Goal: Task Accomplishment & Management: Manage account settings

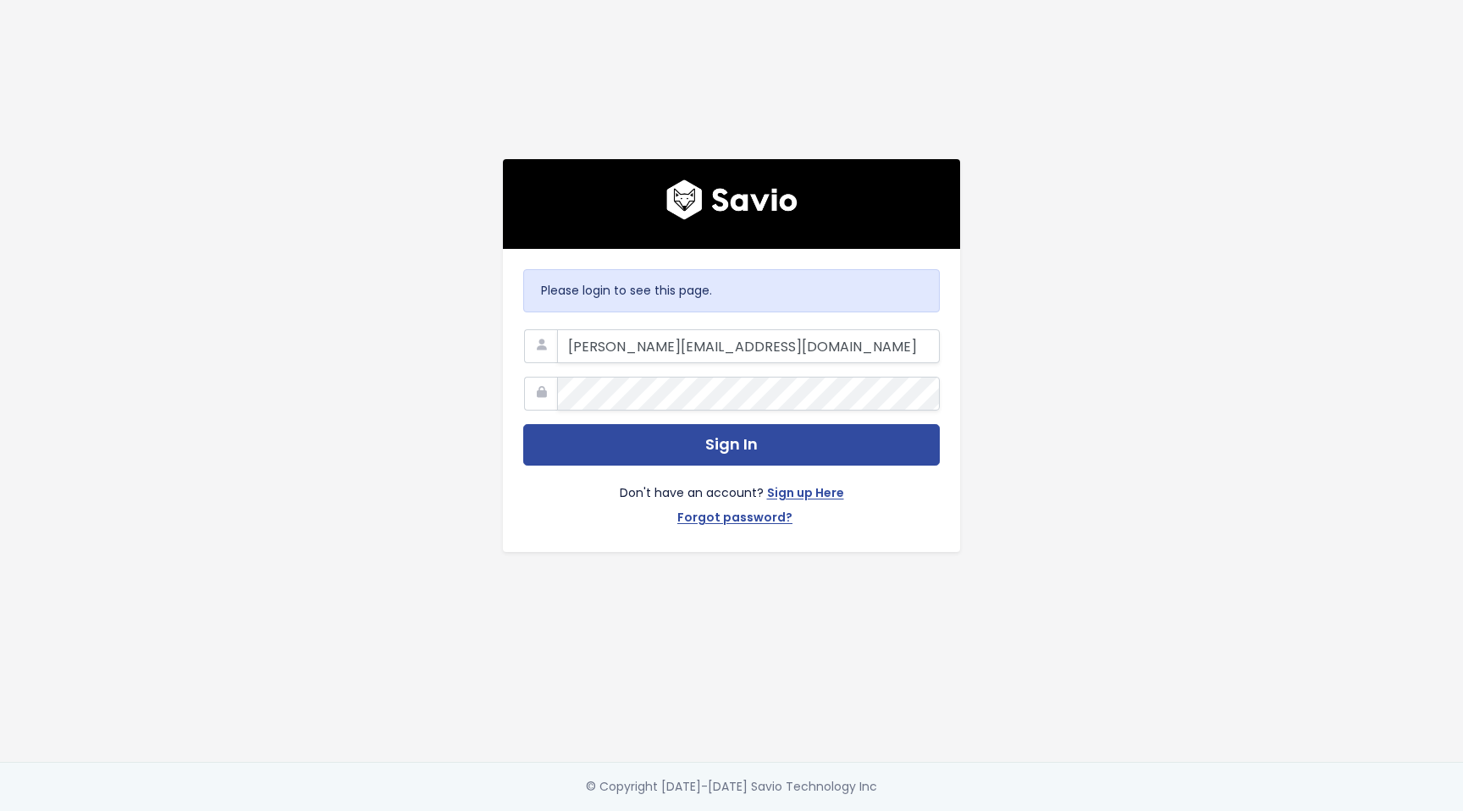
type input "[PERSON_NAME][EMAIL_ADDRESS][DOMAIN_NAME]"
click at [523, 424] on button "Sign In" at bounding box center [731, 444] width 417 height 41
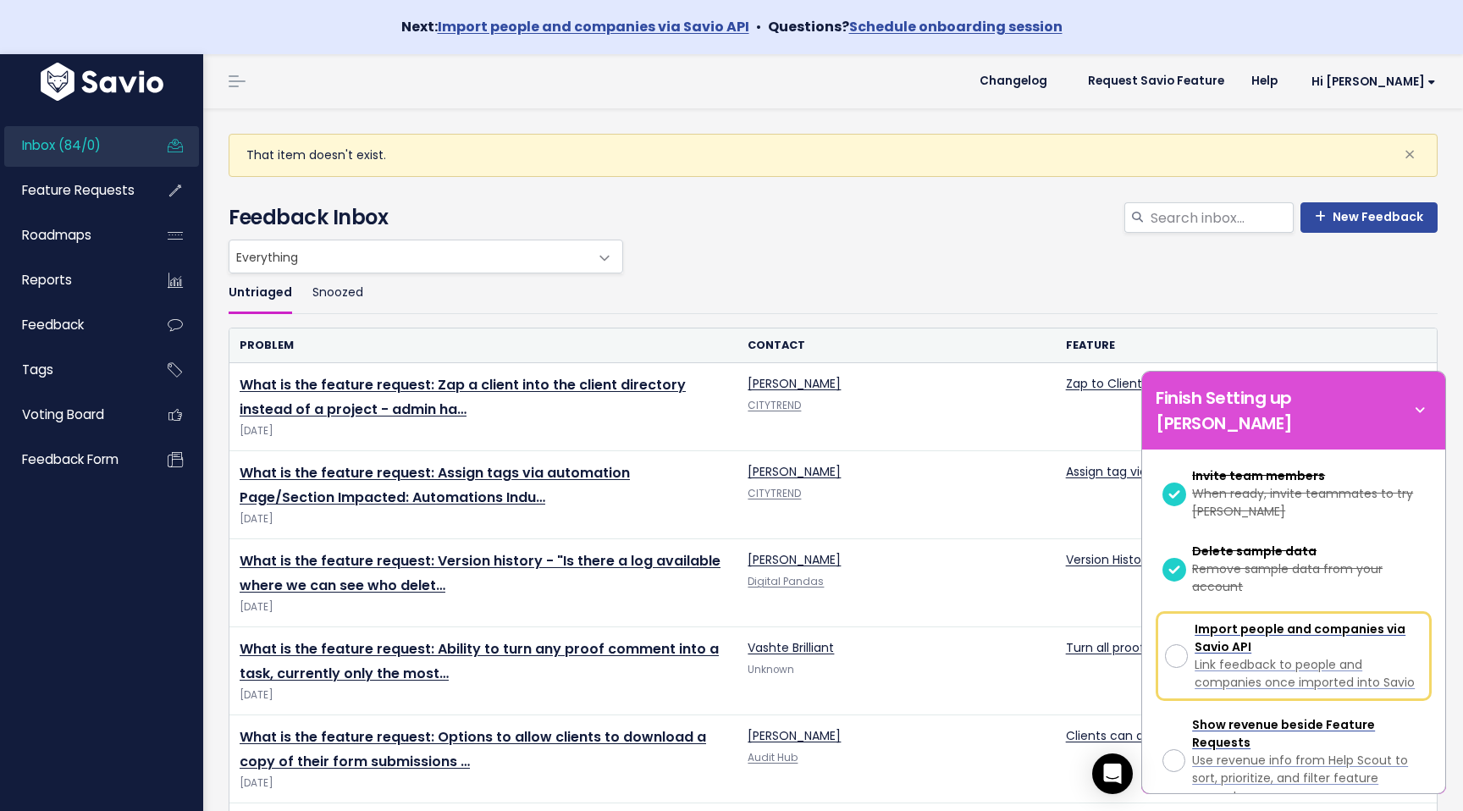
scroll to position [426, 0]
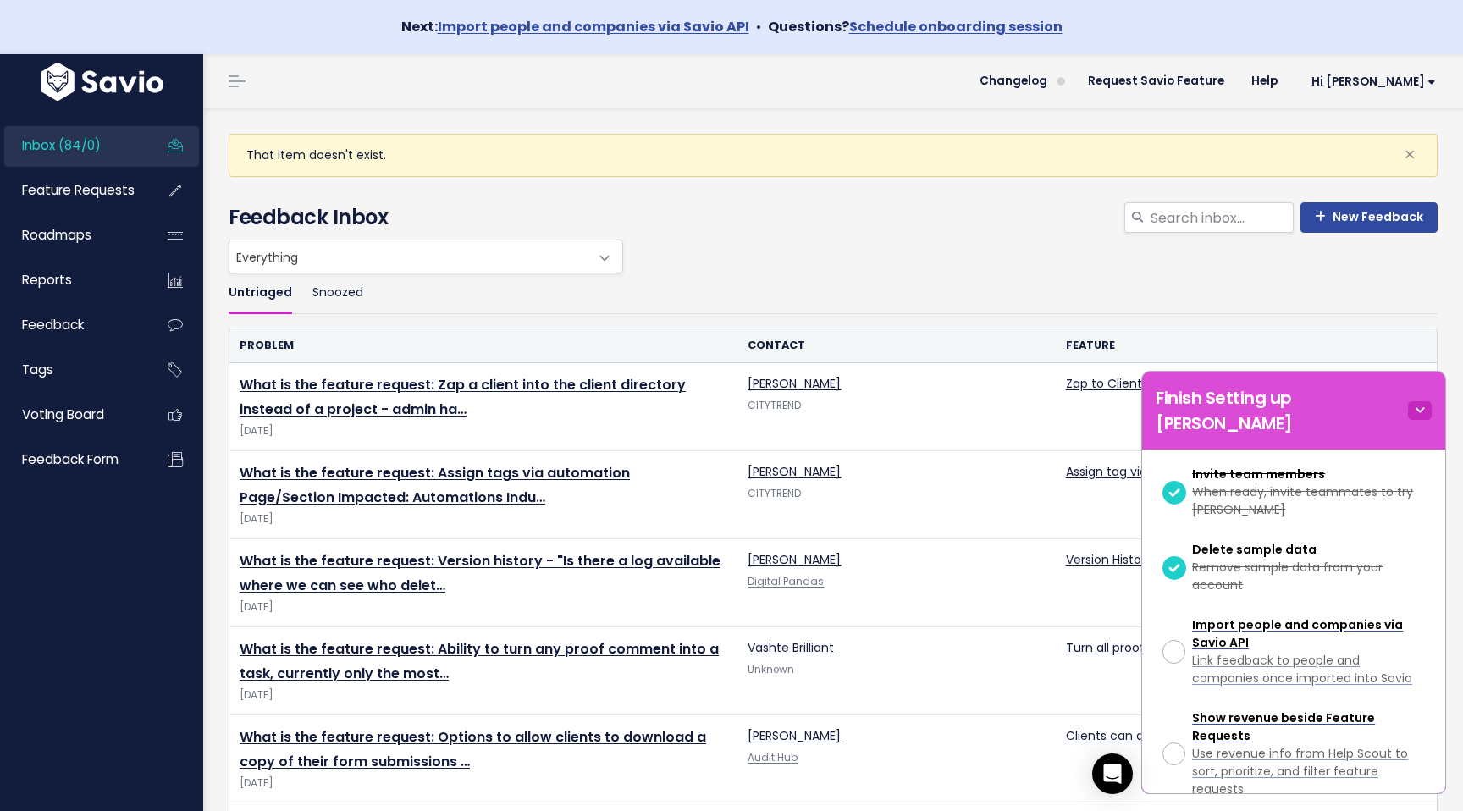
click at [1414, 401] on icon at bounding box center [1420, 410] width 24 height 19
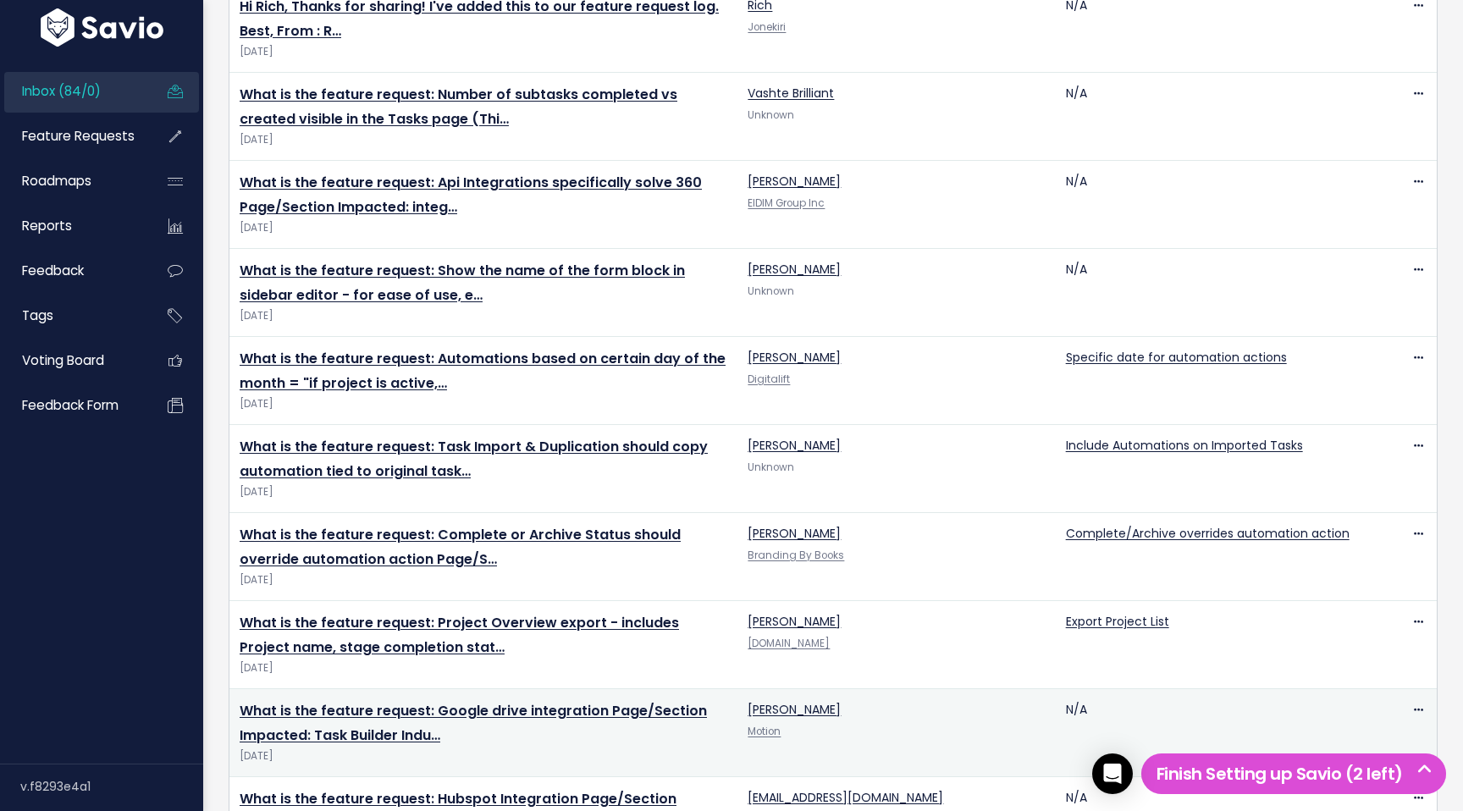
scroll to position [4016, 0]
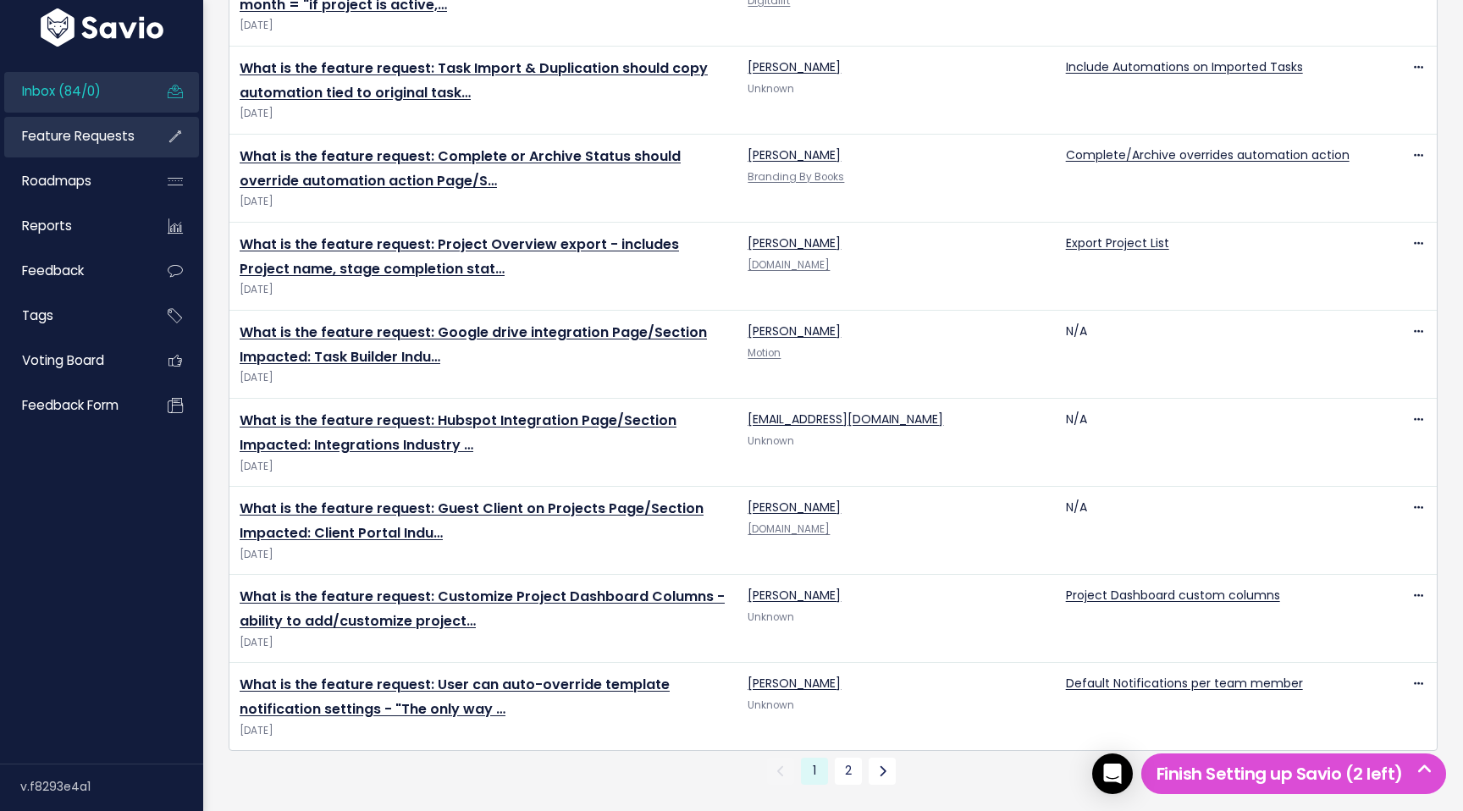
click at [80, 148] on link "Feature Requests" at bounding box center [72, 136] width 136 height 39
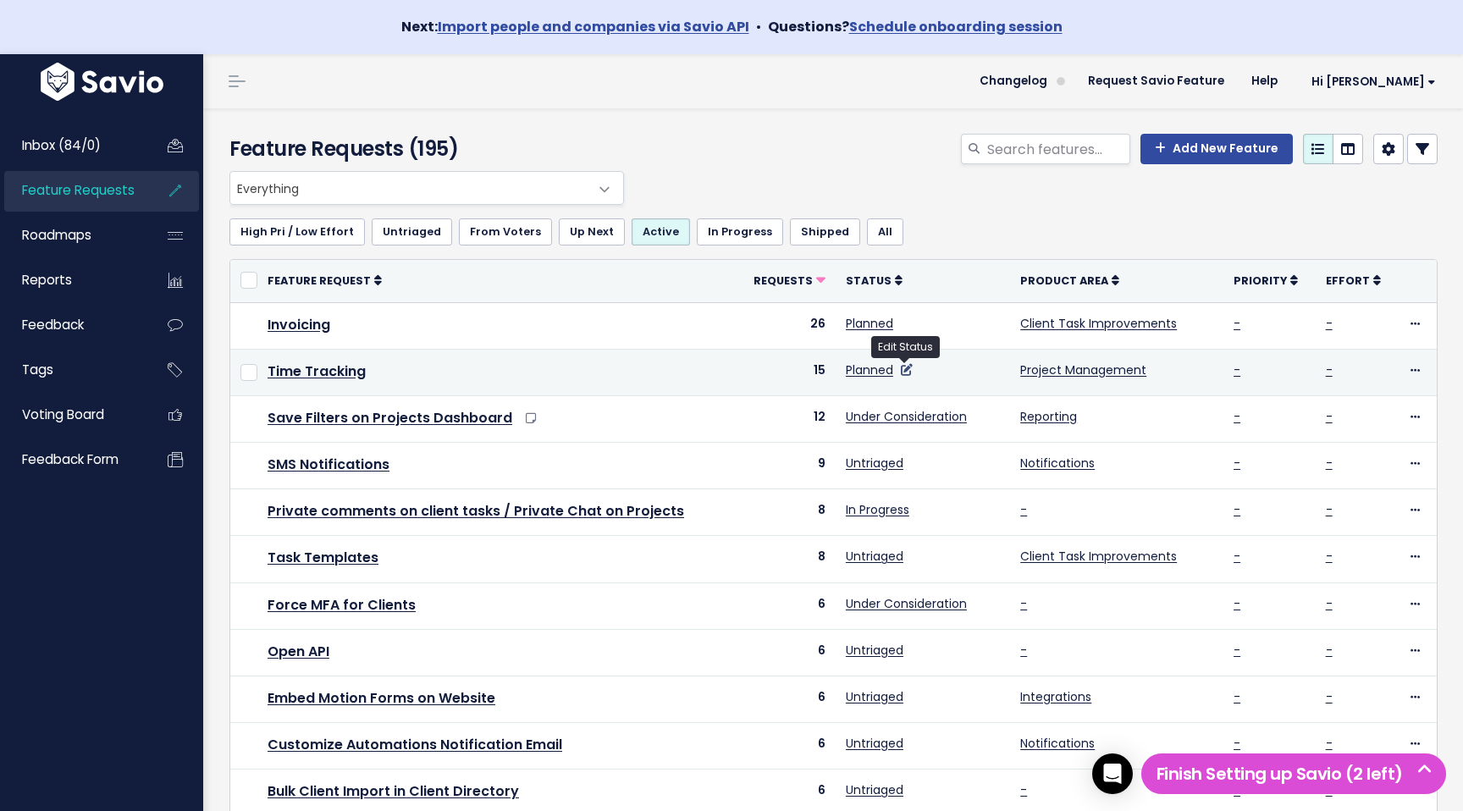
click at [901, 369] on icon at bounding box center [907, 370] width 12 height 12
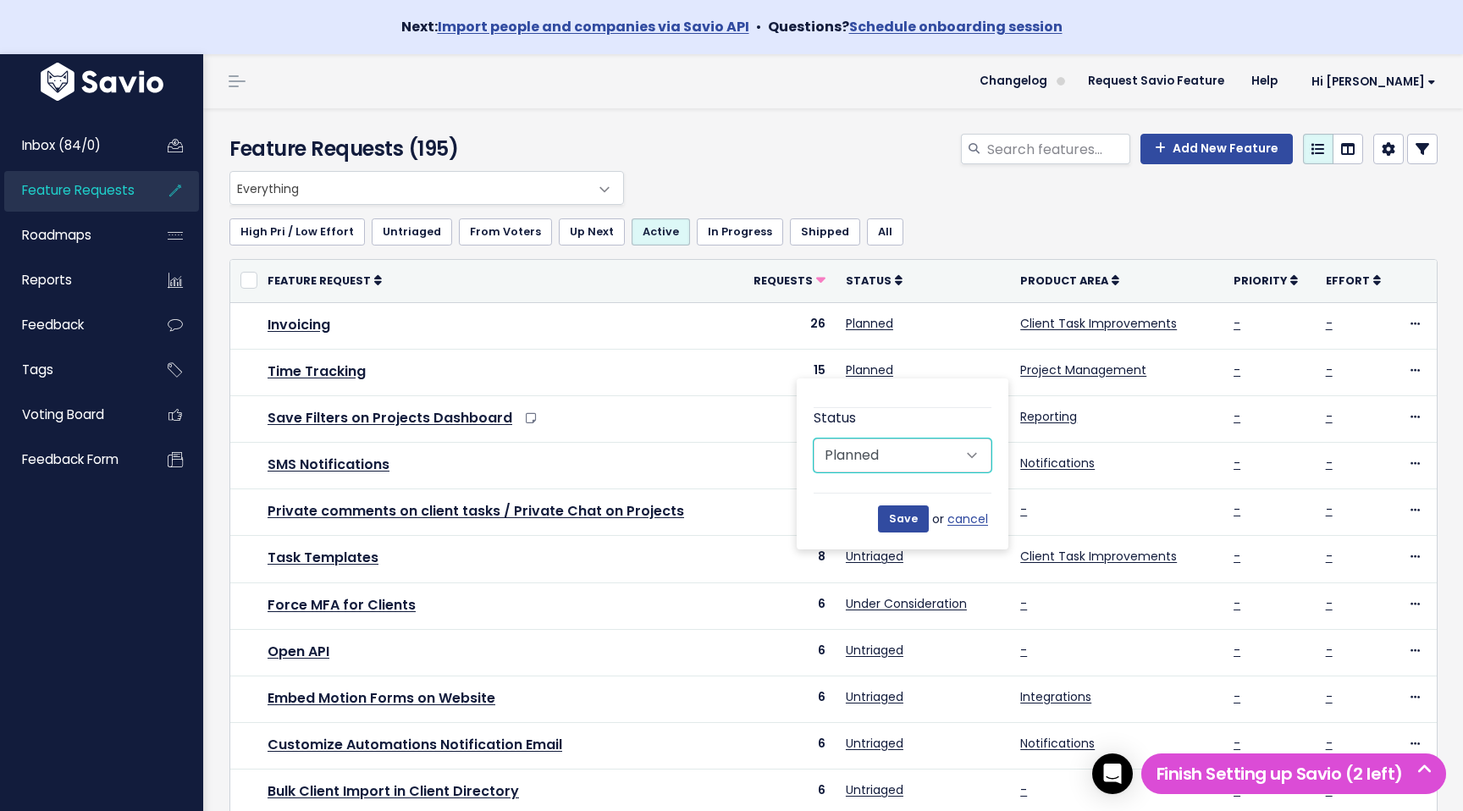
click at [883, 458] on select "Untriaged Under Consideration Planned In Progress Shipped Closed Won't do" at bounding box center [903, 456] width 178 height 34
select select "IN_PROGRESS"
click at [905, 517] on input "Save" at bounding box center [903, 519] width 51 height 27
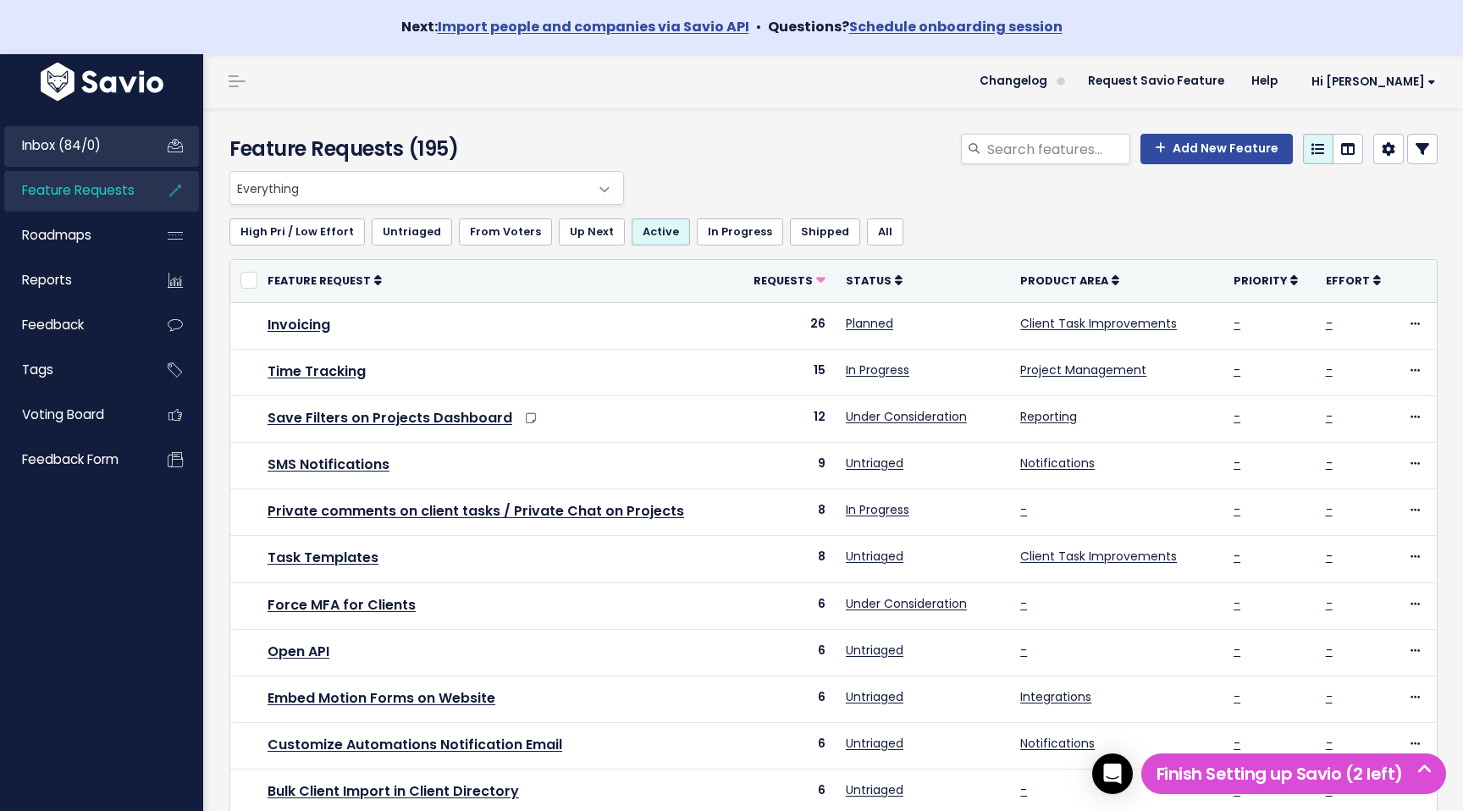
click at [108, 137] on link "Inbox (84/0)" at bounding box center [72, 145] width 136 height 39
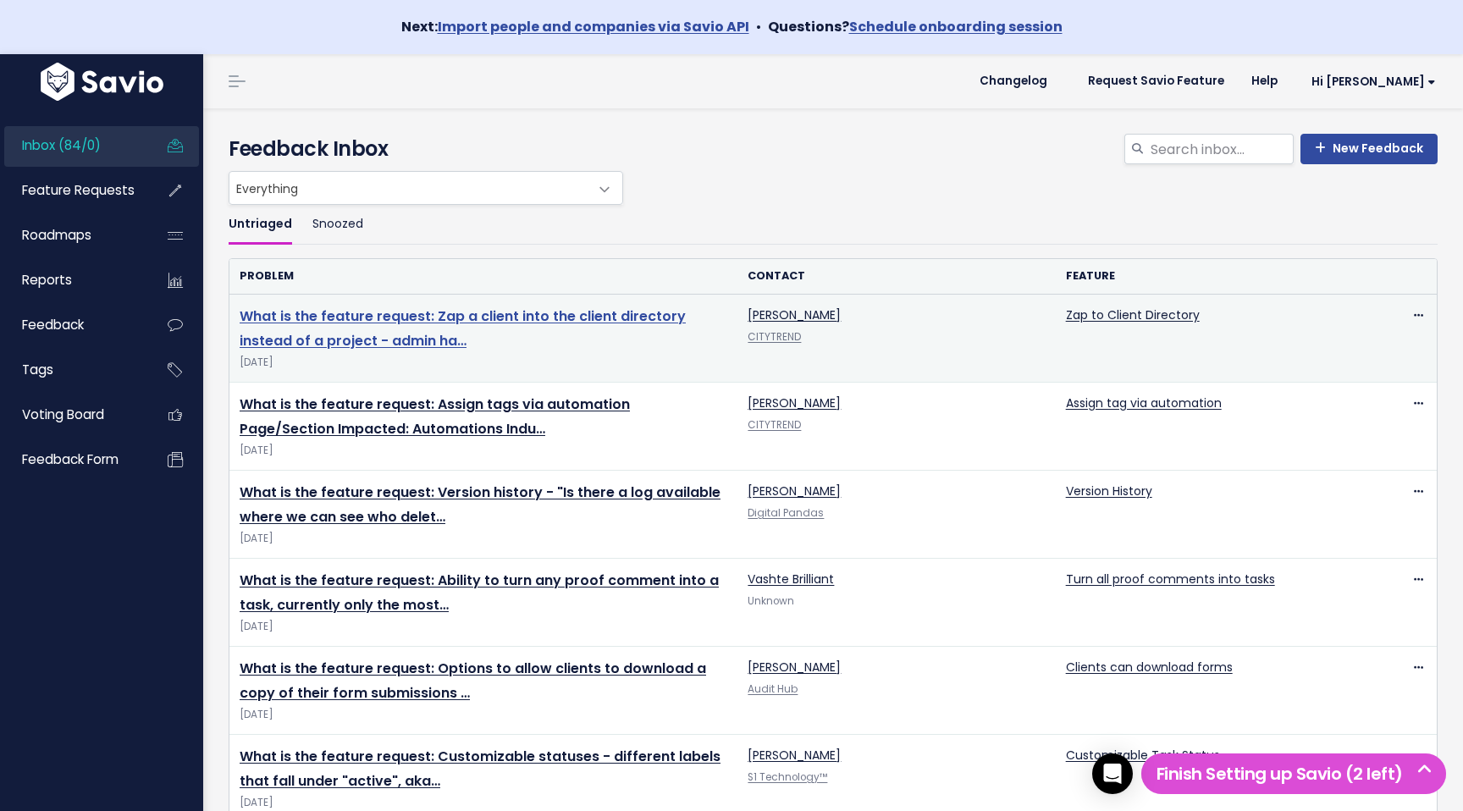
click at [368, 323] on link "What is the feature request: Zap a client into the client directory instead of …" at bounding box center [463, 329] width 446 height 44
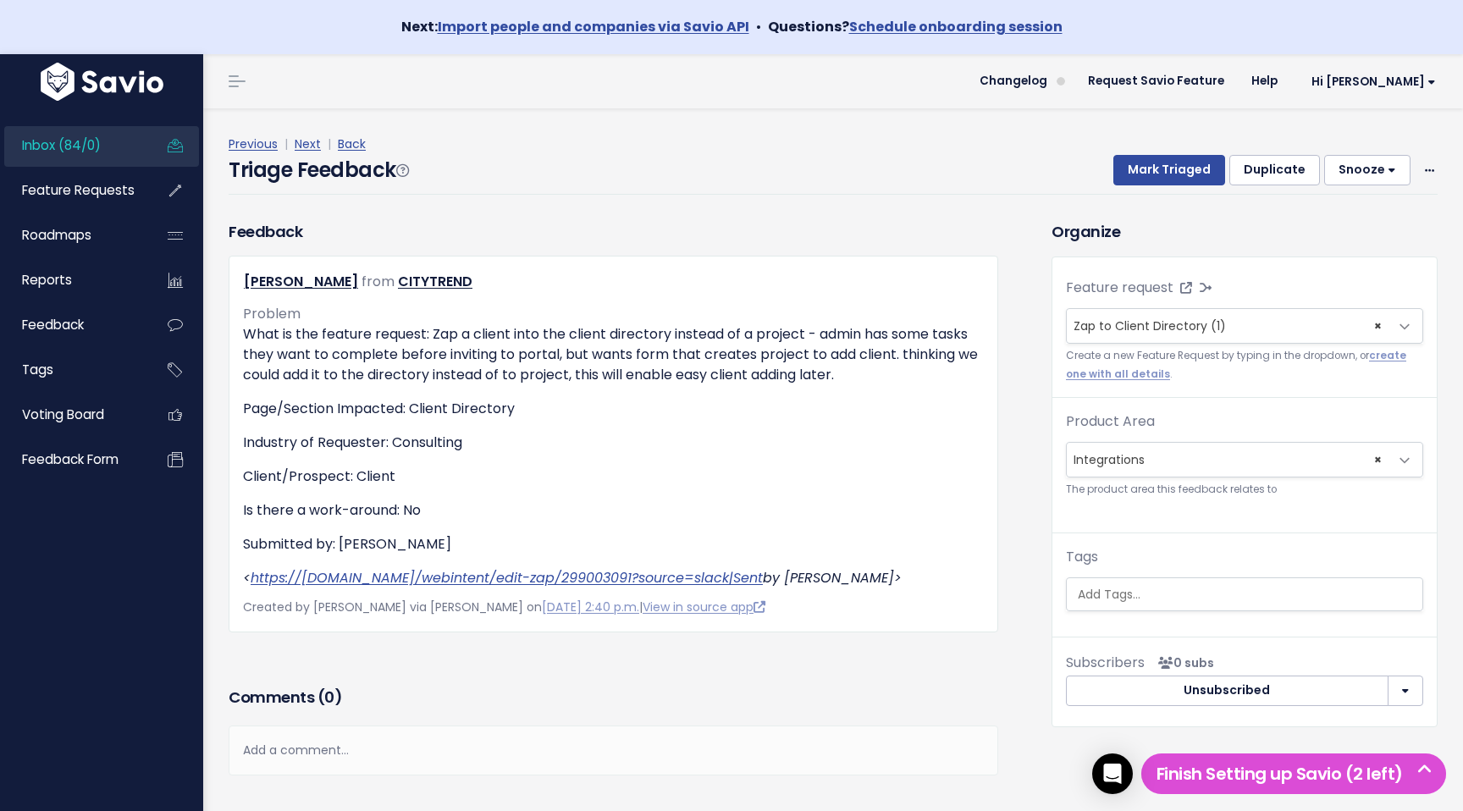
click at [1420, 170] on div "Mark Triaged Duplicate [GEOGRAPHIC_DATA] 1 day 3 days 7 days 14 days Edit Delete" at bounding box center [1265, 170] width 345 height 30
click at [1224, 323] on span "× Zap to Client Directory (1)" at bounding box center [1228, 326] width 322 height 34
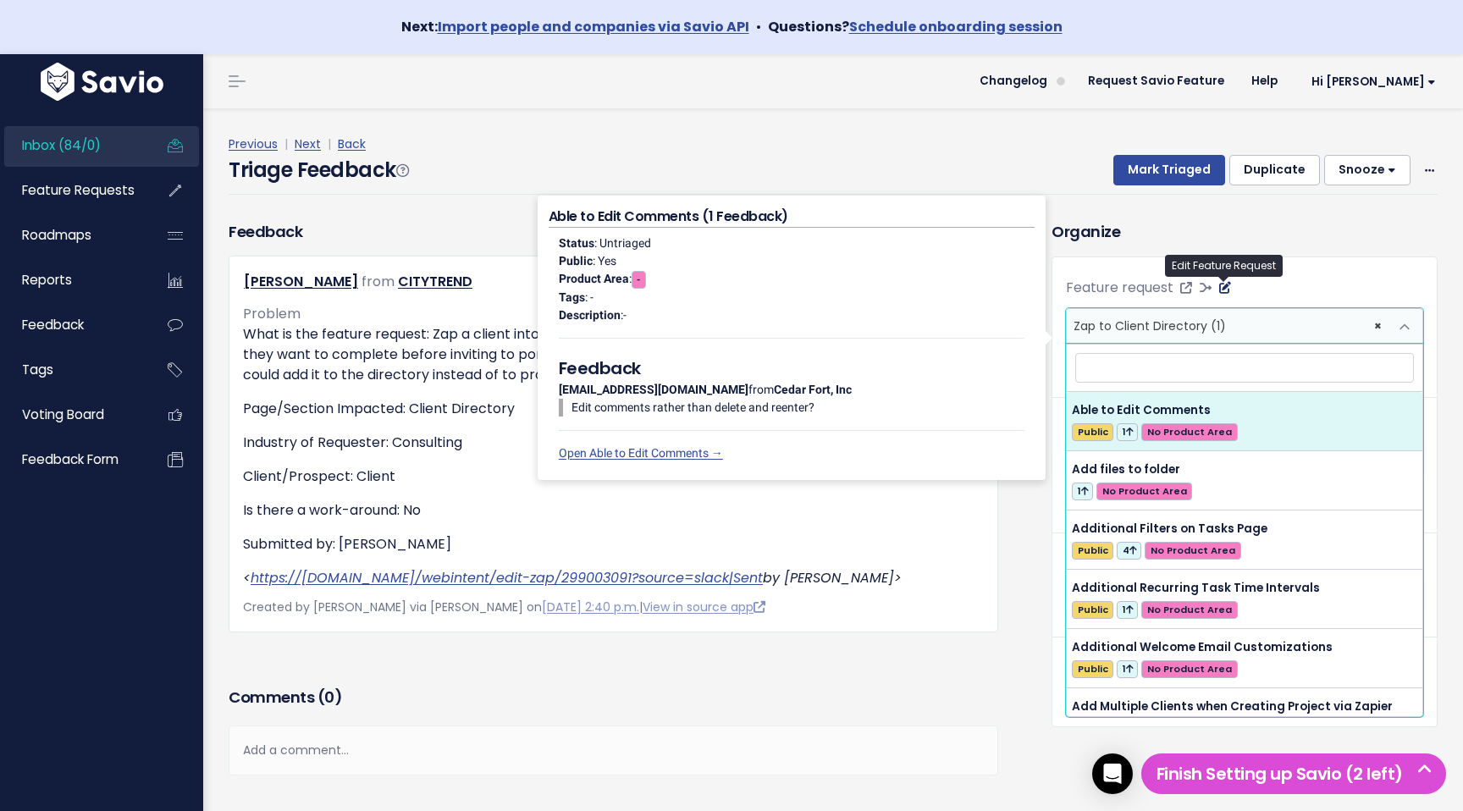
click at [1228, 291] on icon at bounding box center [1225, 288] width 12 height 12
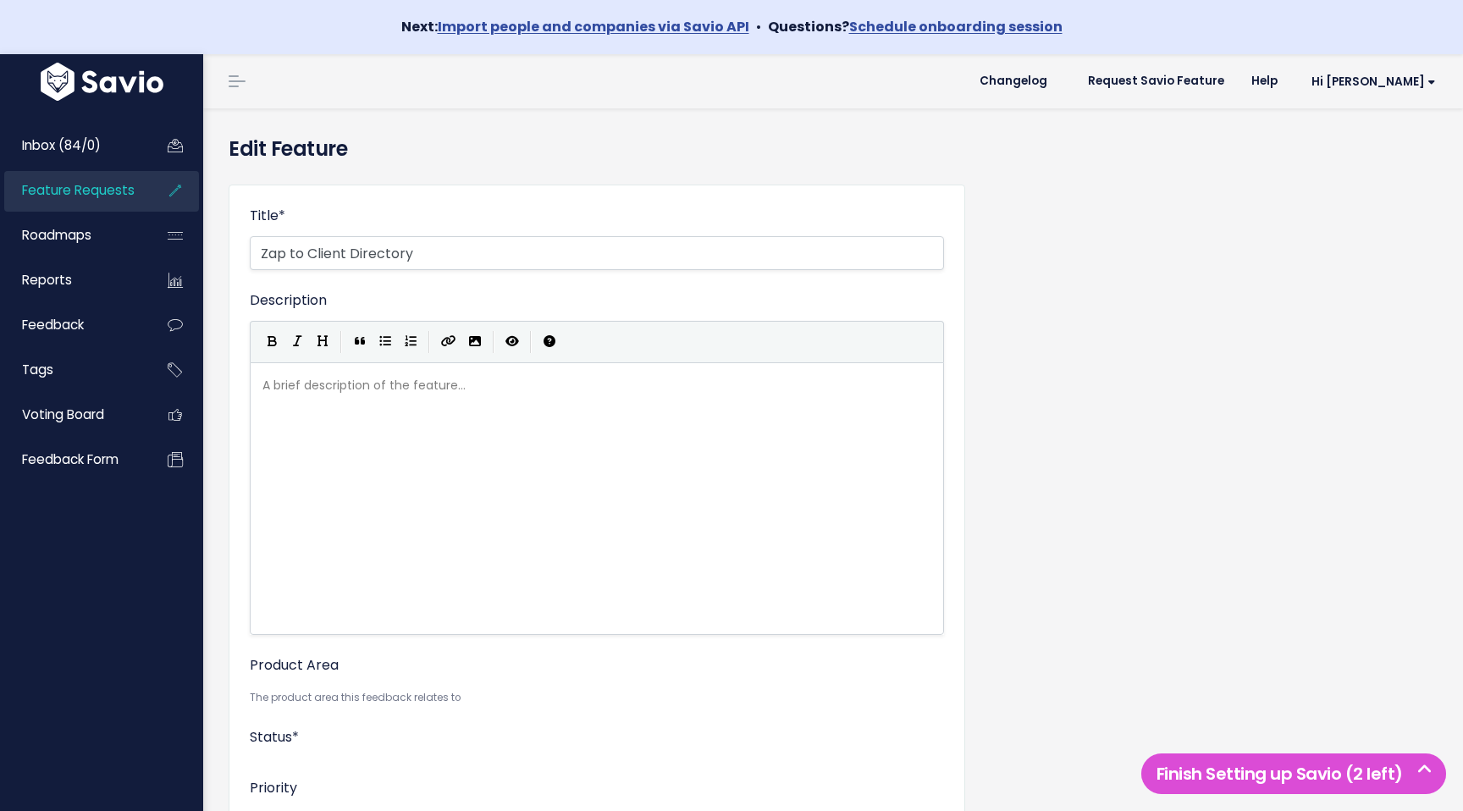
click at [1228, 291] on div "Title * Zap to Client Directory Description | | | | A brief description of the …" at bounding box center [833, 730] width 1235 height 1118
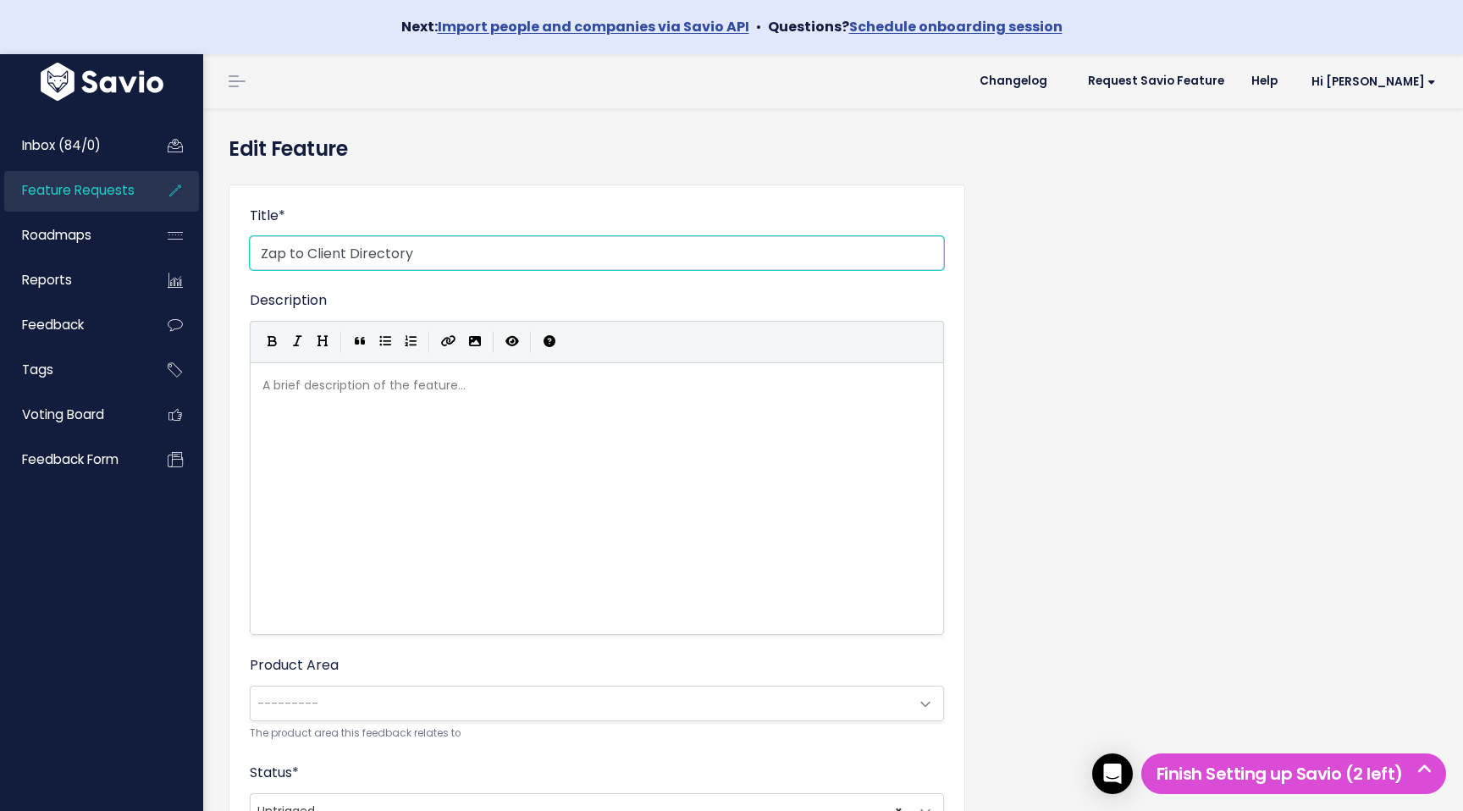
click at [744, 254] on input "Zap to Client Directory" at bounding box center [597, 253] width 694 height 34
click at [362, 253] on input "Zap Action - Add Client to Directory" at bounding box center [597, 253] width 694 height 34
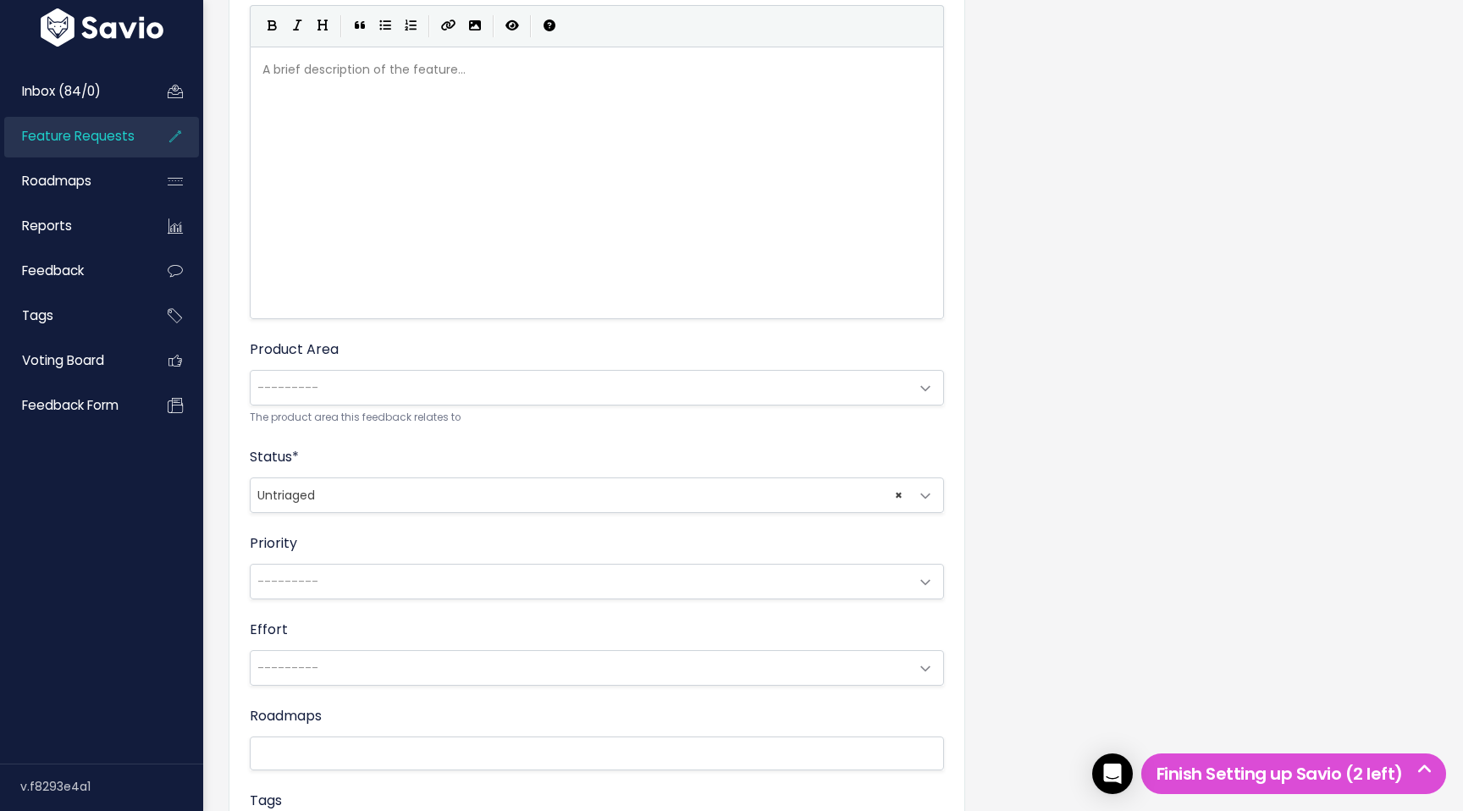
scroll to position [585, 0]
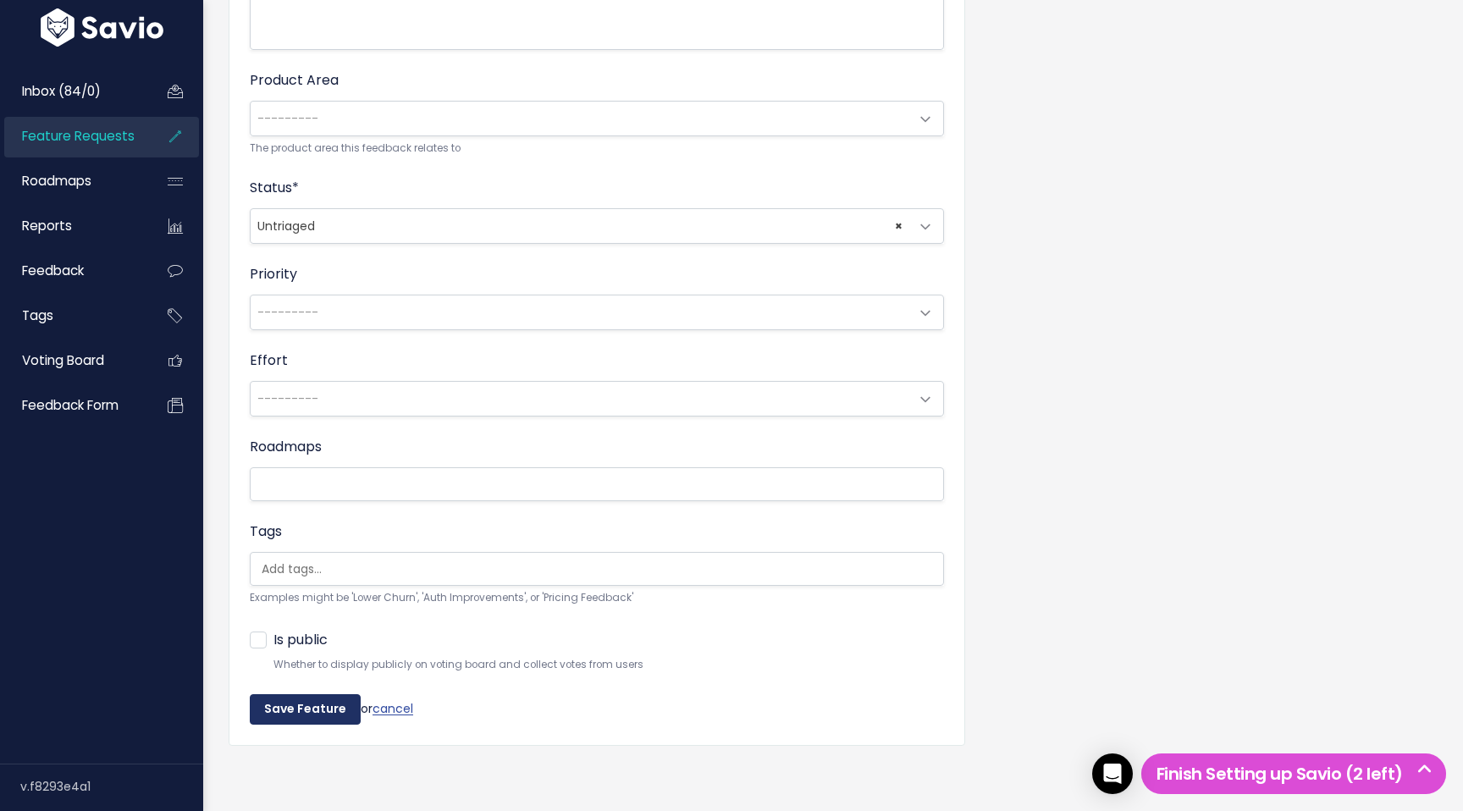
type input "Zap Action - Create Client"
click at [310, 705] on input "Save Feature" at bounding box center [305, 709] width 111 height 30
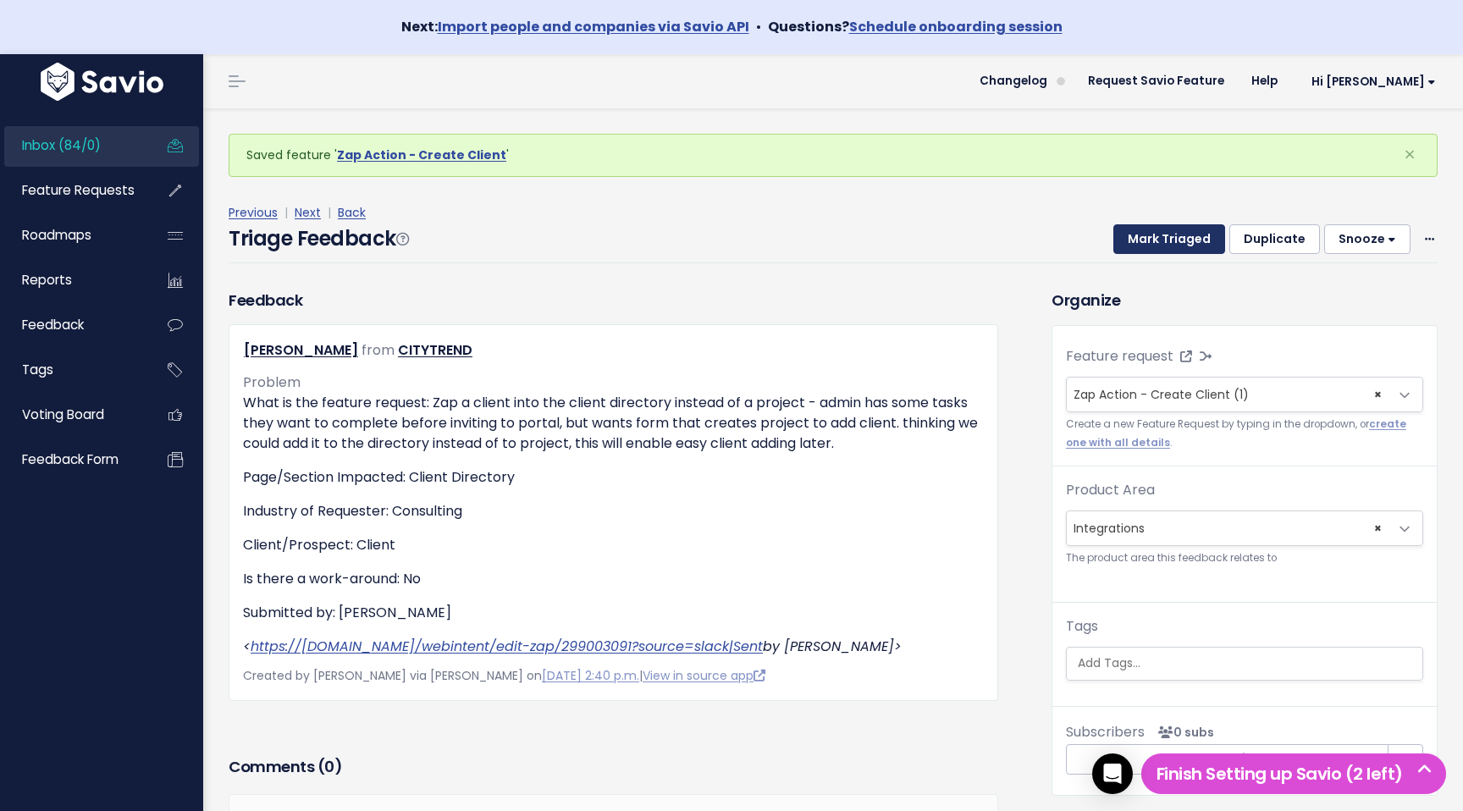
click at [1190, 237] on button "Mark Triaged" at bounding box center [1170, 239] width 112 height 30
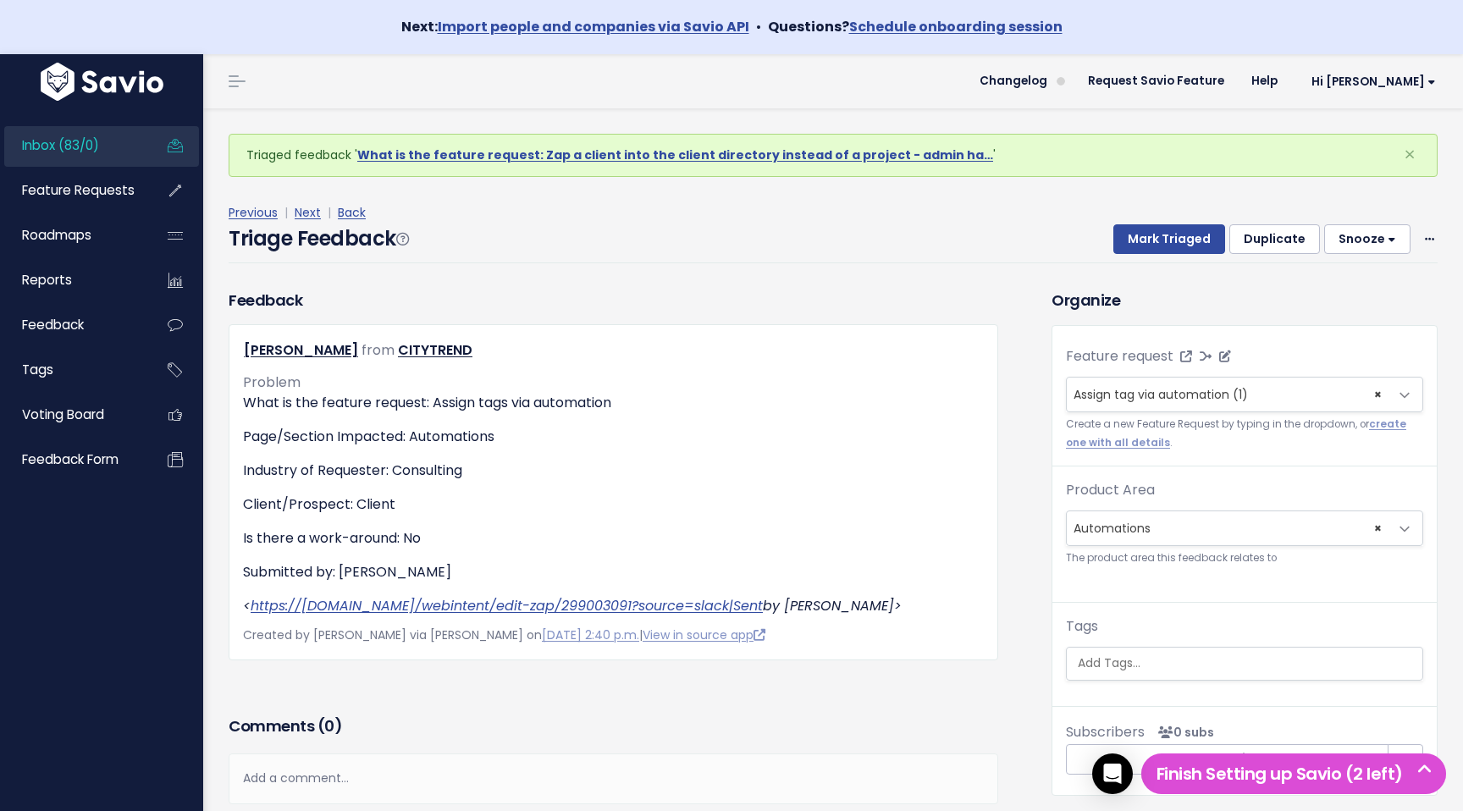
click at [1174, 402] on span "Assign tag via automation (1)" at bounding box center [1161, 394] width 174 height 17
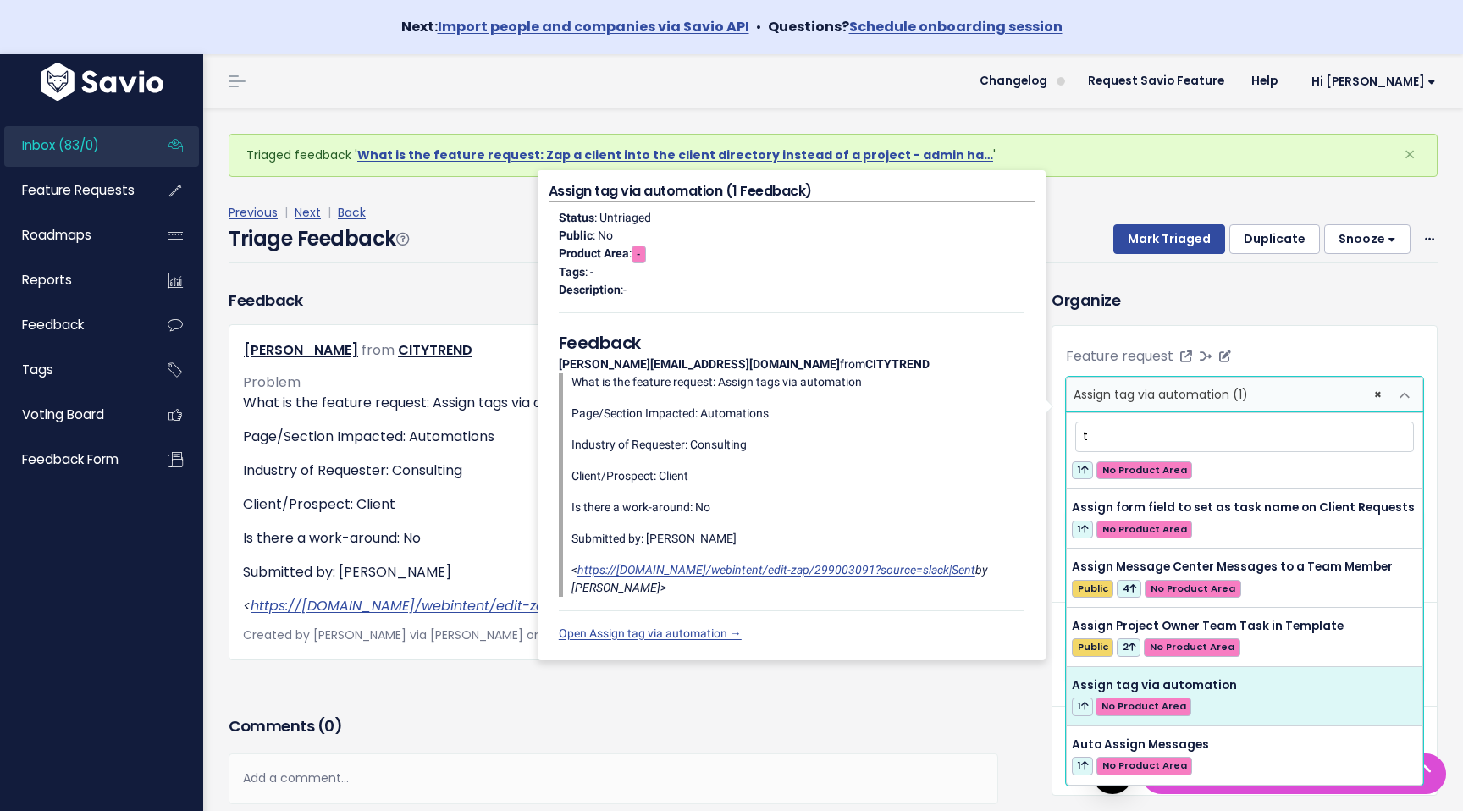
scroll to position [937, 0]
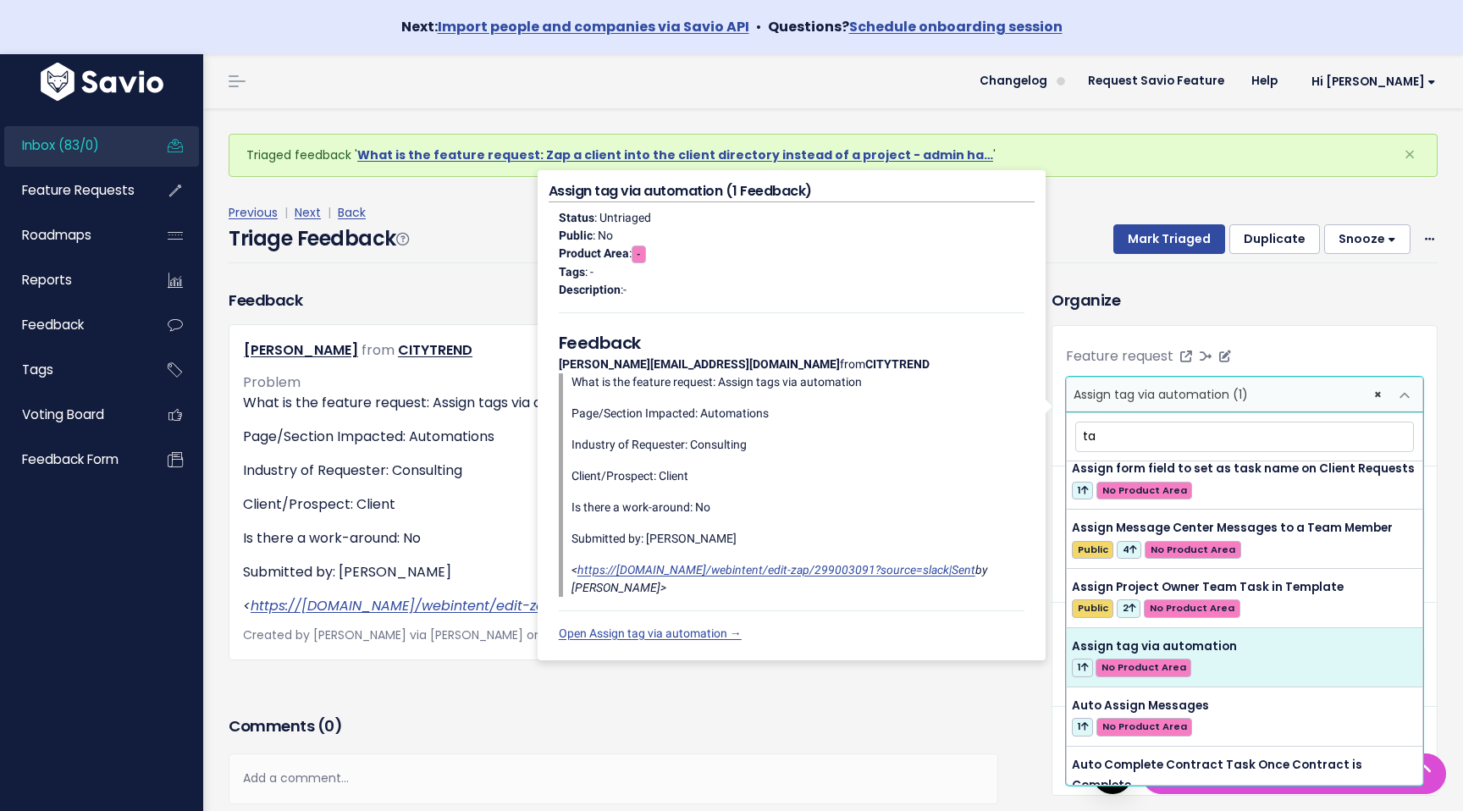
type input "tag"
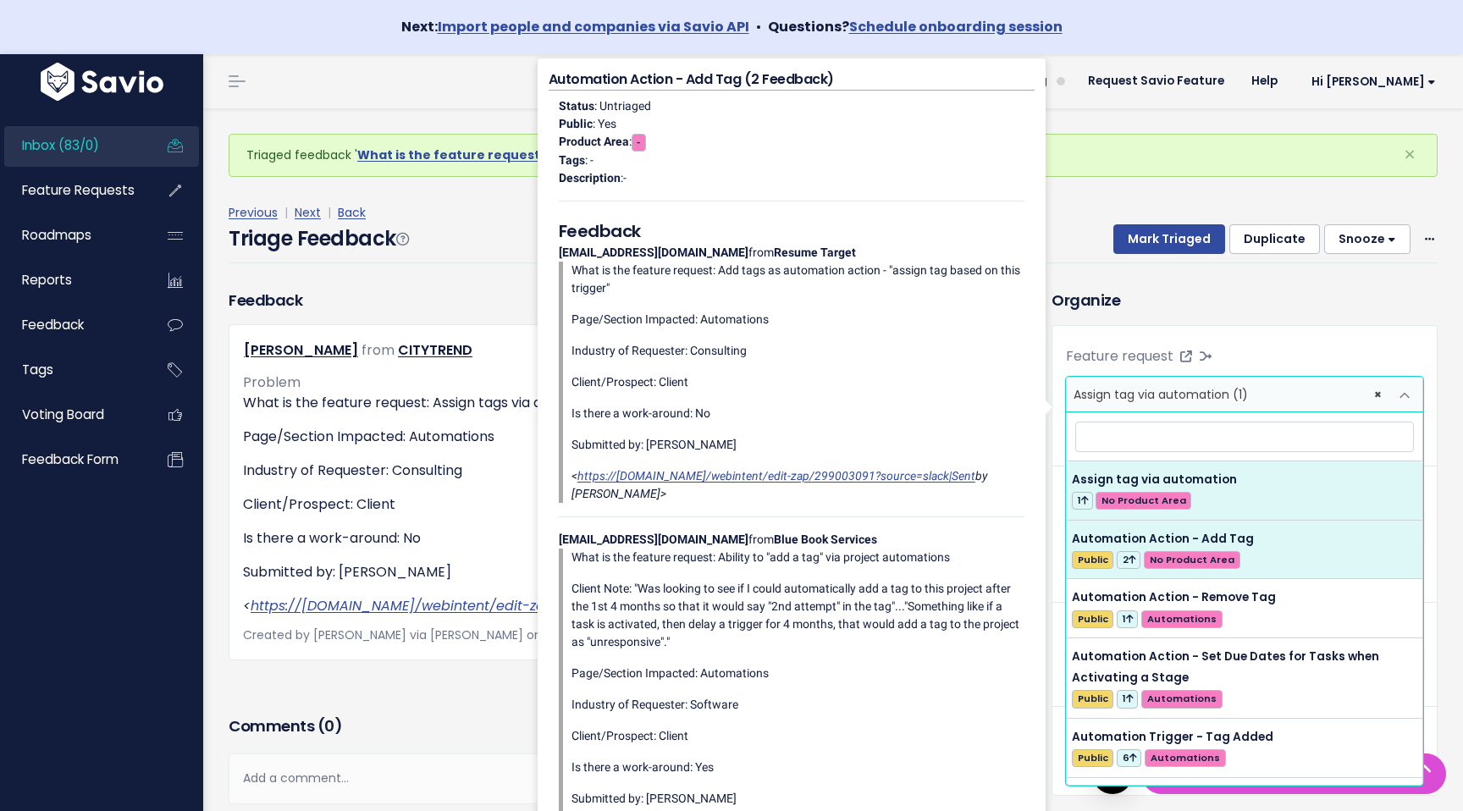
select select "62210"
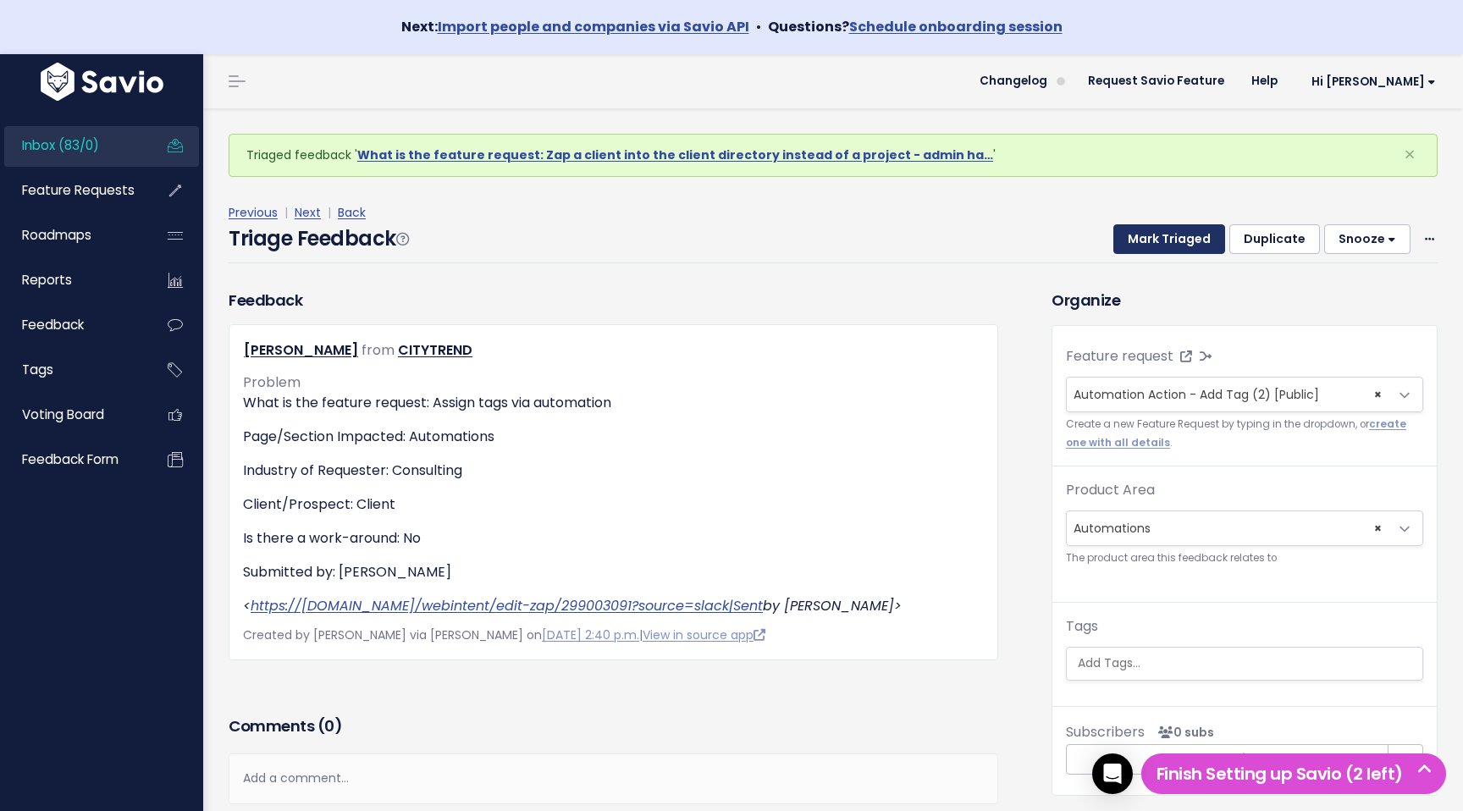
click at [1154, 235] on button "Mark Triaged" at bounding box center [1170, 239] width 112 height 30
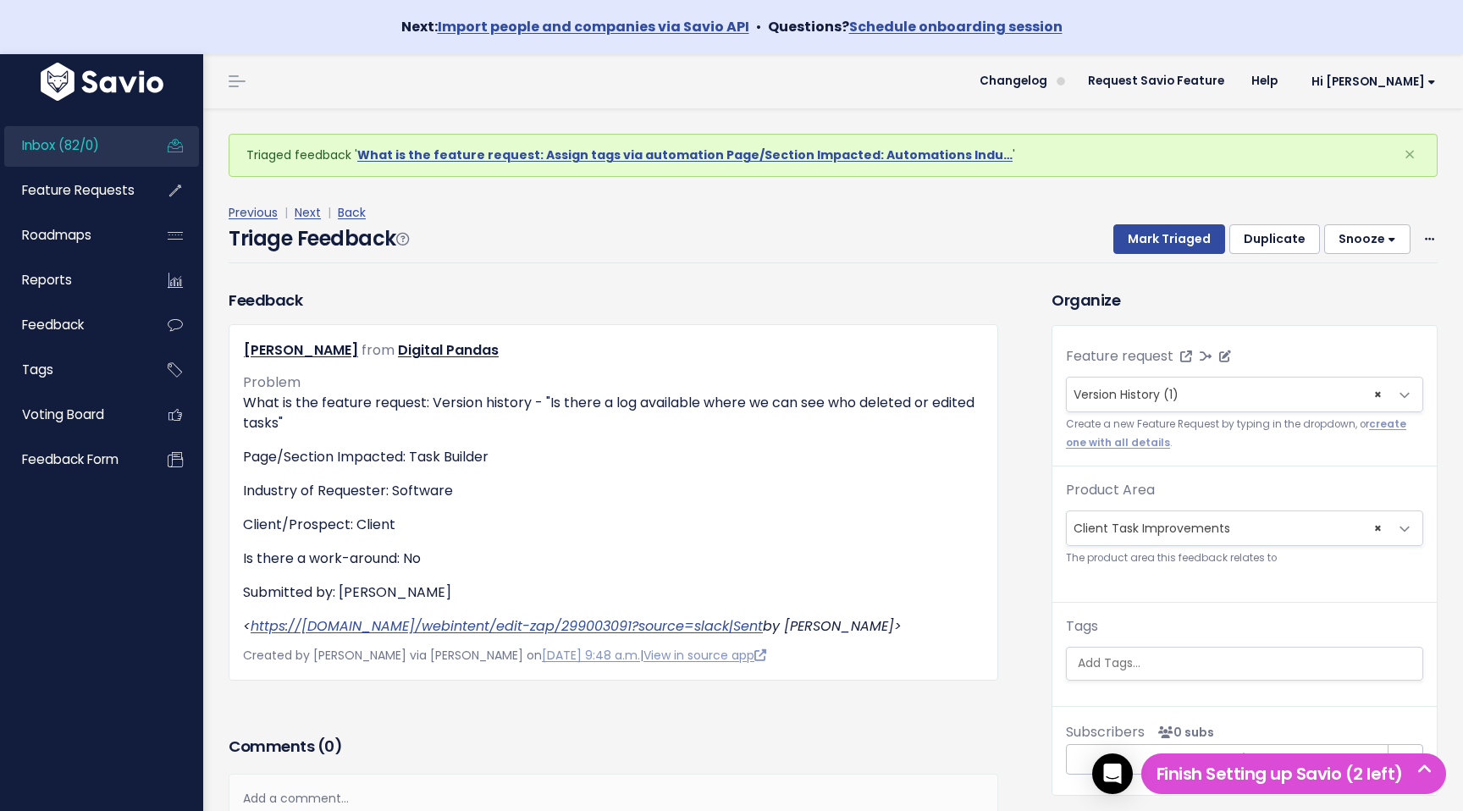
click at [1127, 384] on span "× Version History (1)" at bounding box center [1228, 395] width 322 height 34
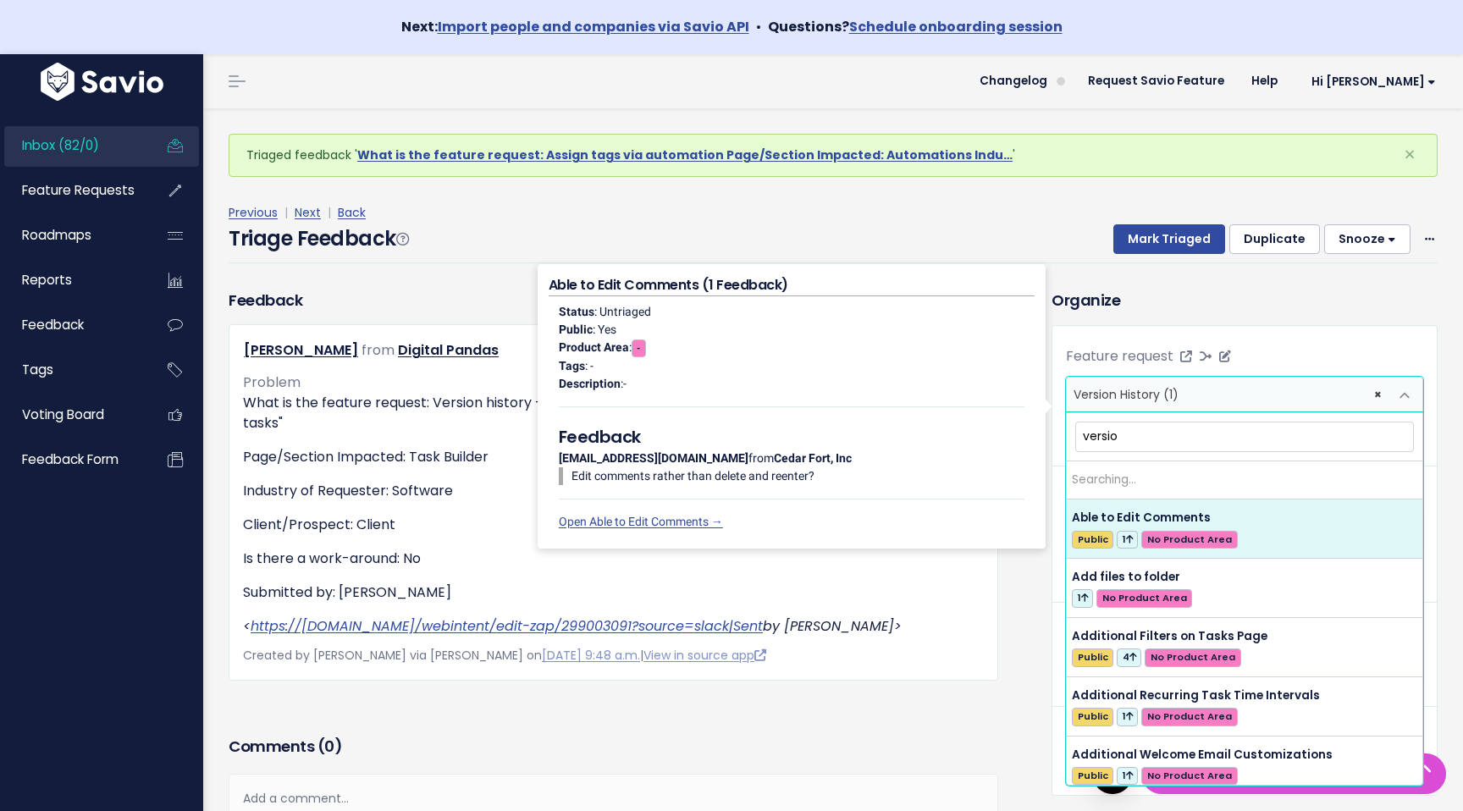
type input "version"
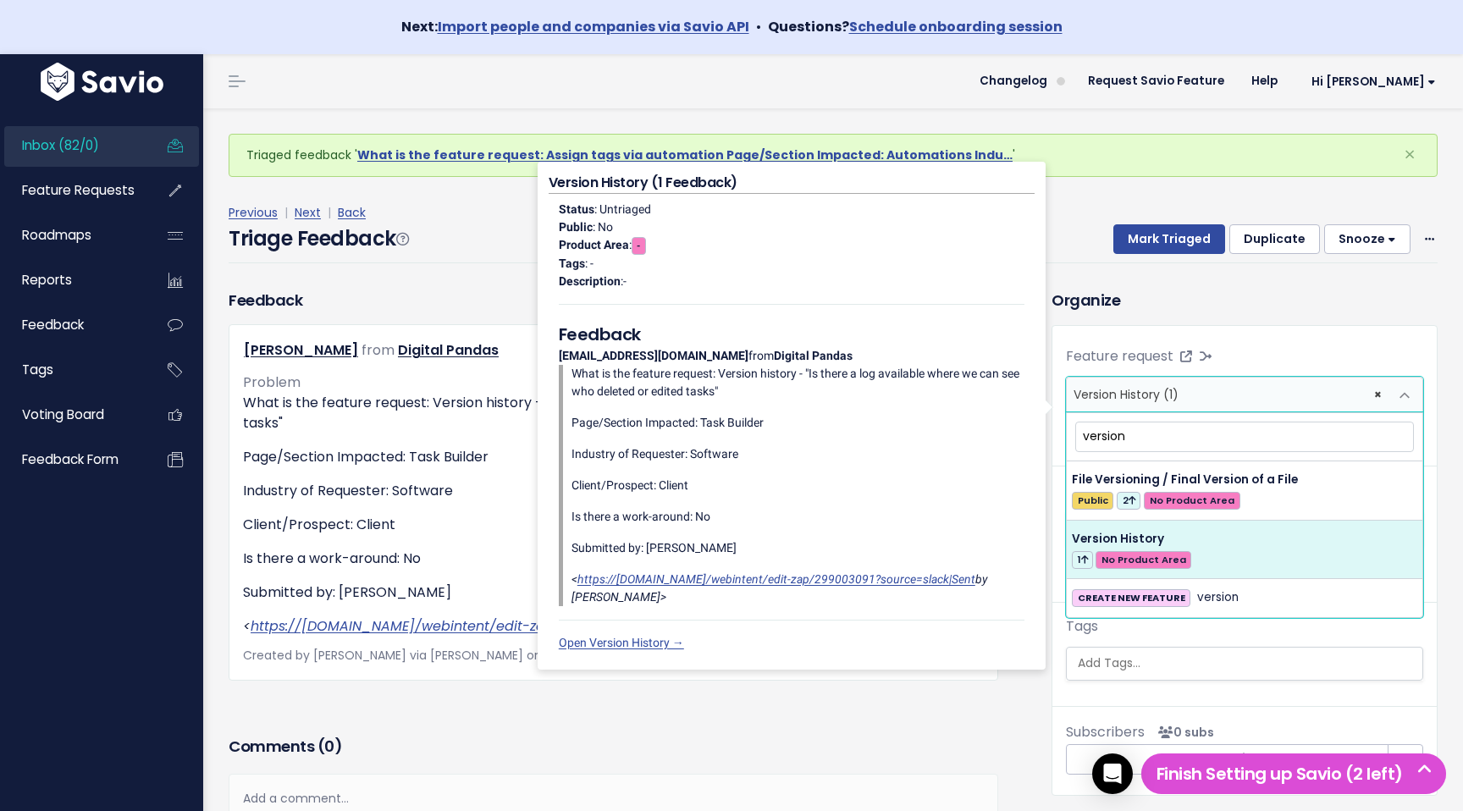
click at [1101, 282] on div "Previous | Next | Back Triage Feedback Mark Triaged Duplicate [GEOGRAPHIC_DATA]…" at bounding box center [840, 233] width 1222 height 112
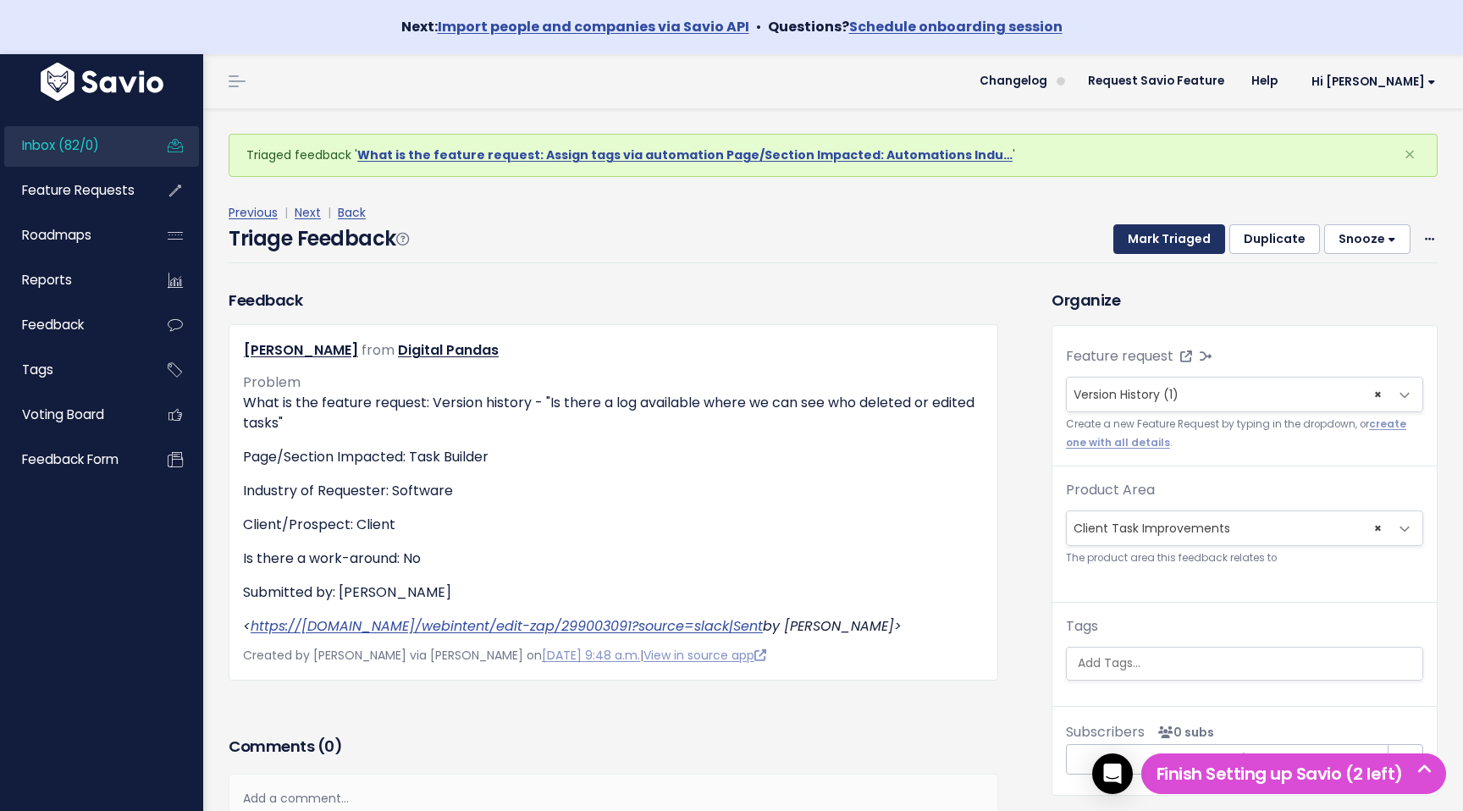
click at [1181, 248] on button "Mark Triaged" at bounding box center [1170, 239] width 112 height 30
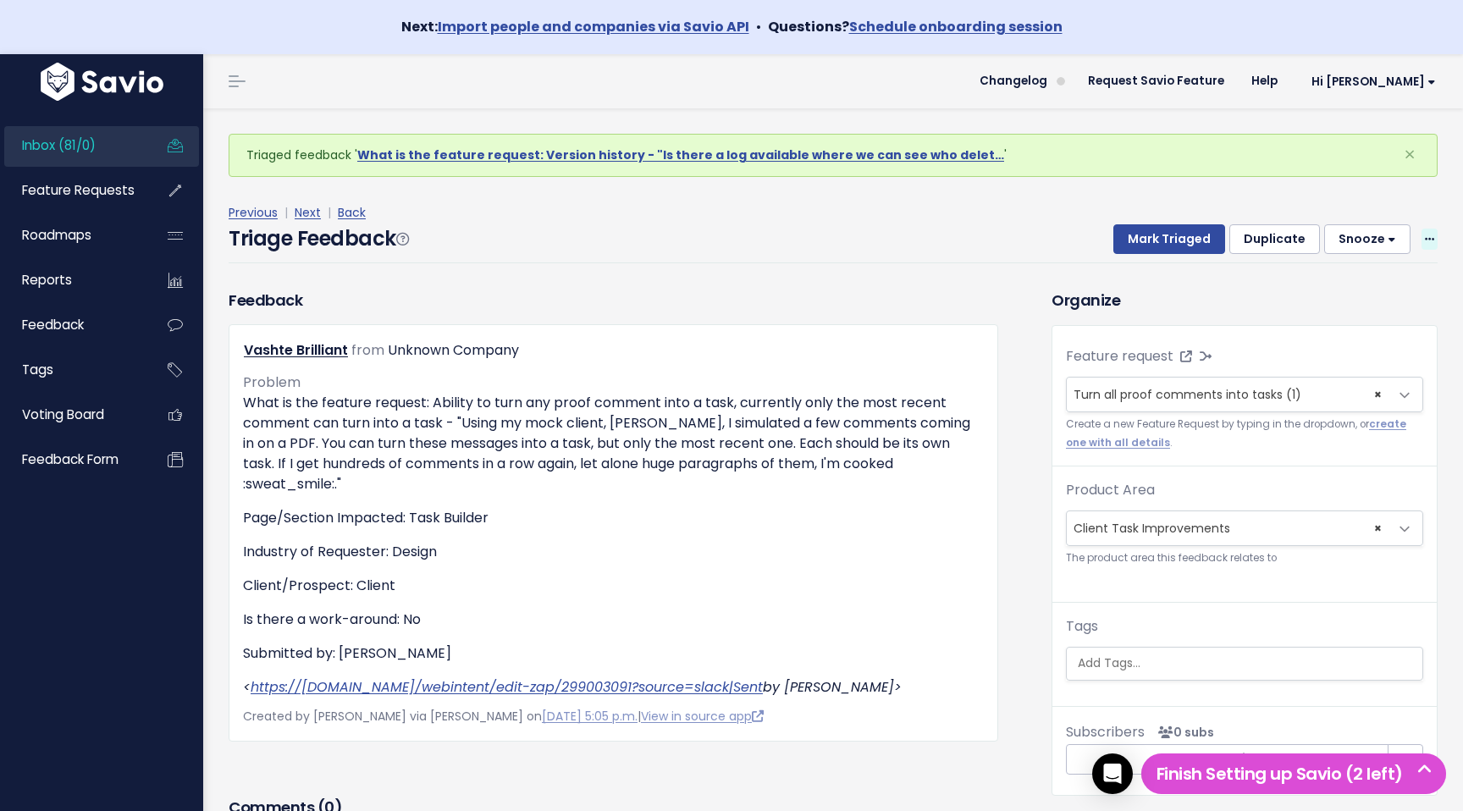
click at [1427, 238] on icon at bounding box center [1429, 240] width 9 height 11
click at [1357, 319] on link "Delete" at bounding box center [1363, 318] width 122 height 33
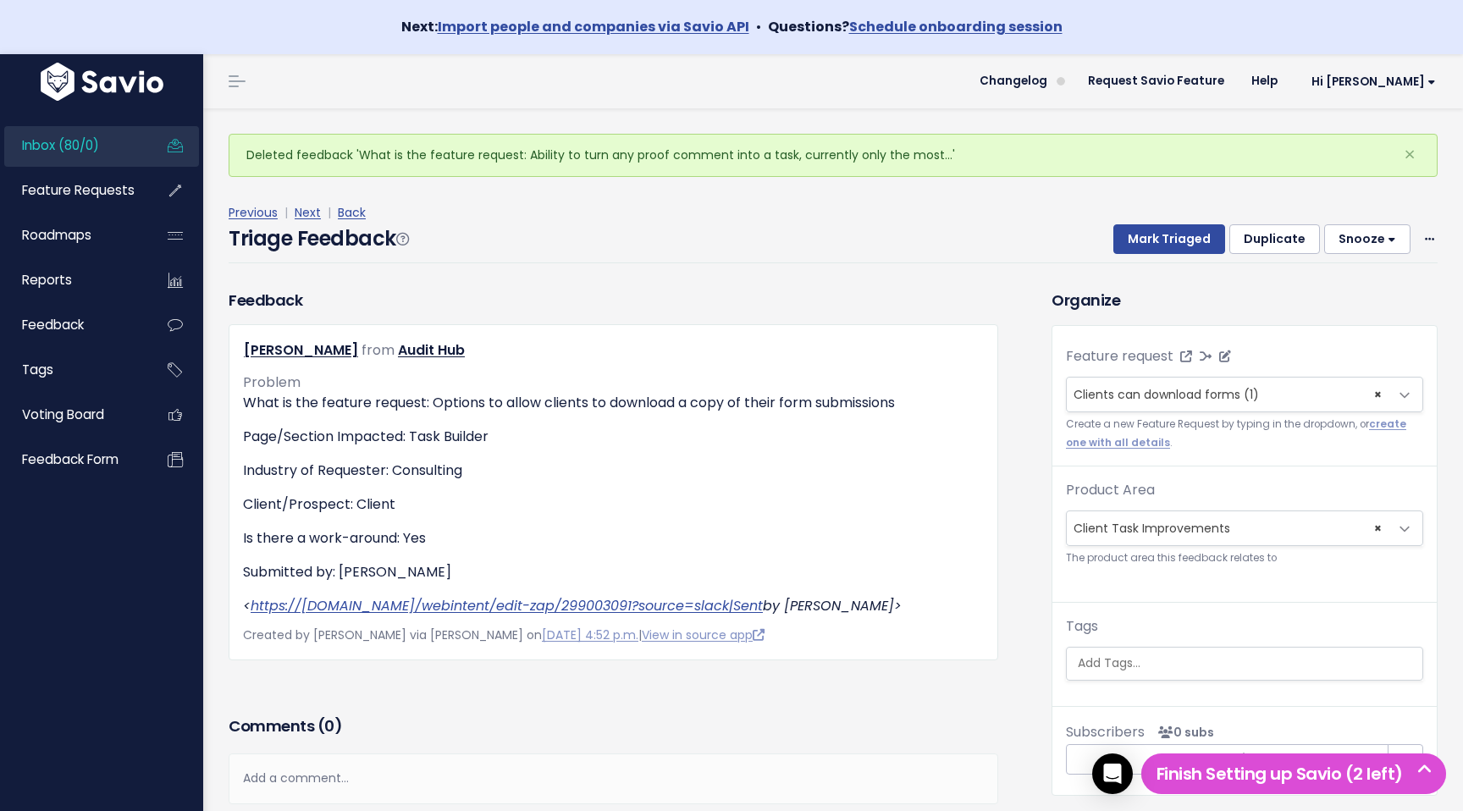
click at [1235, 395] on span "Clients can download forms (1)" at bounding box center [1166, 394] width 185 height 17
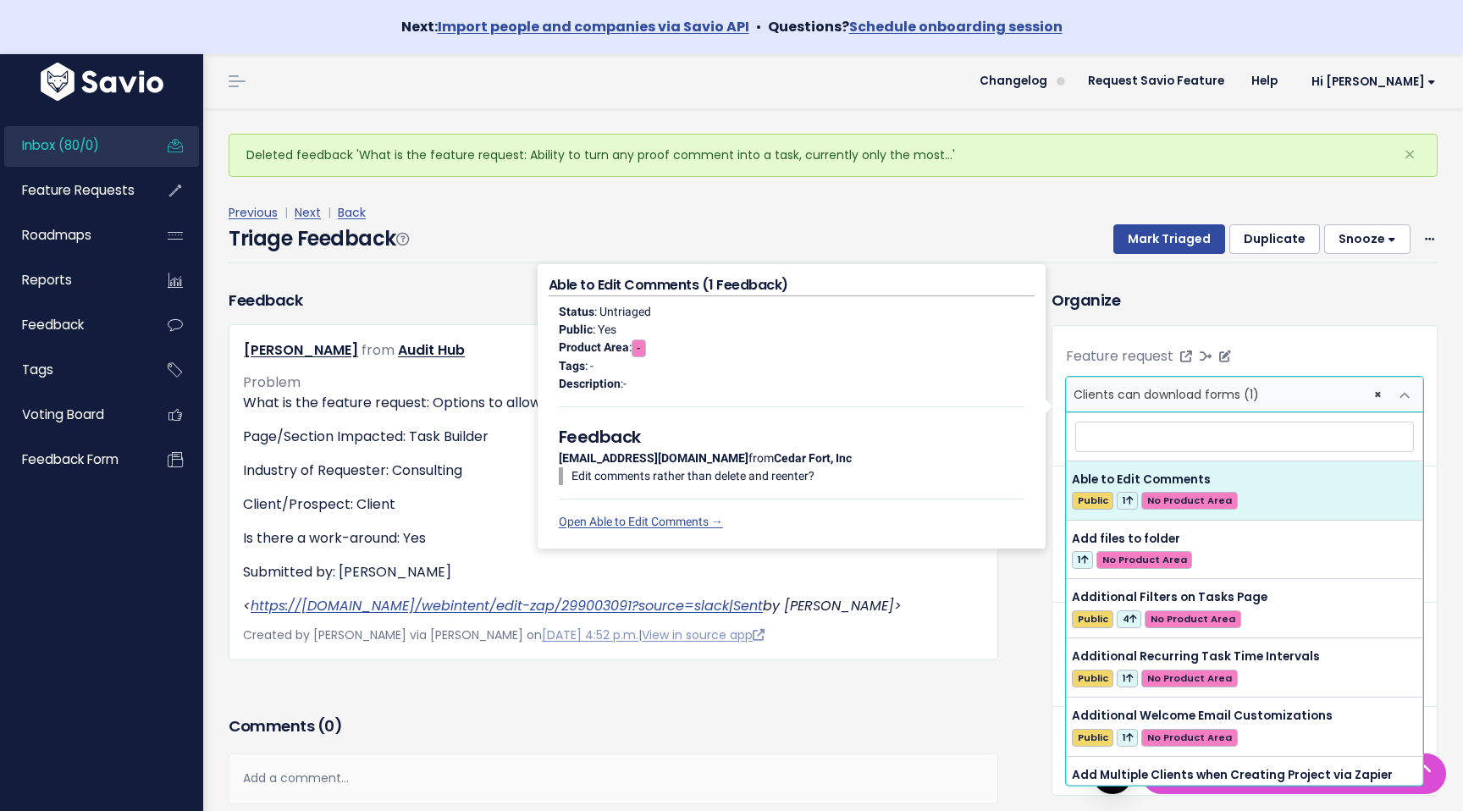
select select
click at [1378, 294] on h3 "Organize" at bounding box center [1245, 300] width 386 height 23
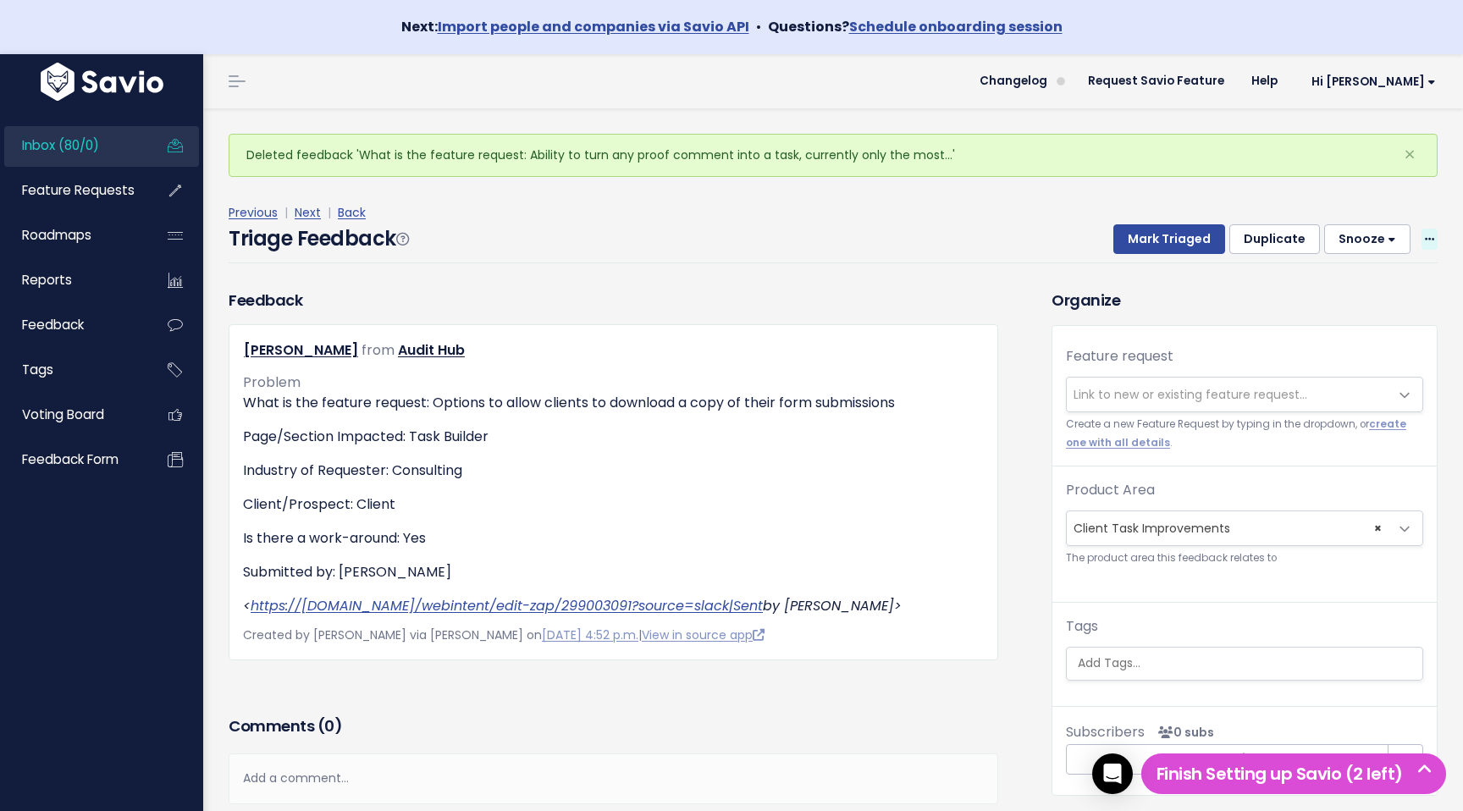
click at [1425, 243] on icon at bounding box center [1429, 240] width 9 height 11
click at [1357, 319] on link "Delete" at bounding box center [1363, 318] width 122 height 33
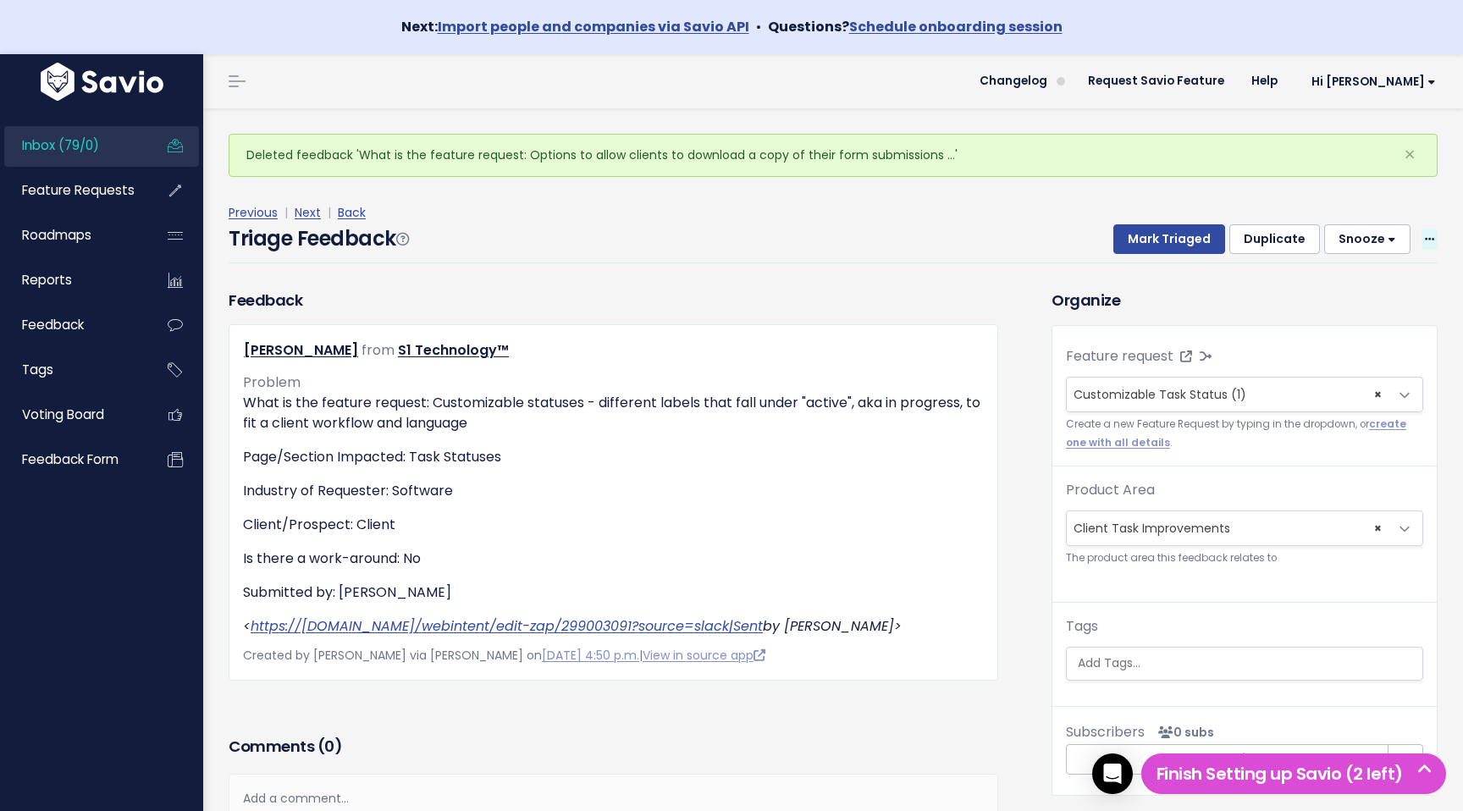
click at [1425, 237] on icon at bounding box center [1429, 240] width 9 height 11
click at [1345, 328] on link "Delete" at bounding box center [1363, 318] width 122 height 33
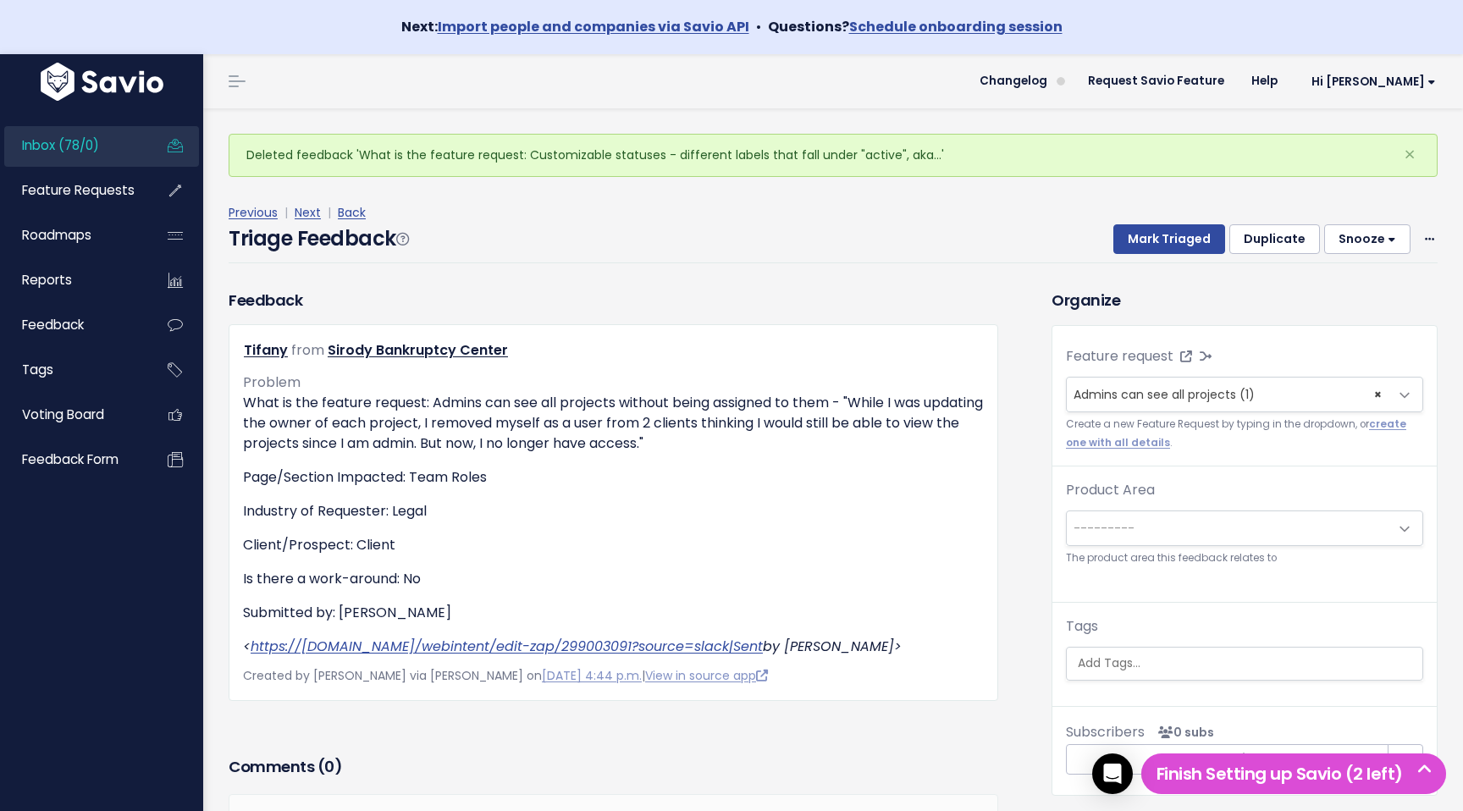
click at [1438, 240] on div "Previous | Next | Back Triage Feedback Mark Triaged Duplicate [GEOGRAPHIC_DATA]…" at bounding box center [840, 232] width 1222 height 61
click at [1429, 240] on icon at bounding box center [1429, 240] width 9 height 11
select select
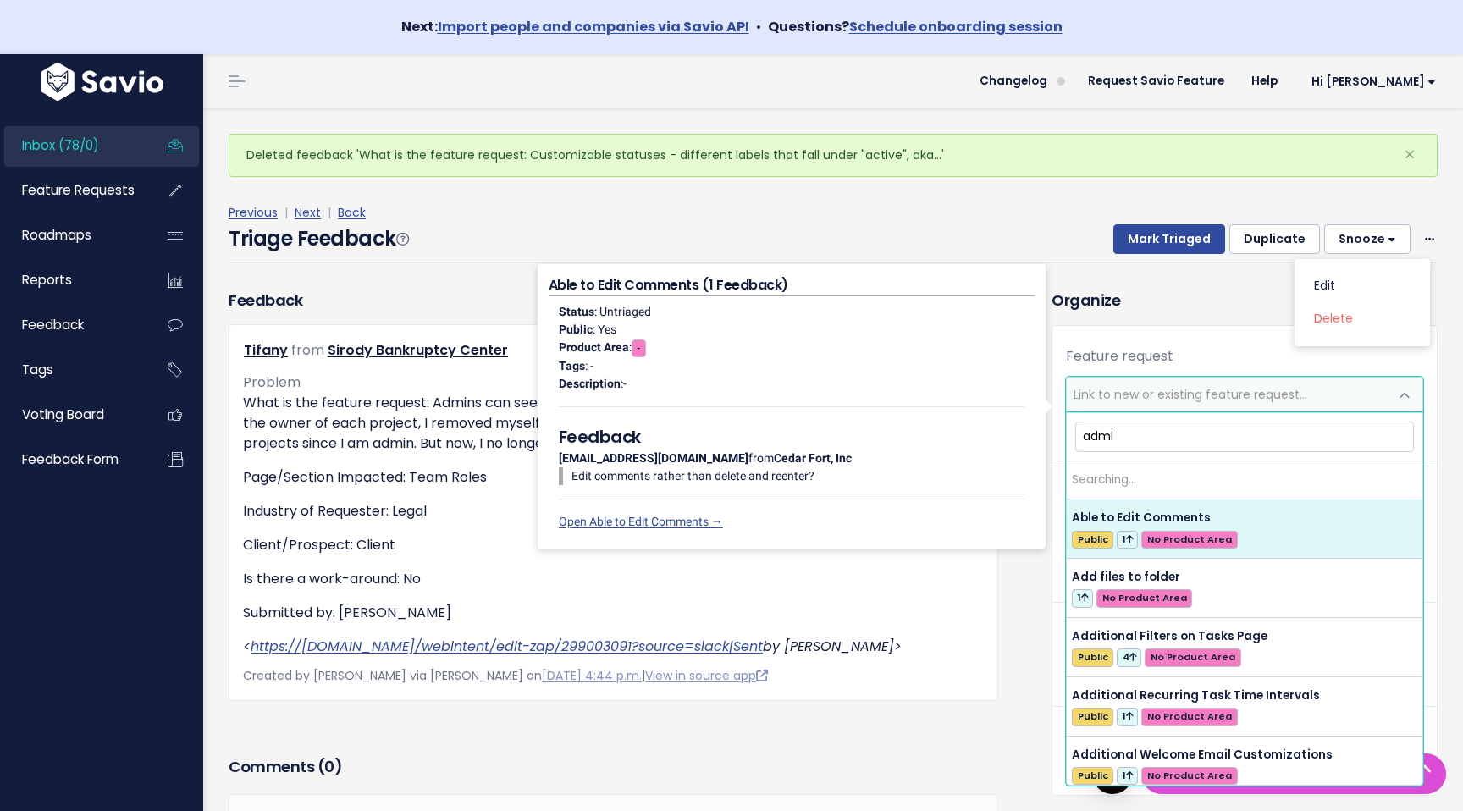
type input "admin"
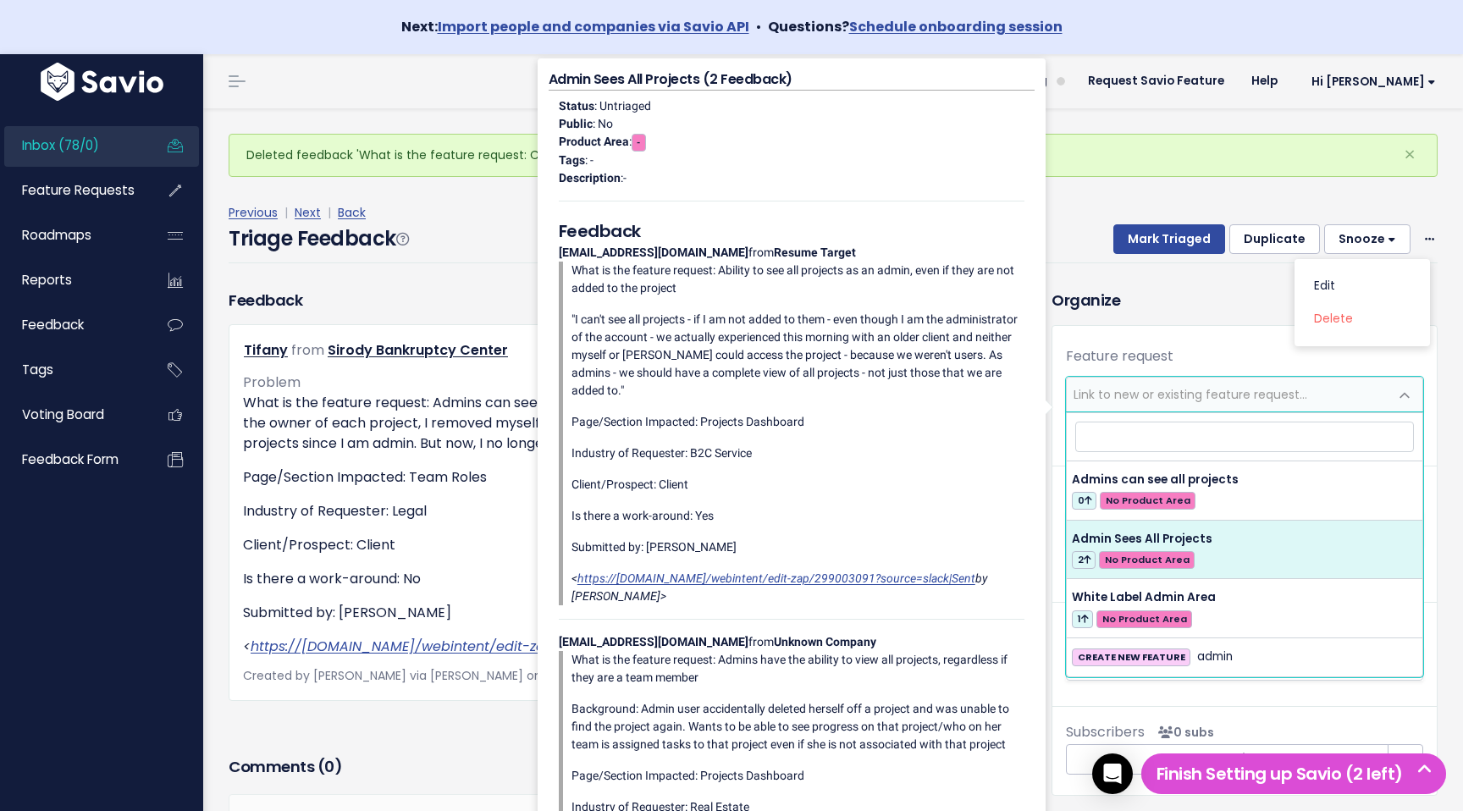
select select "63050"
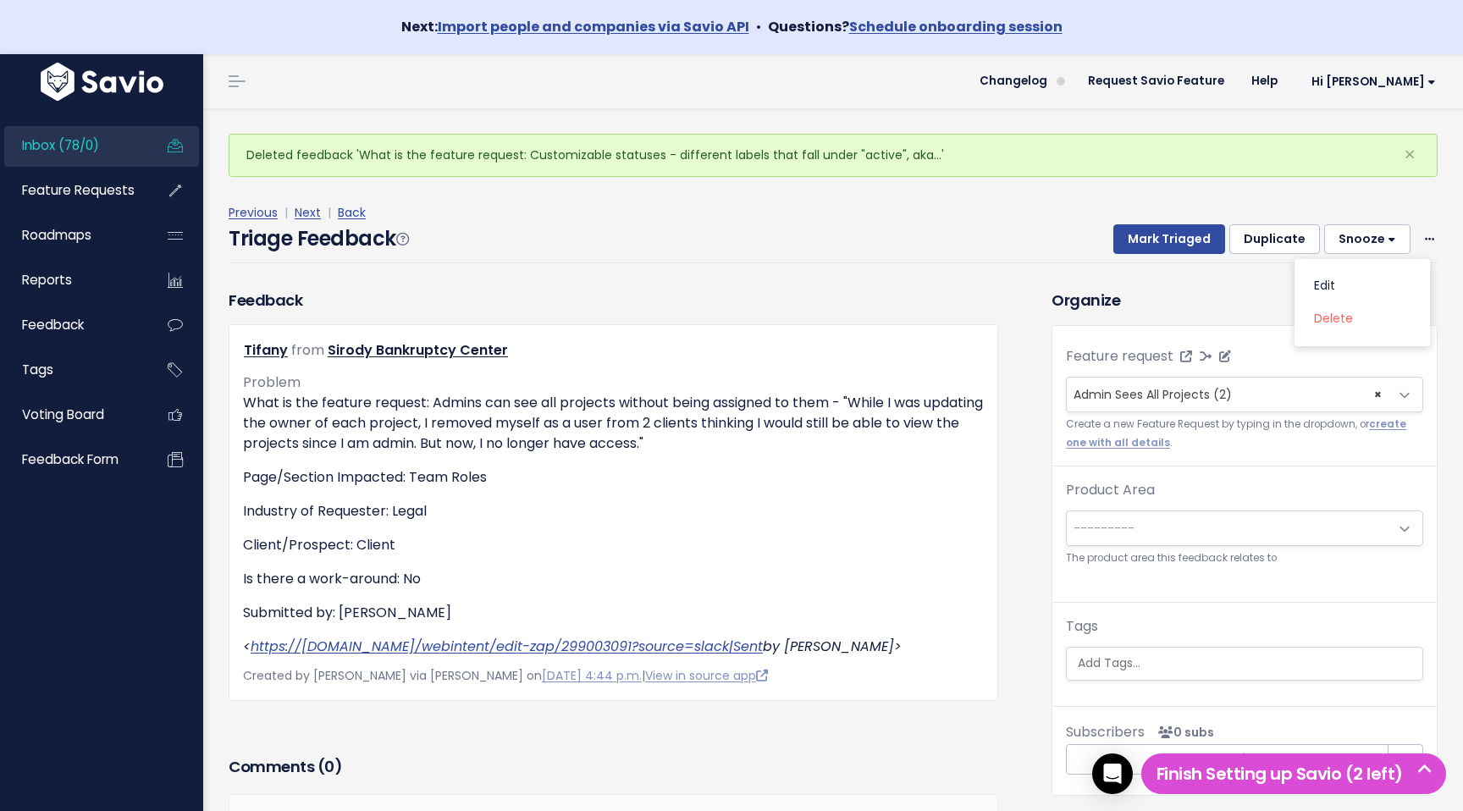
click at [1224, 305] on h3 "Organize" at bounding box center [1245, 300] width 386 height 23
click at [1181, 250] on button "Mark Triaged" at bounding box center [1170, 239] width 112 height 30
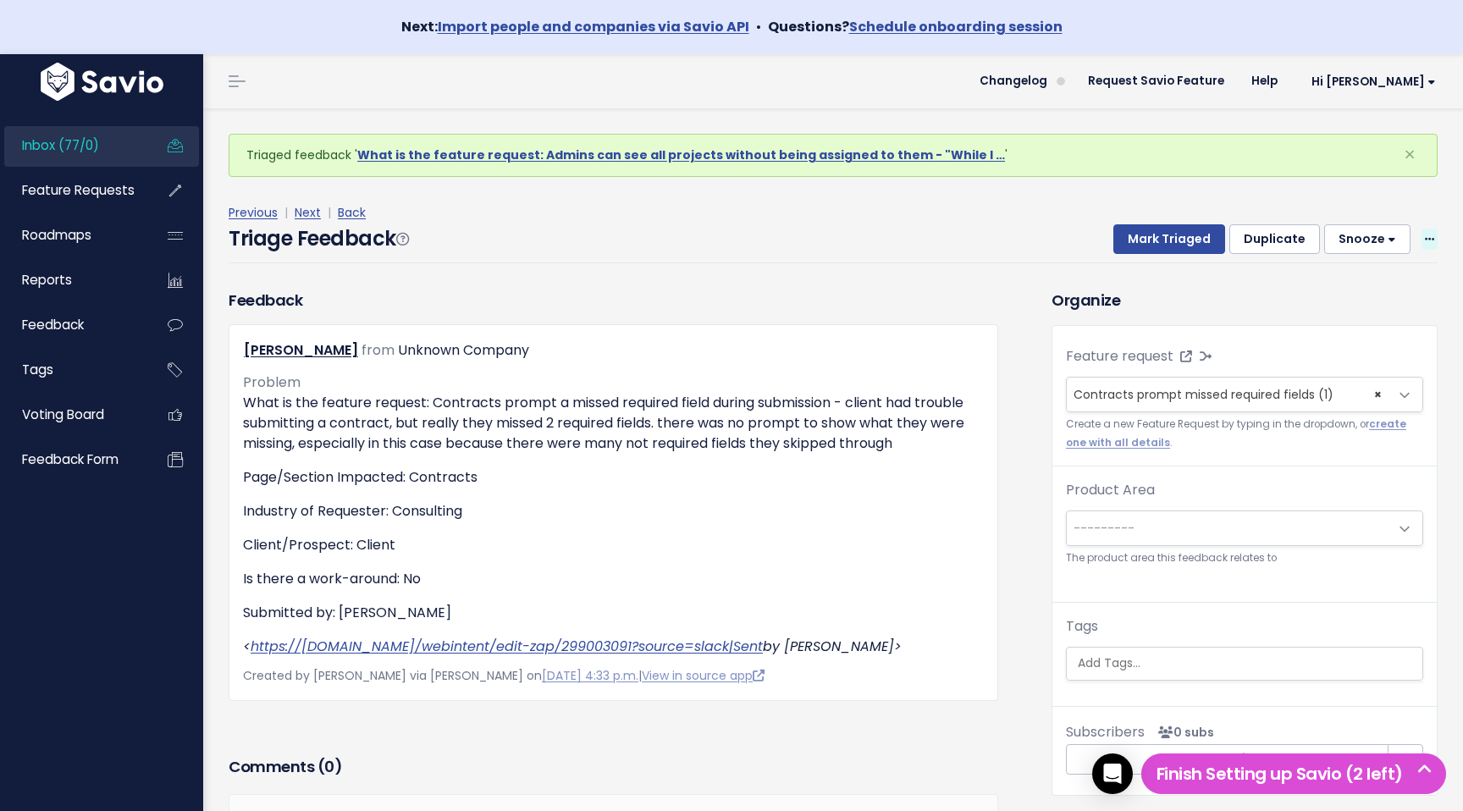
click at [1423, 236] on span at bounding box center [1430, 239] width 16 height 21
click at [1384, 319] on link "Delete" at bounding box center [1363, 318] width 122 height 33
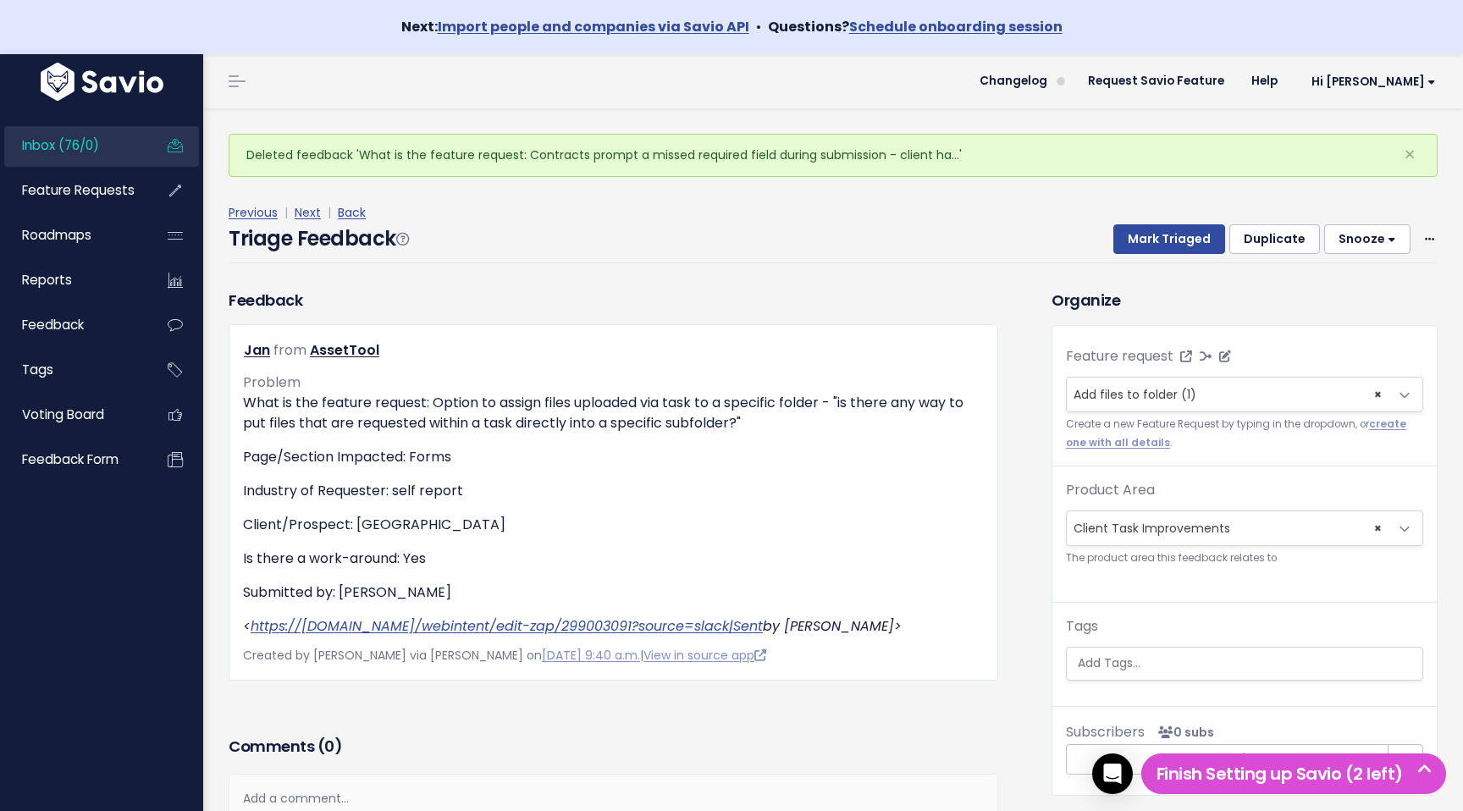
select select
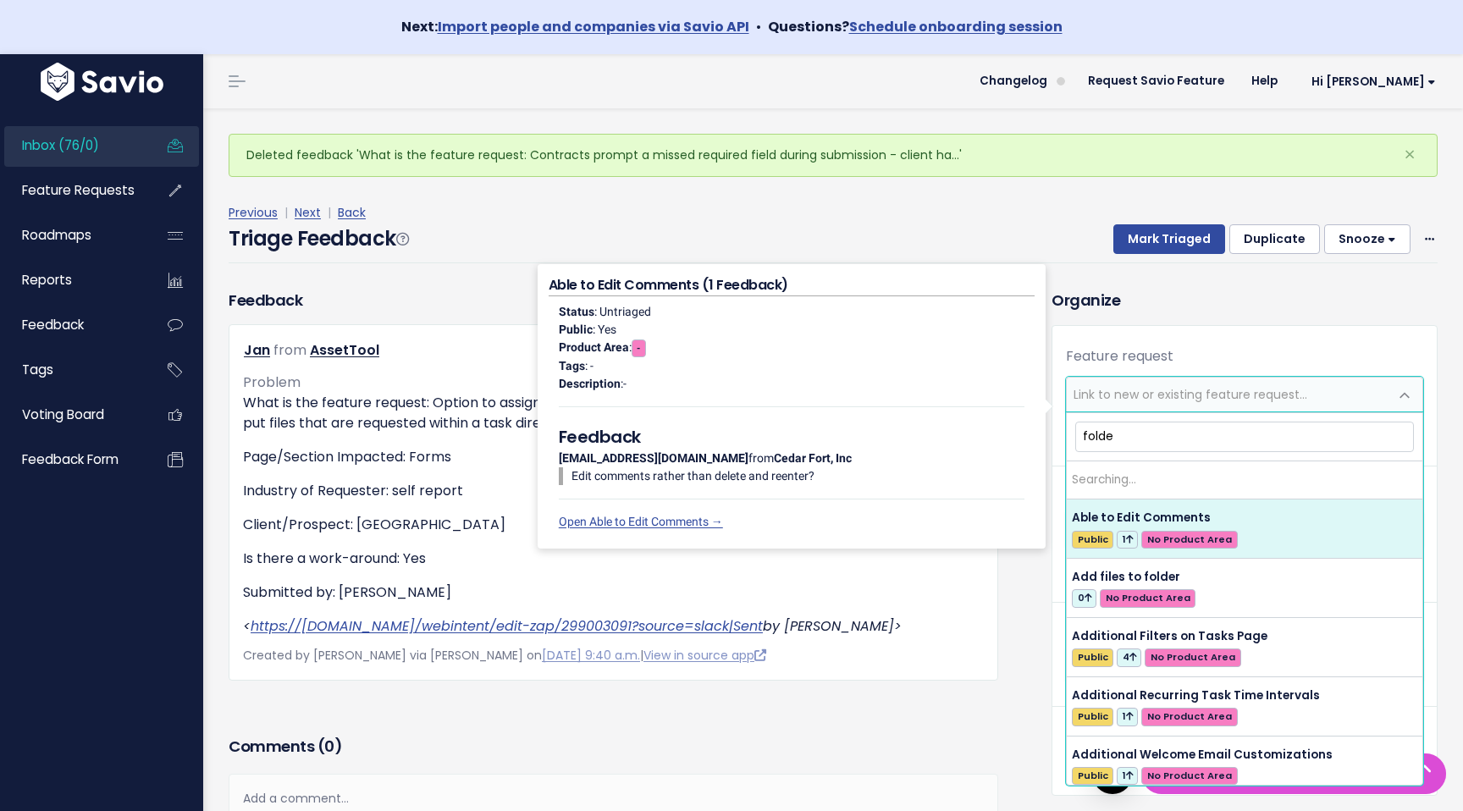
type input "folder"
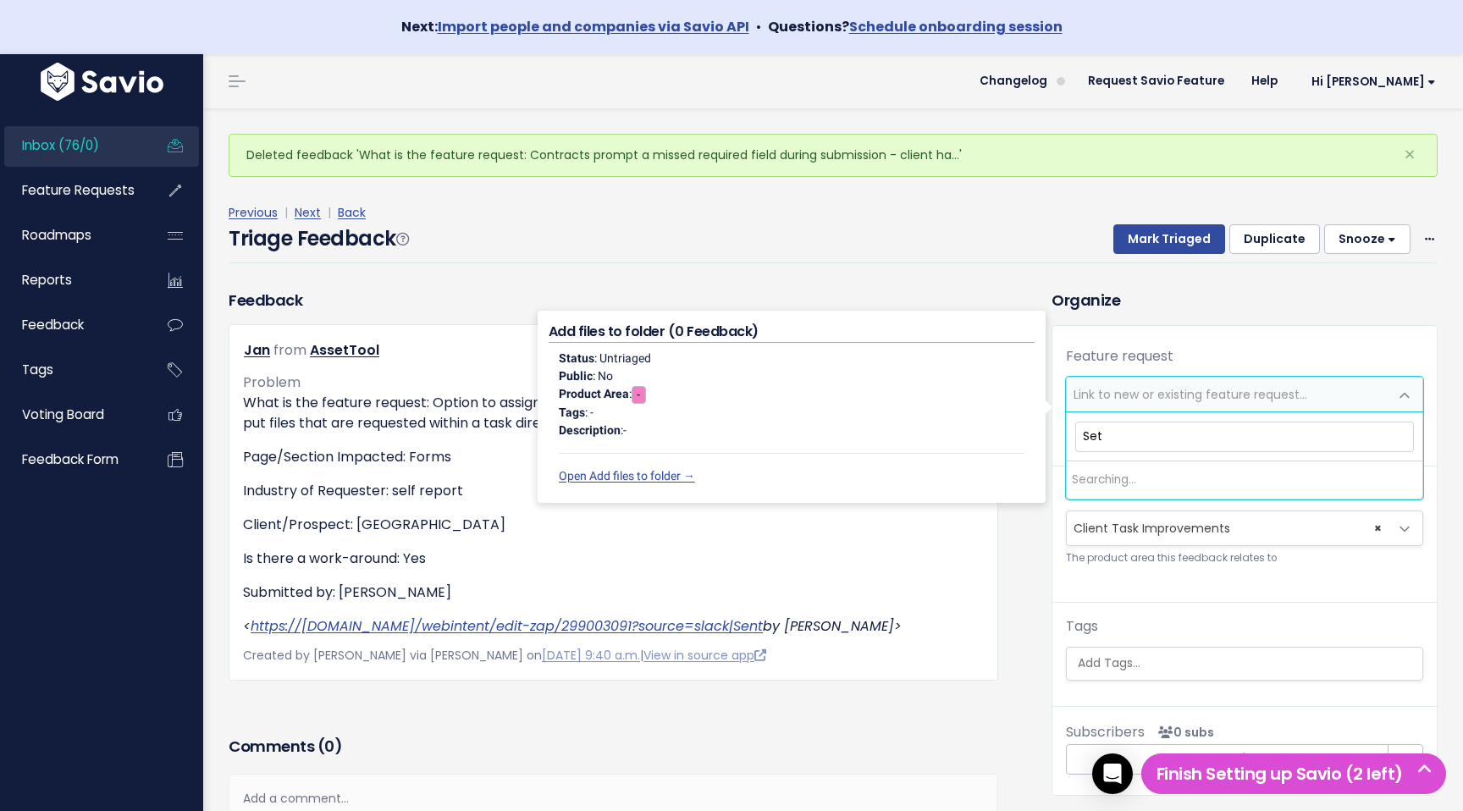
type input "Set"
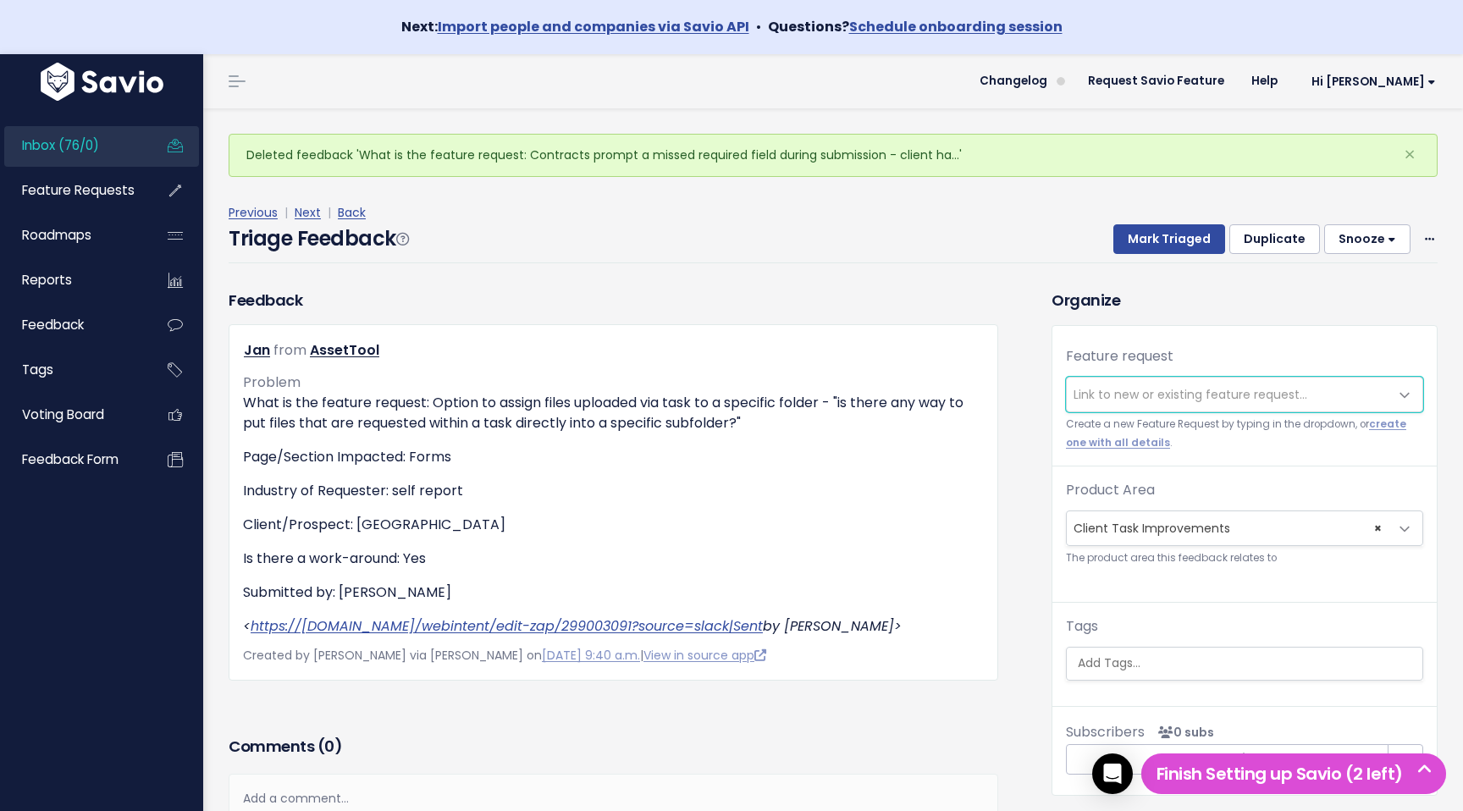
click at [1158, 398] on span "Link to new or existing feature request..." at bounding box center [1191, 394] width 234 height 17
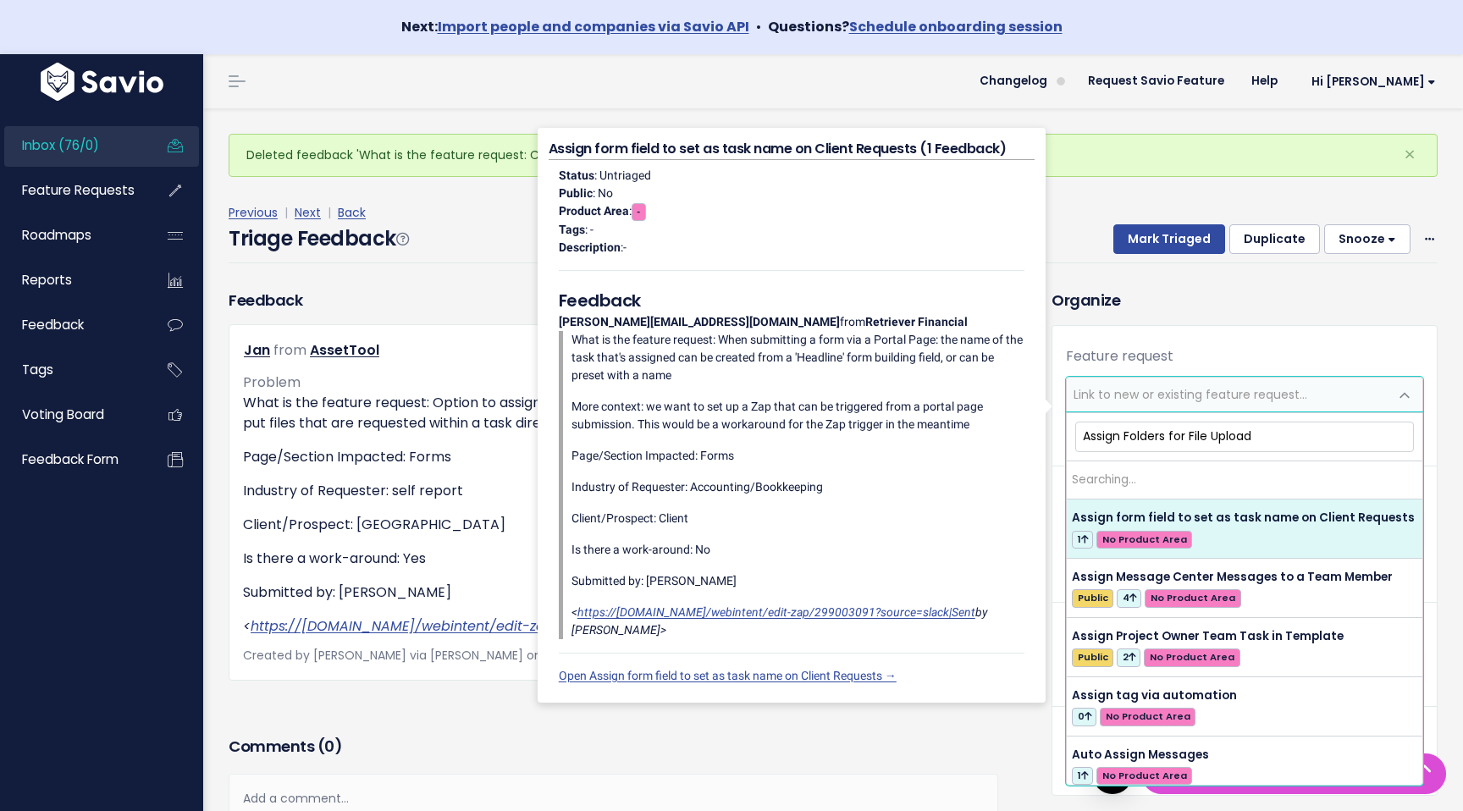
type input "Assign Folders for File Uploads"
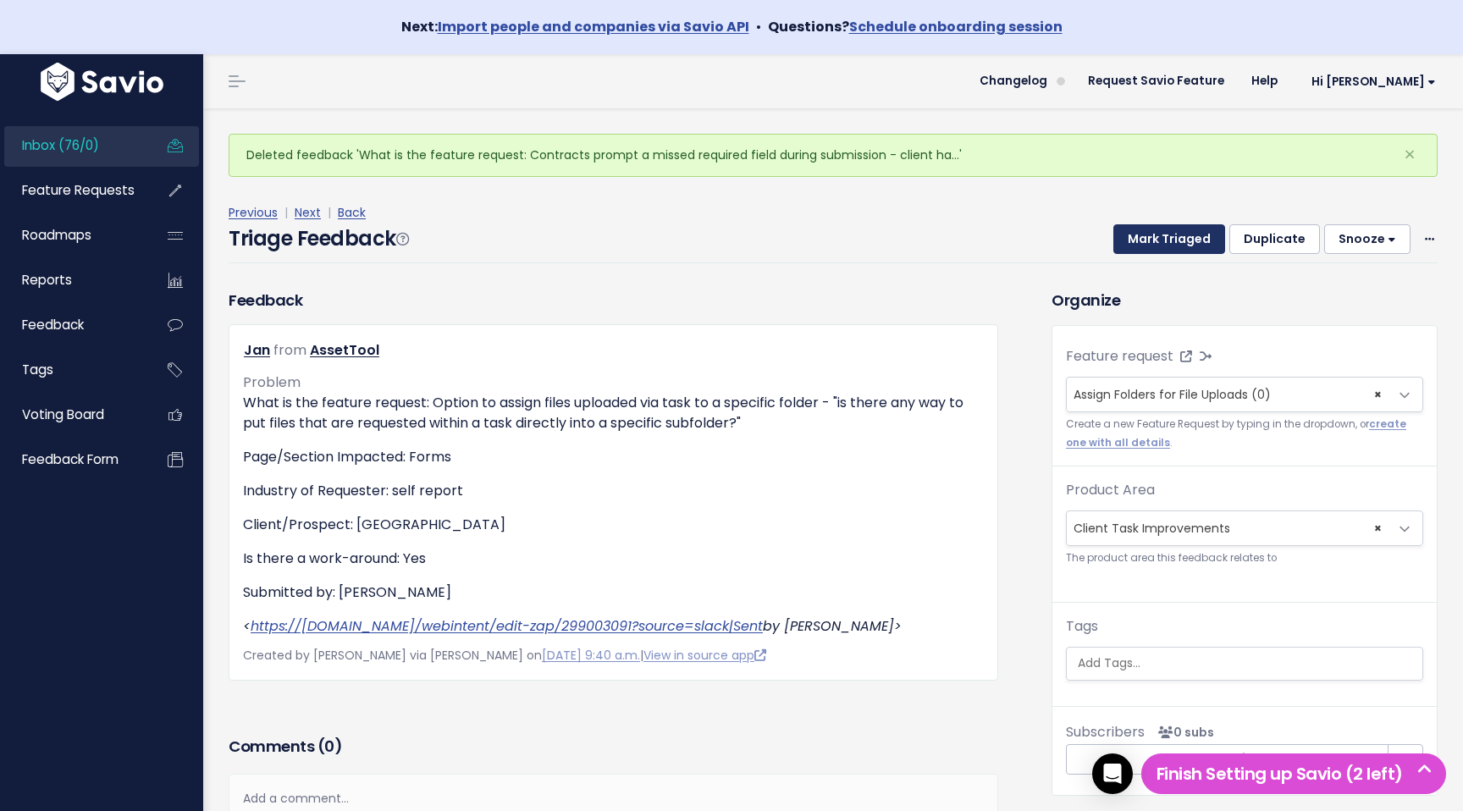
click at [1159, 234] on button "Mark Triaged" at bounding box center [1170, 239] width 112 height 30
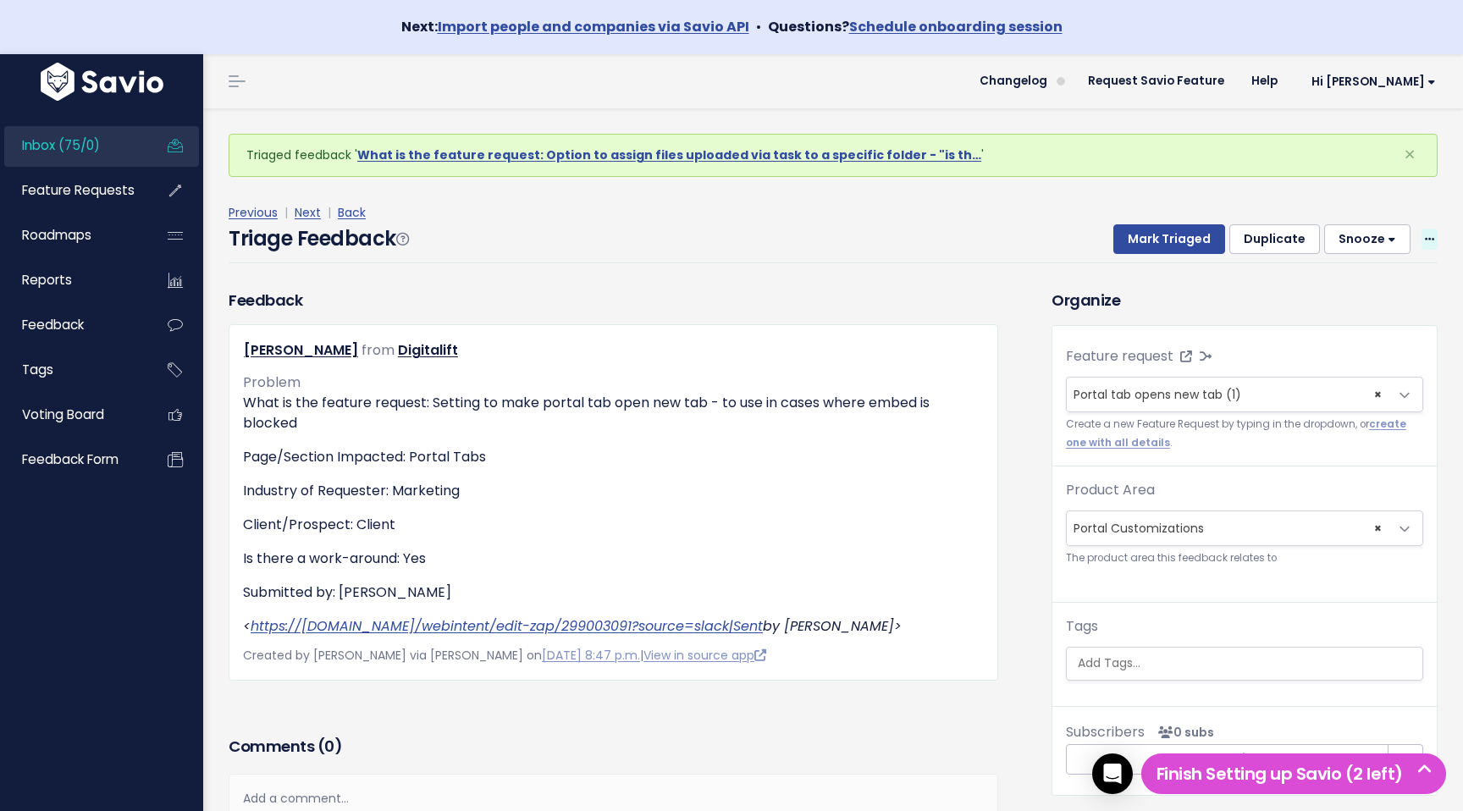
click at [1429, 239] on icon at bounding box center [1429, 240] width 9 height 11
click at [1339, 330] on link "Delete" at bounding box center [1363, 318] width 122 height 33
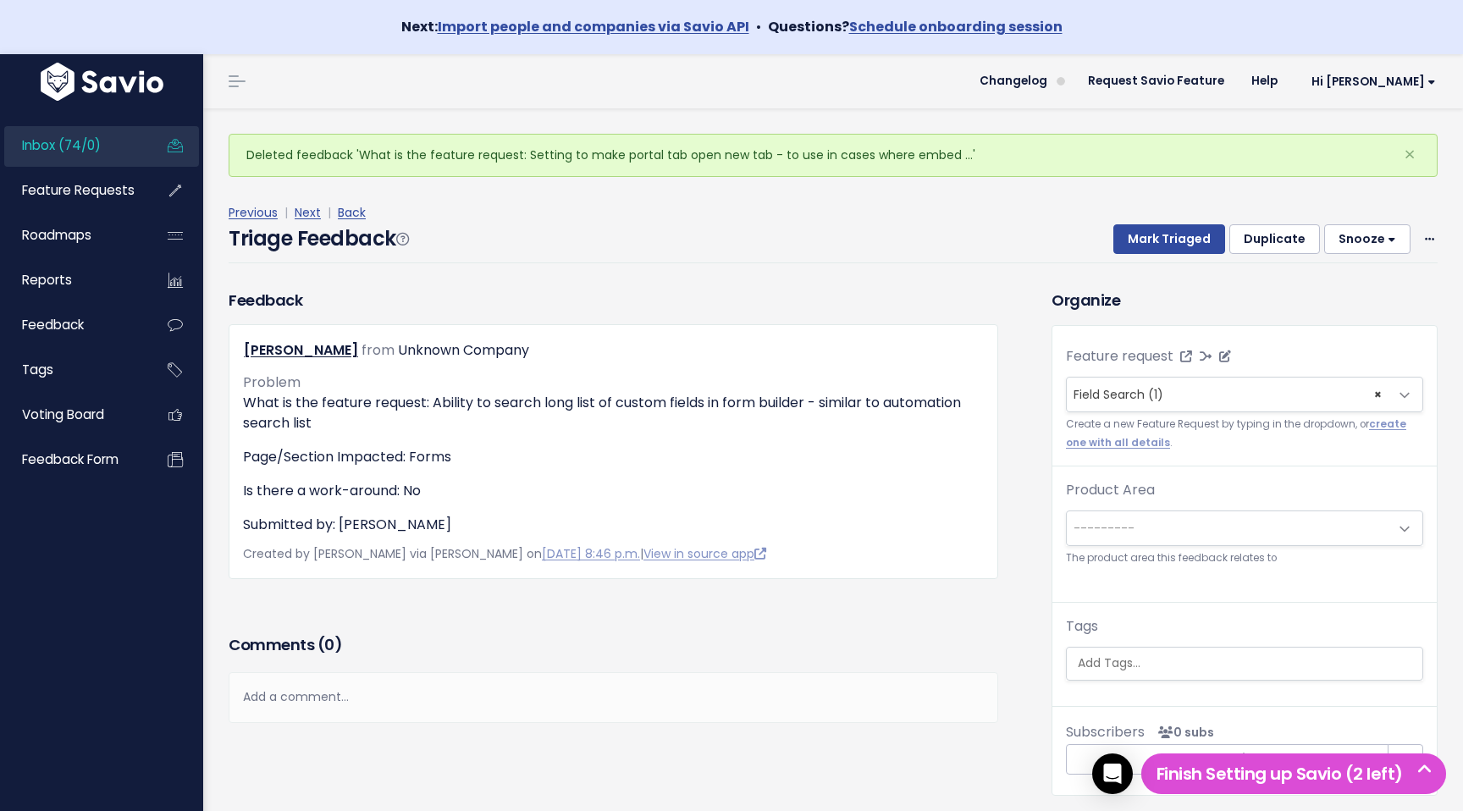
click at [1373, 390] on span "× Field Search (1)" at bounding box center [1228, 395] width 322 height 34
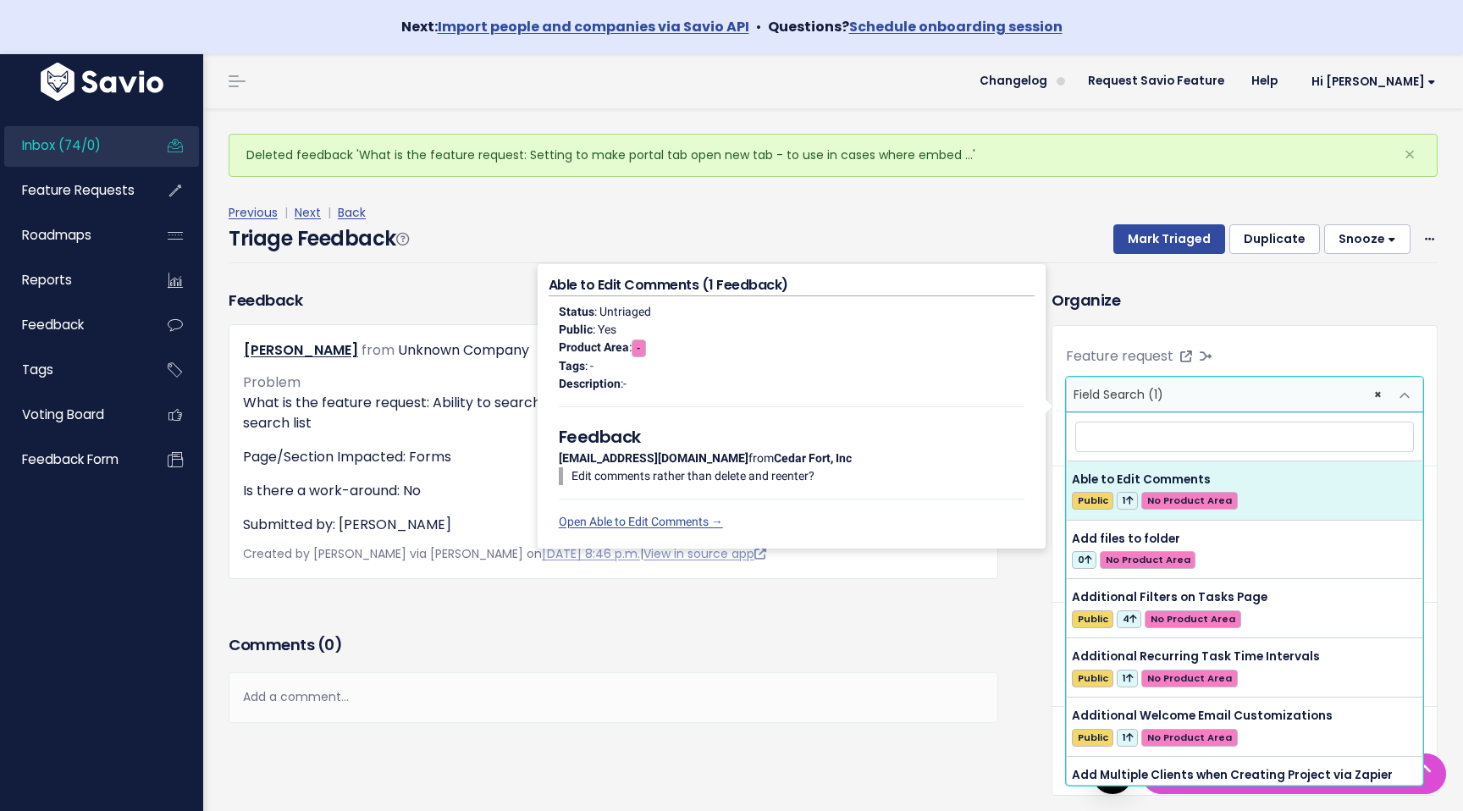
click at [1322, 286] on div "Previous | Next | Back Triage Feedback Mark Triaged Duplicate Snooze 1 day 3 da…" at bounding box center [840, 233] width 1222 height 112
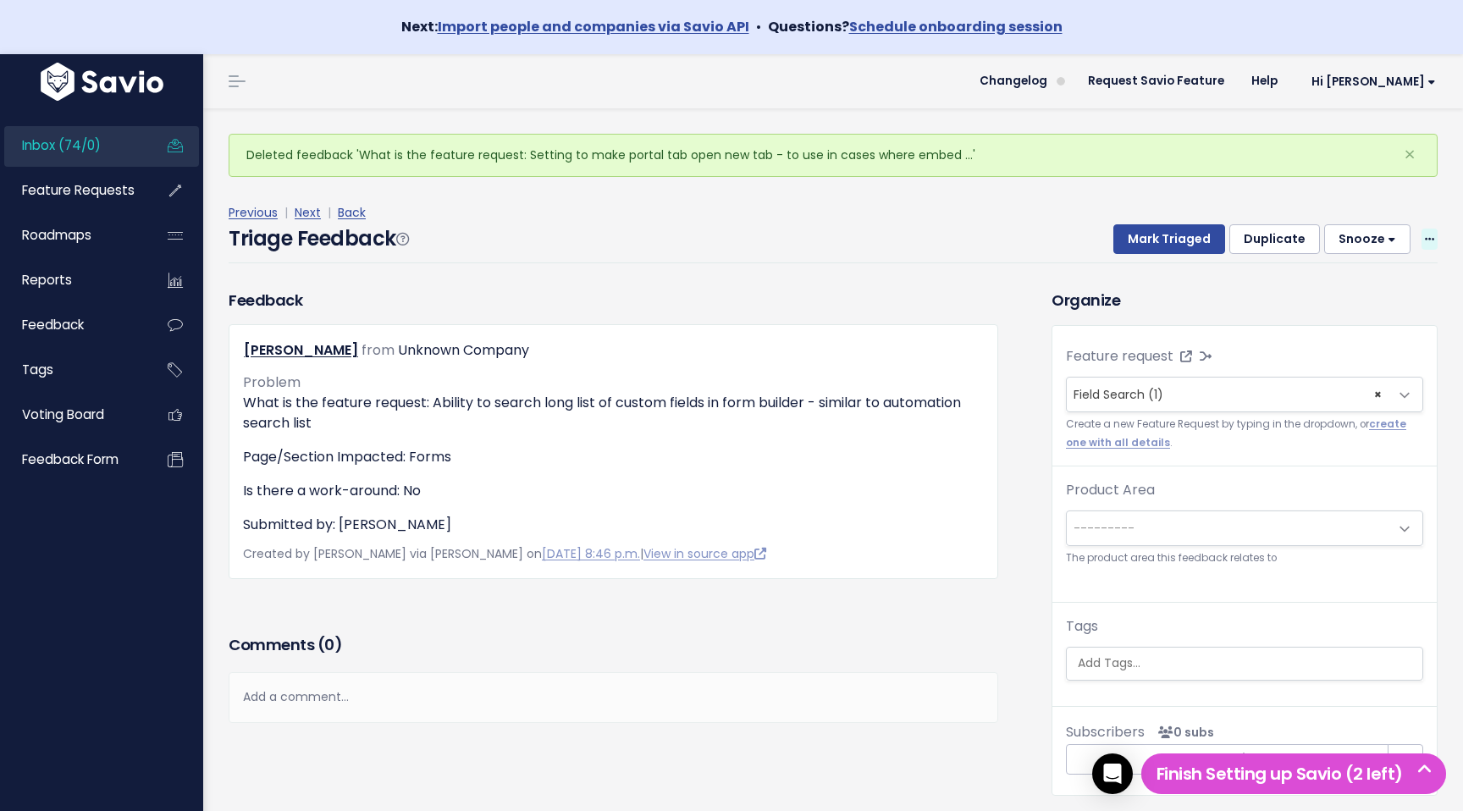
click at [1434, 233] on span at bounding box center [1430, 239] width 16 height 21
click at [1184, 353] on icon at bounding box center [1186, 357] width 12 height 12
click at [1146, 401] on span "Field Search (1)" at bounding box center [1119, 394] width 90 height 17
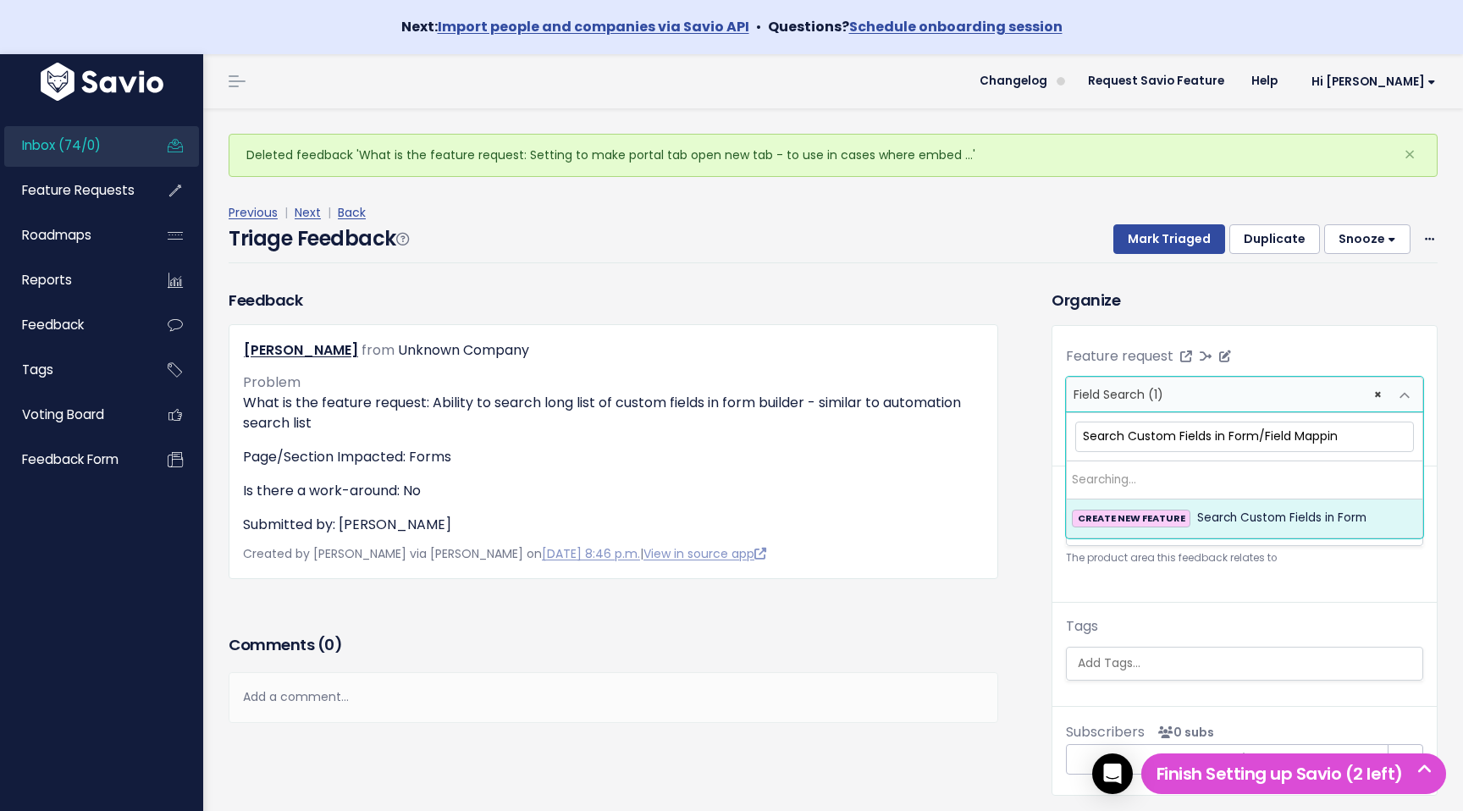
type input "Search Custom Fields in Form/Field Mapping"
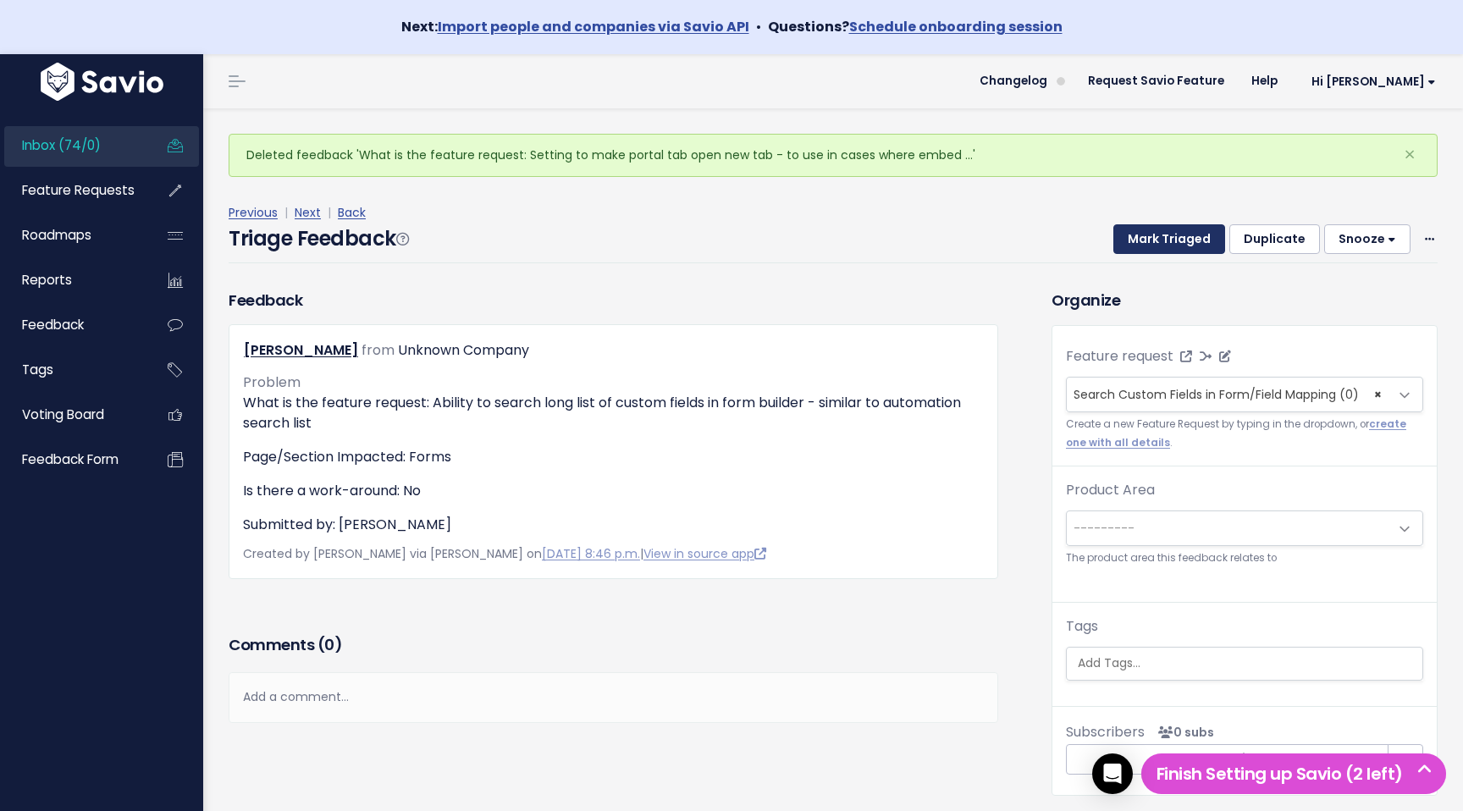
click at [1153, 230] on button "Mark Triaged" at bounding box center [1170, 239] width 112 height 30
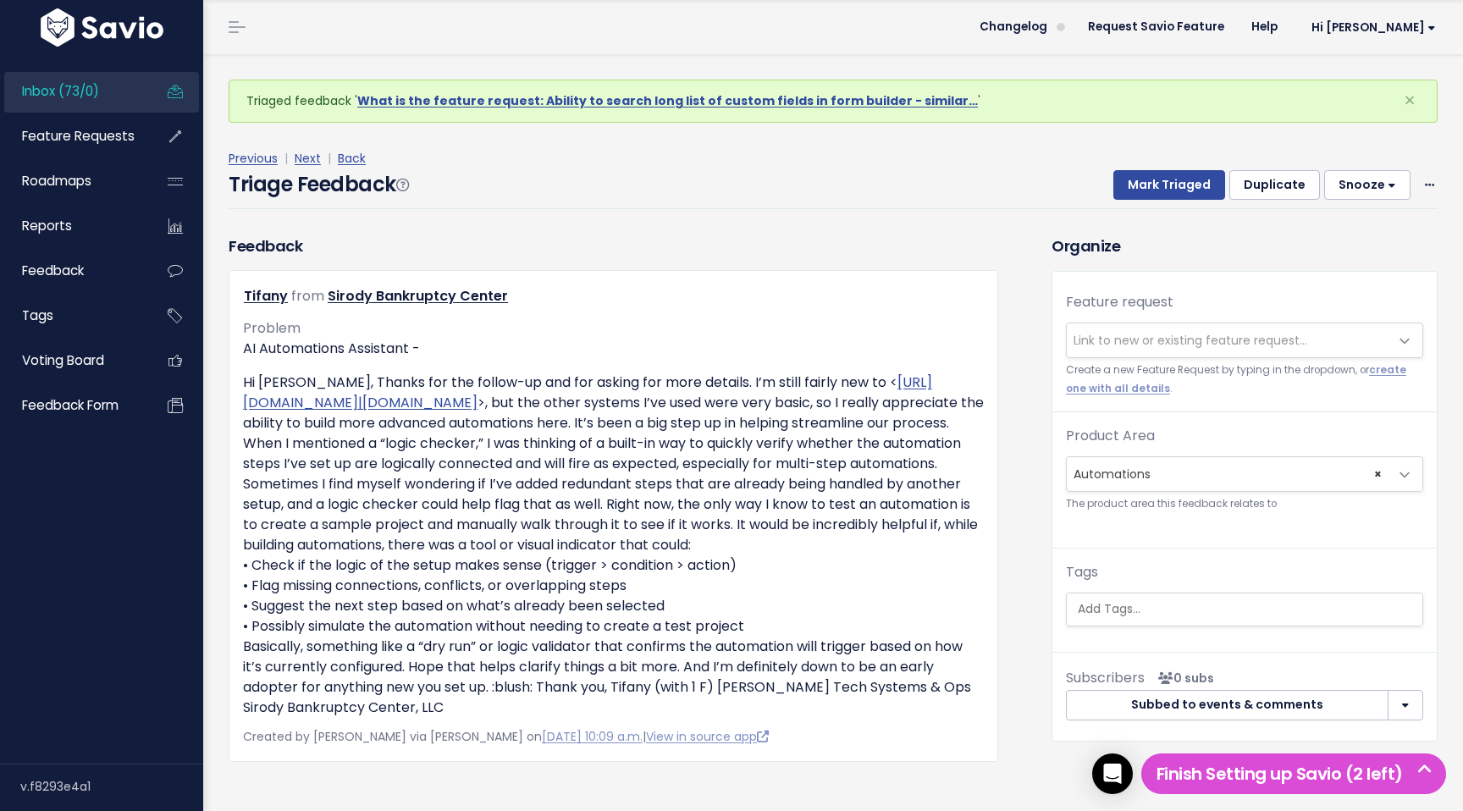
scroll to position [59, 0]
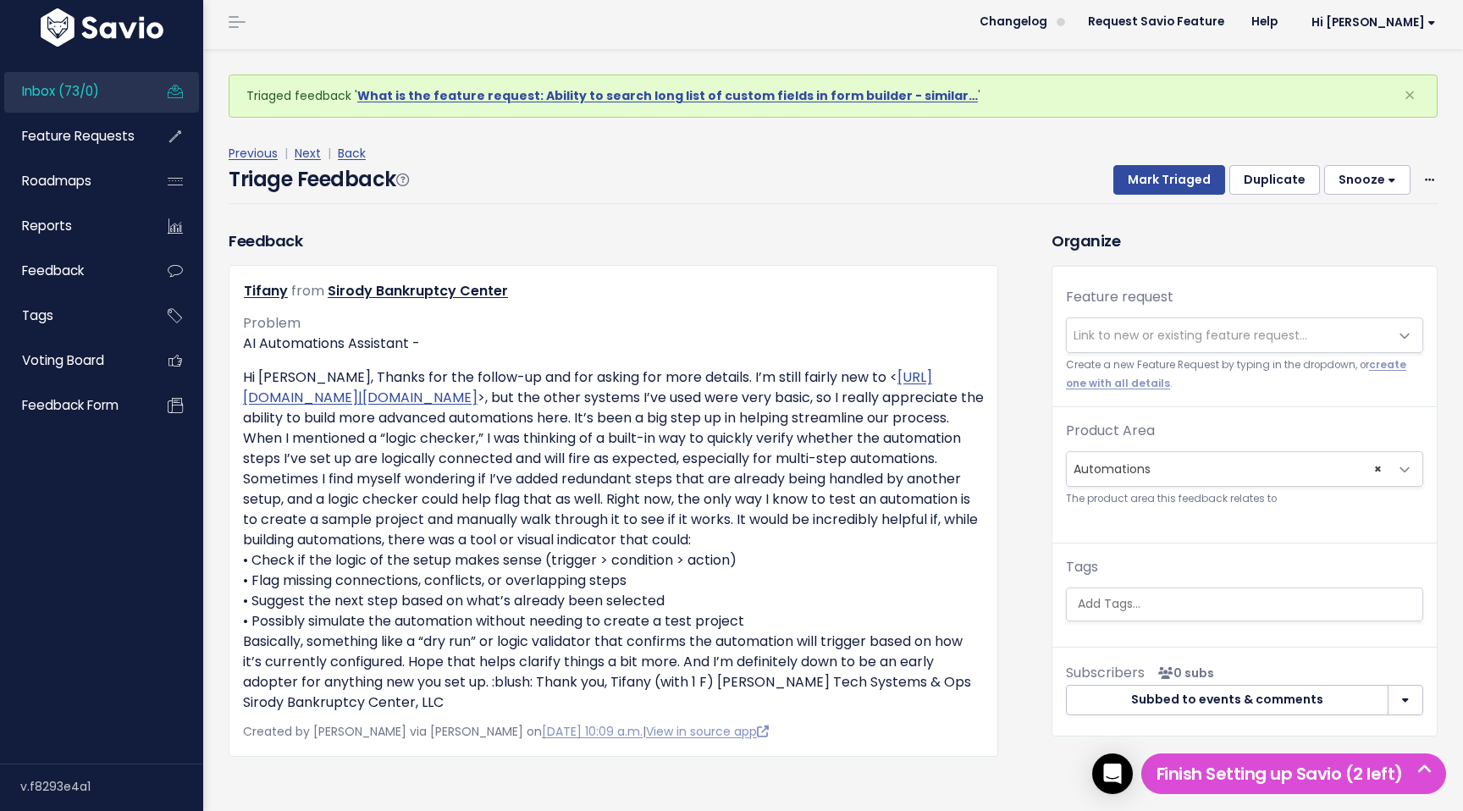
click at [1246, 338] on span "Link to new or existing feature request..." at bounding box center [1191, 335] width 234 height 17
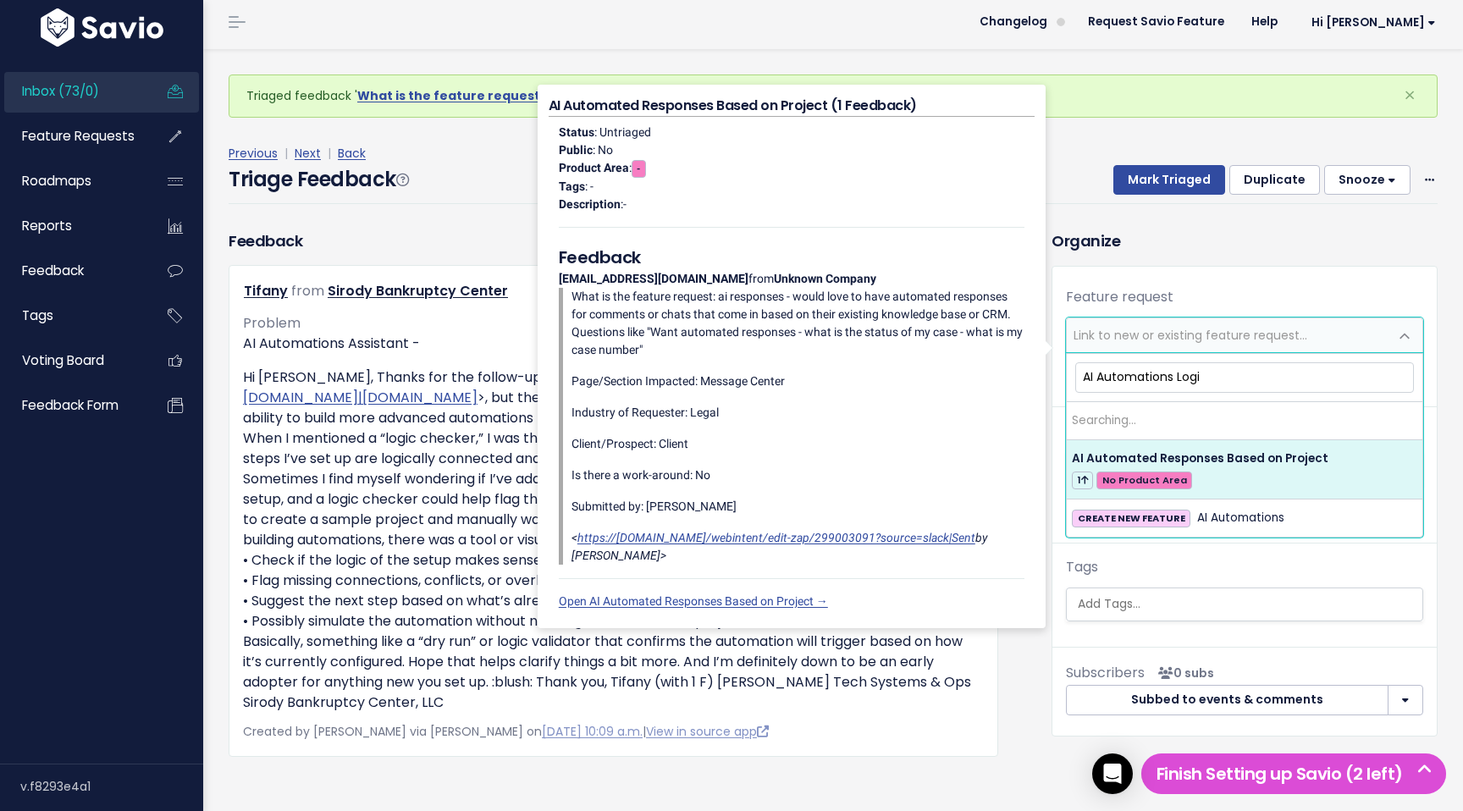
type input "AI Automations Logic"
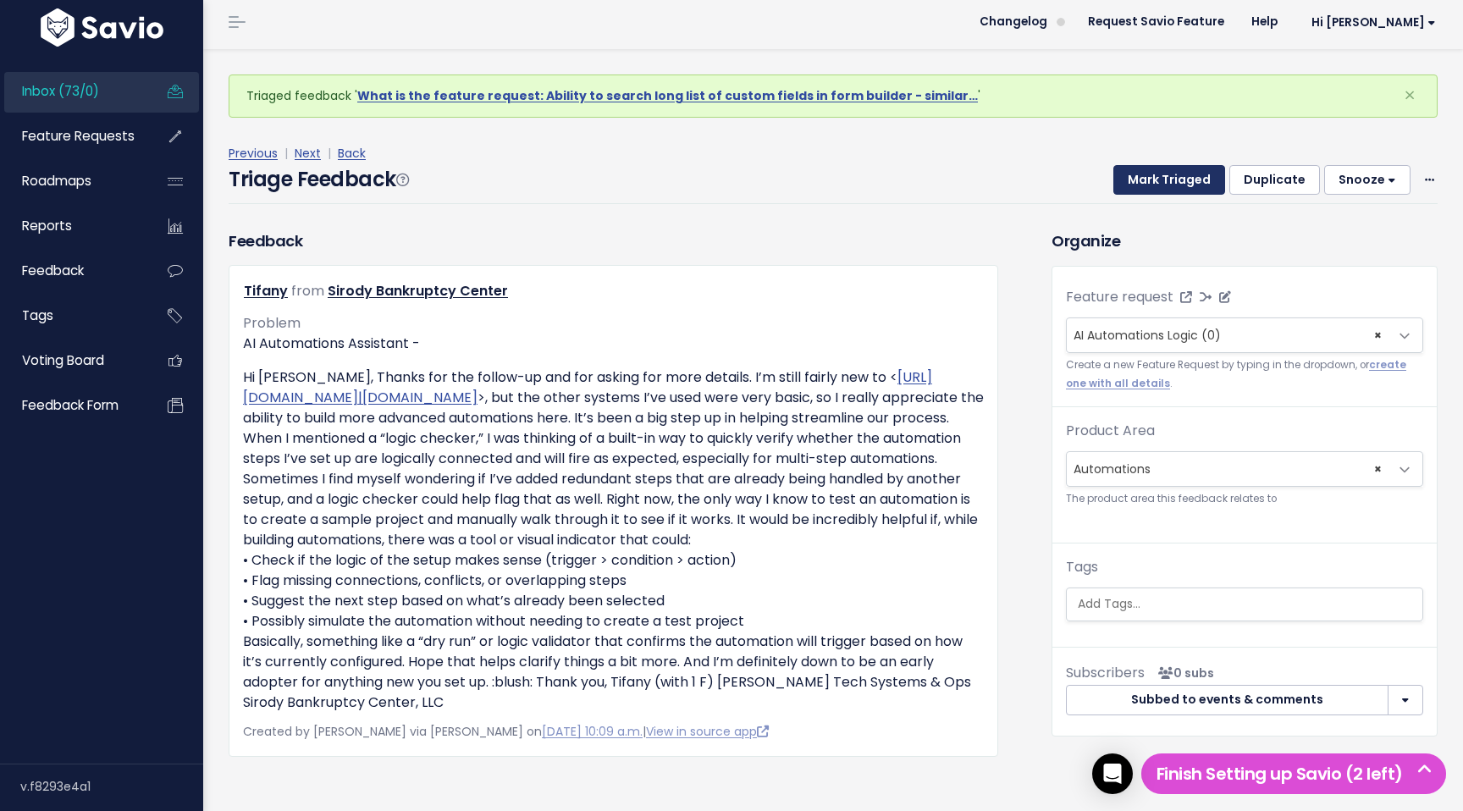
click at [1174, 192] on button "Mark Triaged" at bounding box center [1170, 180] width 112 height 30
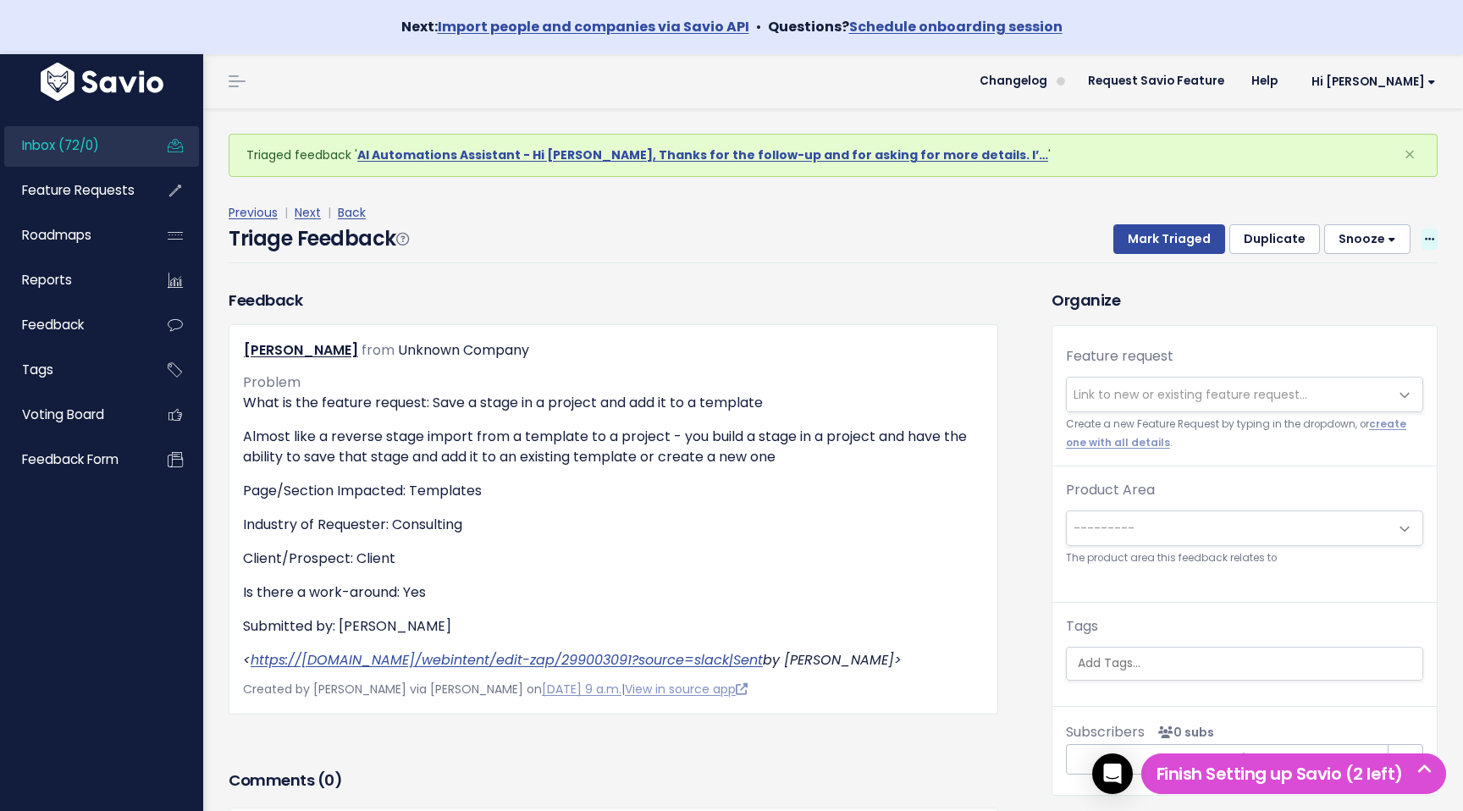
click at [1426, 240] on icon at bounding box center [1429, 240] width 9 height 11
click at [1349, 327] on link "Delete" at bounding box center [1363, 318] width 122 height 33
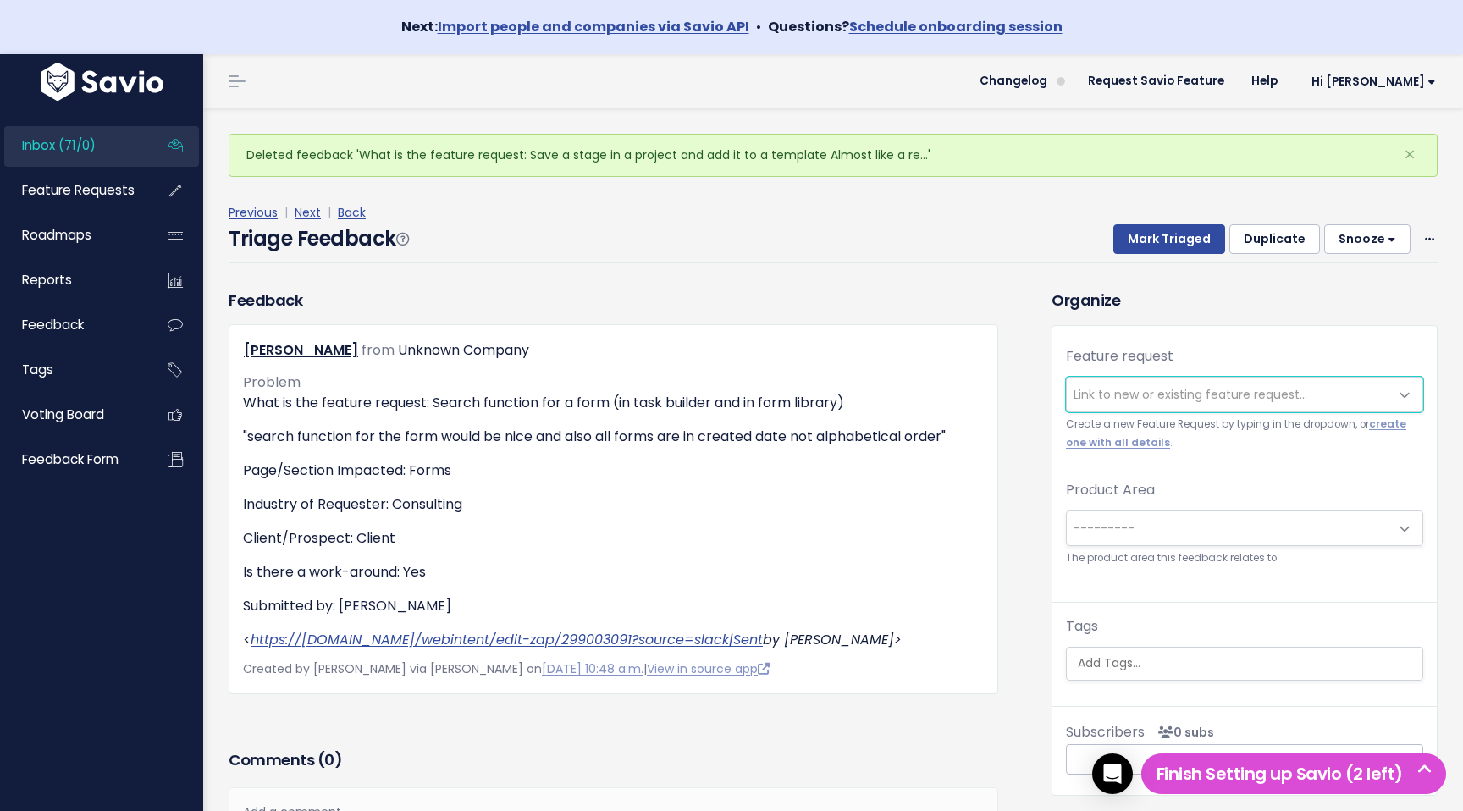
click at [1141, 382] on span "Link to new or existing feature request..." at bounding box center [1228, 395] width 322 height 34
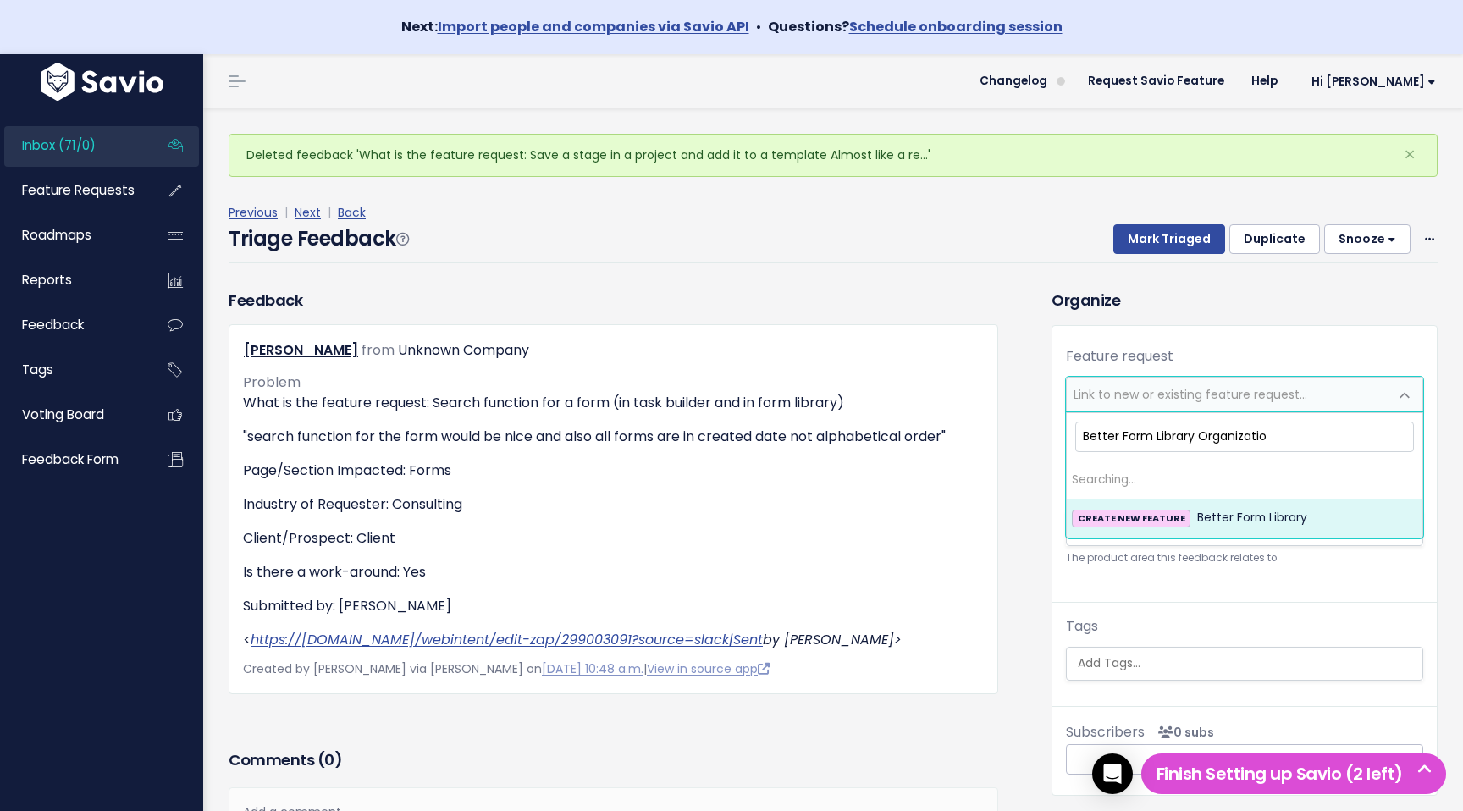
type input "Better Form Library Organization"
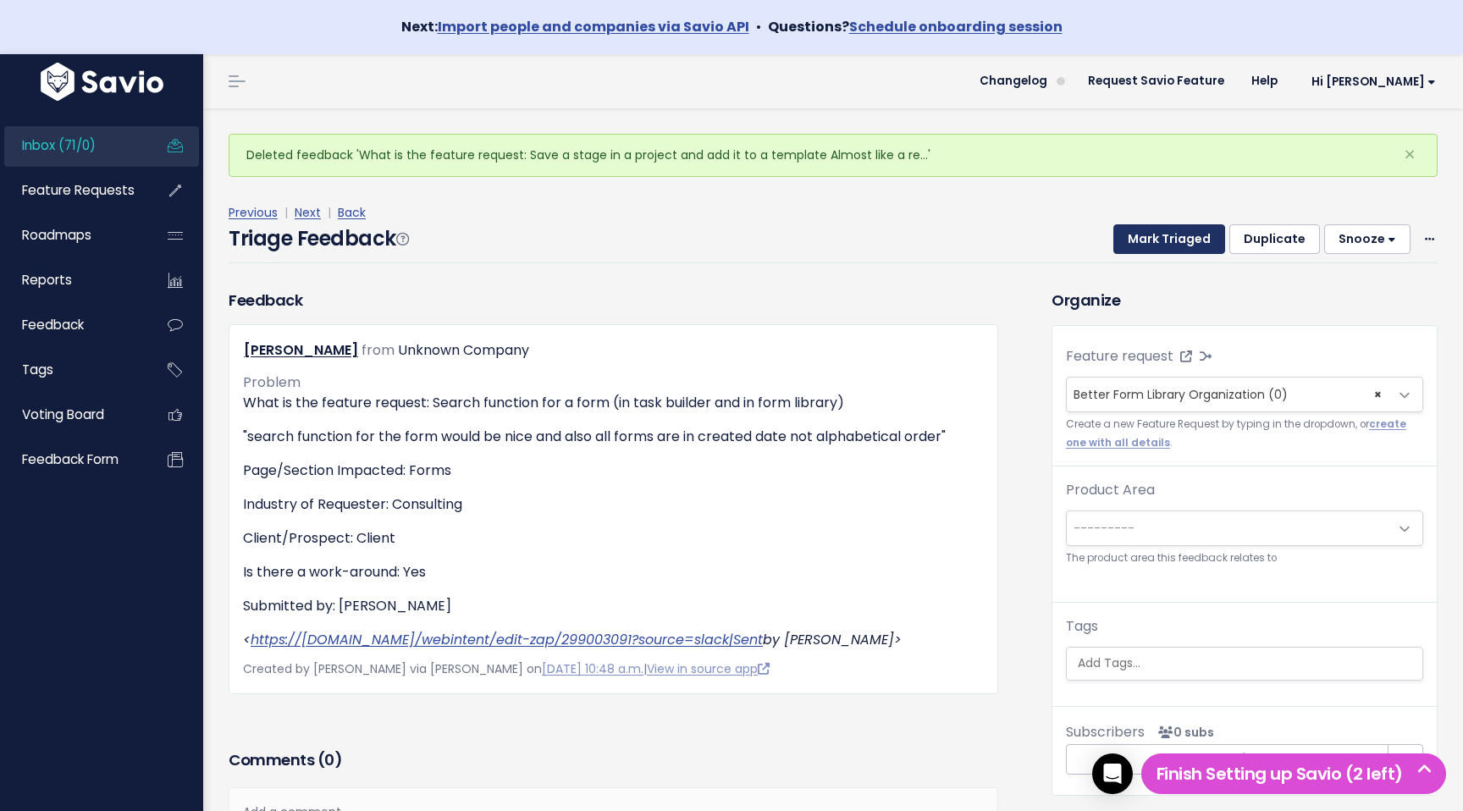
click at [1166, 245] on button "Mark Triaged" at bounding box center [1170, 239] width 112 height 30
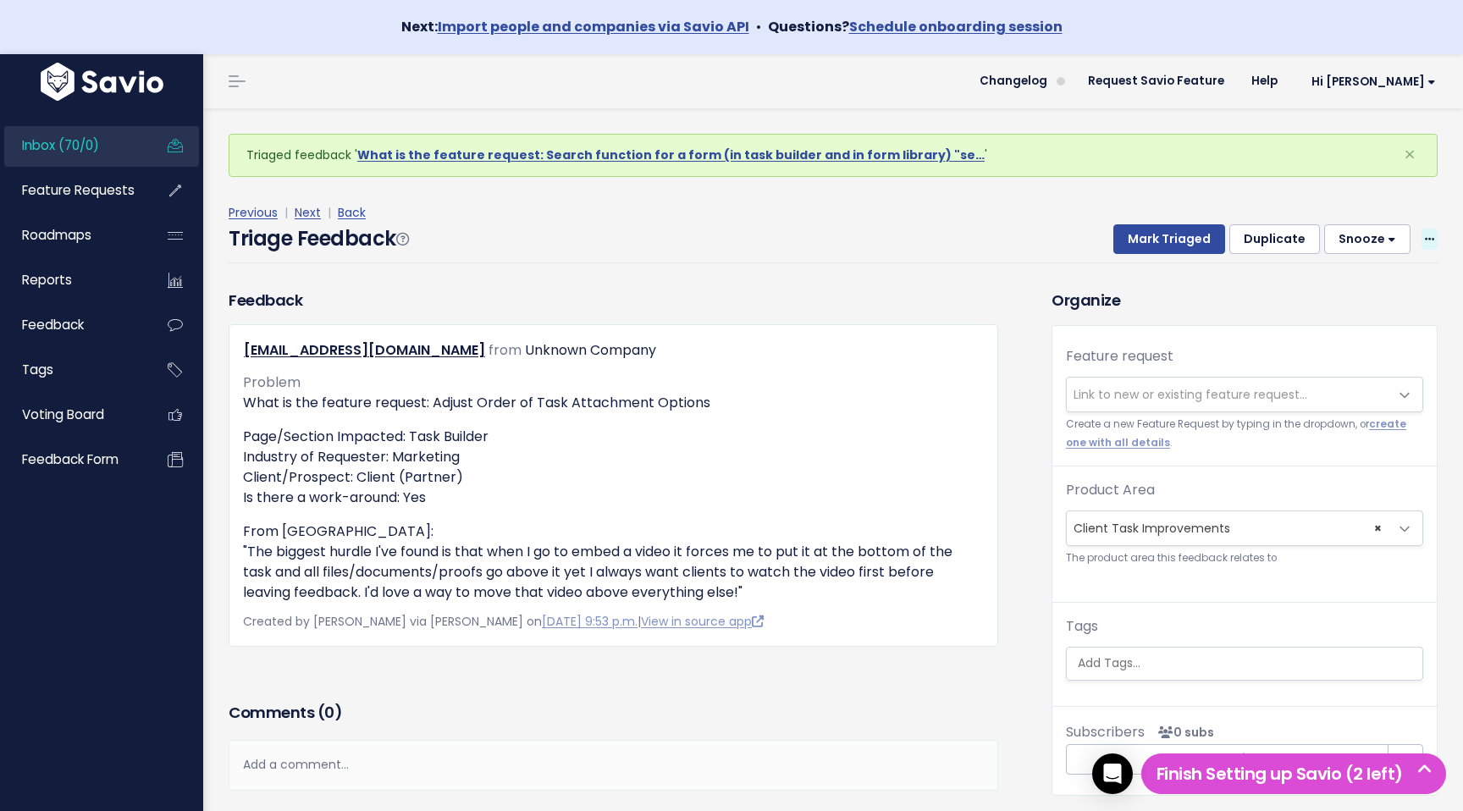
click at [1434, 238] on span at bounding box center [1430, 239] width 16 height 21
click at [1375, 330] on link "Delete" at bounding box center [1363, 318] width 122 height 33
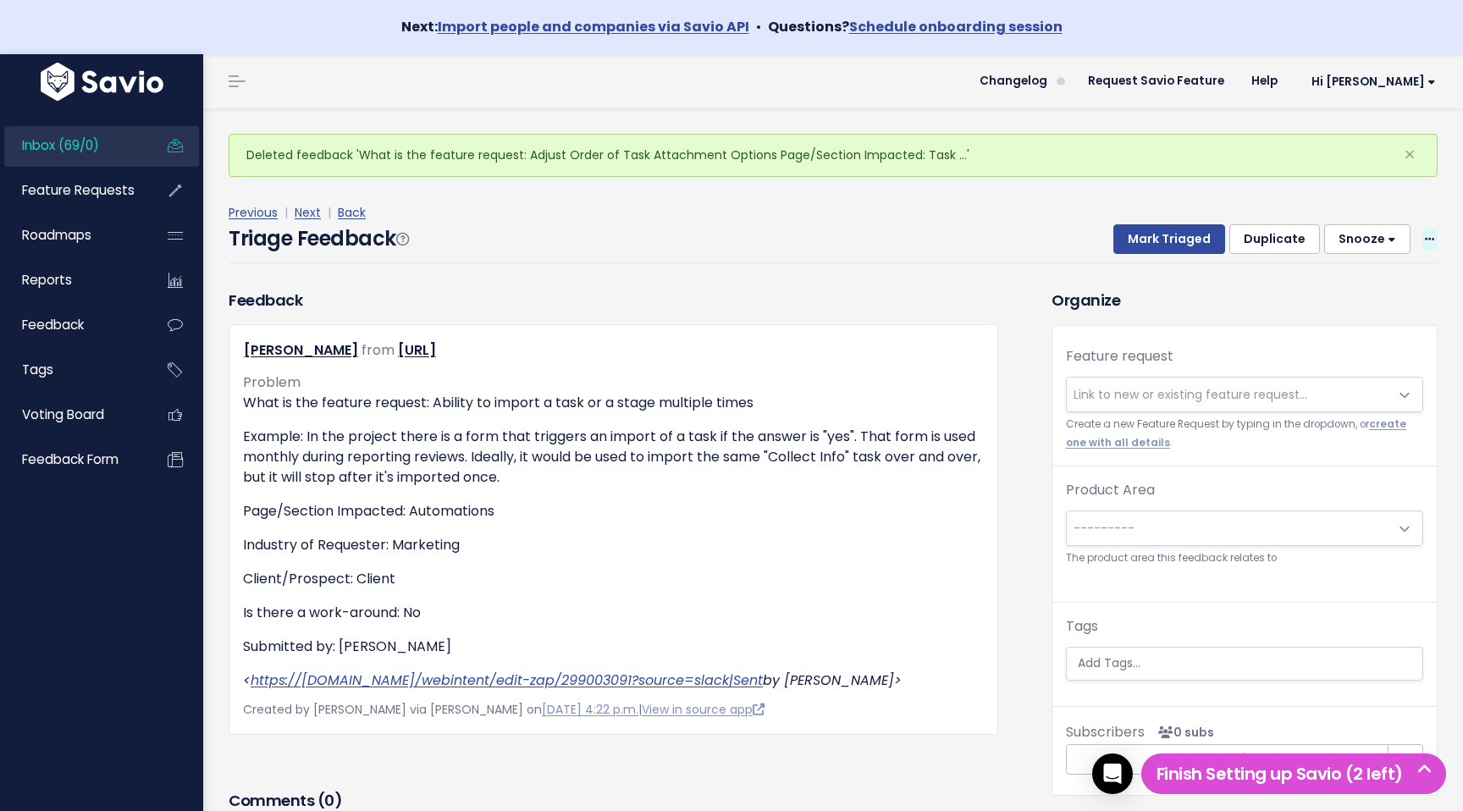
click at [1425, 235] on icon at bounding box center [1429, 240] width 9 height 11
click at [1391, 322] on link "Delete" at bounding box center [1363, 318] width 122 height 33
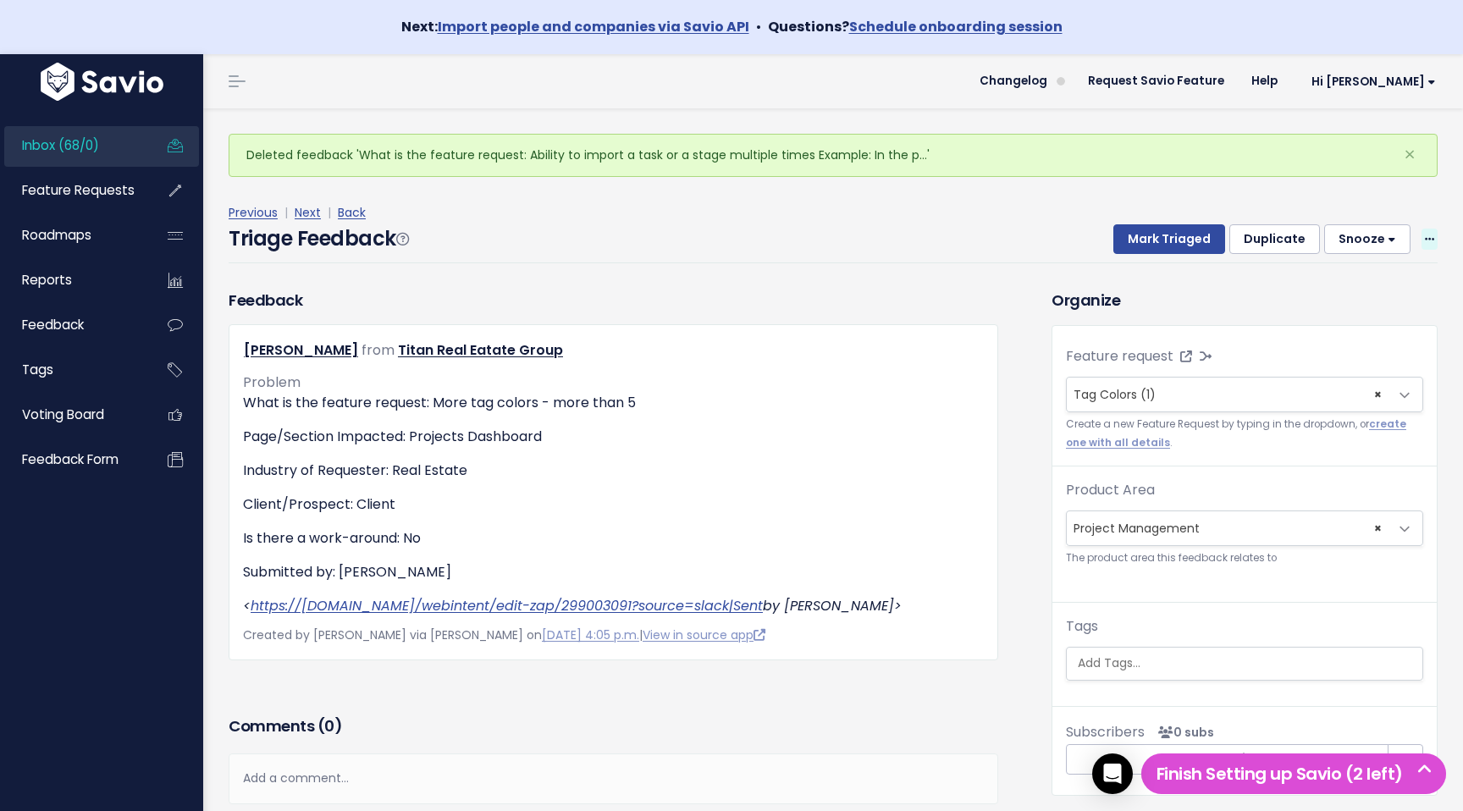
click at [1425, 237] on icon at bounding box center [1429, 240] width 9 height 11
click at [1369, 318] on link "Delete" at bounding box center [1363, 318] width 122 height 33
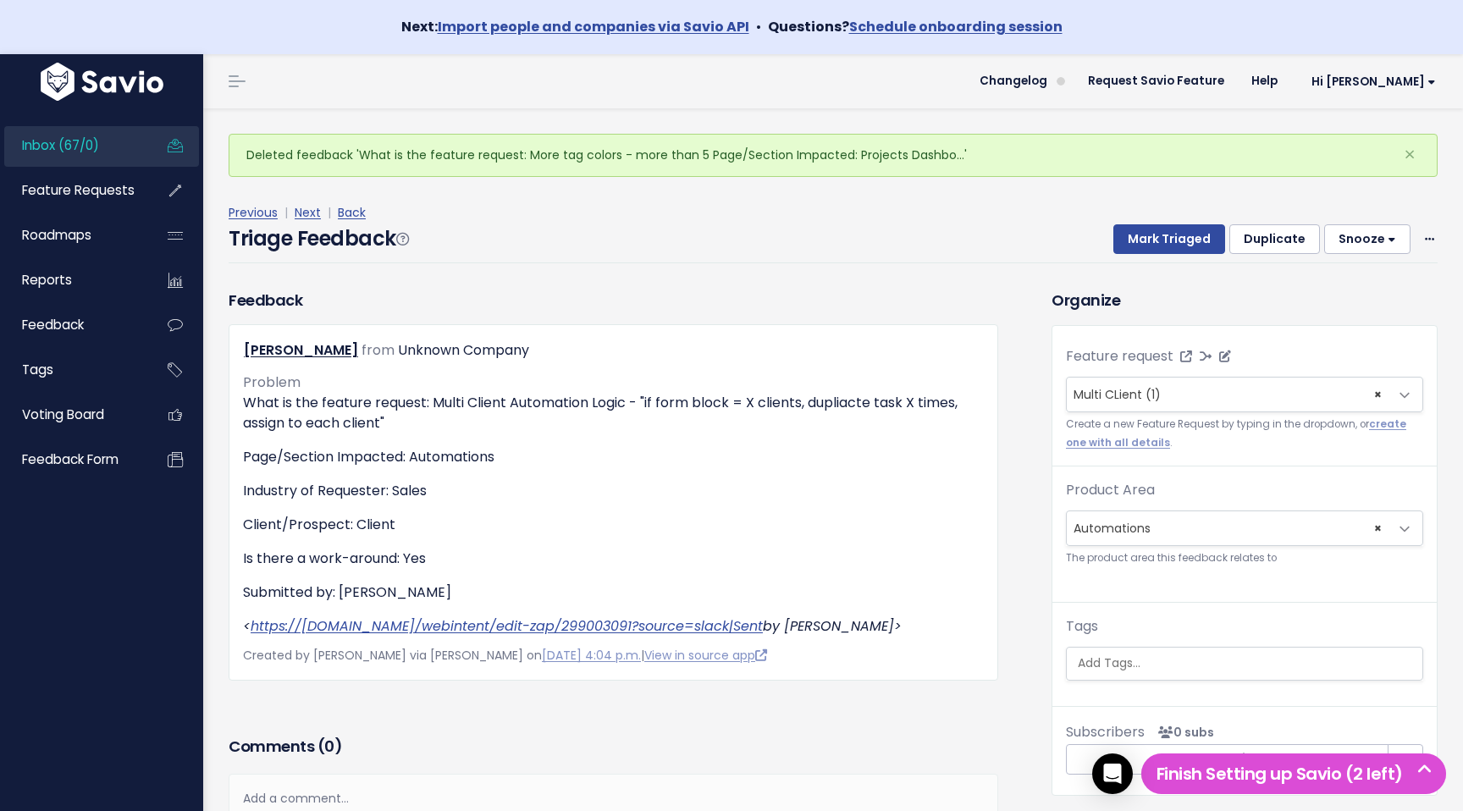
click at [1382, 390] on span "× Multi CLient (1)" at bounding box center [1228, 395] width 322 height 34
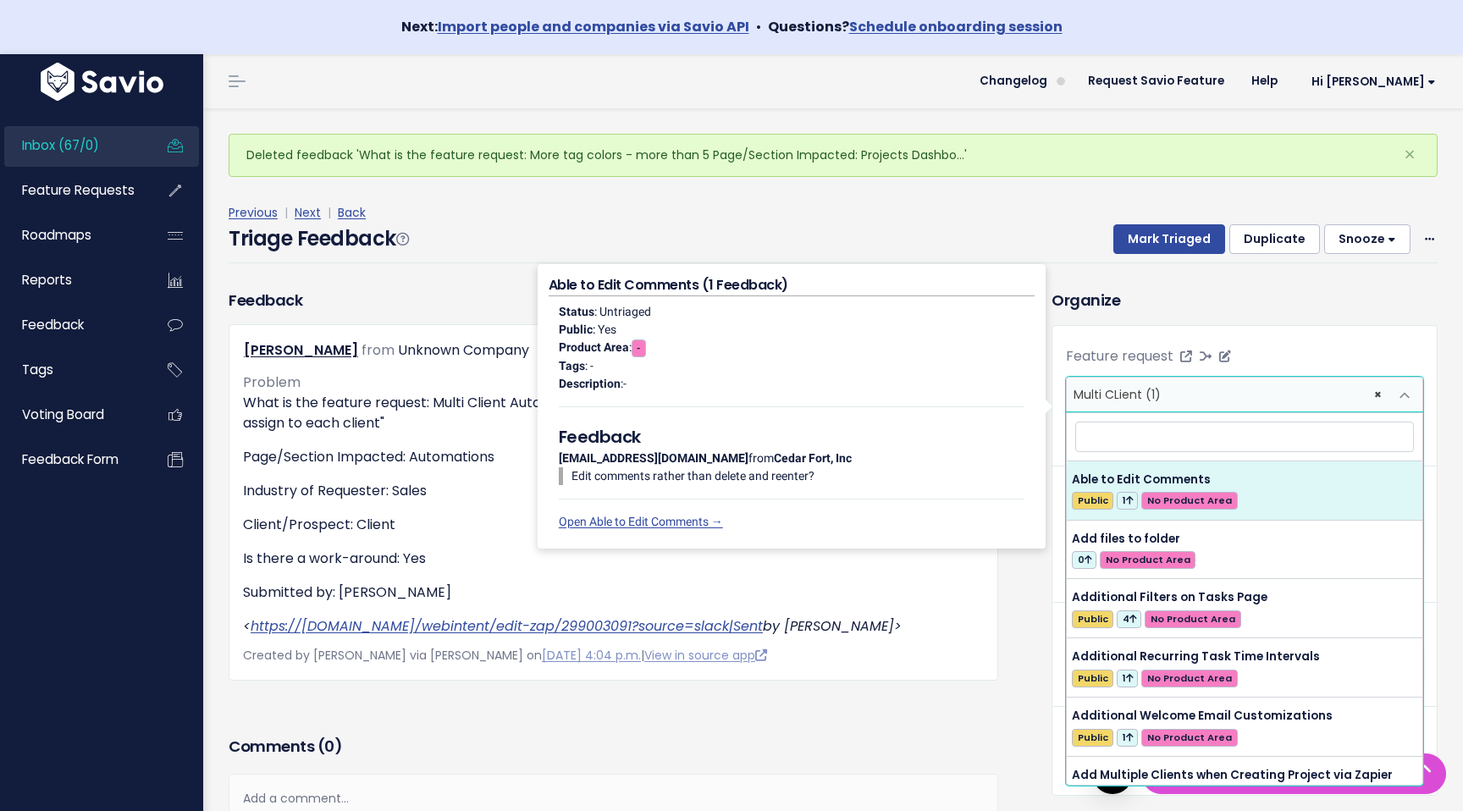
select select
paste input "Repeatable Fields/Dynamic form sections | Add Another [entity] pattern"
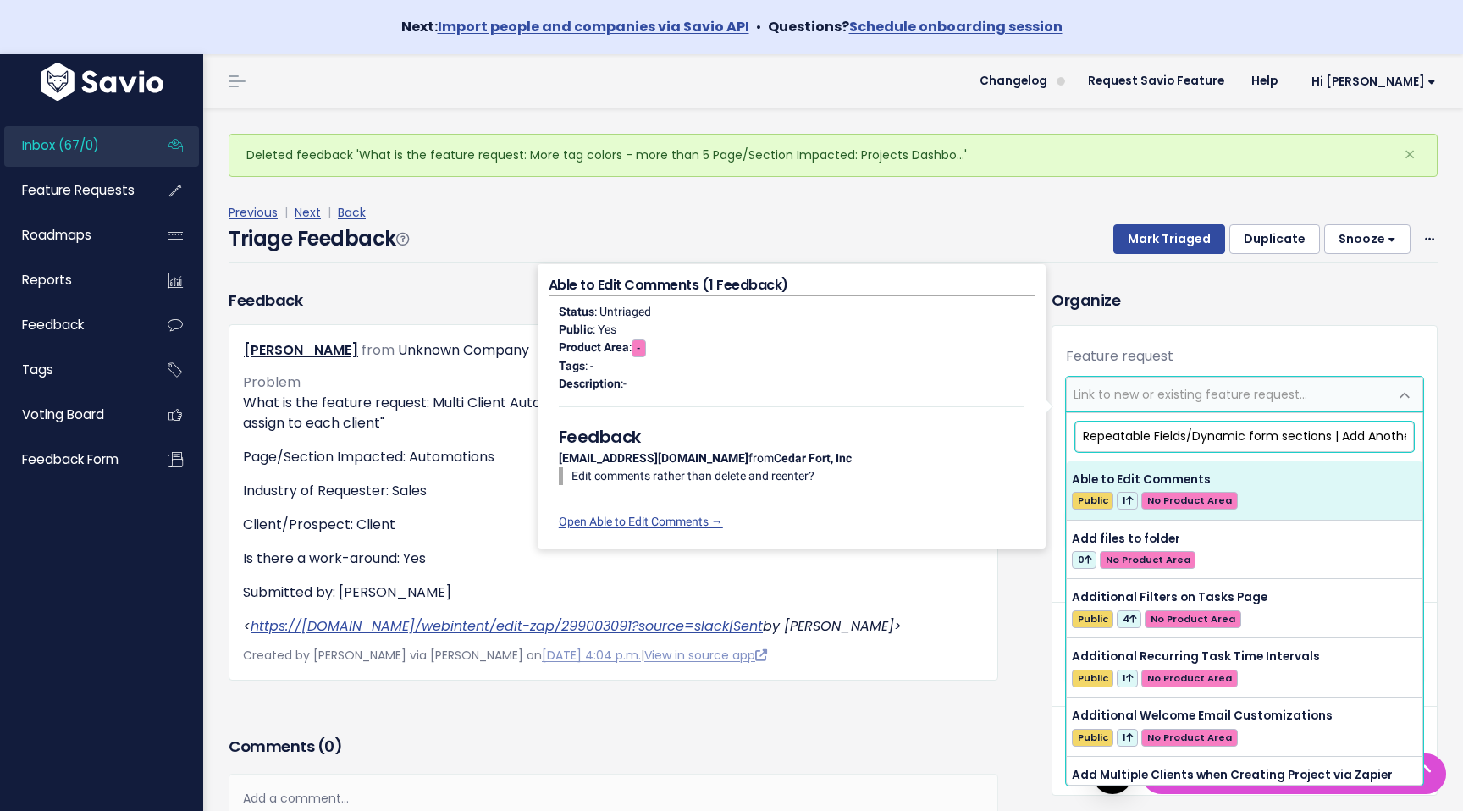
scroll to position [0, 101]
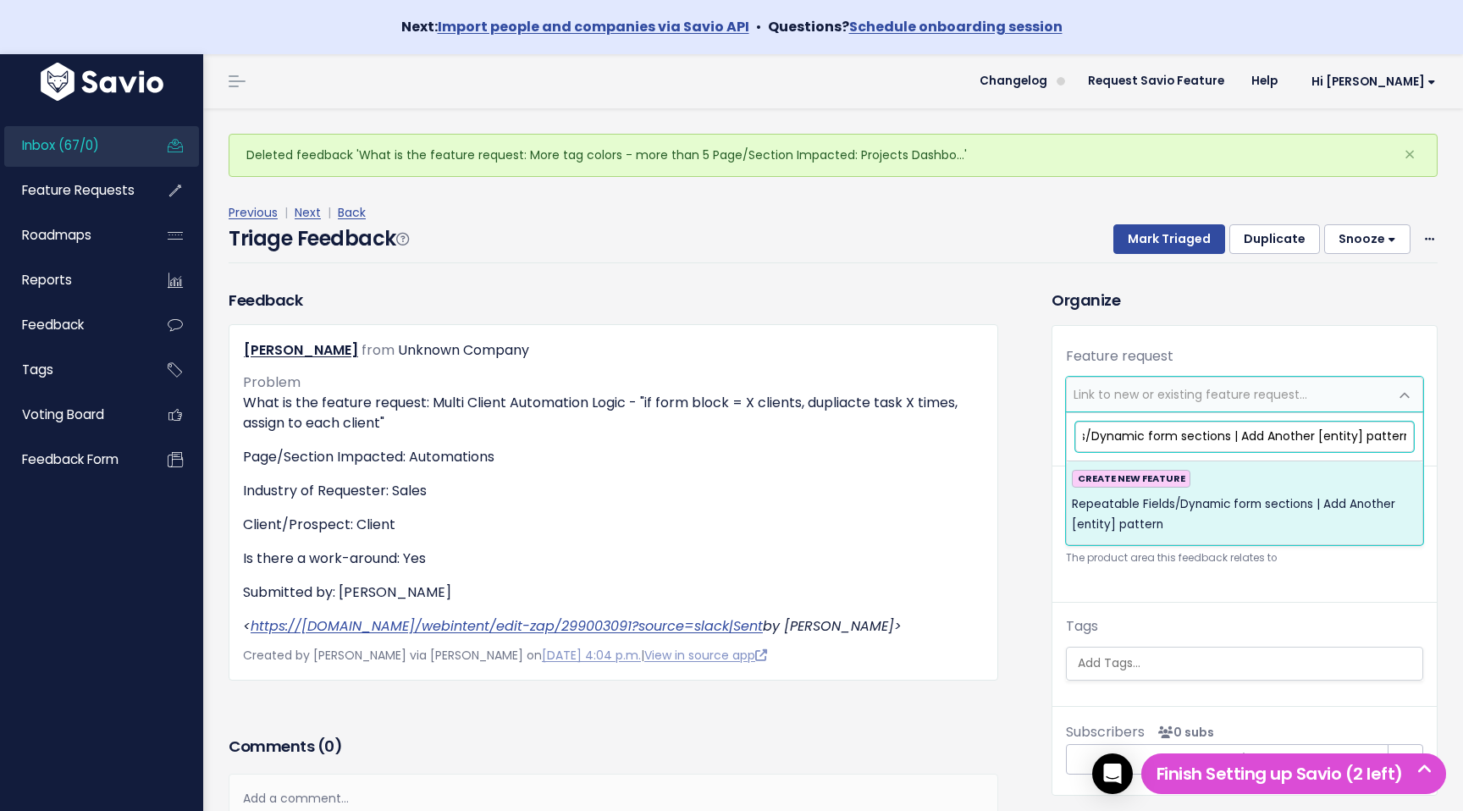
type input "Repeatable Fields/Dynamic form sections | Add Another [entity] pattern"
click at [1194, 502] on span "Repeatable Fields/Dynamic form sections | Add Another [entity] pattern" at bounding box center [1244, 515] width 345 height 41
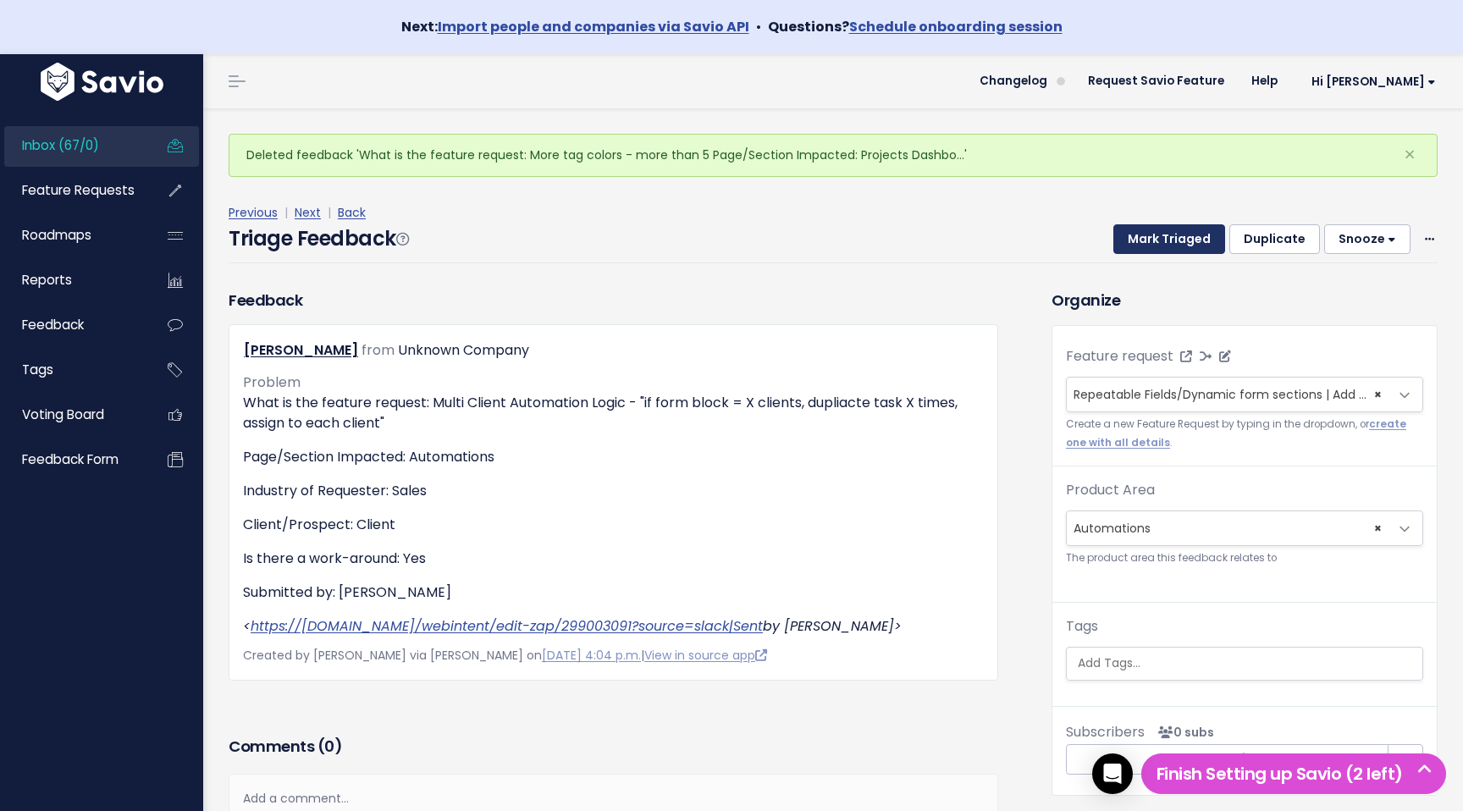
click at [1153, 242] on button "Mark Triaged" at bounding box center [1170, 239] width 112 height 30
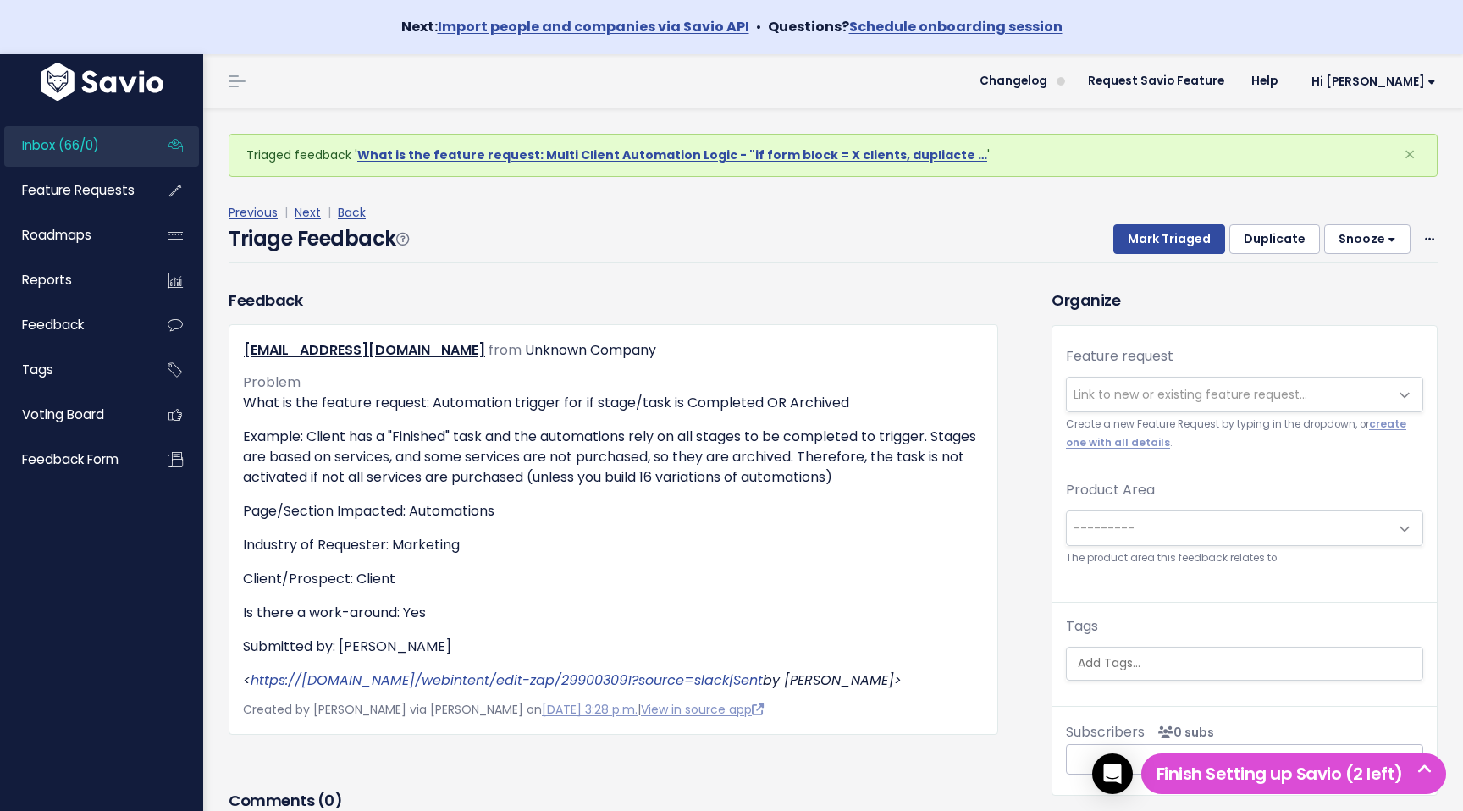
click at [1127, 387] on span "Link to new or existing feature request..." at bounding box center [1191, 394] width 234 height 17
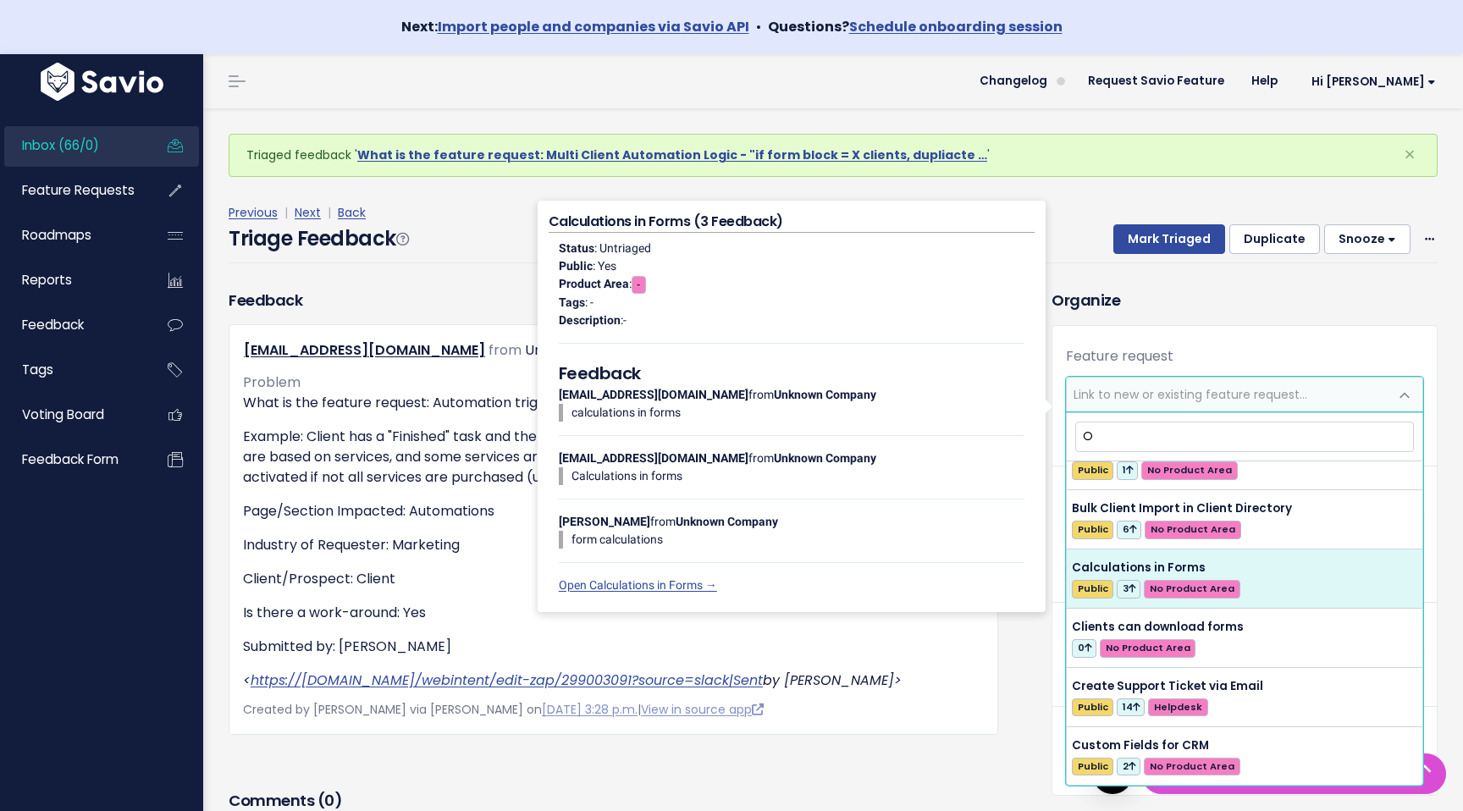
scroll to position [601, 0]
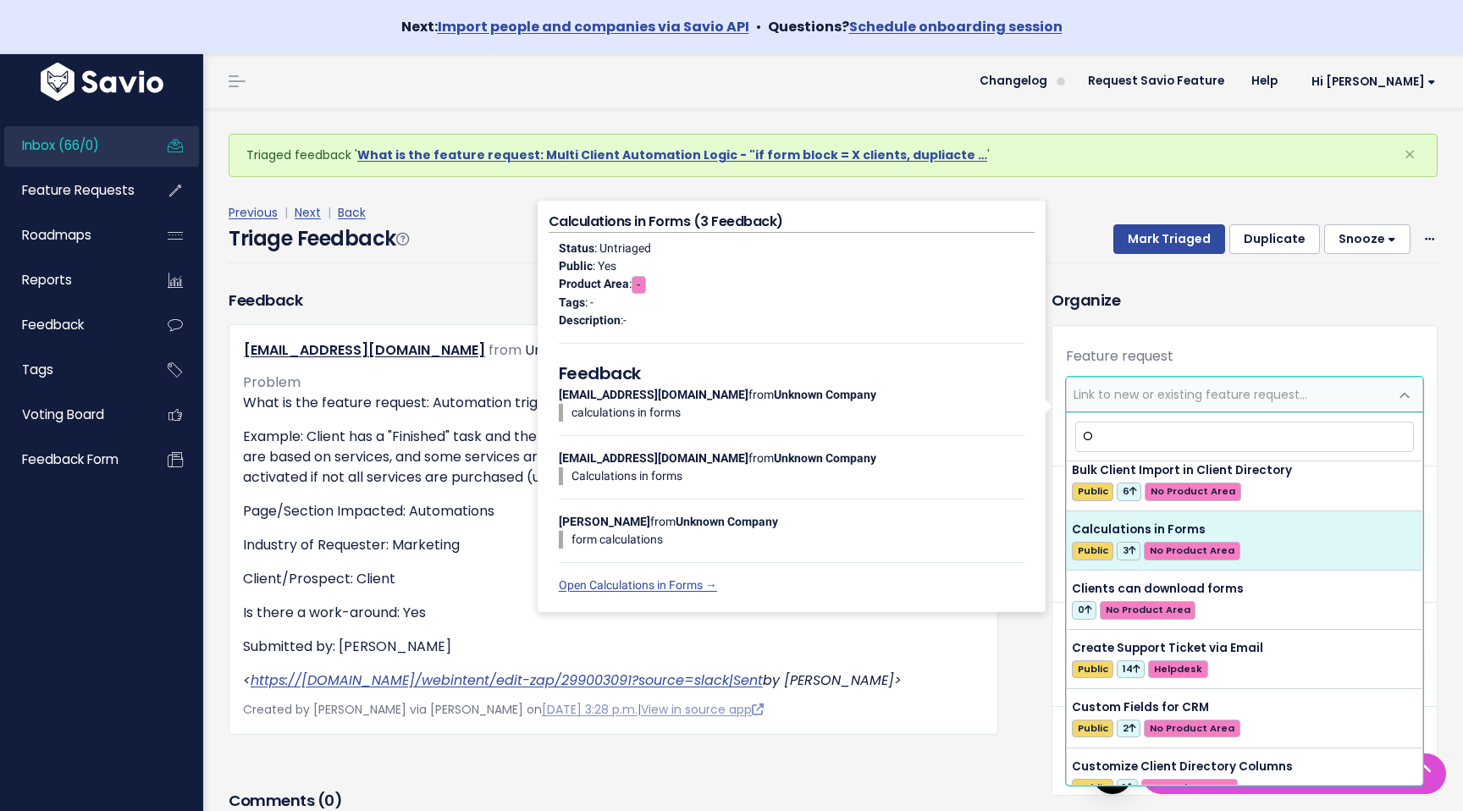
type input "Or"
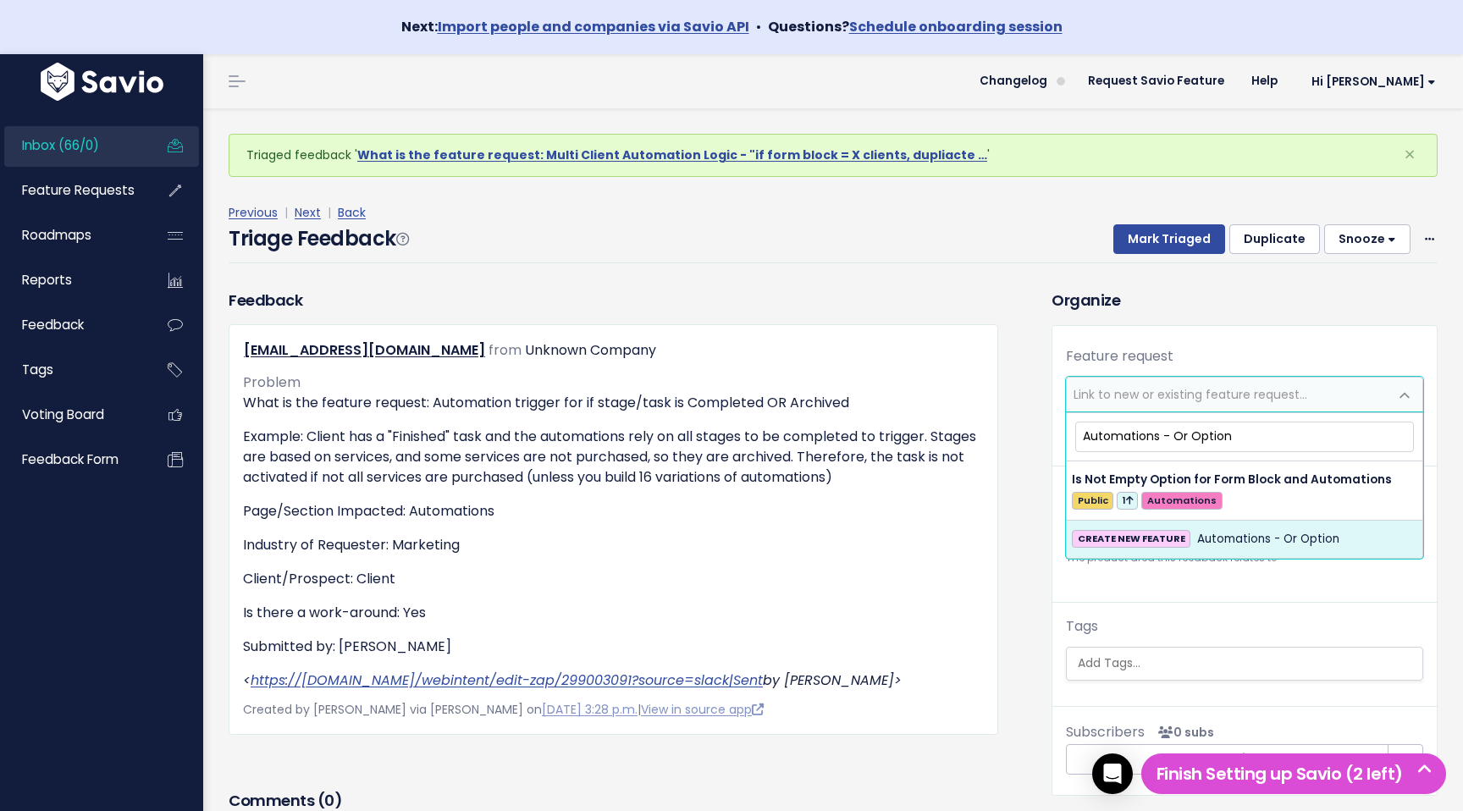
type input "Automations - Or Option"
click at [1313, 547] on span "Automations - Or Option" at bounding box center [1268, 539] width 142 height 20
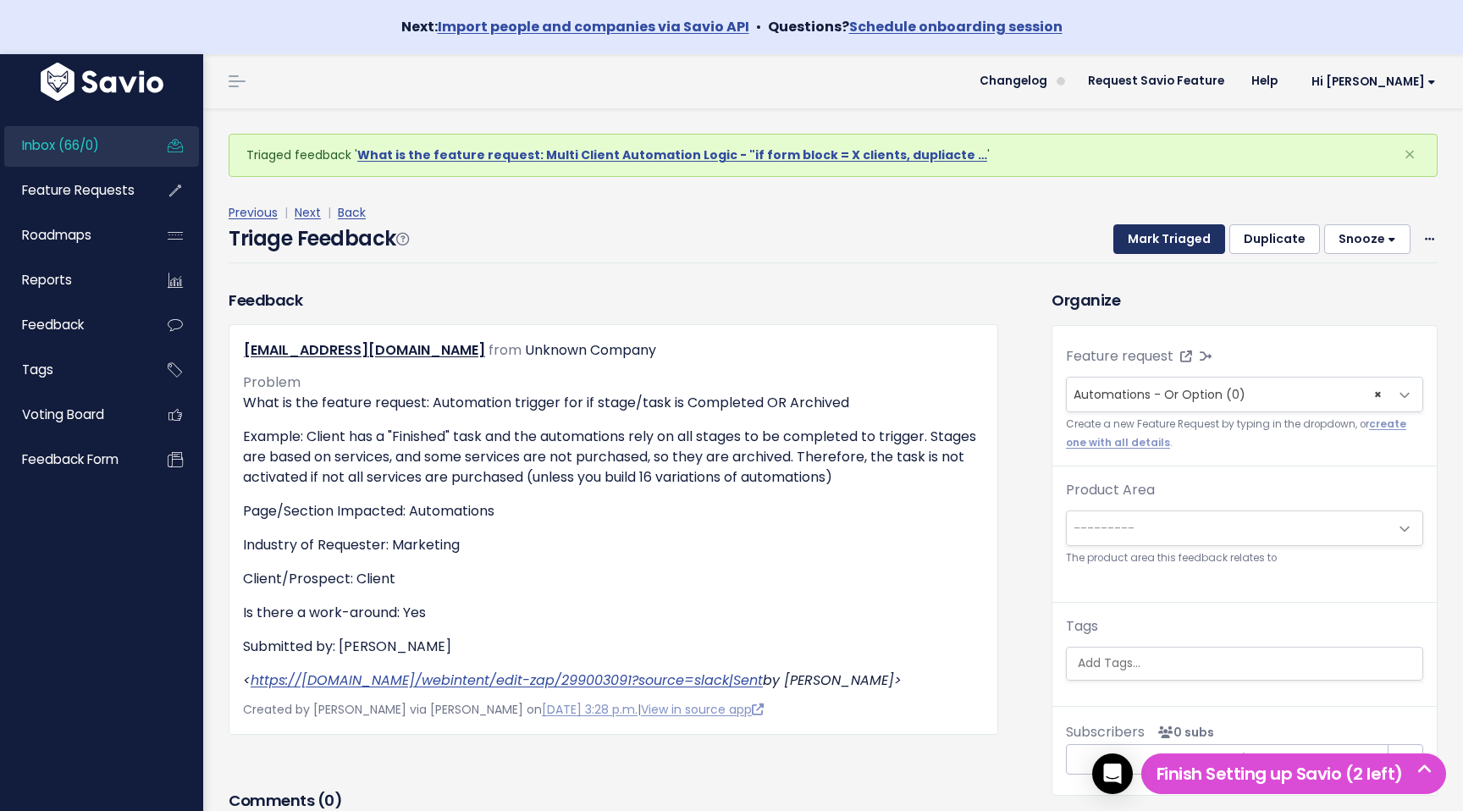
click at [1193, 239] on button "Mark Triaged" at bounding box center [1170, 239] width 112 height 30
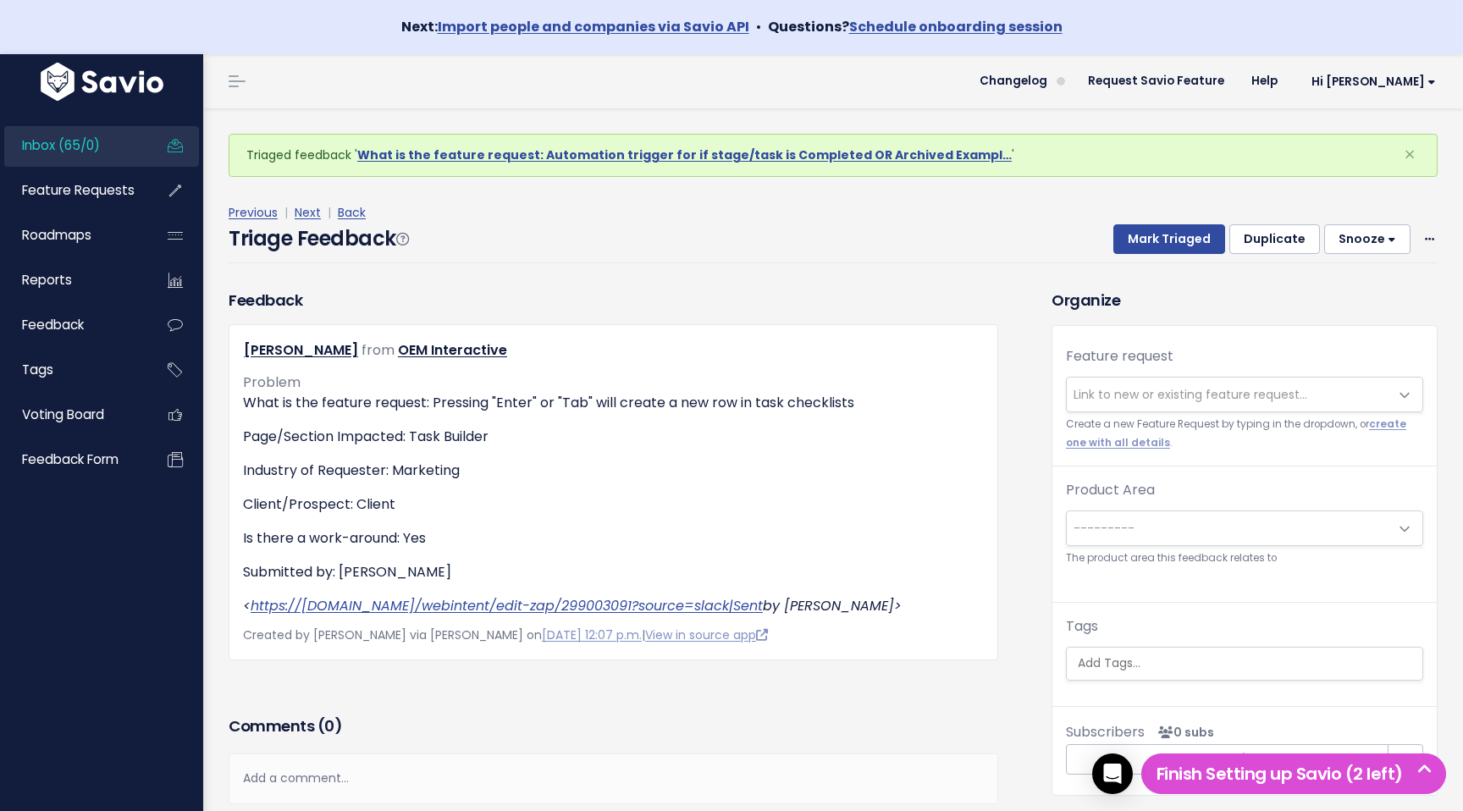
click at [1421, 246] on div "Mark Triaged Duplicate [GEOGRAPHIC_DATA] 1 day 3 days 7 days 14 days Edit Delete" at bounding box center [1265, 239] width 345 height 30
click at [1432, 240] on icon at bounding box center [1429, 240] width 9 height 11
click at [1382, 321] on link "Delete" at bounding box center [1363, 318] width 122 height 33
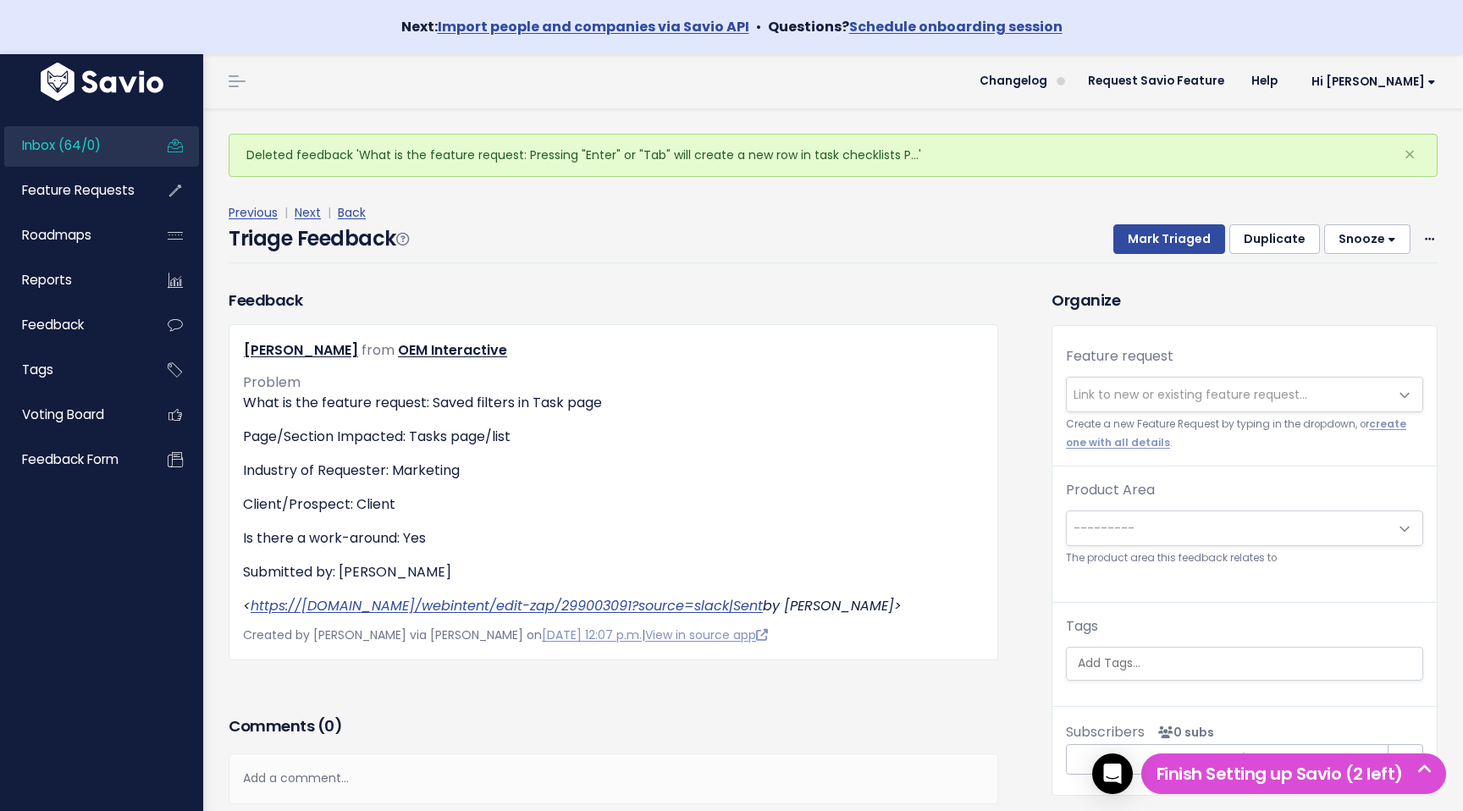
click at [1306, 386] on span "Link to new or existing feature request..." at bounding box center [1228, 395] width 322 height 34
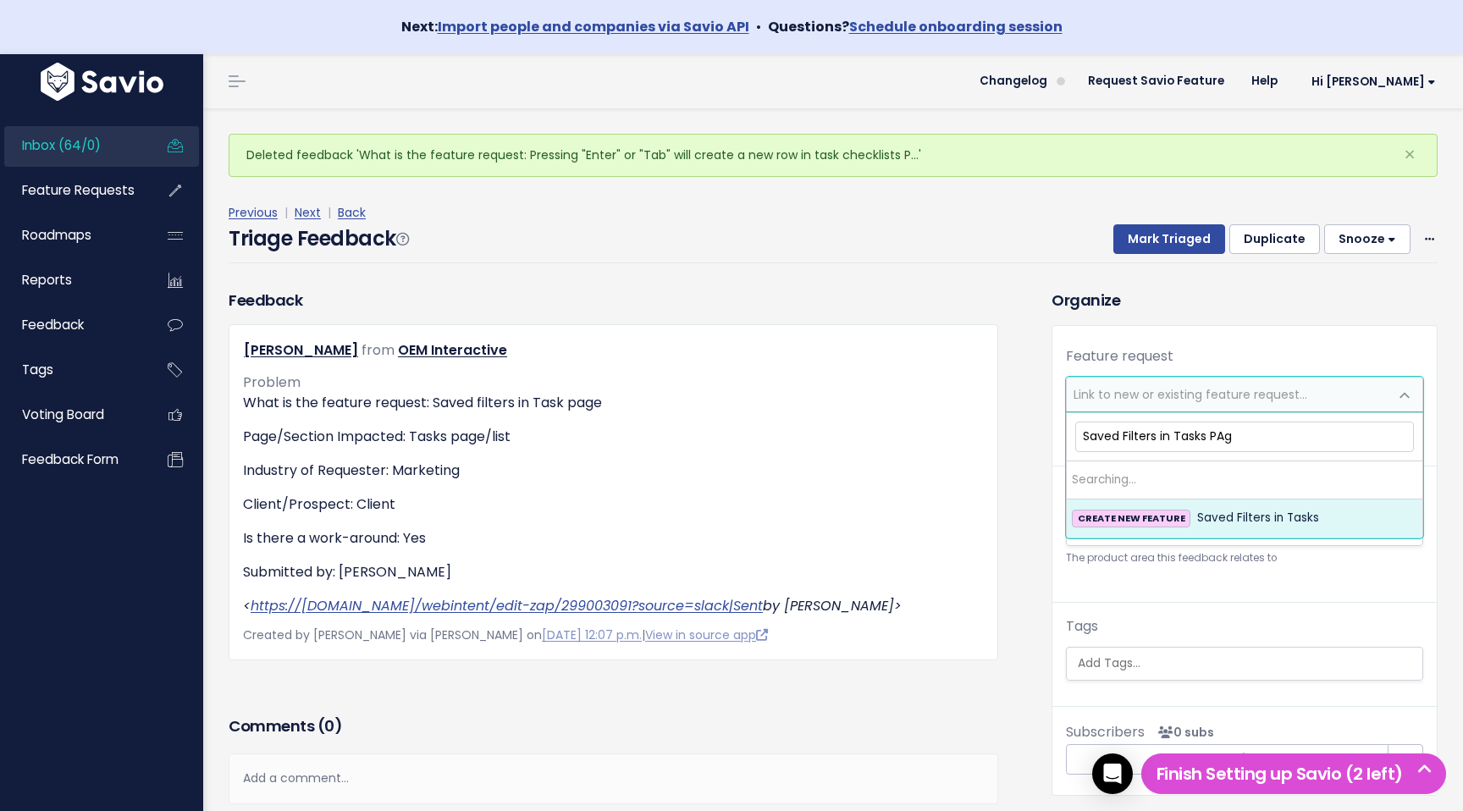
type input "Saved Filters in Tasks PAge"
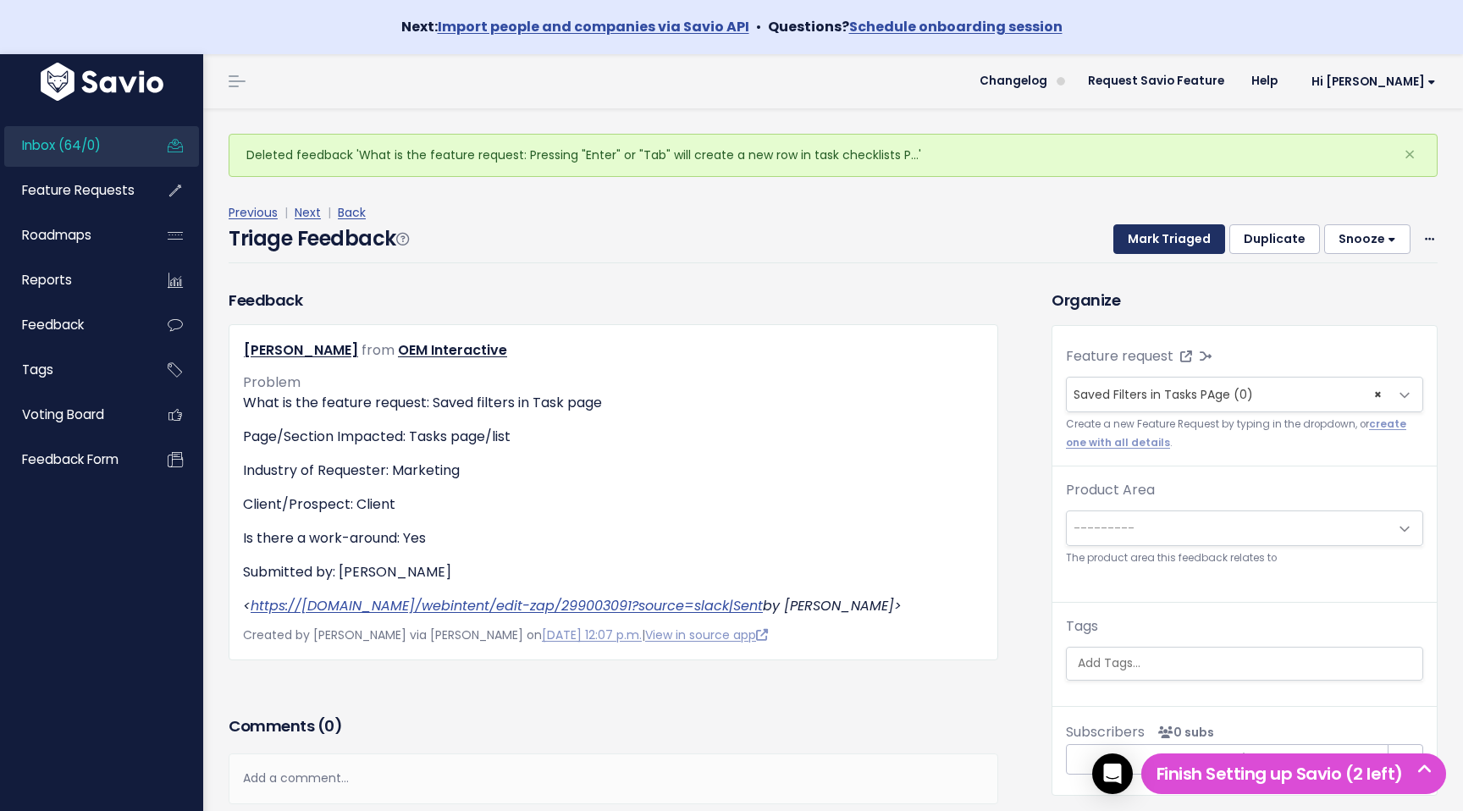
click at [1196, 232] on button "Mark Triaged" at bounding box center [1170, 239] width 112 height 30
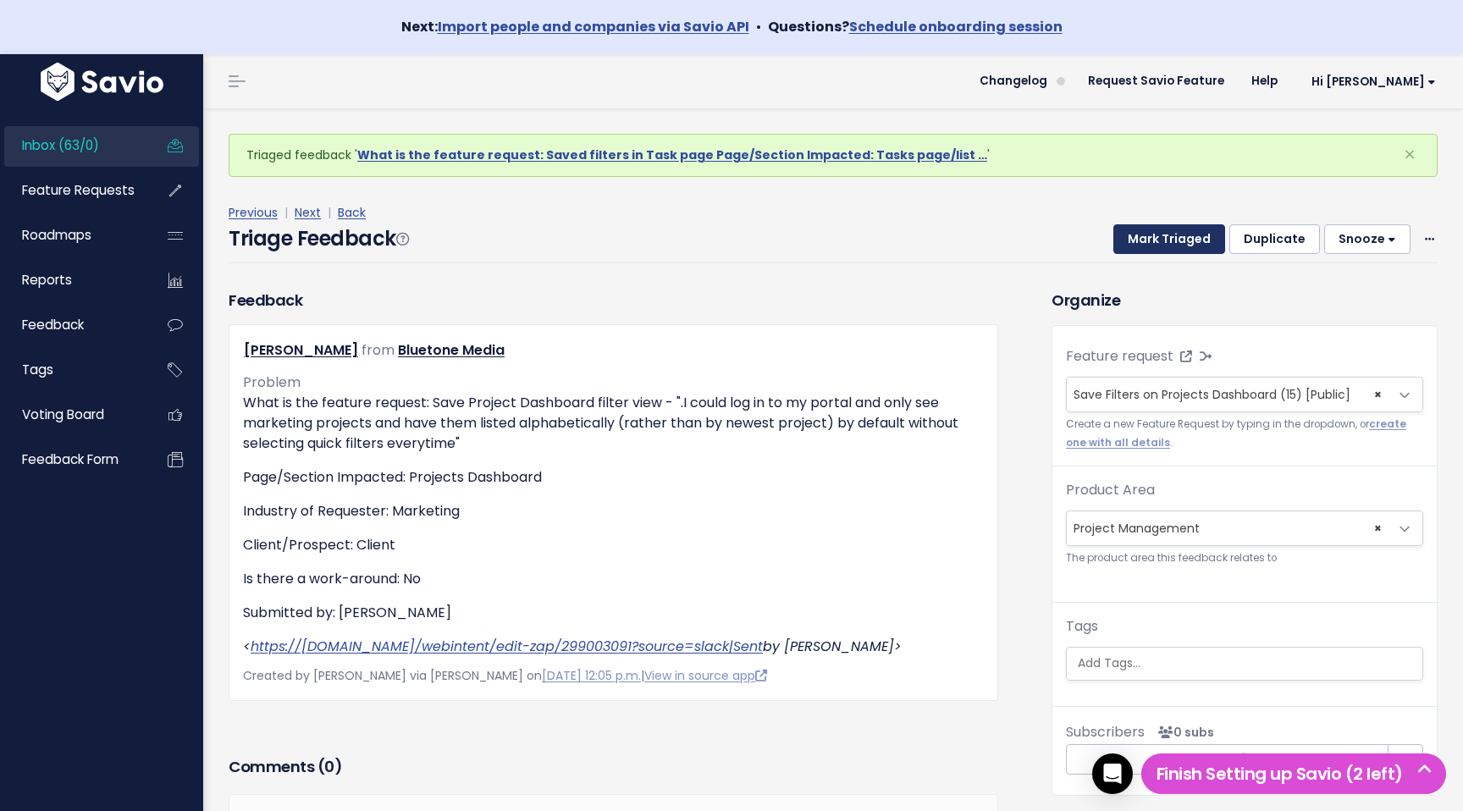
click at [1170, 227] on button "Mark Triaged" at bounding box center [1170, 239] width 112 height 30
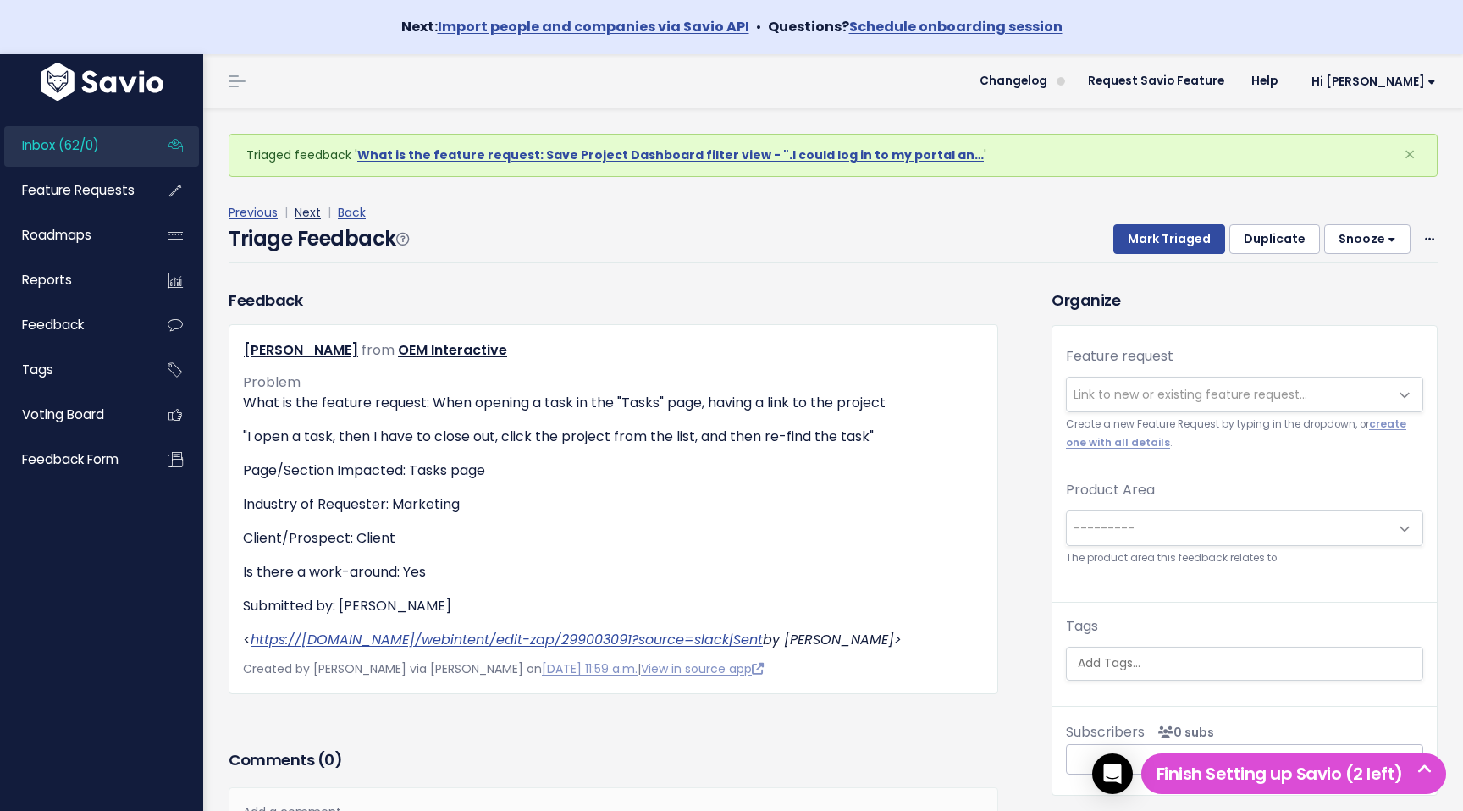
click at [307, 215] on link "Next" at bounding box center [308, 212] width 26 height 17
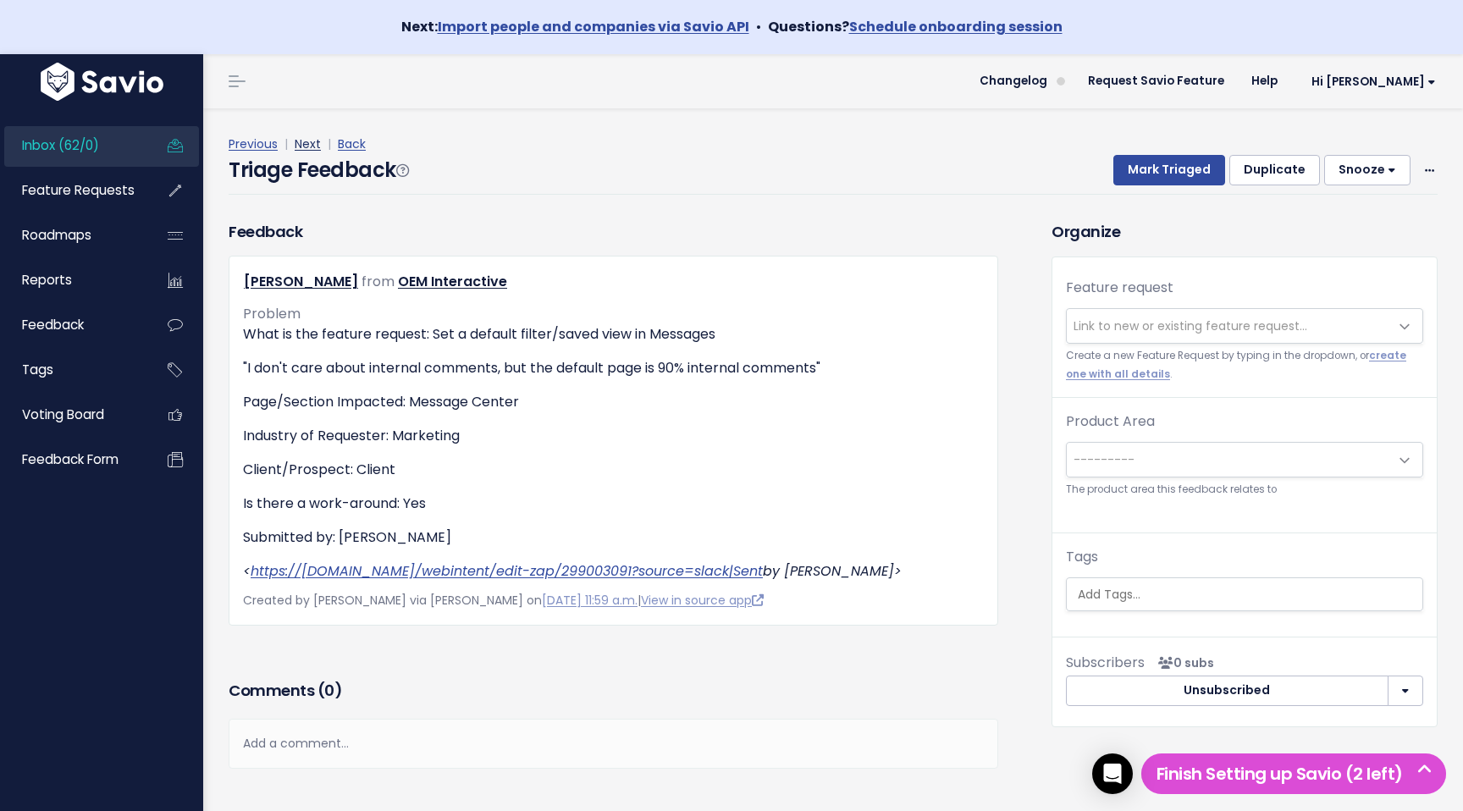
click at [295, 141] on link "Next" at bounding box center [308, 143] width 26 height 17
click at [1212, 321] on span "Link to new or existing feature request..." at bounding box center [1191, 326] width 234 height 17
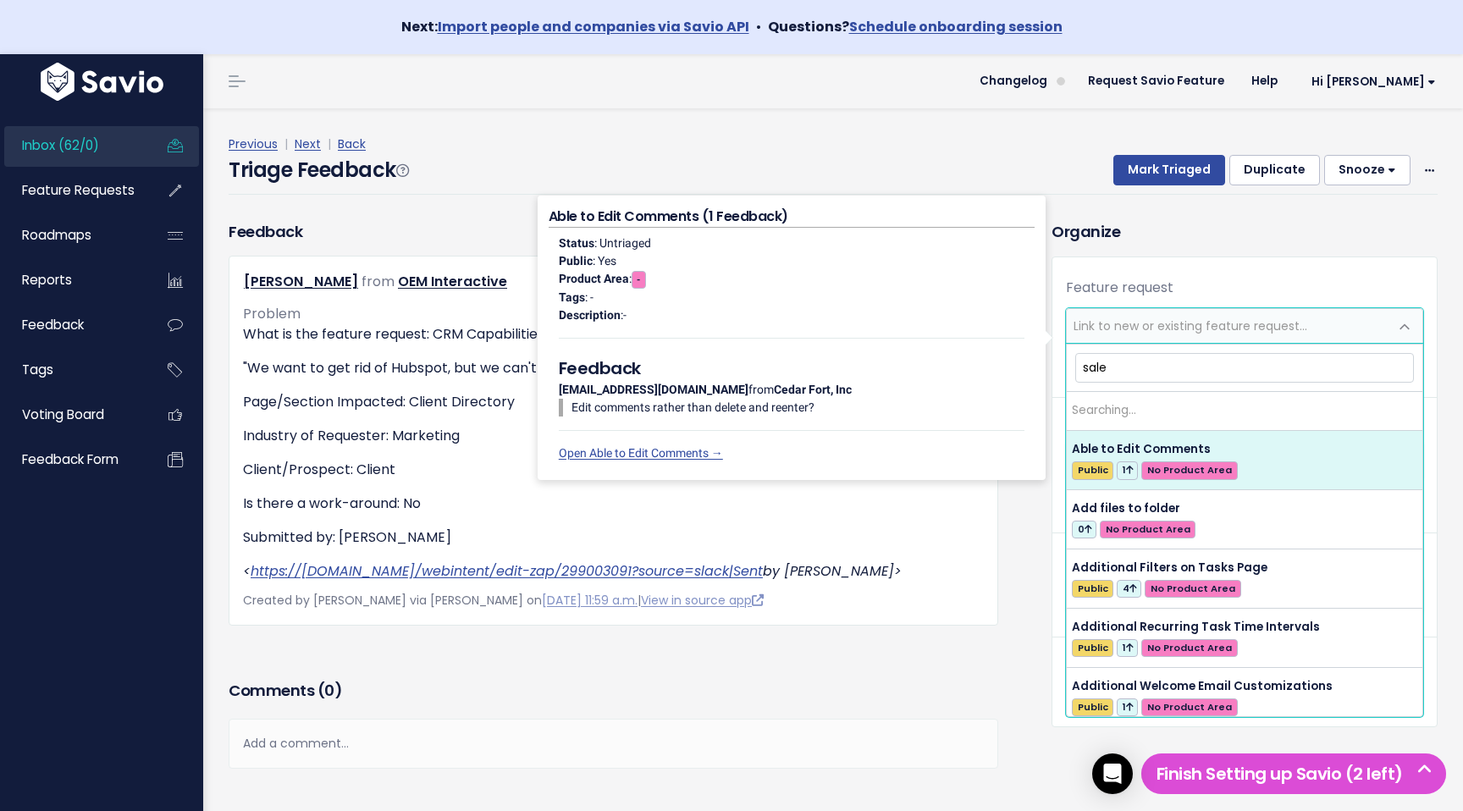
type input "sales"
type input "Room"
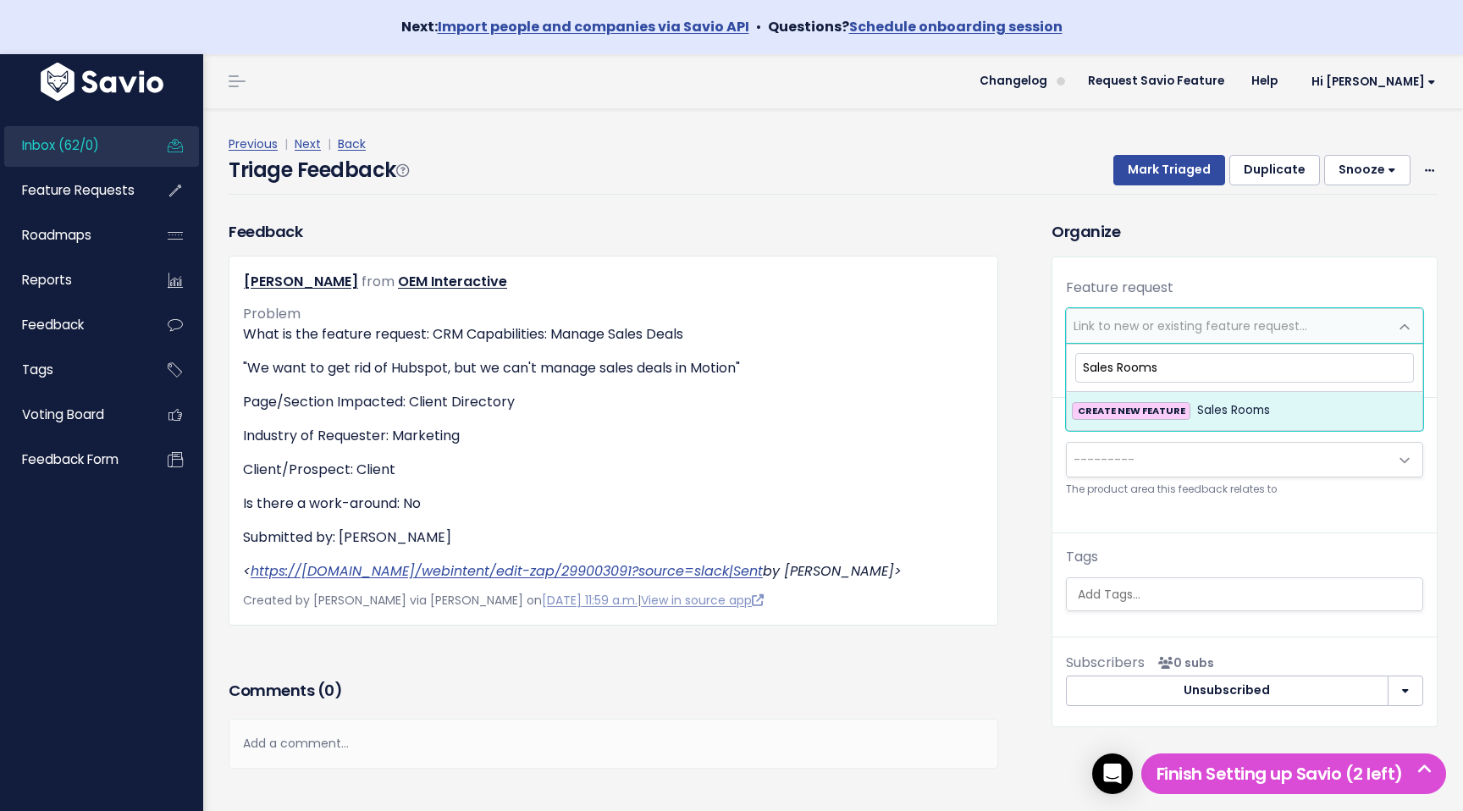
type input "Sales Rooms"
click at [1232, 407] on span "Sales Rooms" at bounding box center [1233, 411] width 73 height 20
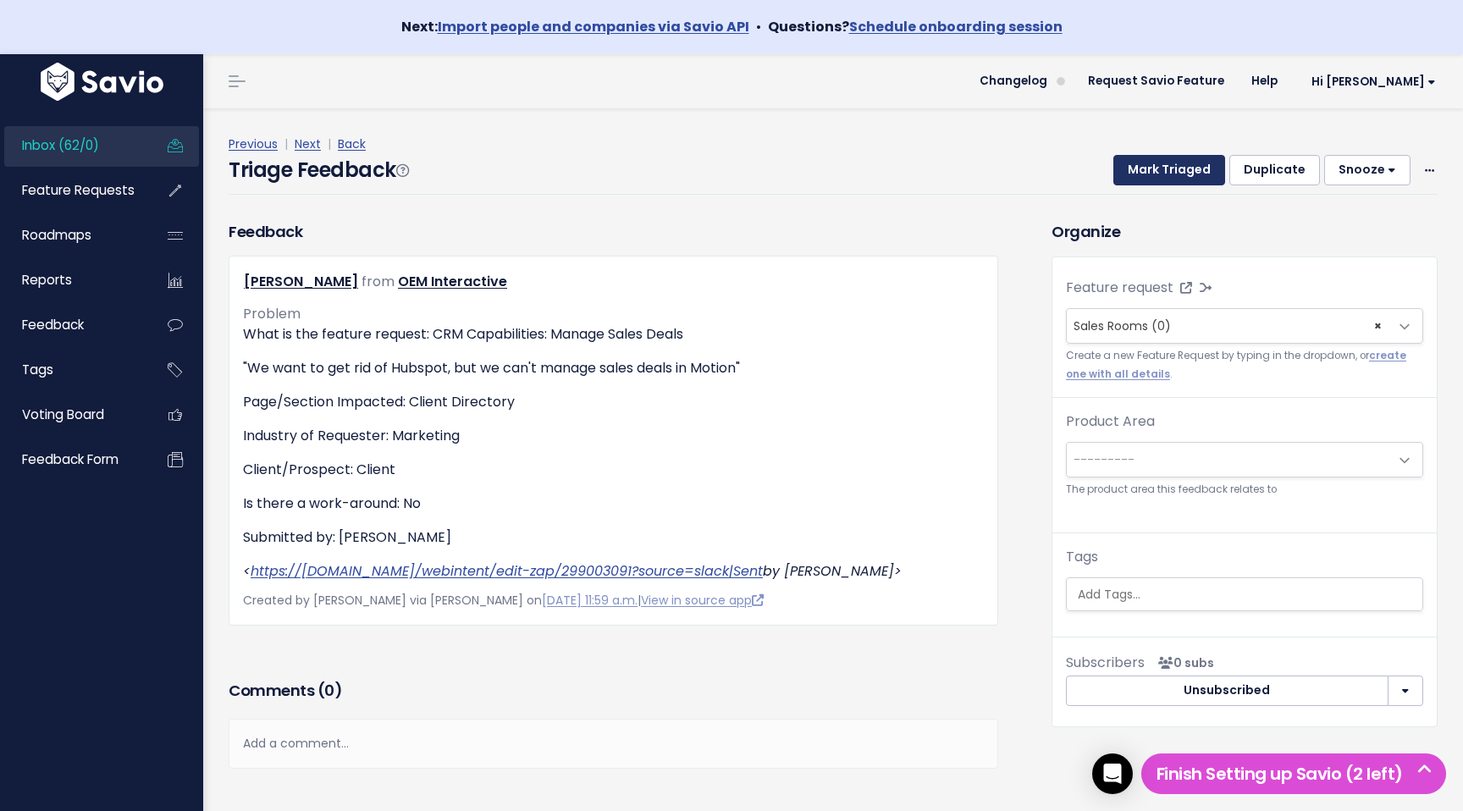
click at [1193, 180] on button "Mark Triaged" at bounding box center [1170, 170] width 112 height 30
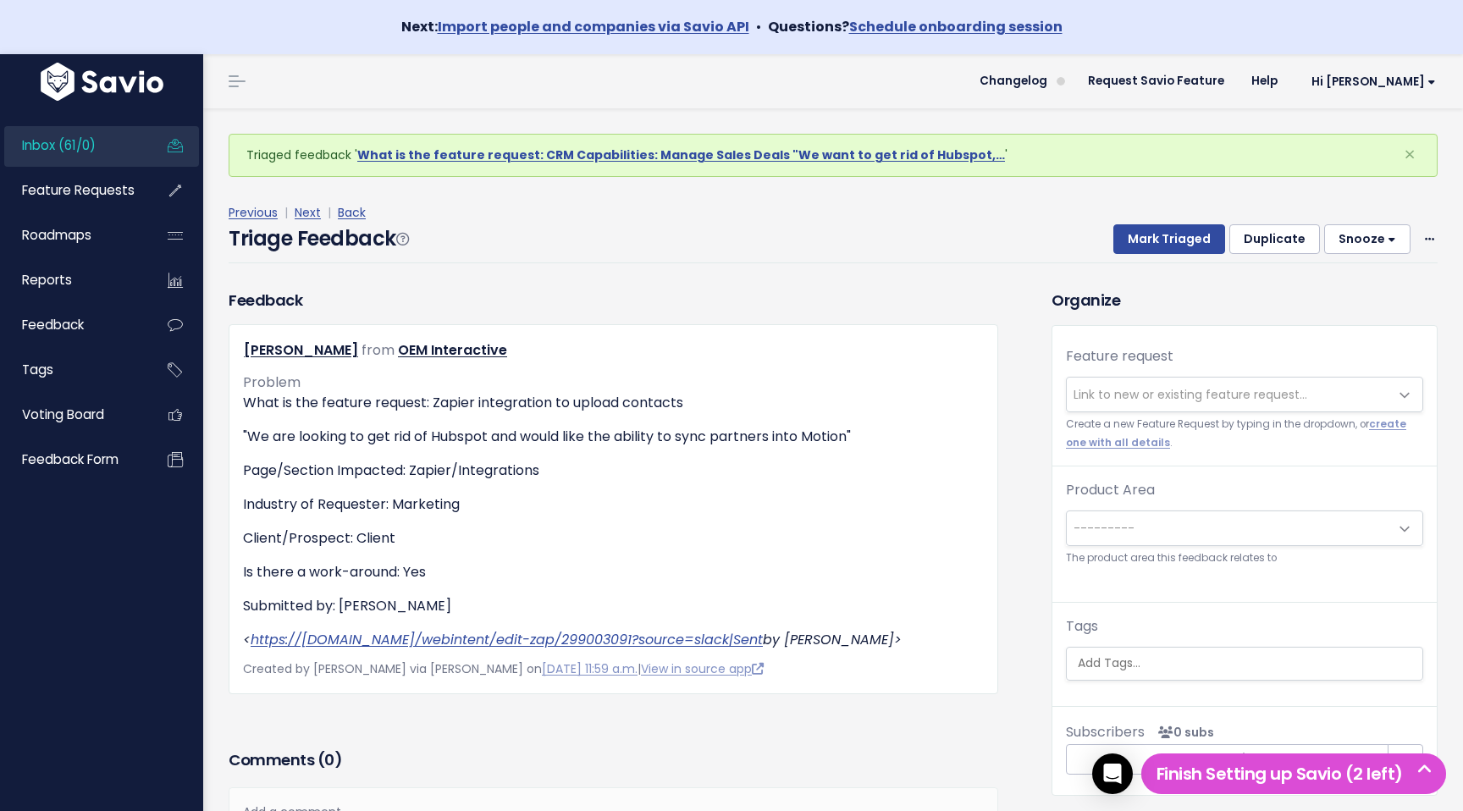
click at [1180, 386] on span "Link to new or existing feature request..." at bounding box center [1191, 394] width 234 height 17
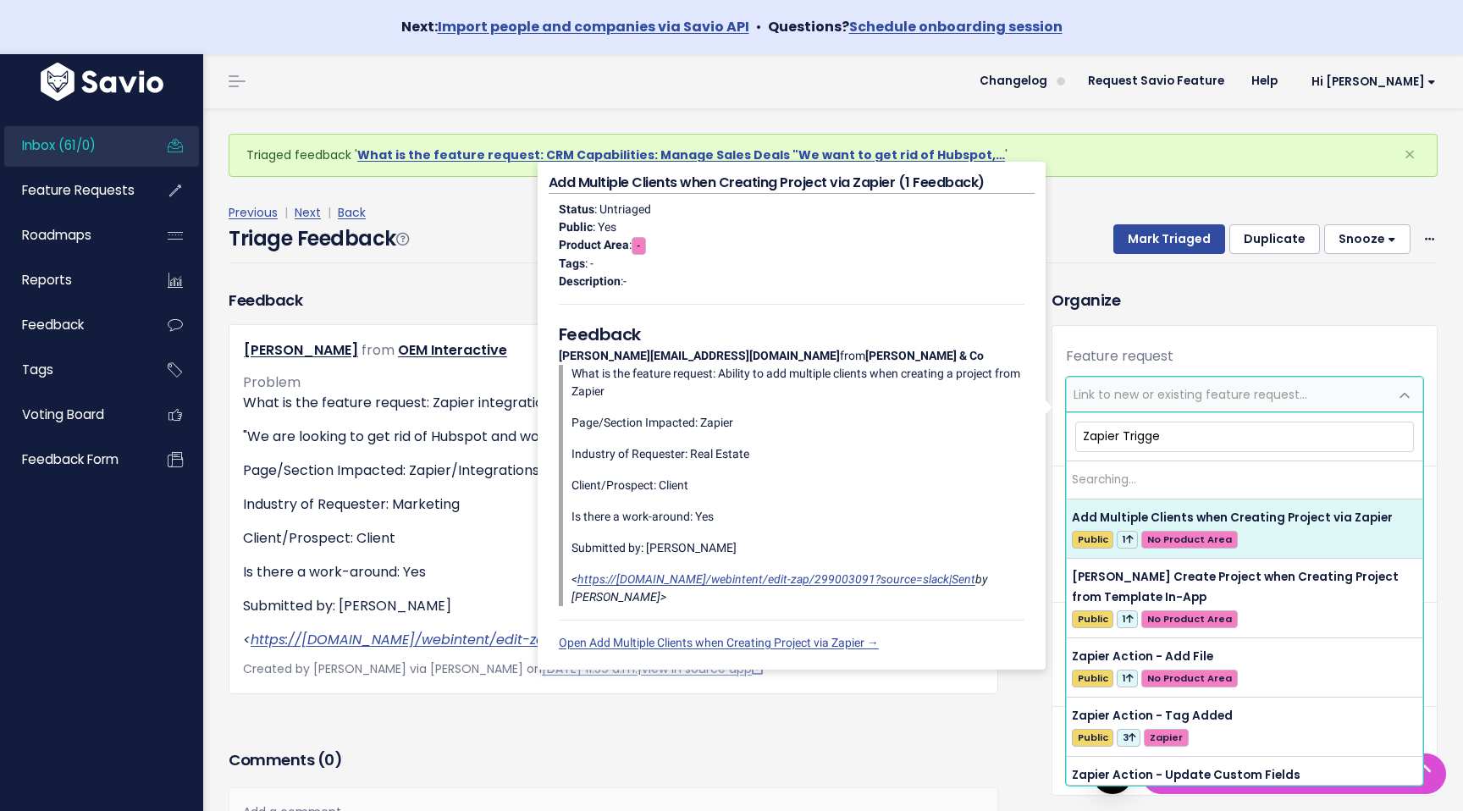
type input "Zapier Trigger"
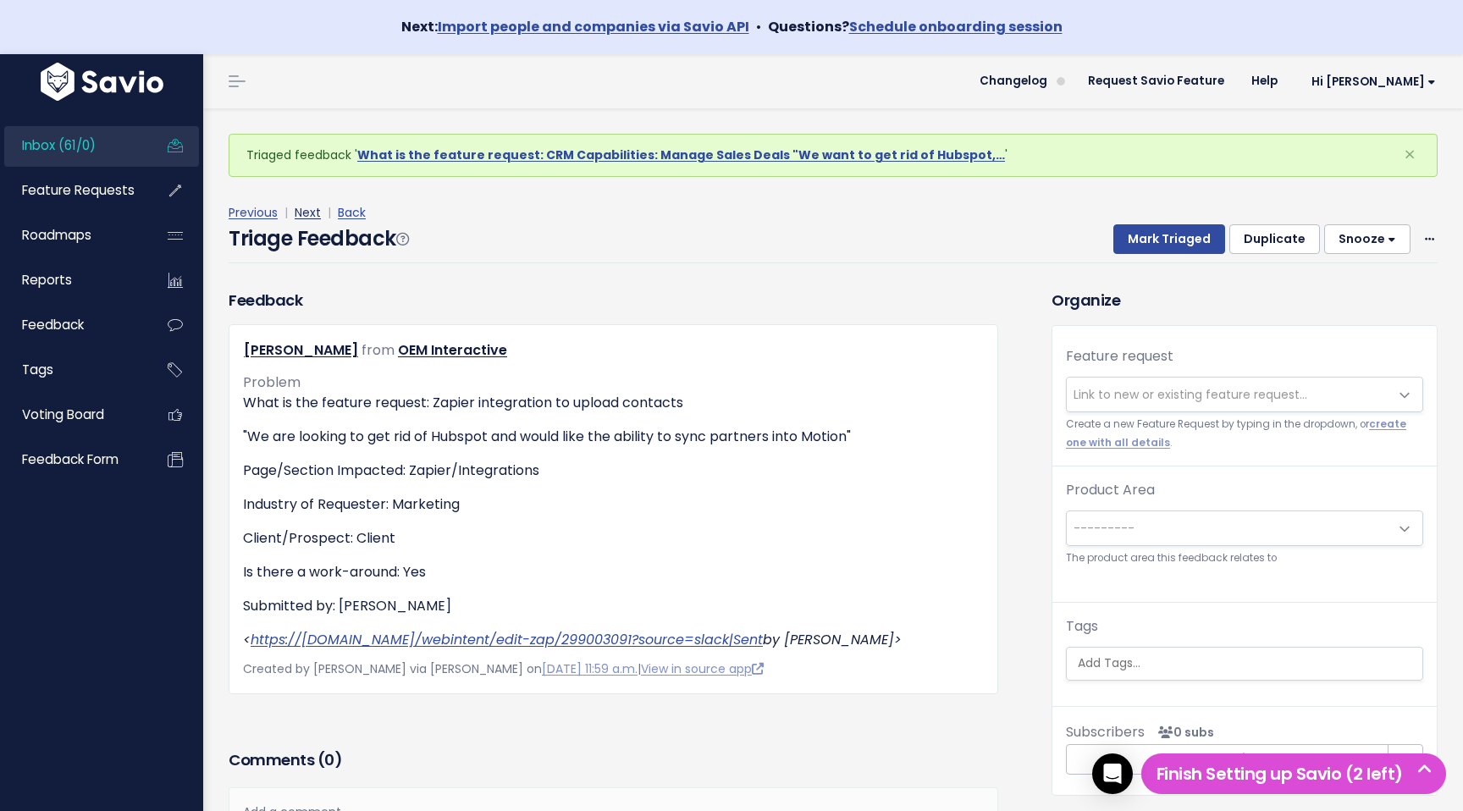
click at [317, 213] on link "Next" at bounding box center [308, 212] width 26 height 17
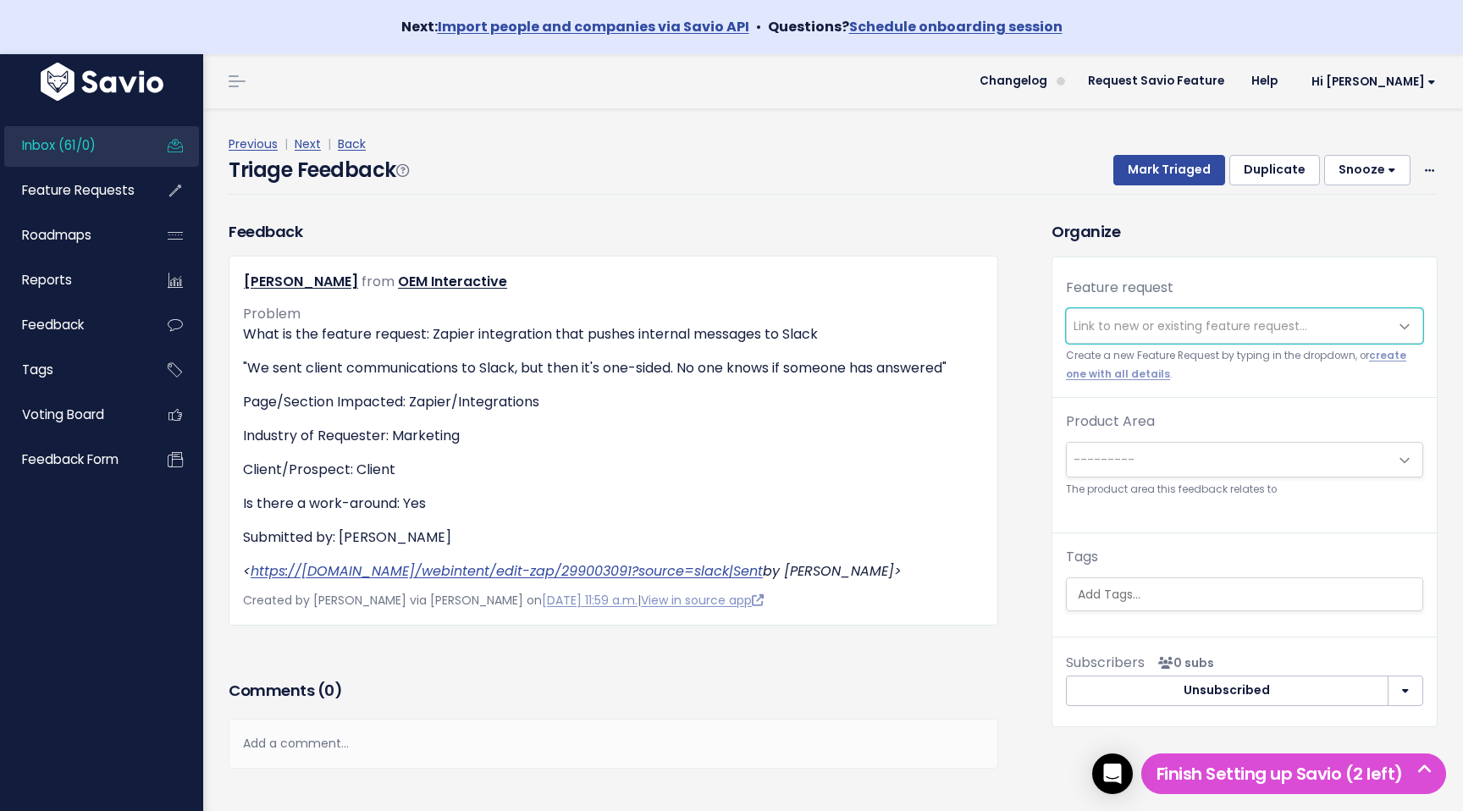
click at [1140, 314] on span "Link to new or existing feature request..." at bounding box center [1228, 326] width 322 height 34
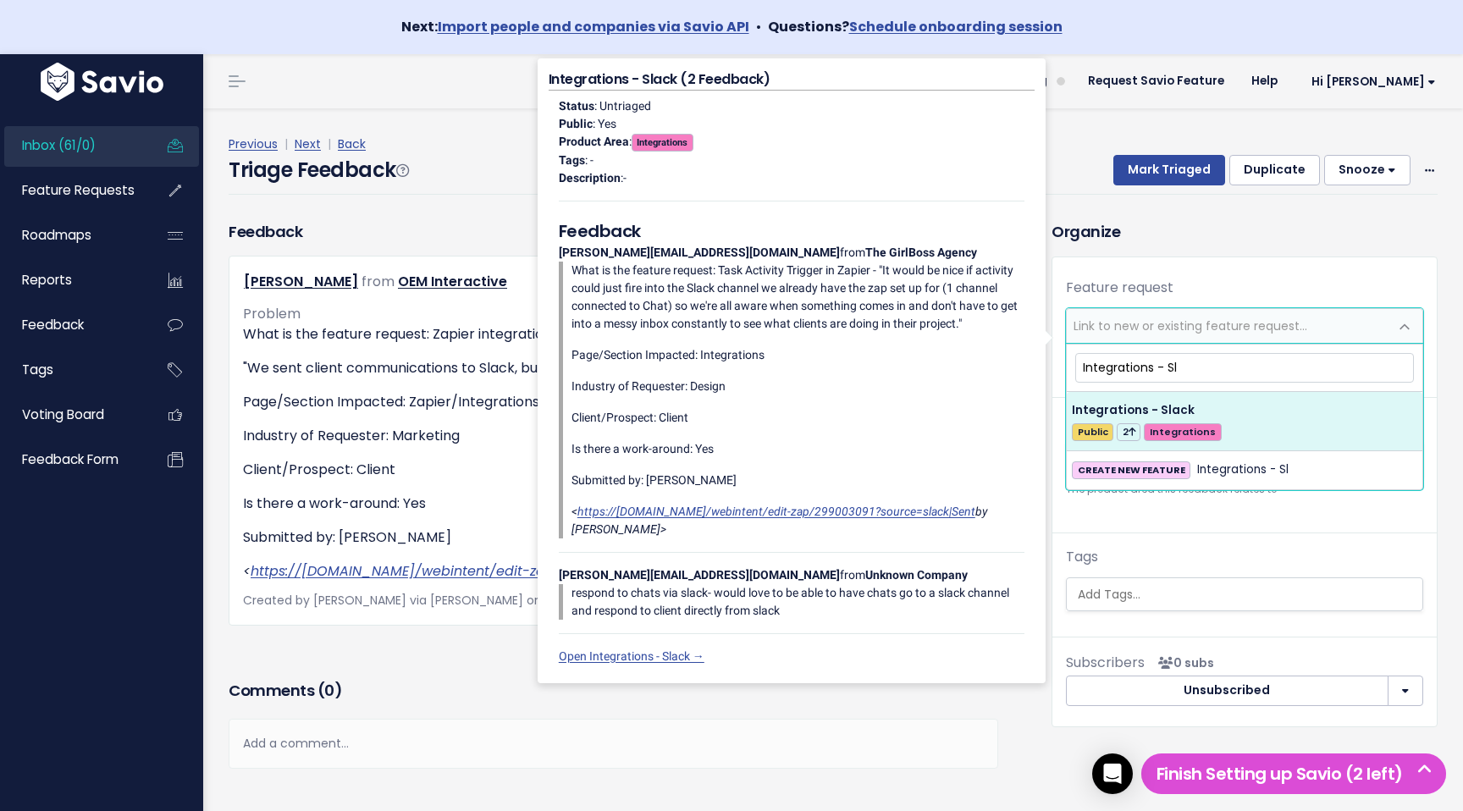
type input "Integrations - Sla"
select select "58090"
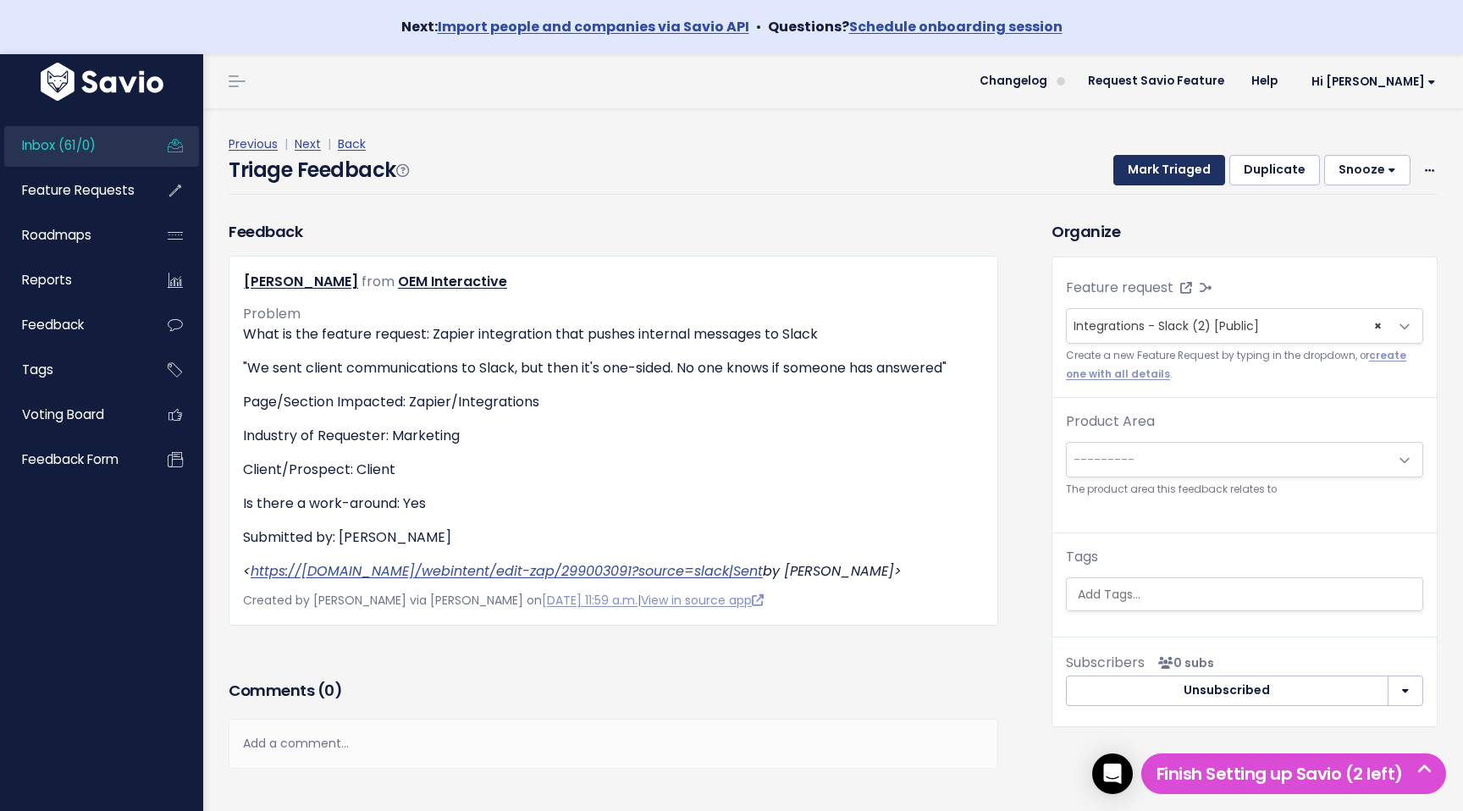
click at [1168, 165] on button "Mark Triaged" at bounding box center [1170, 170] width 112 height 30
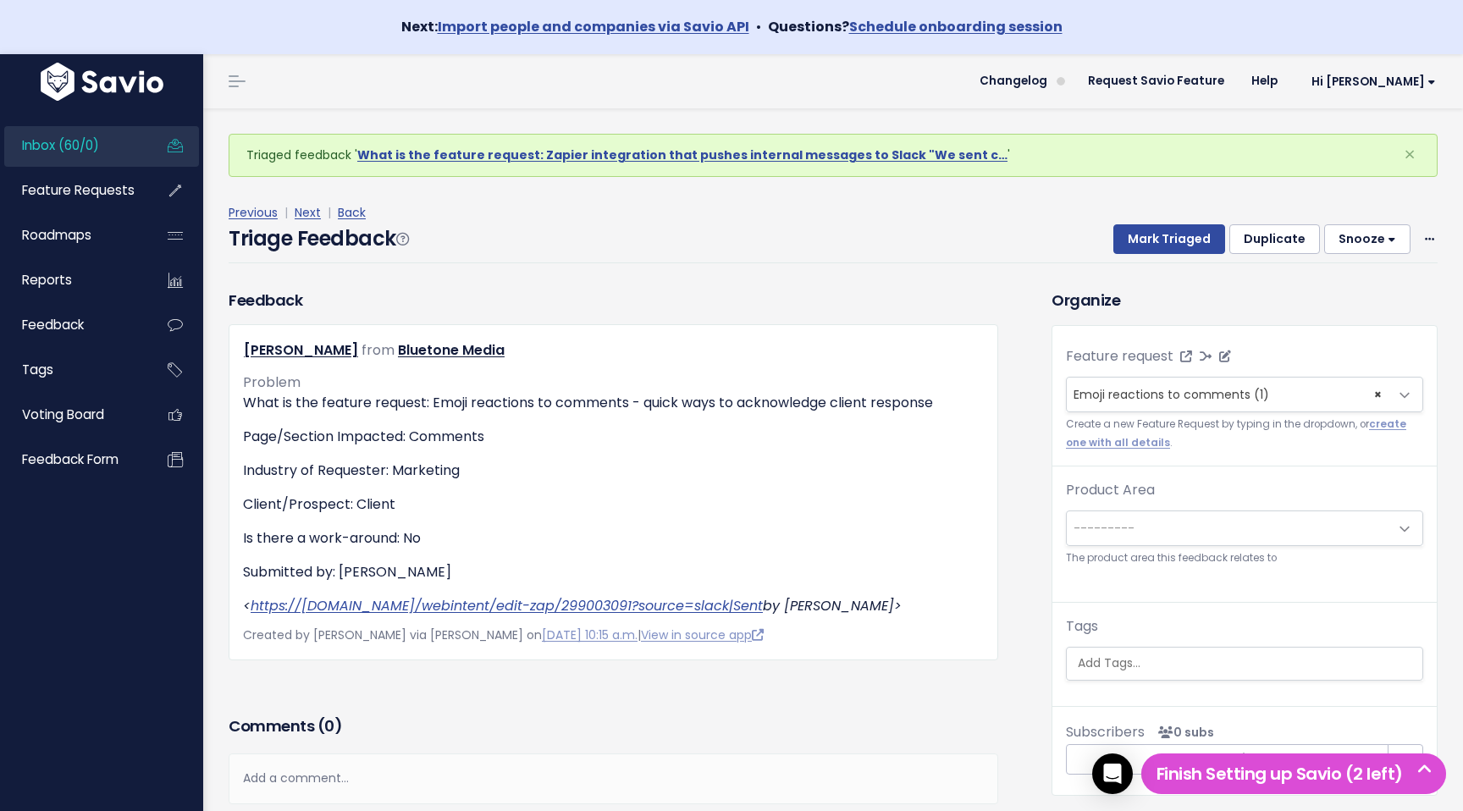
click at [1373, 394] on span "× Emoji reactions to comments (1)" at bounding box center [1228, 395] width 322 height 34
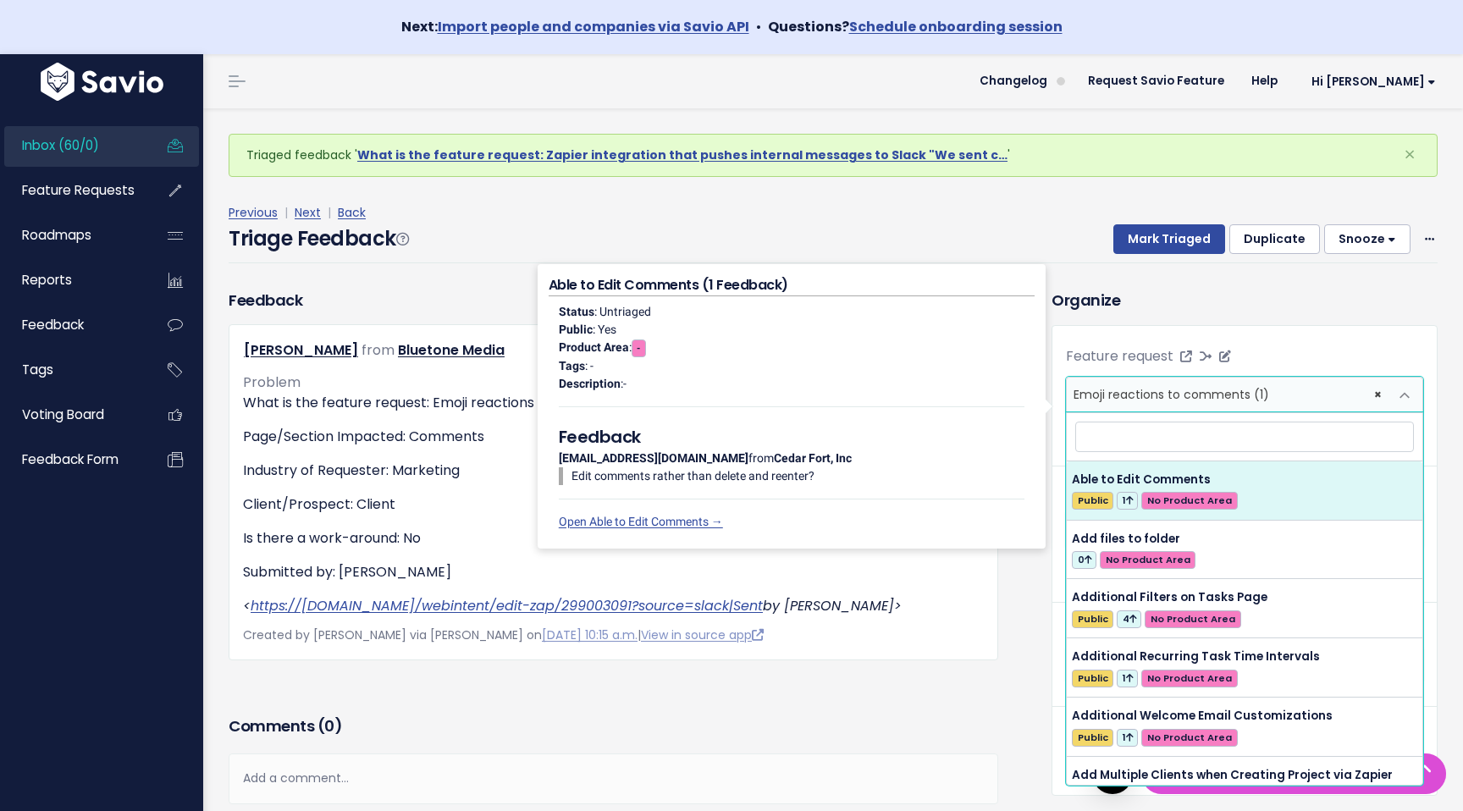
select select
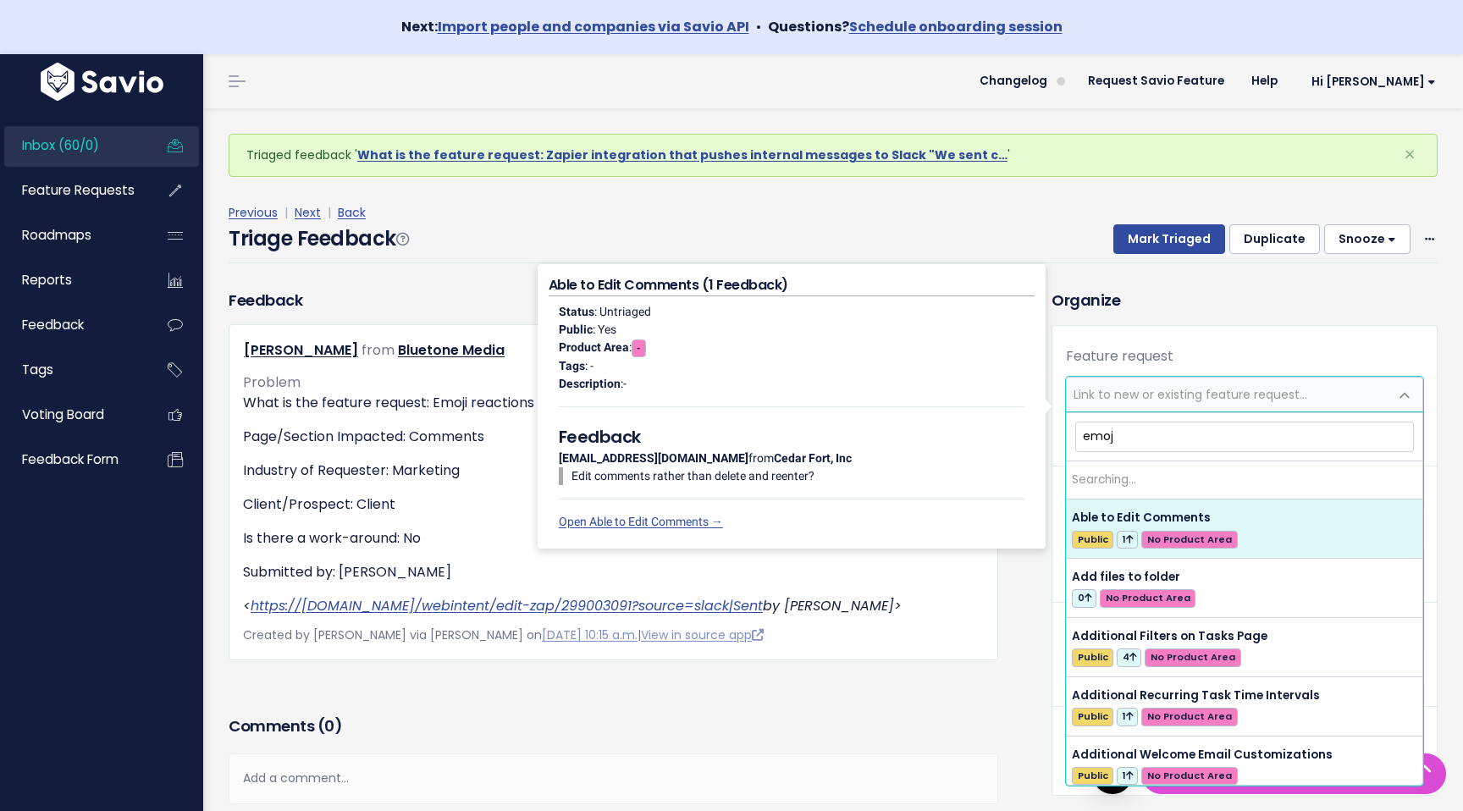
type input "emoji"
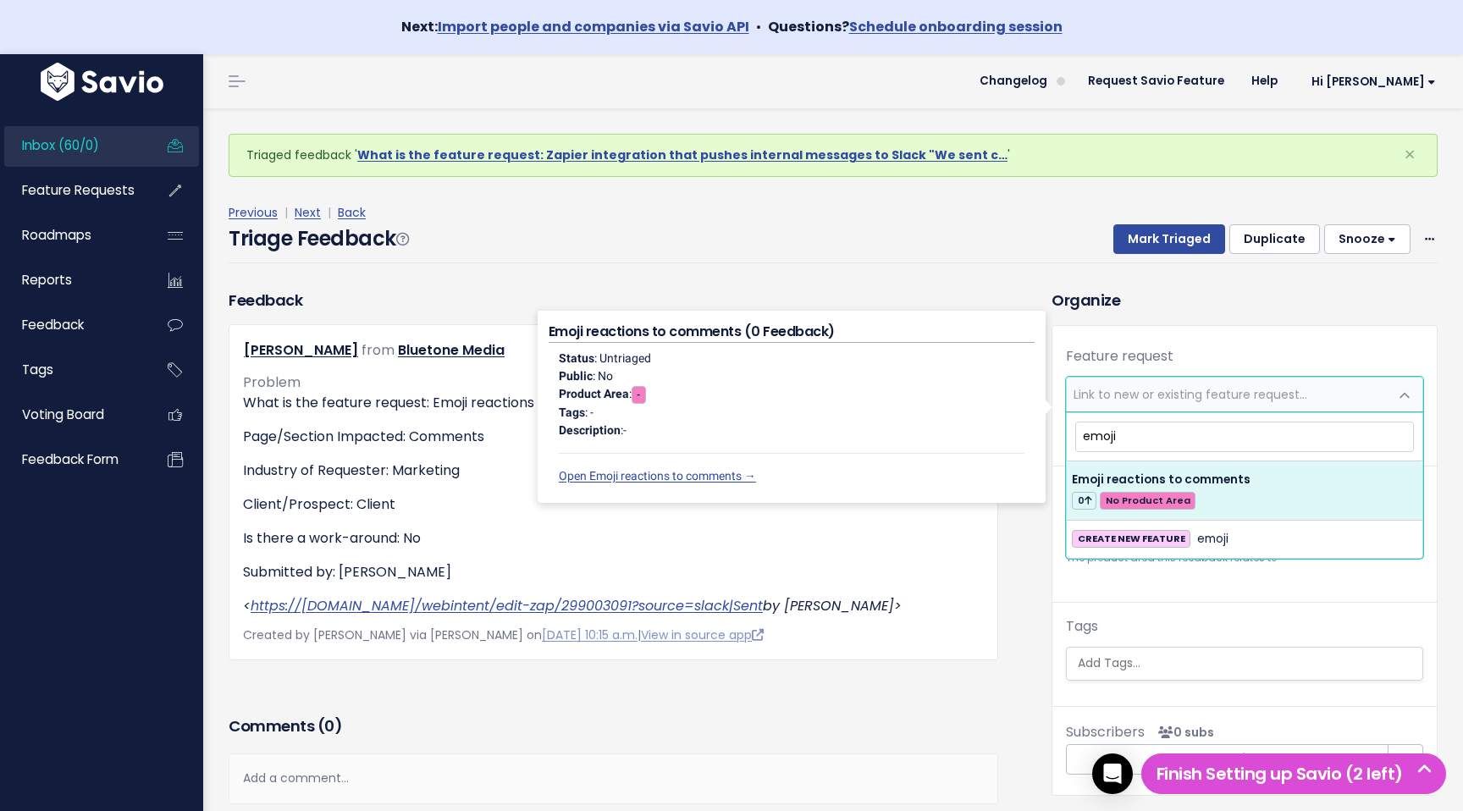
select select "63872"
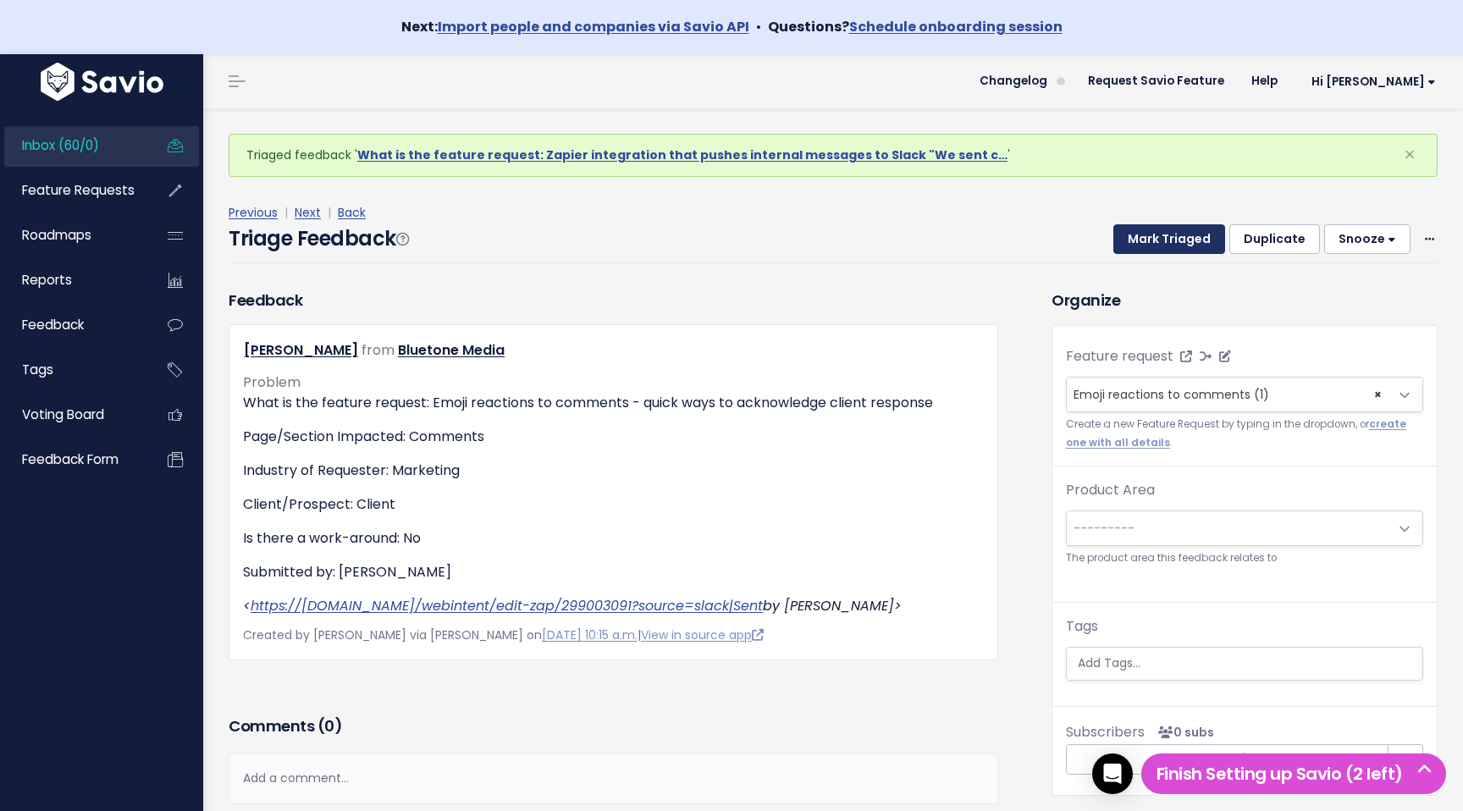
click at [1175, 244] on button "Mark Triaged" at bounding box center [1170, 239] width 112 height 30
click at [1184, 237] on button "Mark Triaged" at bounding box center [1170, 239] width 112 height 30
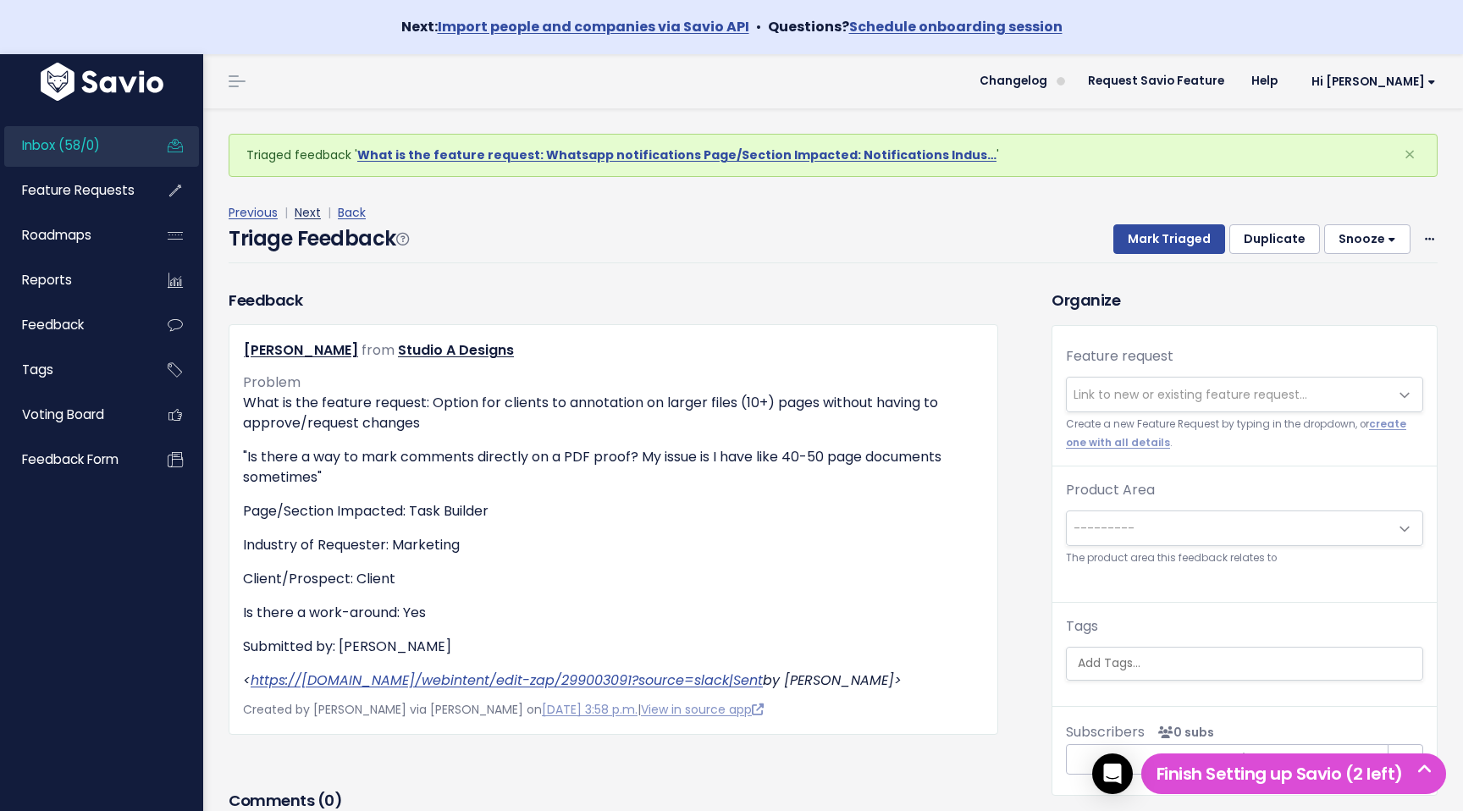
click at [299, 213] on link "Next" at bounding box center [308, 212] width 26 height 17
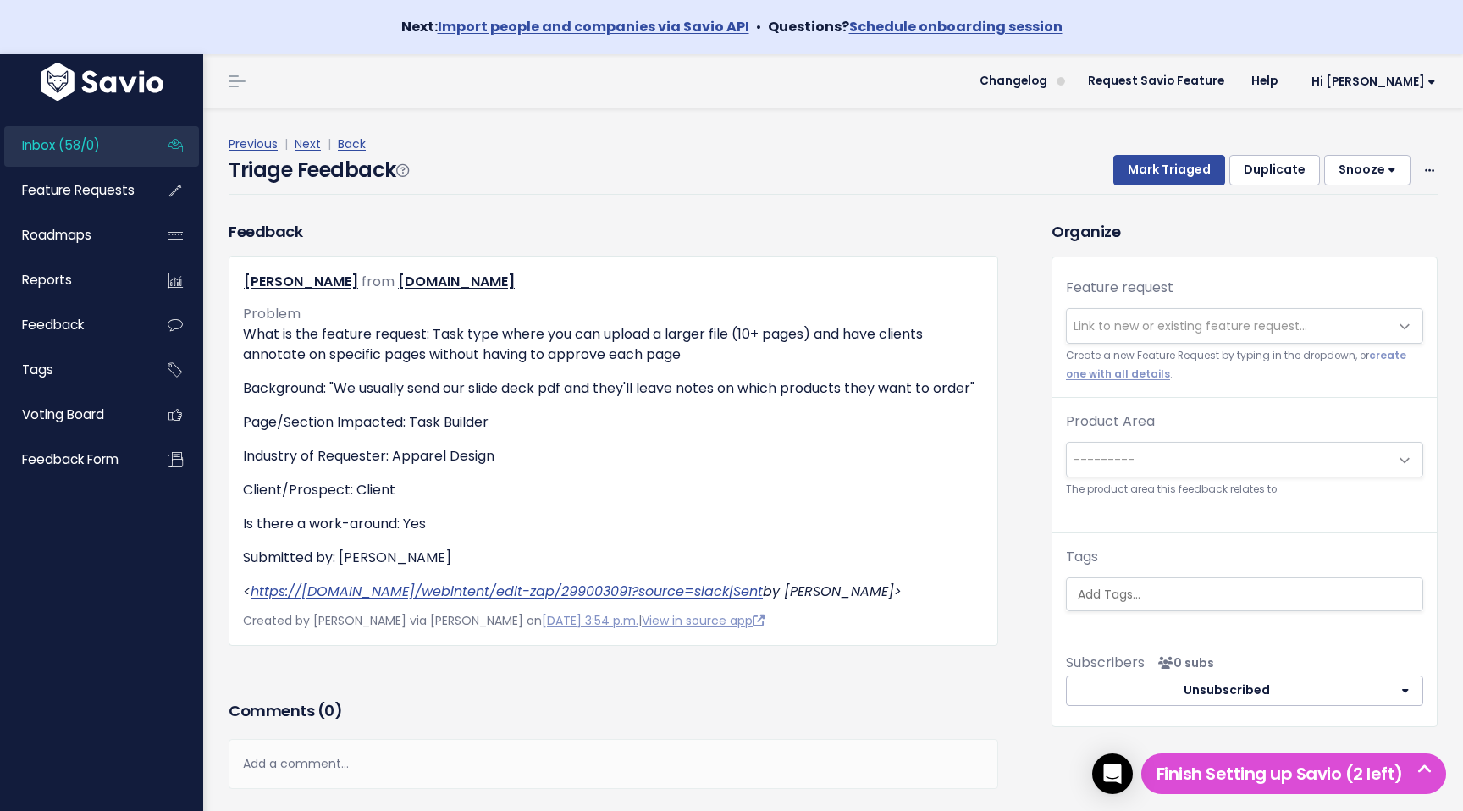
click at [309, 152] on div "Previous | Next | Back" at bounding box center [833, 144] width 1209 height 21
click at [309, 136] on link "Next" at bounding box center [308, 143] width 26 height 17
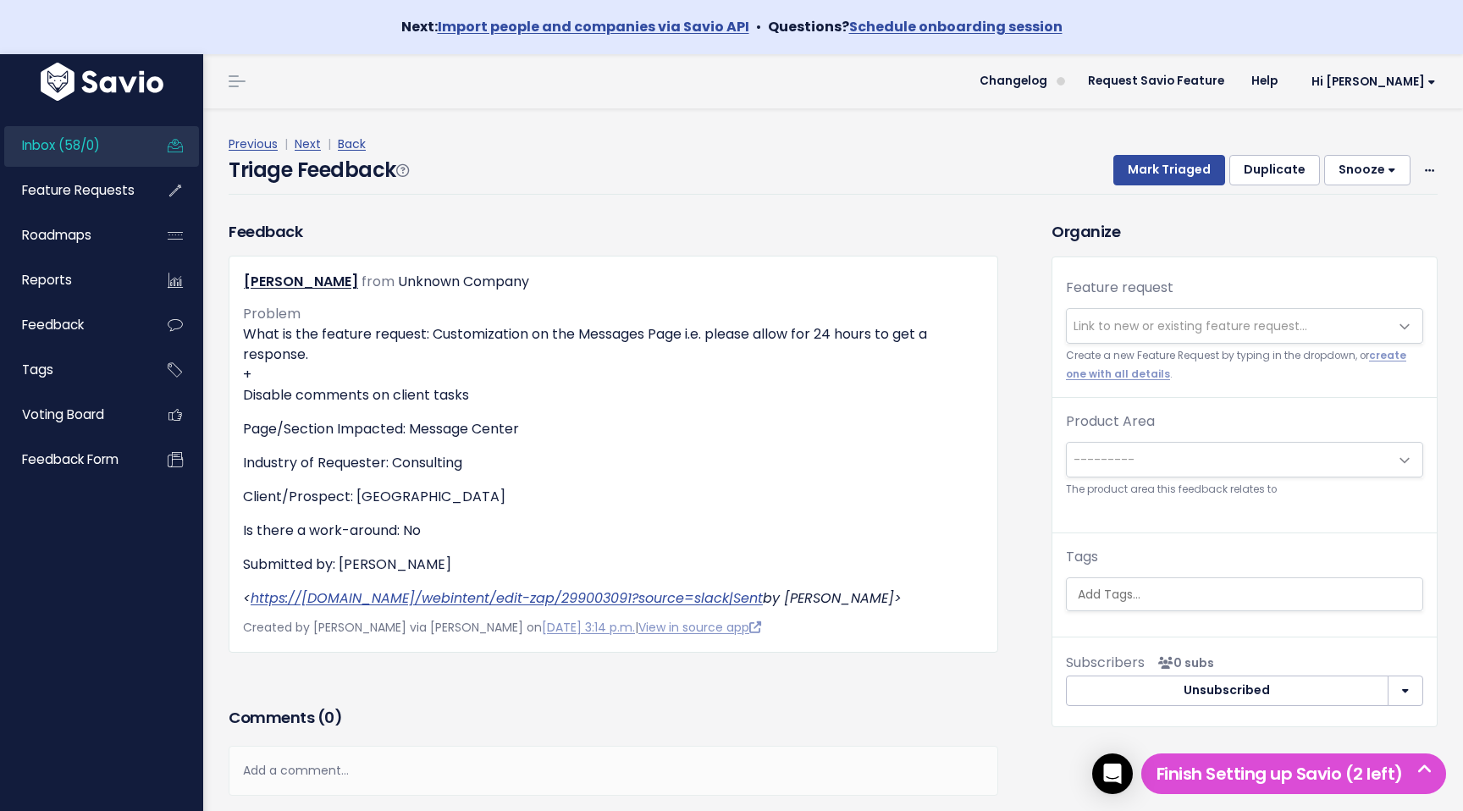
click at [1277, 330] on span "Link to new or existing feature request..." at bounding box center [1191, 326] width 234 height 17
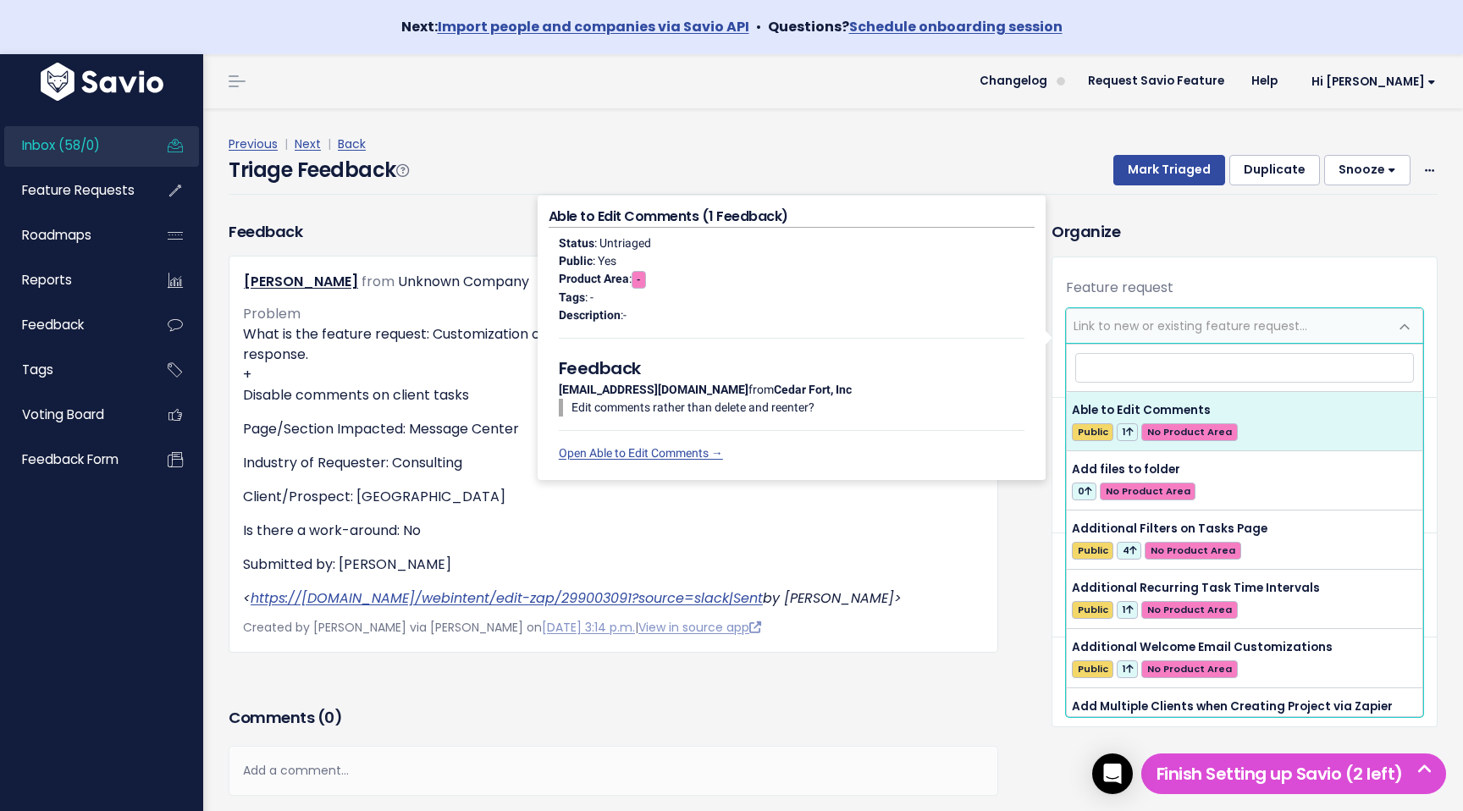
type input "R"
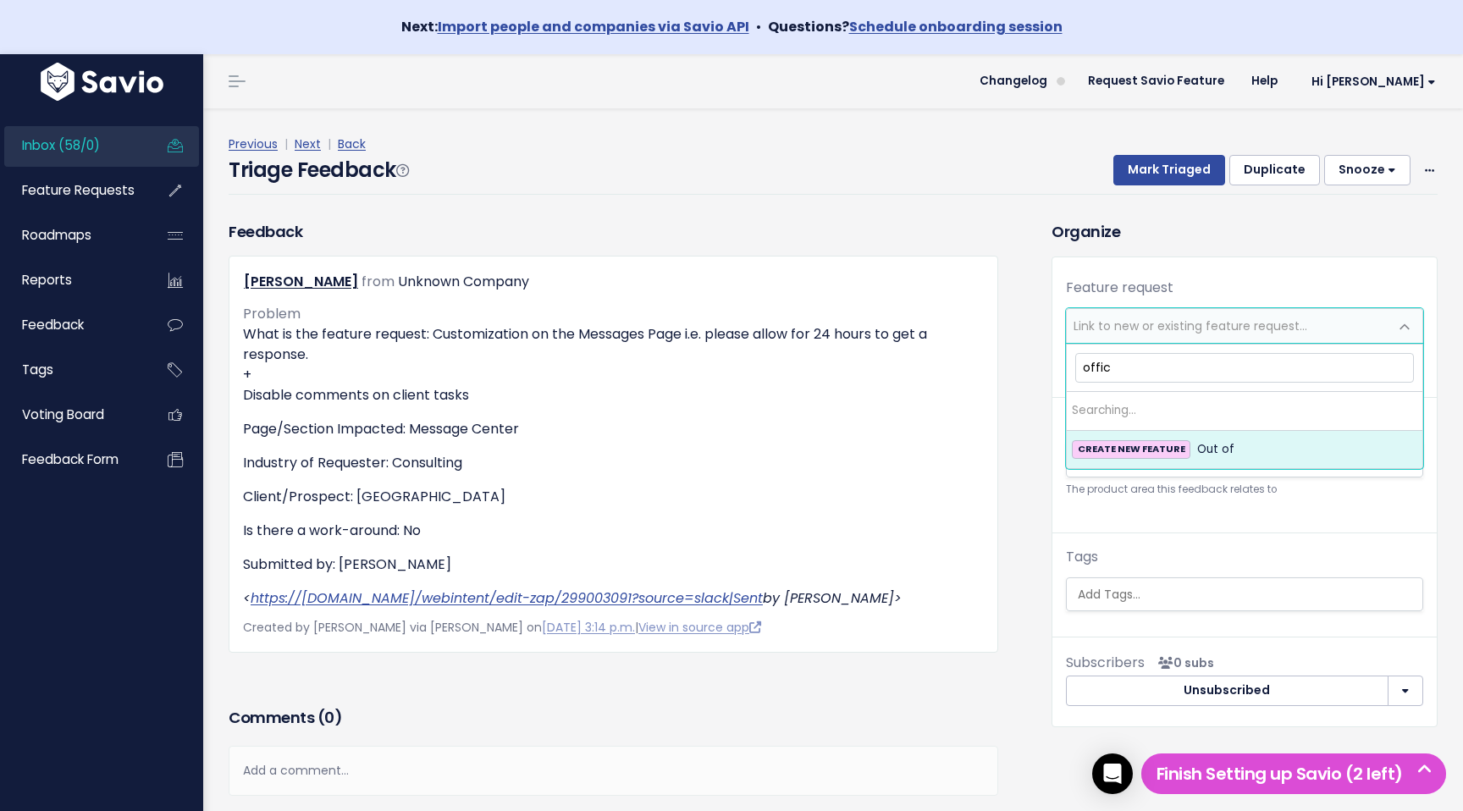
type input "office"
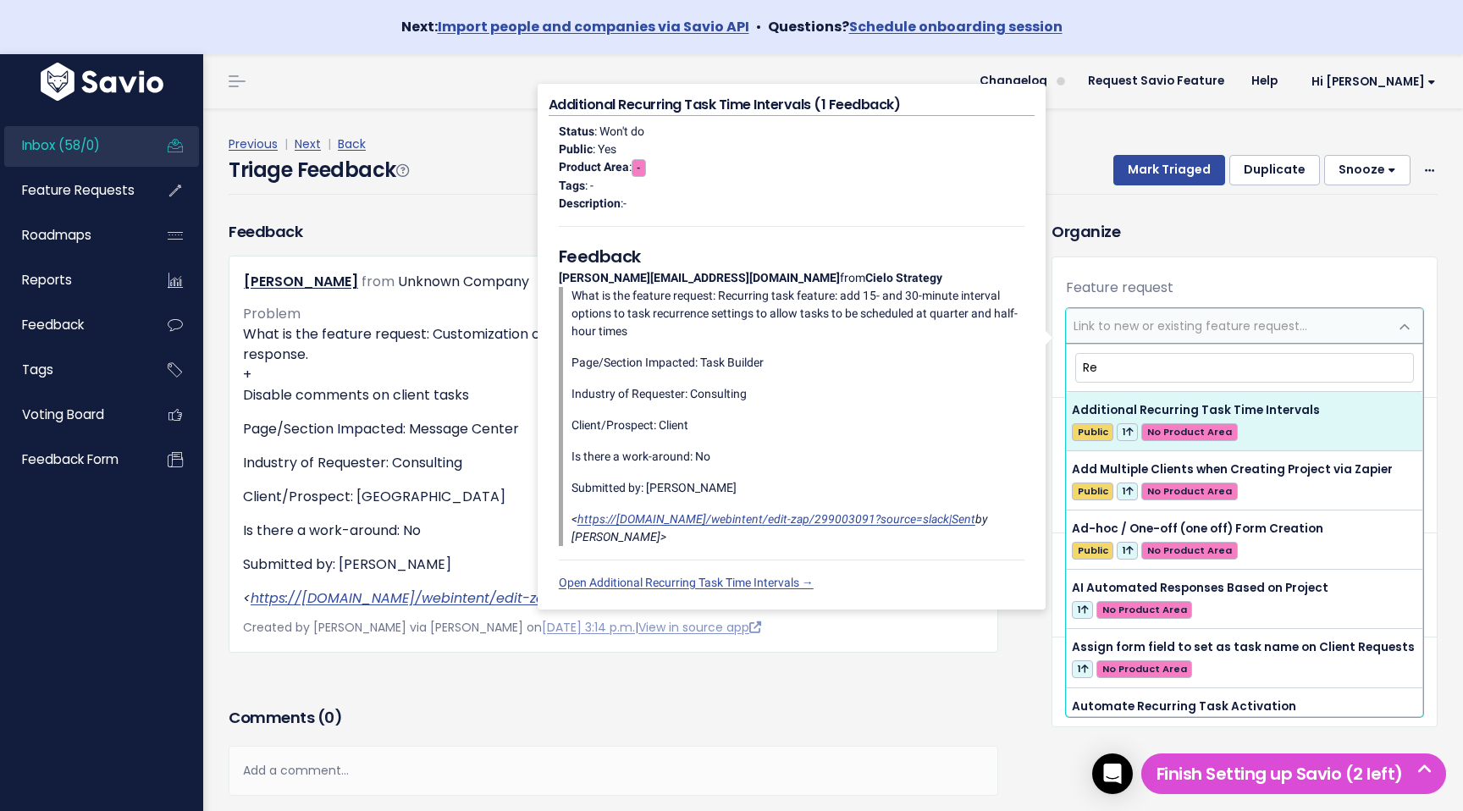
type input "R"
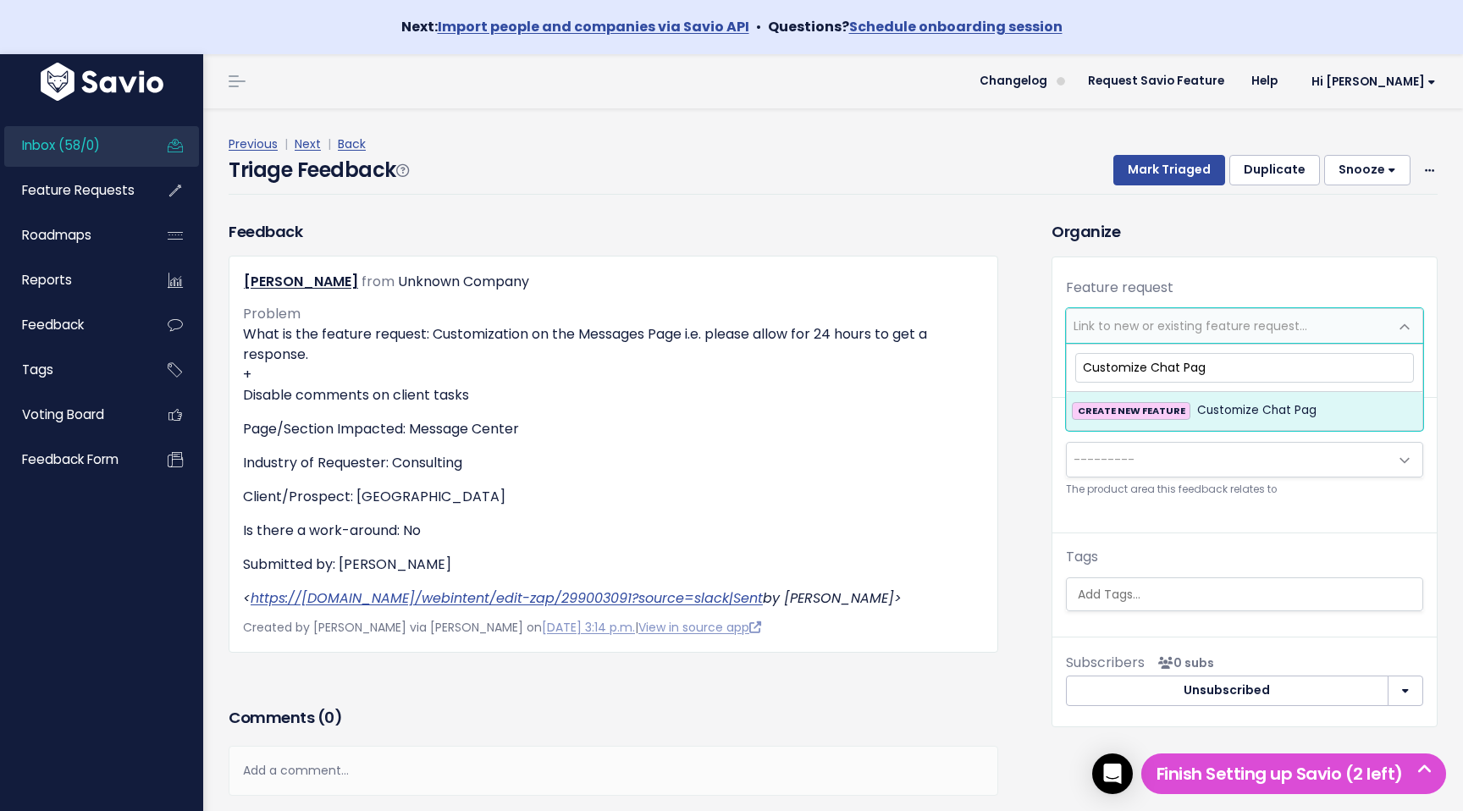
type input "Customize Chat Page"
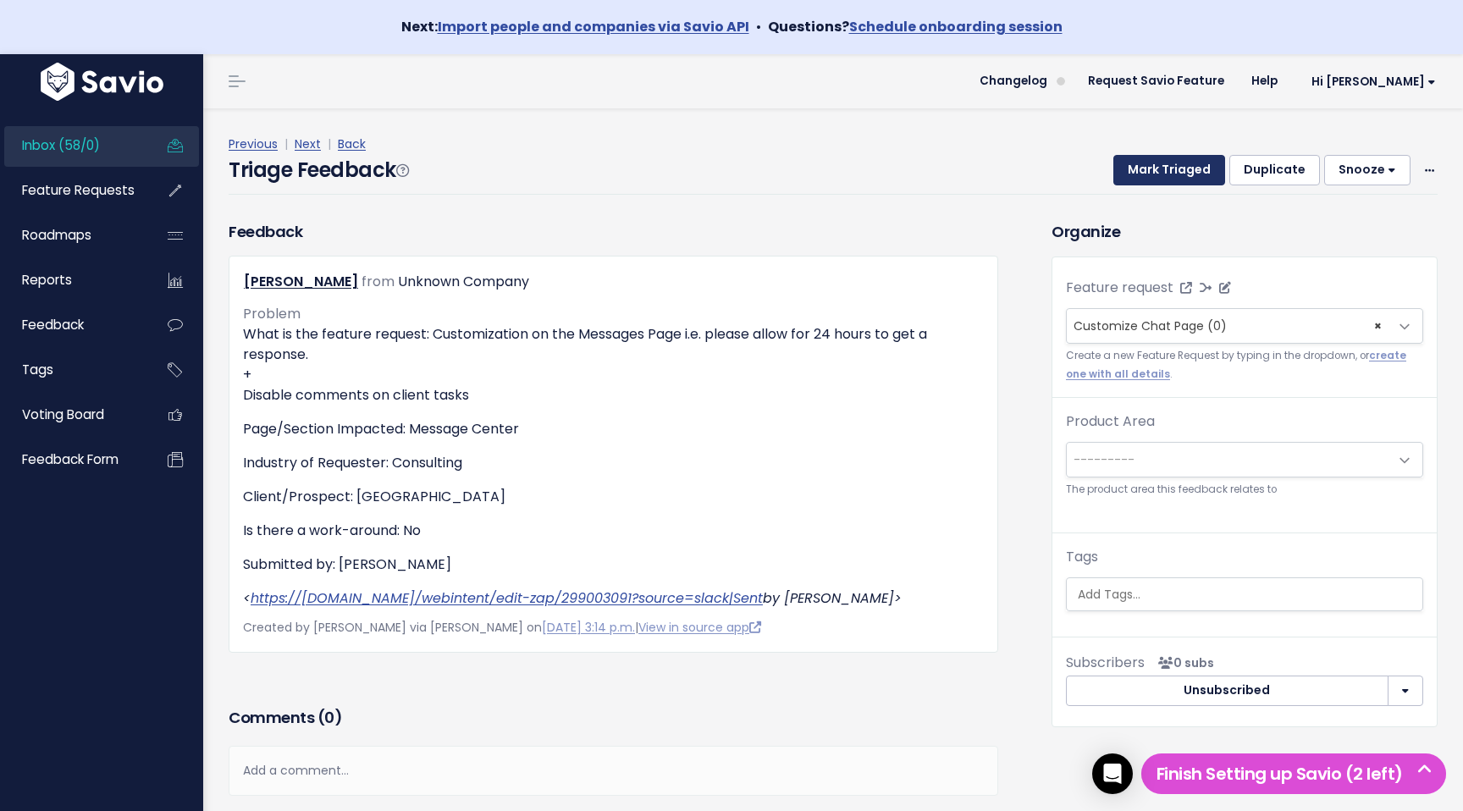
click at [1146, 165] on button "Mark Triaged" at bounding box center [1170, 170] width 112 height 30
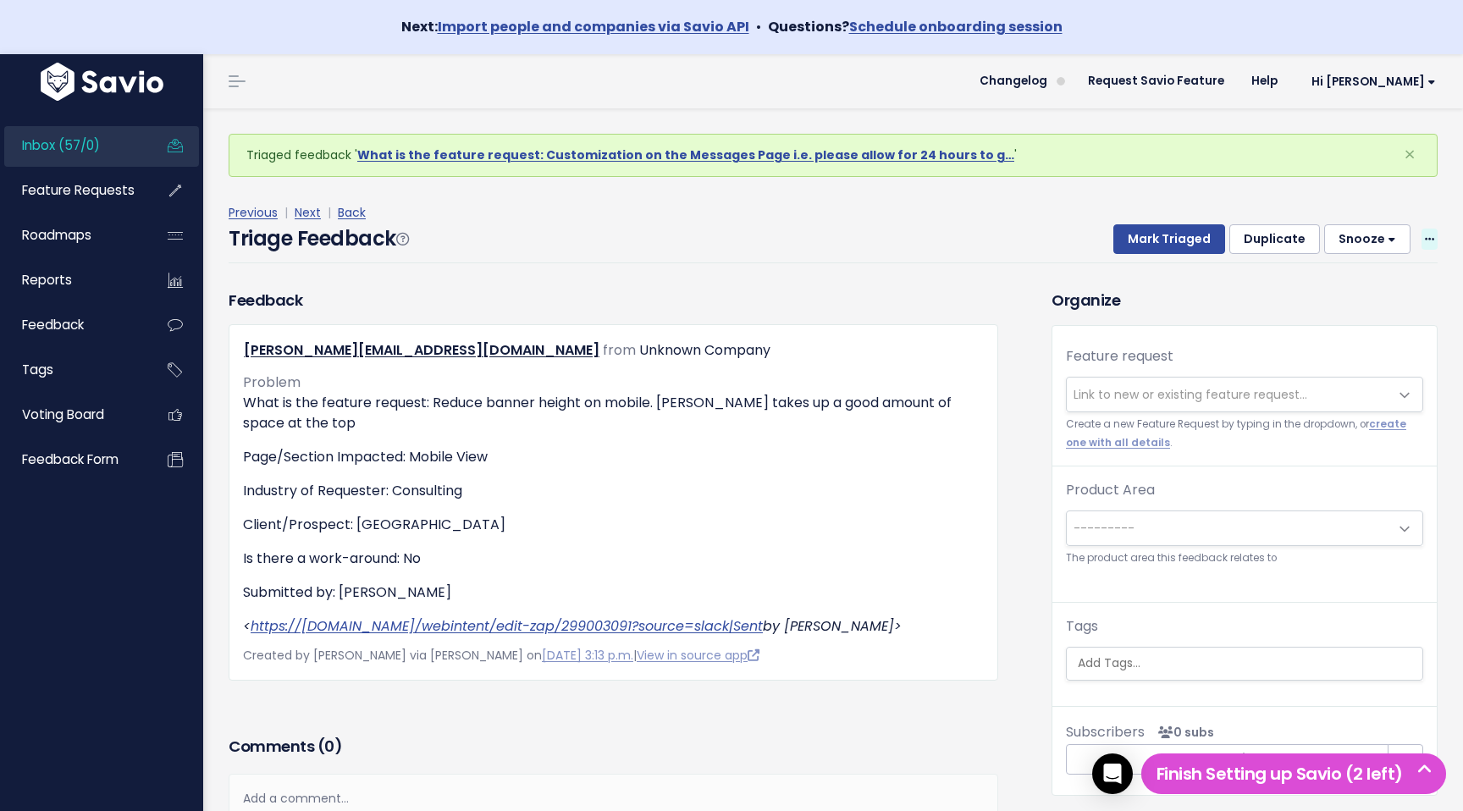
click at [1427, 235] on icon at bounding box center [1429, 240] width 9 height 11
click at [1374, 329] on link "Delete" at bounding box center [1363, 318] width 122 height 33
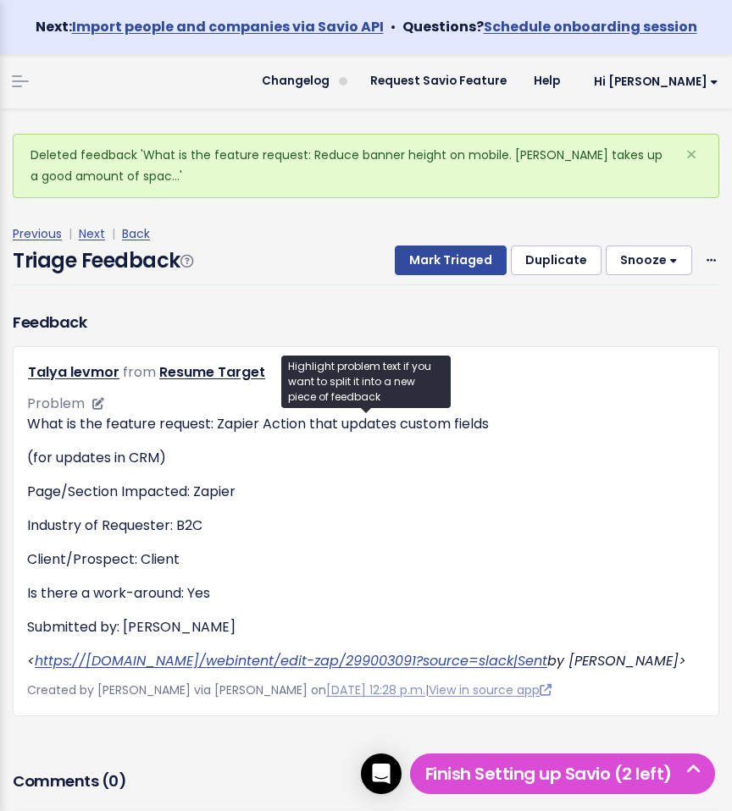
click at [552, 609] on div "What is the feature request: Zapier Action that updates custom fields (for upda…" at bounding box center [365, 542] width 677 height 257
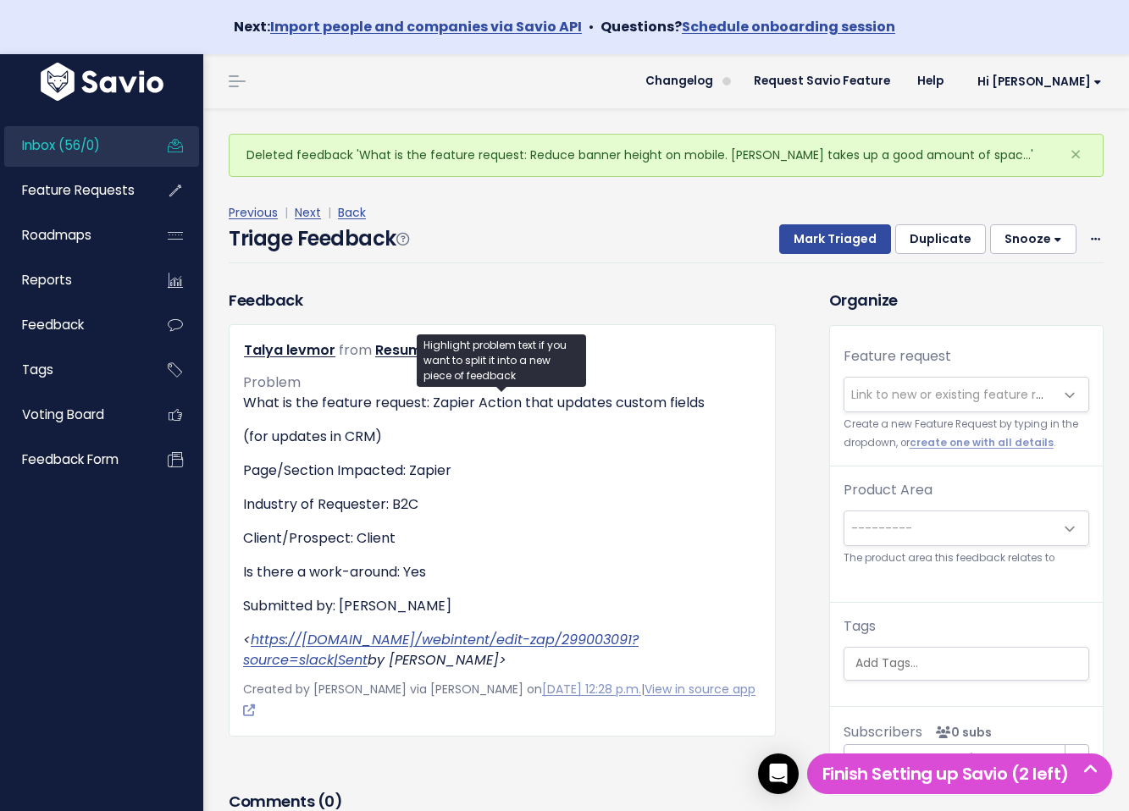
click at [662, 260] on div "Triage Feedback Mark Triaged Duplicate [GEOGRAPHIC_DATA] 1 day 3 days 7 days 14…" at bounding box center [666, 244] width 875 height 40
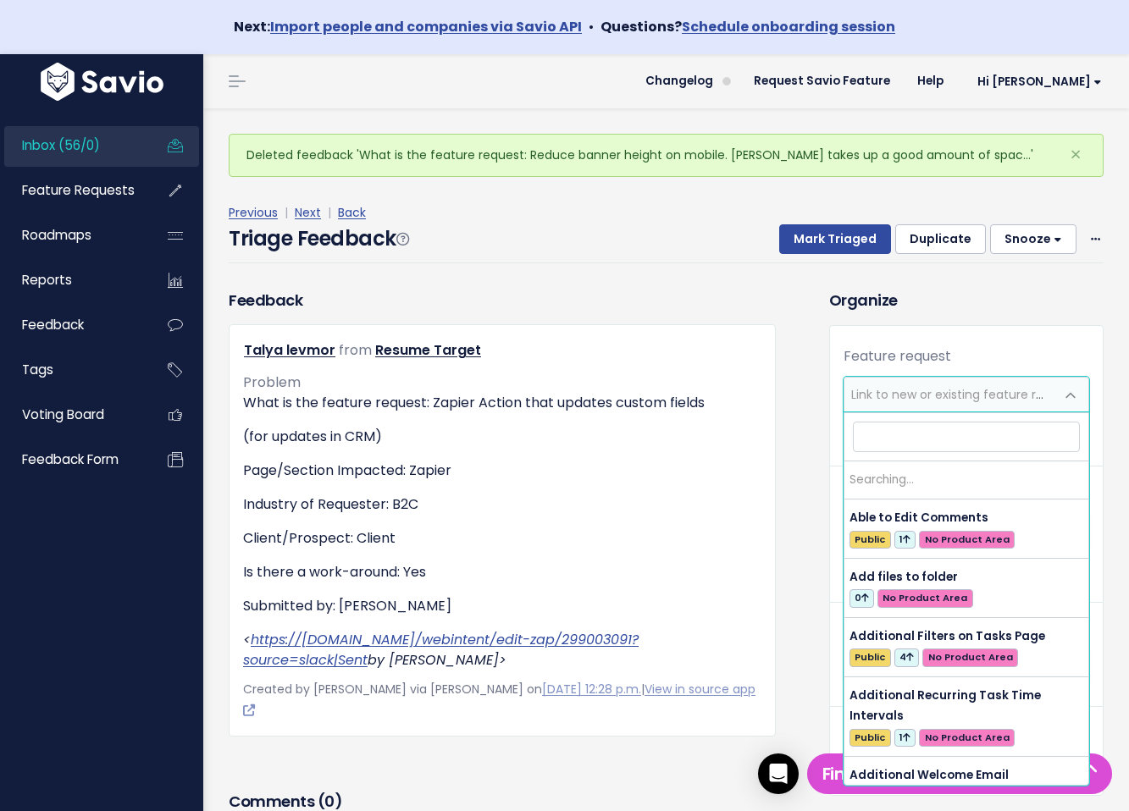
click at [956, 407] on span "Link to new or existing feature request..." at bounding box center [949, 395] width 210 height 34
type input "A"
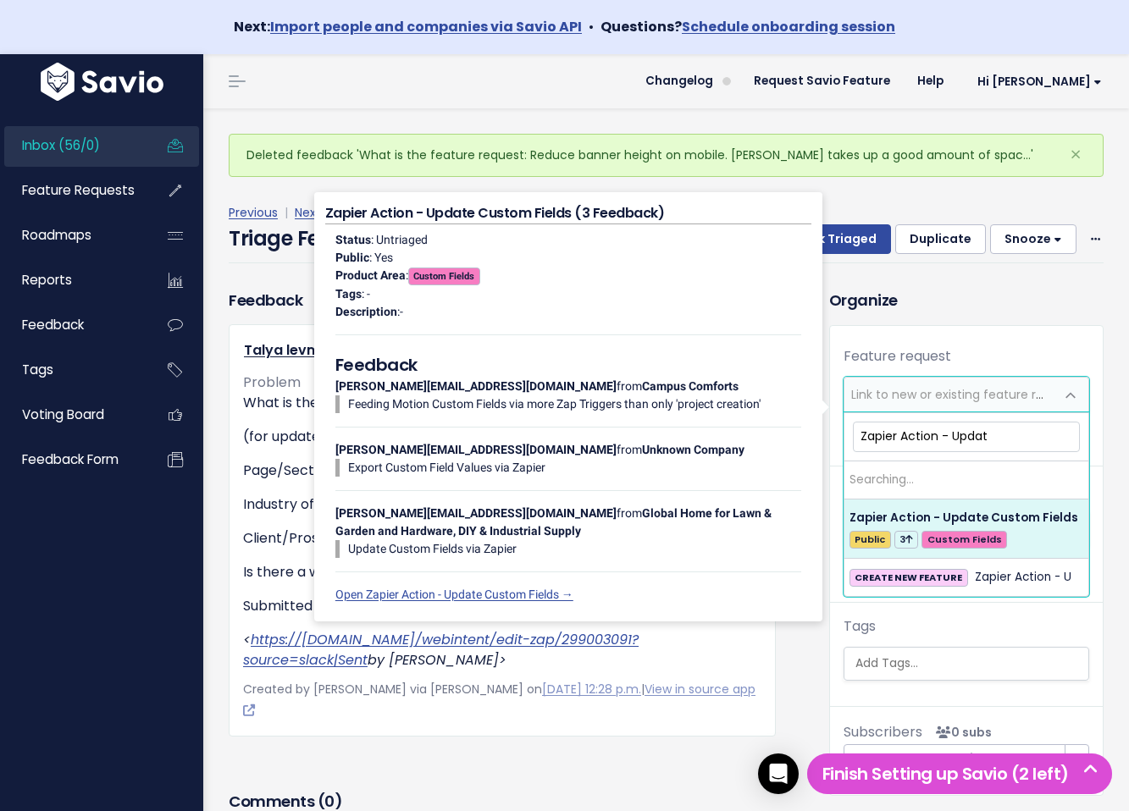
type input "Zapier Action - Update"
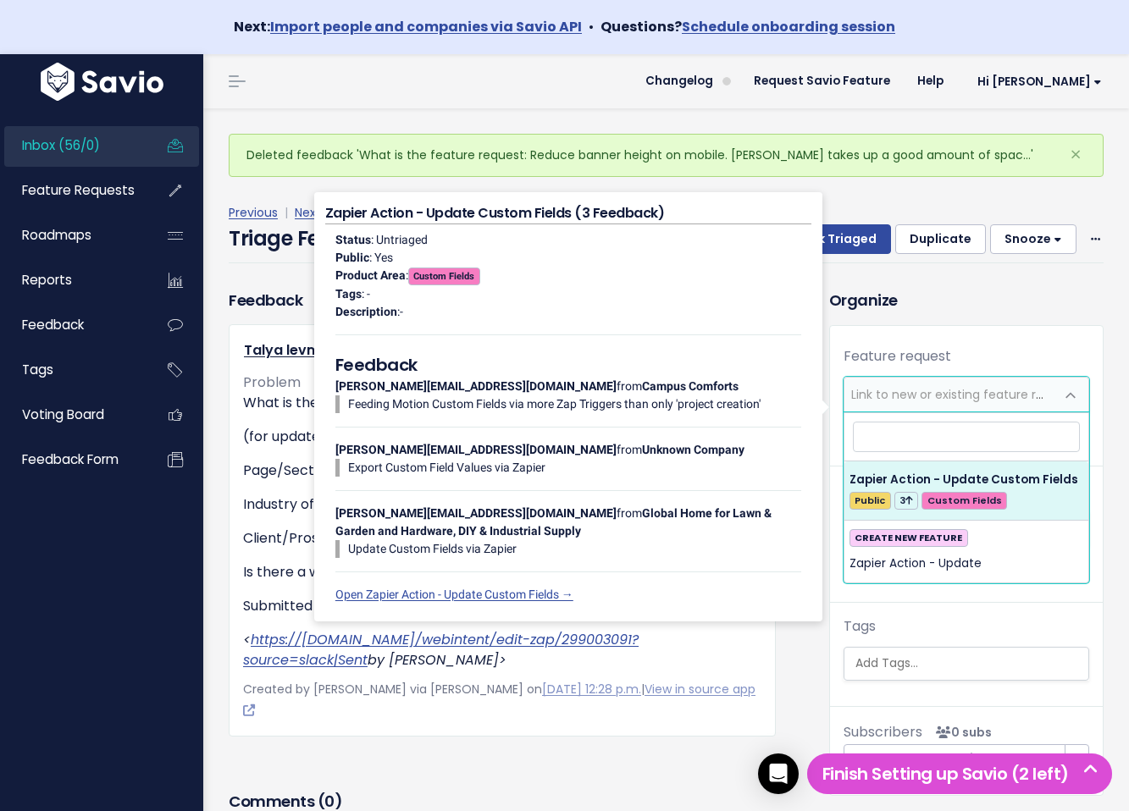
select select "58102"
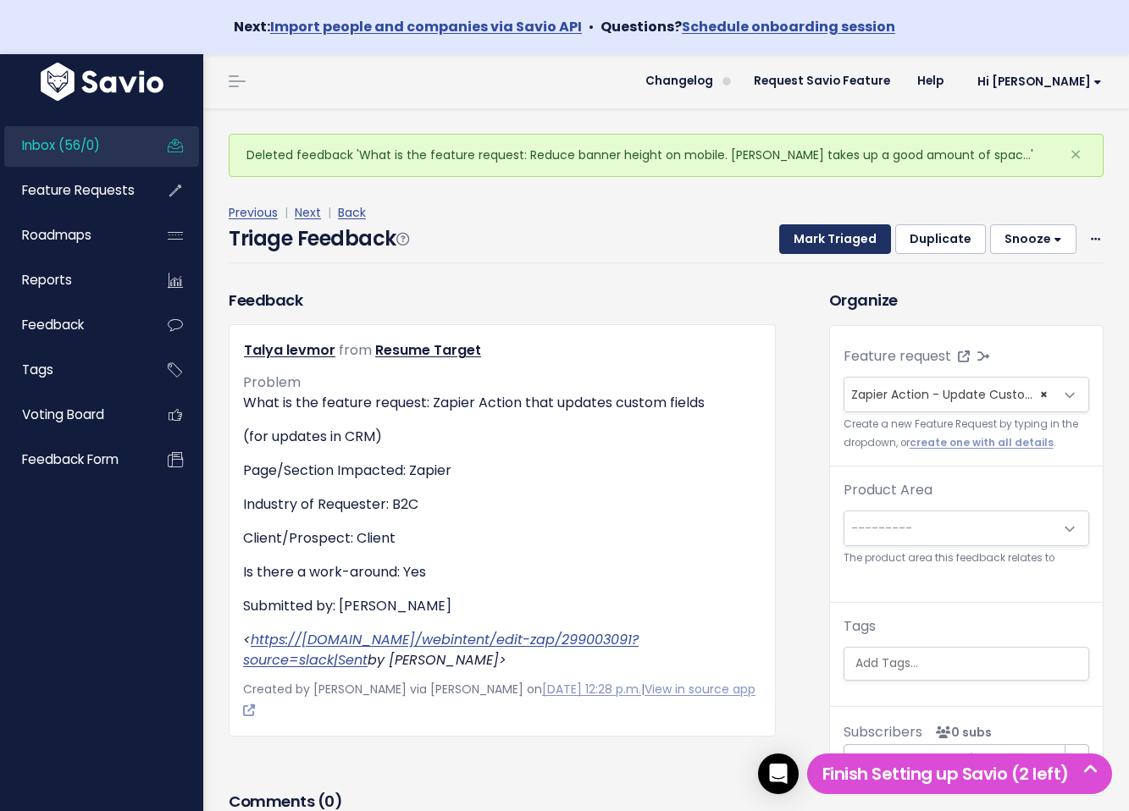
click at [863, 240] on button "Mark Triaged" at bounding box center [835, 239] width 112 height 30
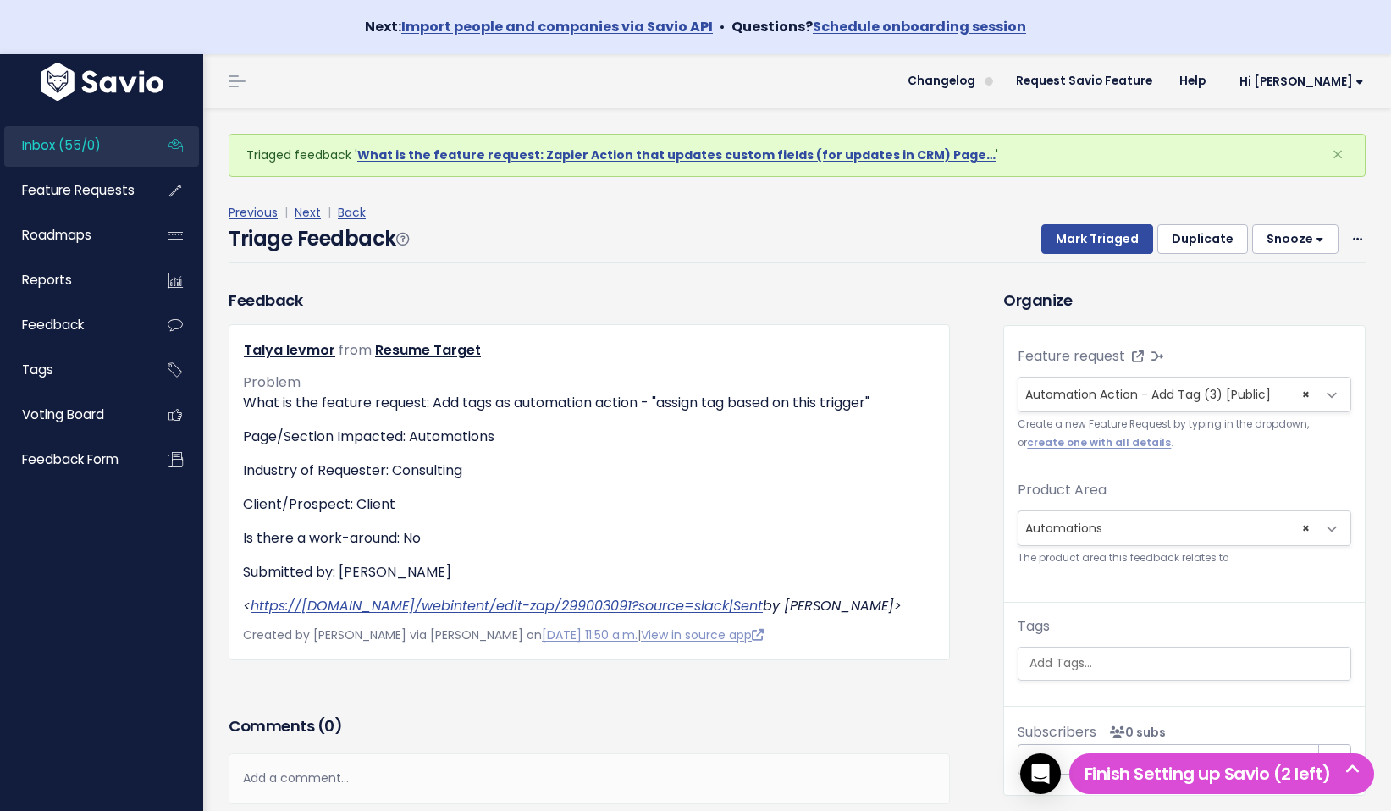
click at [1078, 222] on div "Previous | Next | Back" at bounding box center [797, 212] width 1137 height 21
click at [1078, 232] on button "Mark Triaged" at bounding box center [1098, 239] width 112 height 30
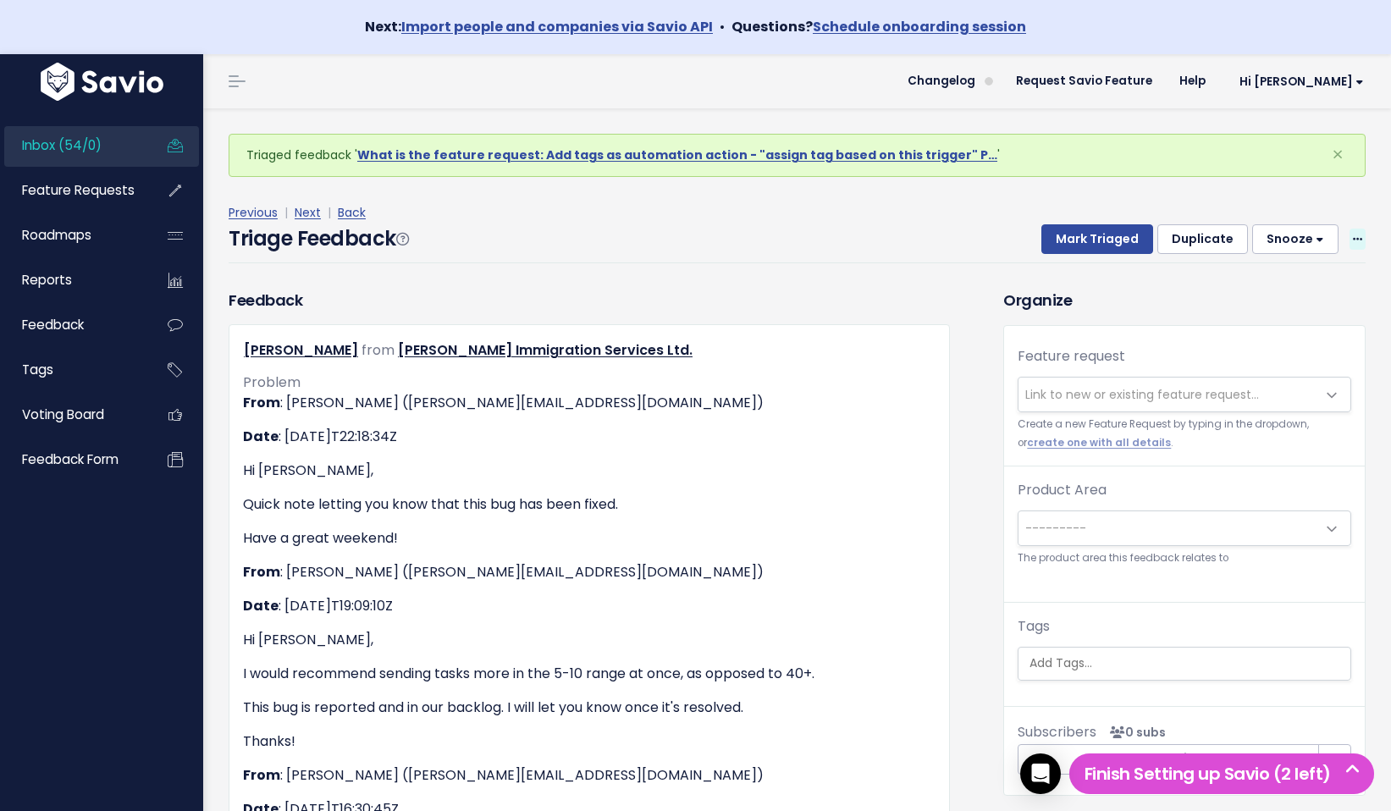
click at [1358, 238] on icon at bounding box center [1357, 240] width 9 height 11
click at [1326, 313] on link "Delete" at bounding box center [1291, 318] width 122 height 33
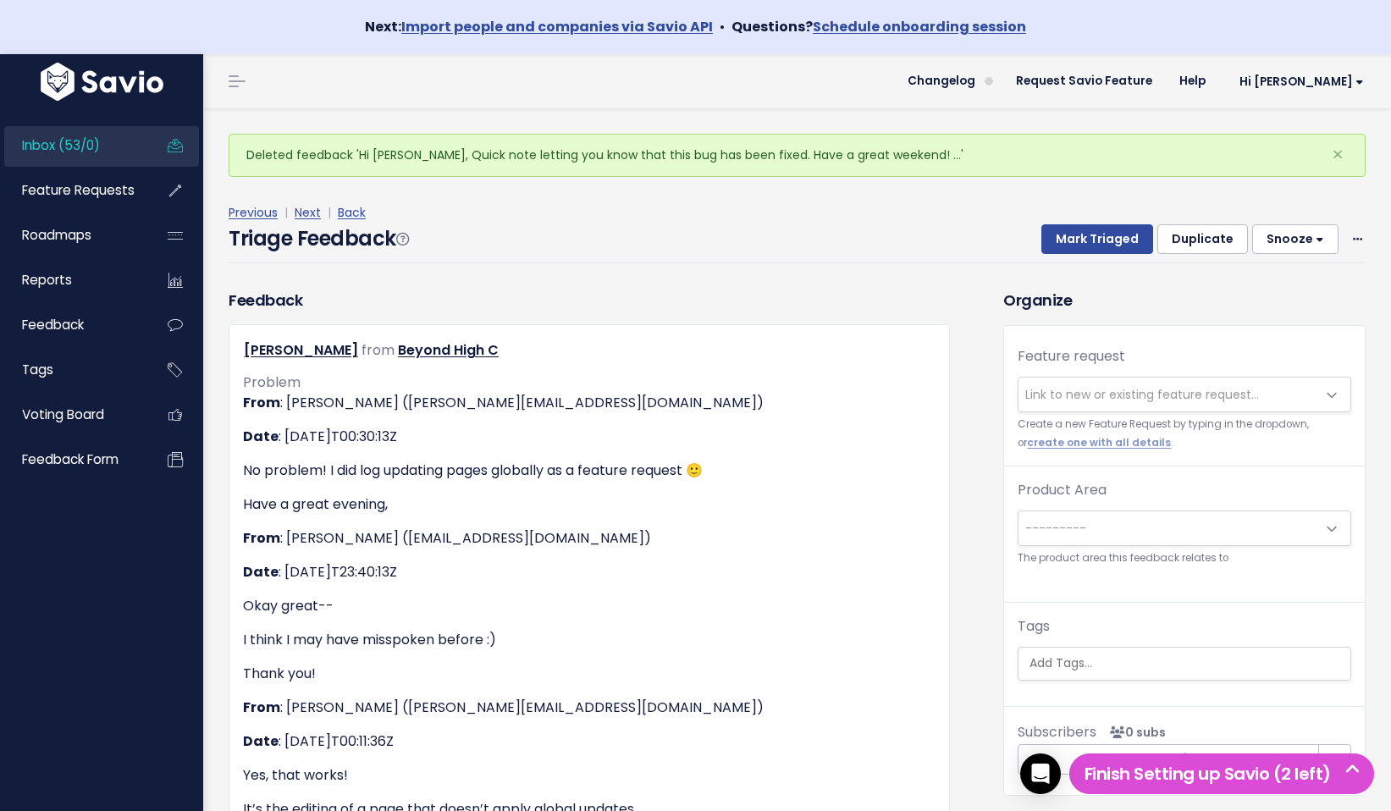
click at [656, 252] on div "Triage Feedback Mark Triaged Duplicate Snooze 1 day 3 days 7 days 14 days Edit …" at bounding box center [797, 244] width 1137 height 40
click at [1357, 238] on icon at bounding box center [1357, 240] width 9 height 11
click at [1309, 324] on link "Delete" at bounding box center [1291, 318] width 122 height 33
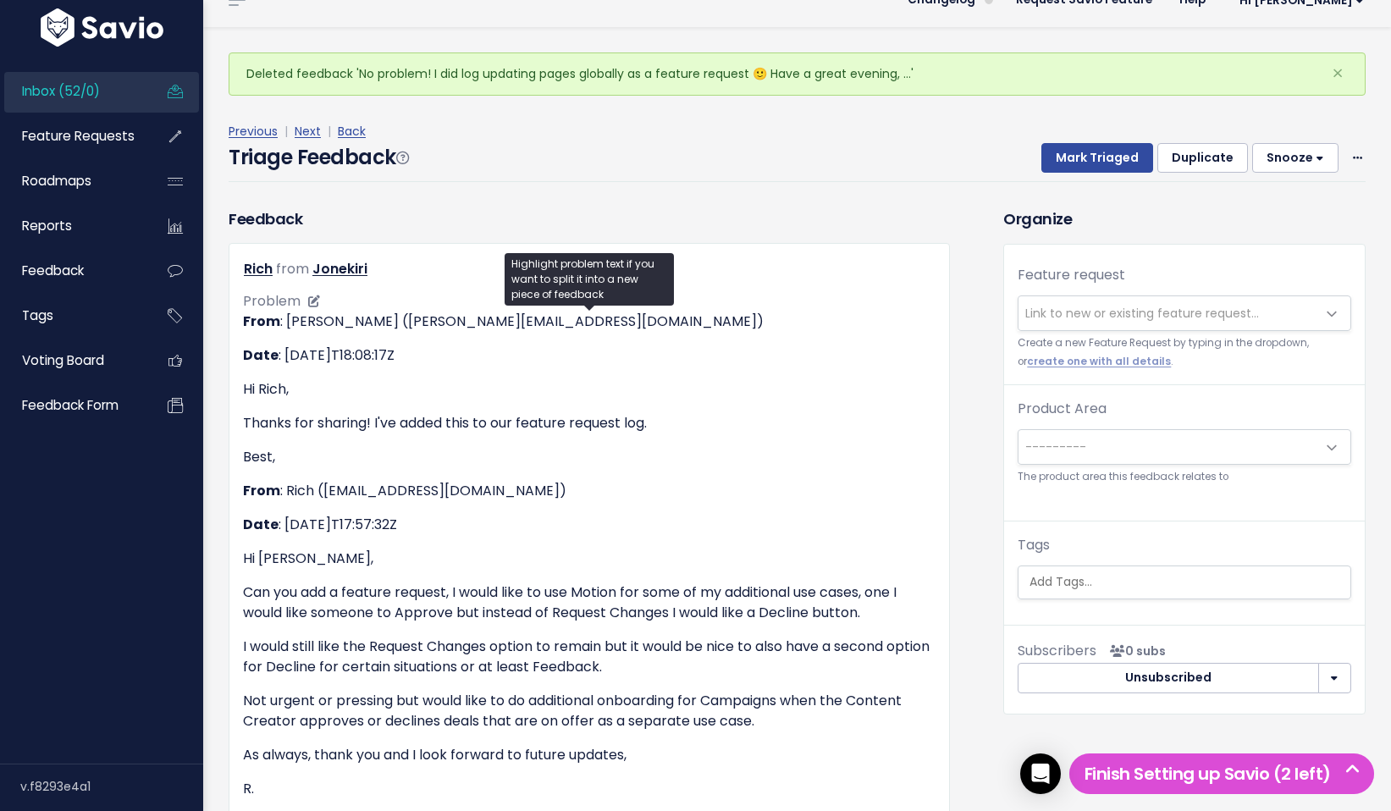
scroll to position [83, 0]
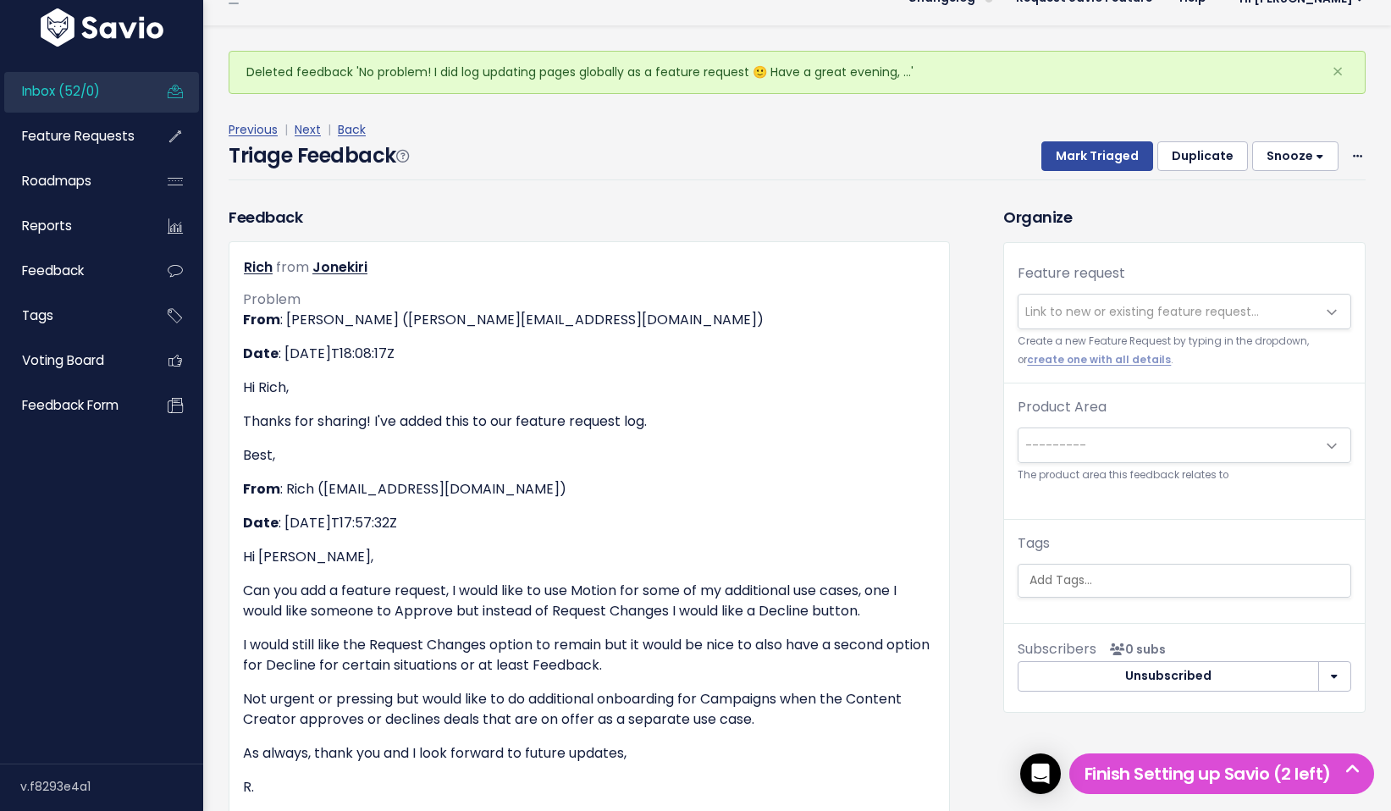
click at [1369, 159] on div "Previous | Next | Back Triage Feedback Mark Triaged Duplicate Snooze 1 day 3 da…" at bounding box center [804, 149] width 1150 height 61
click at [1357, 155] on icon at bounding box center [1357, 157] width 9 height 11
click at [1342, 226] on link "Delete" at bounding box center [1291, 235] width 122 height 33
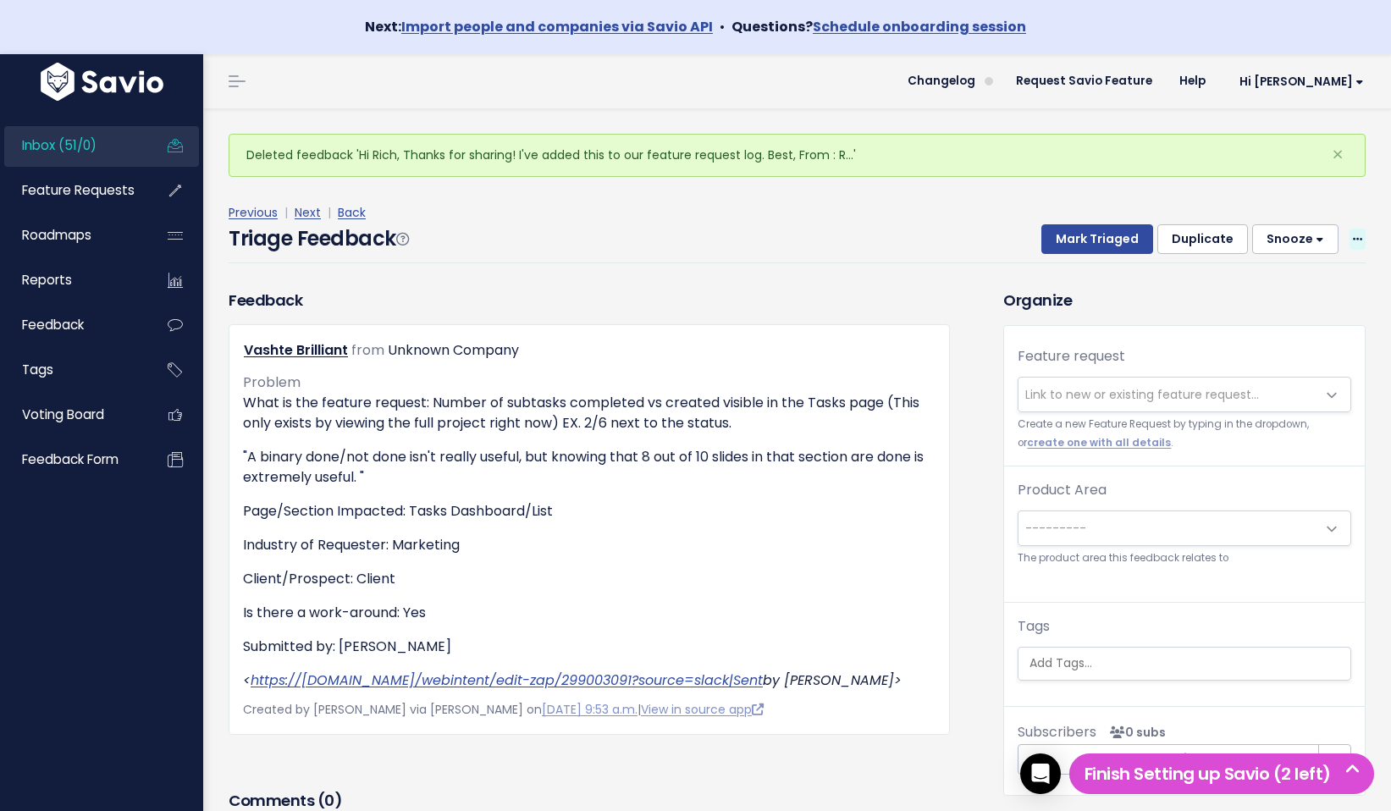
click at [1362, 240] on icon at bounding box center [1357, 240] width 9 height 11
click at [1340, 317] on link "Delete" at bounding box center [1291, 318] width 122 height 33
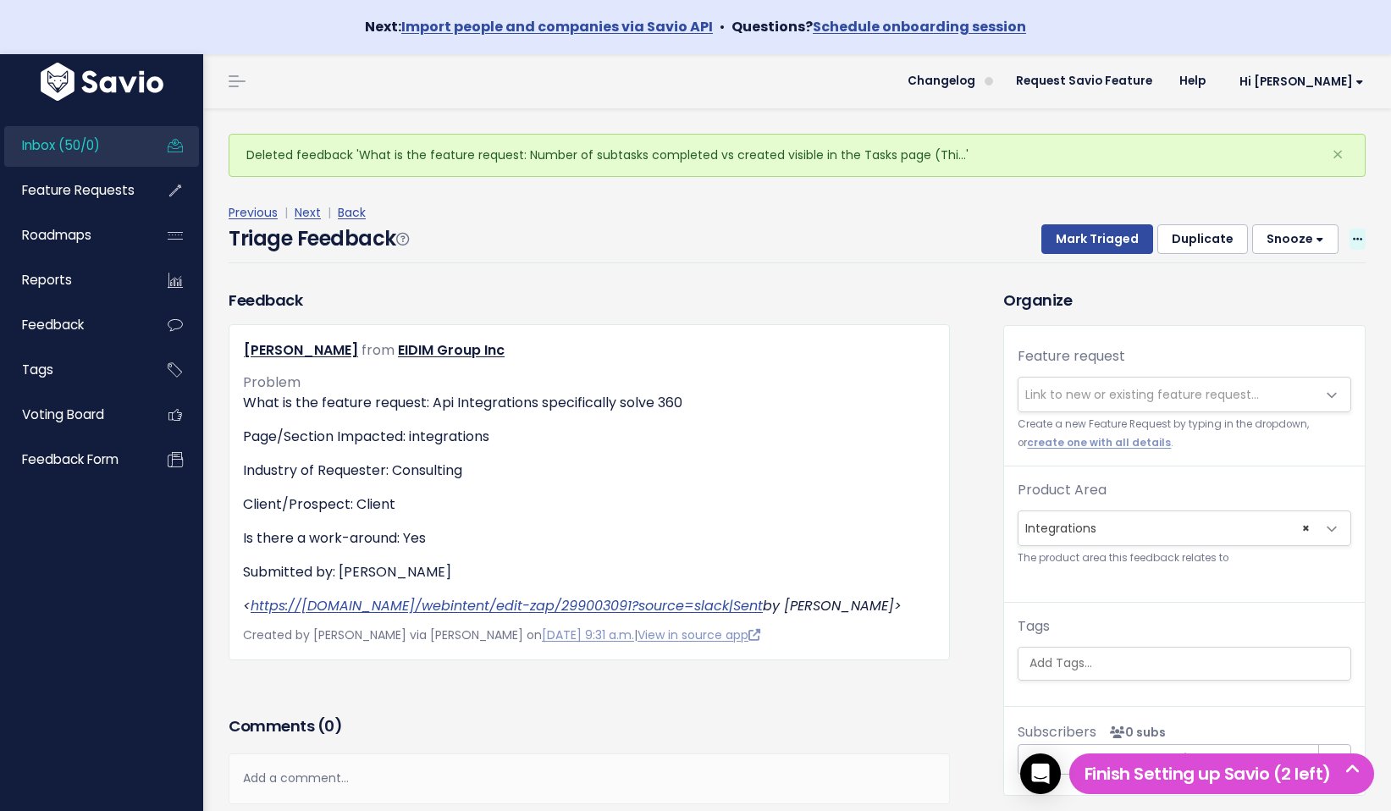
click at [1361, 235] on icon at bounding box center [1357, 240] width 9 height 11
click at [1334, 326] on link "Delete" at bounding box center [1291, 318] width 122 height 33
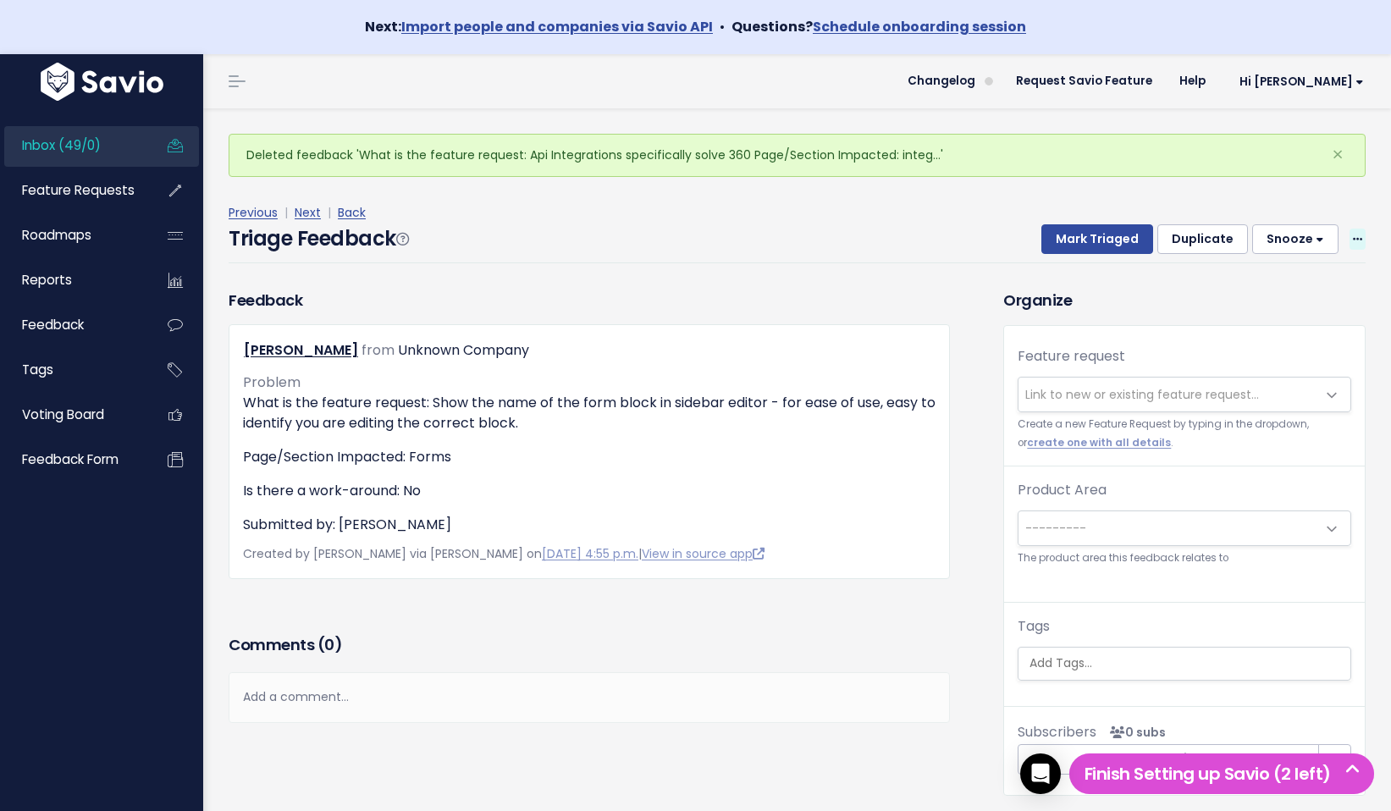
click at [1360, 239] on icon at bounding box center [1357, 240] width 9 height 11
click at [1320, 329] on link "Delete" at bounding box center [1291, 318] width 122 height 33
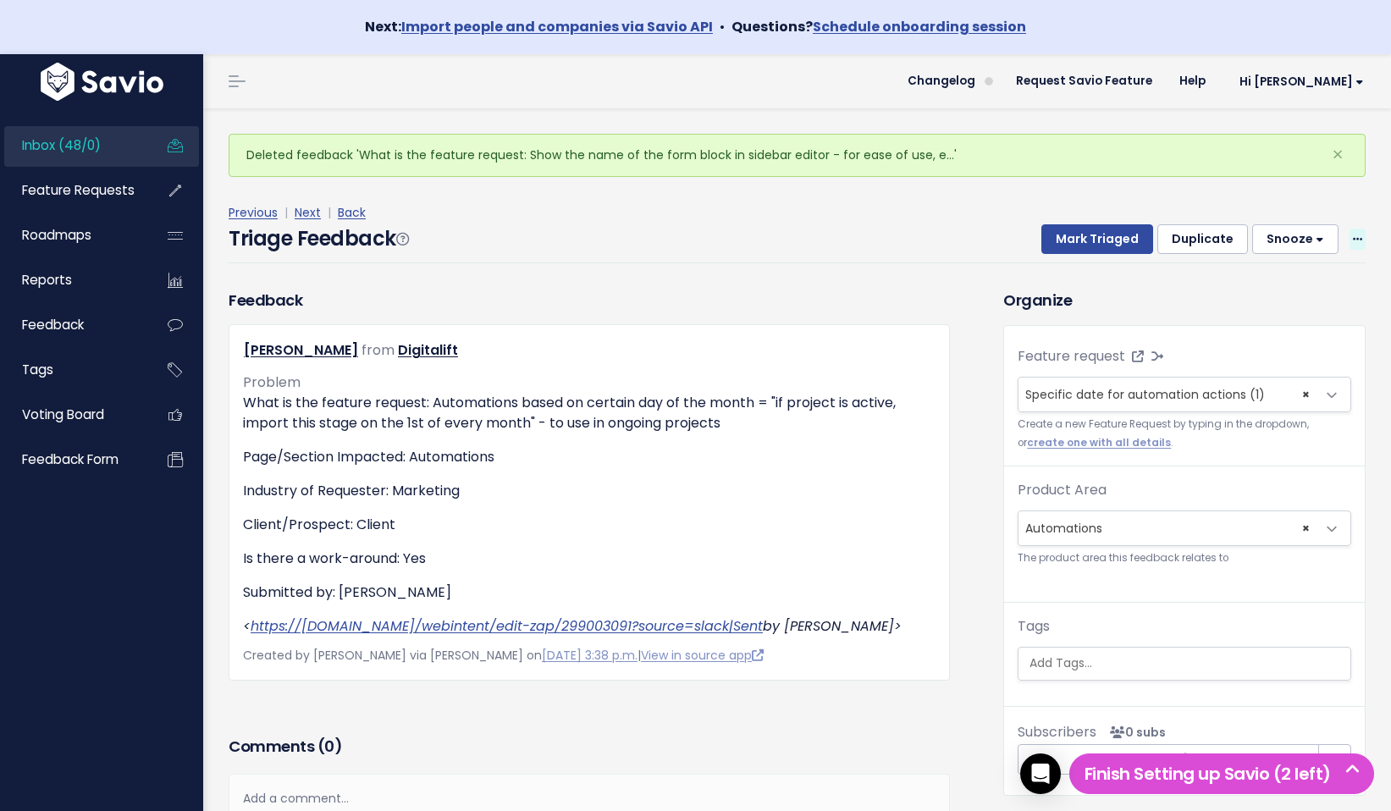
click at [1361, 235] on icon at bounding box center [1357, 240] width 9 height 11
click at [1329, 333] on link "Delete" at bounding box center [1291, 318] width 122 height 33
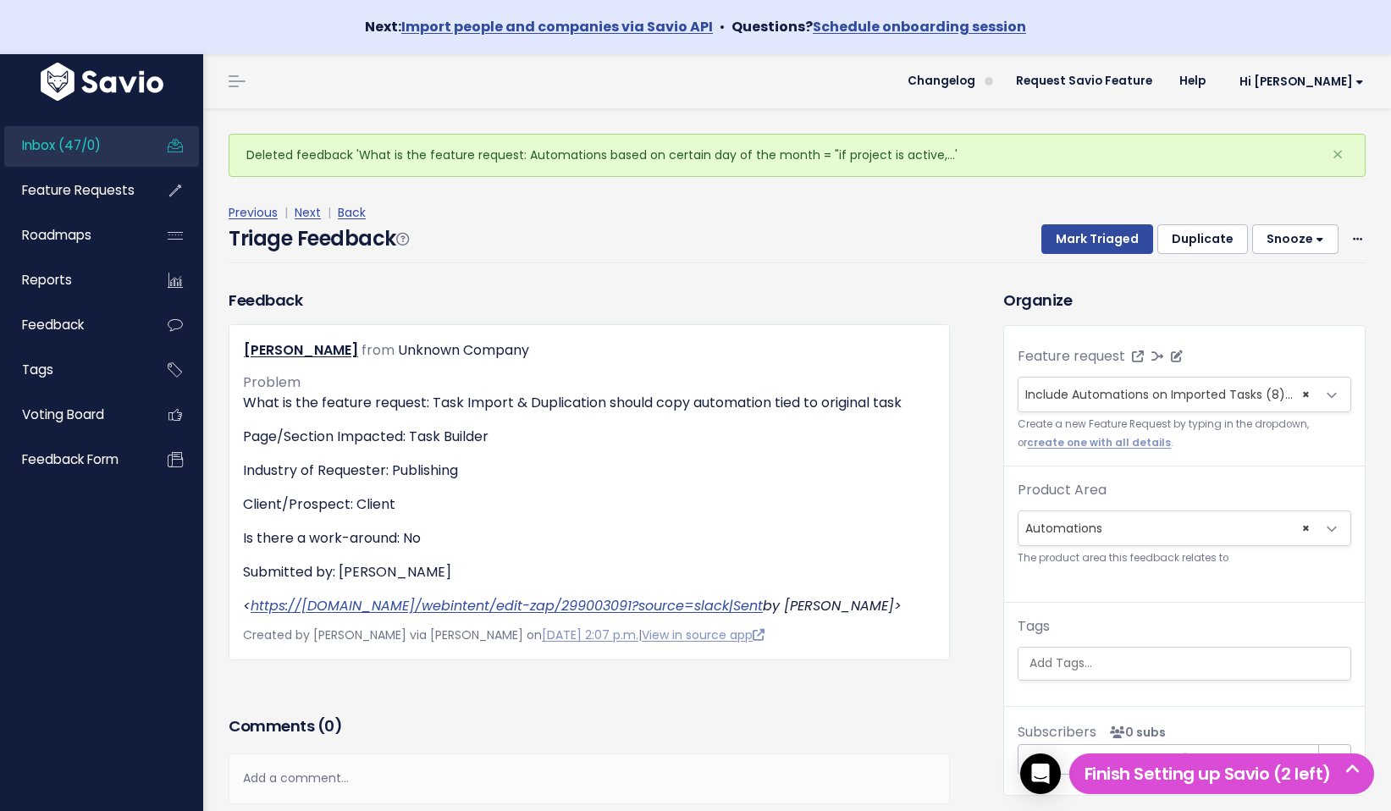
select select
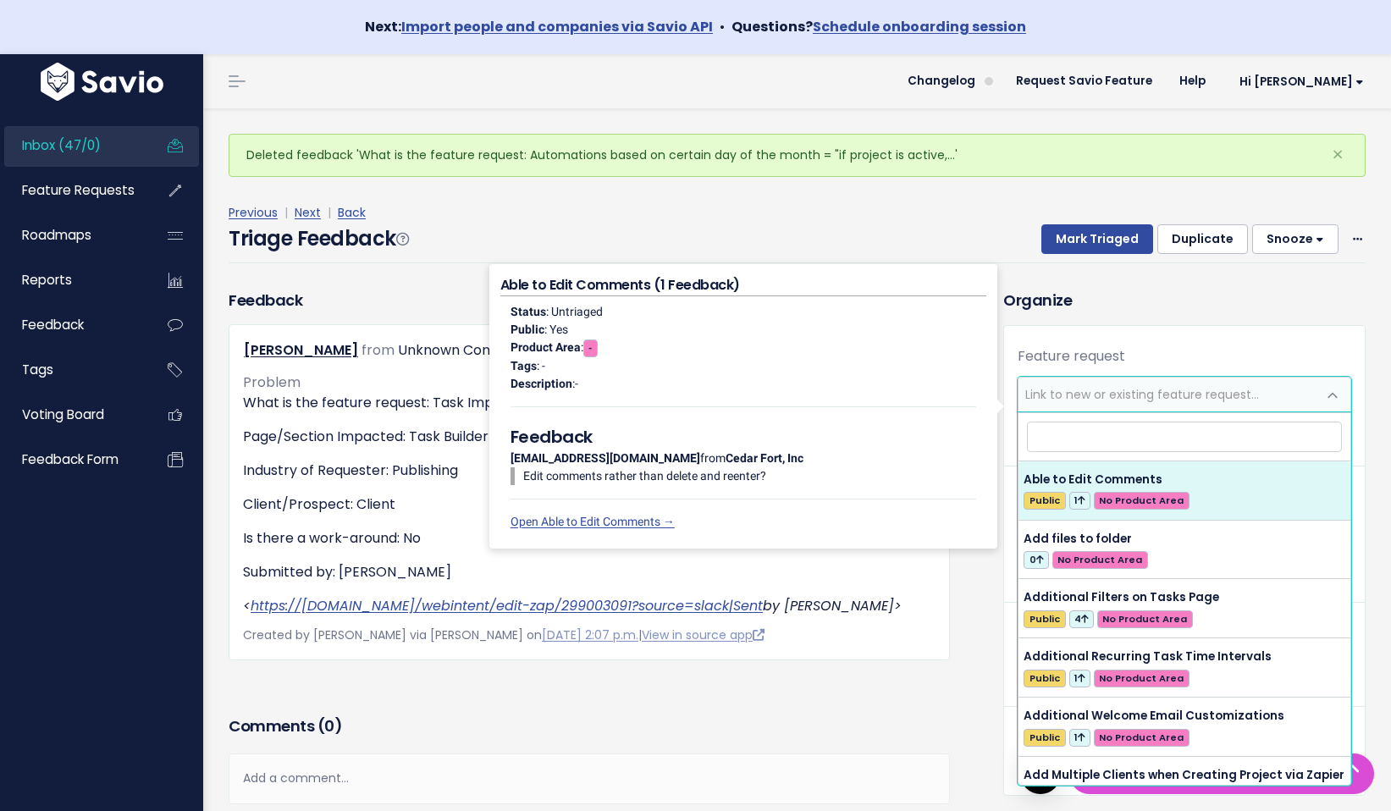
click at [1365, 265] on div "Previous | Next | Back Triage Feedback Mark Triaged Duplicate [GEOGRAPHIC_DATA]…" at bounding box center [804, 233] width 1150 height 112
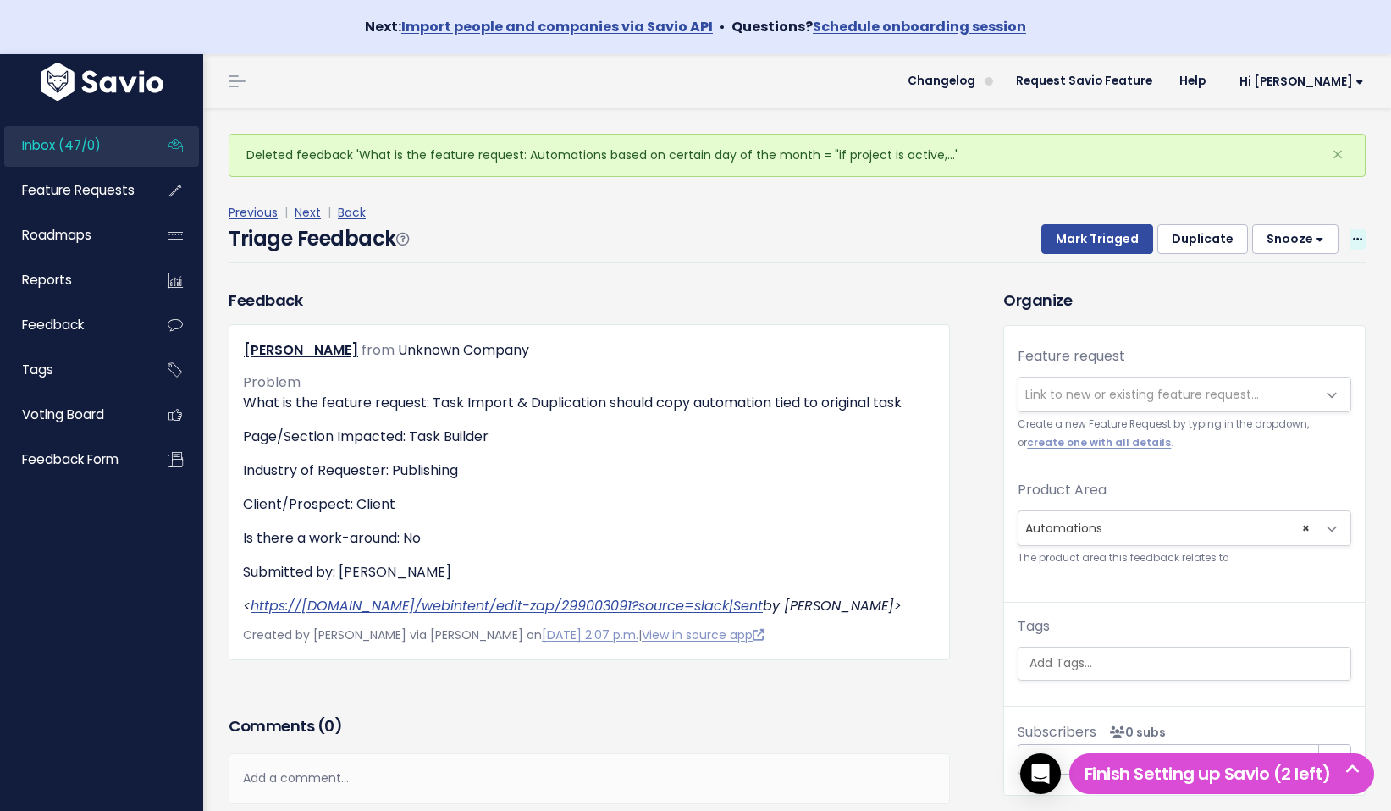
click at [1357, 236] on icon at bounding box center [1357, 240] width 9 height 11
click at [1324, 330] on link "Delete" at bounding box center [1291, 318] width 122 height 33
select select
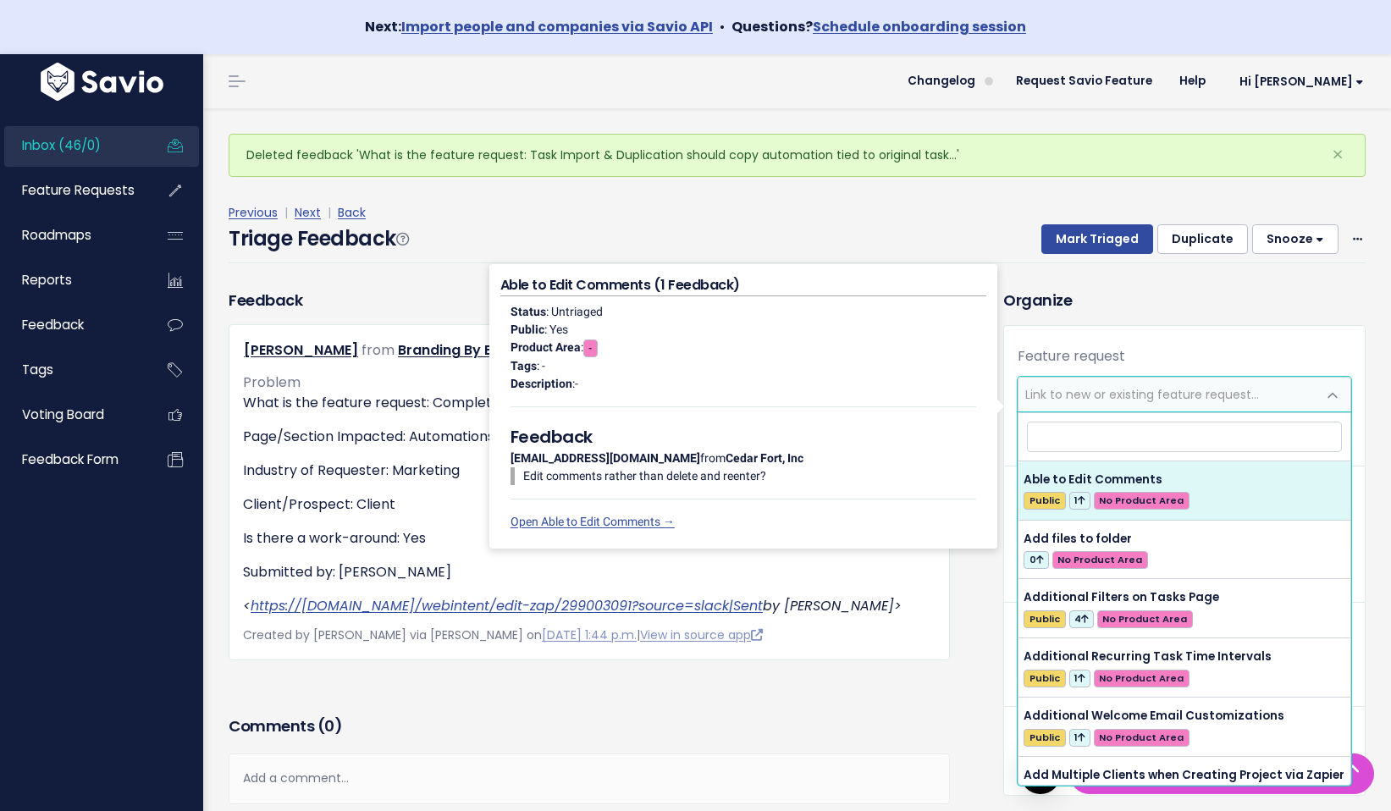
click at [1355, 263] on div "Triage Feedback Mark Triaged Duplicate Snooze 1 day 3 days 7 days 14 days Edit …" at bounding box center [797, 244] width 1137 height 40
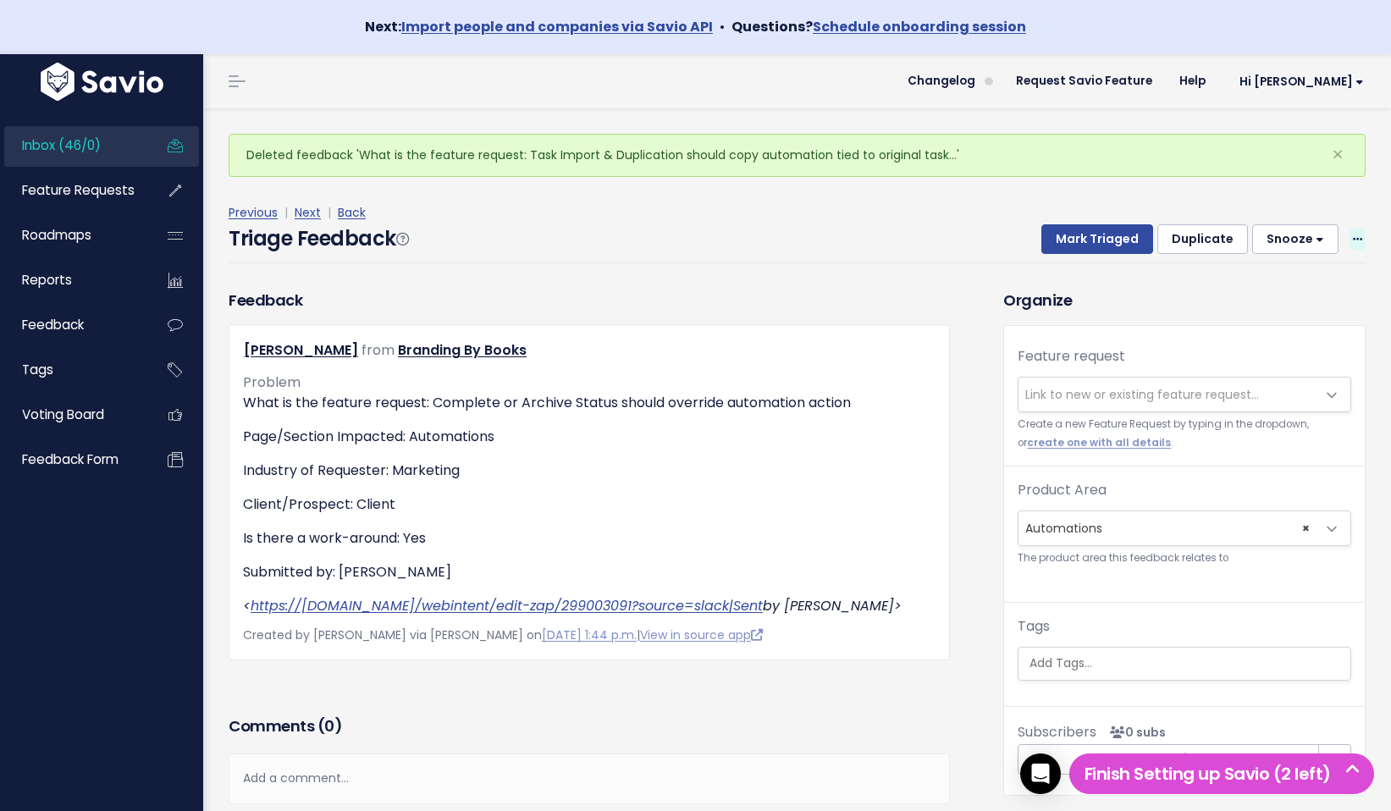
click at [1353, 230] on span at bounding box center [1358, 239] width 16 height 21
click at [1320, 332] on link "Delete" at bounding box center [1291, 318] width 122 height 33
click at [98, 152] on span "Inbox (45/0)" at bounding box center [62, 145] width 80 height 18
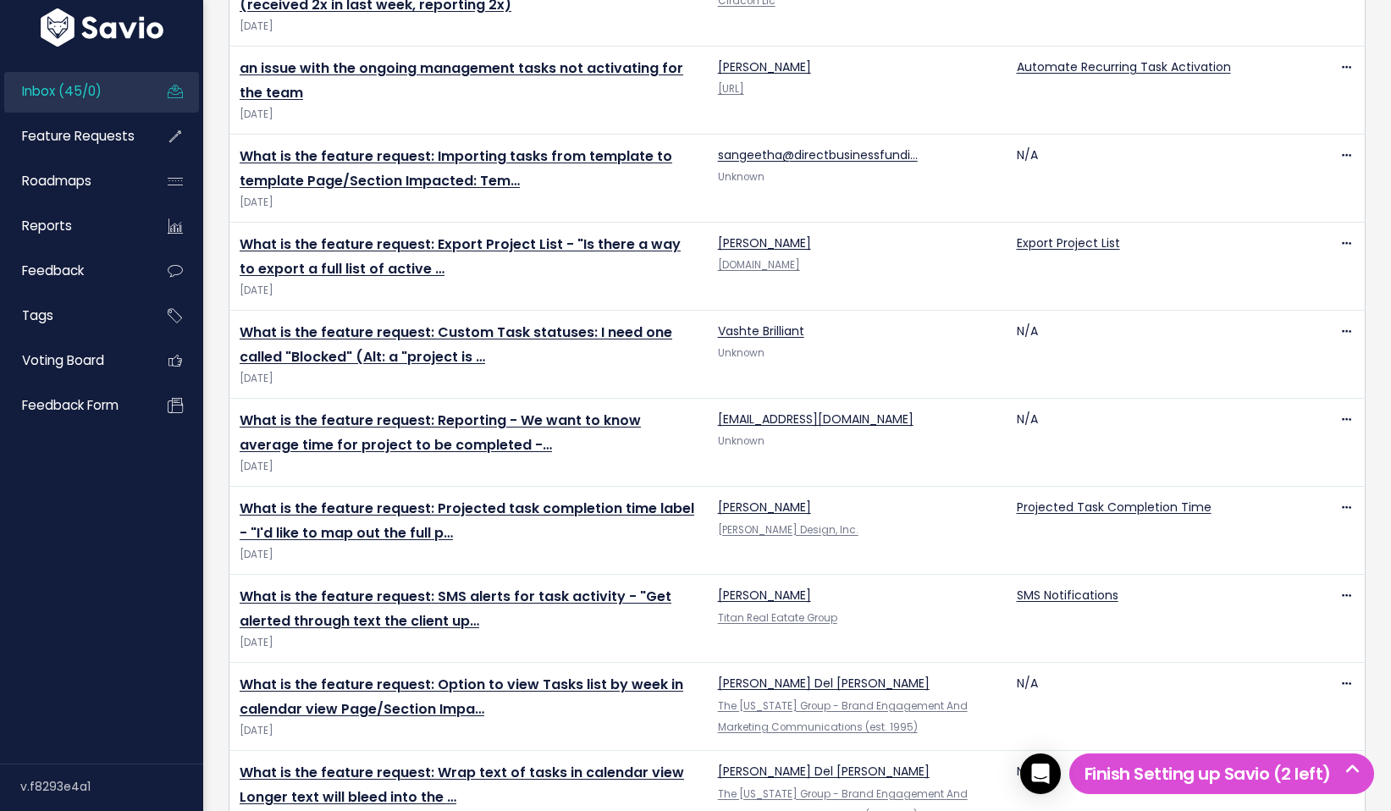
scroll to position [1607, 0]
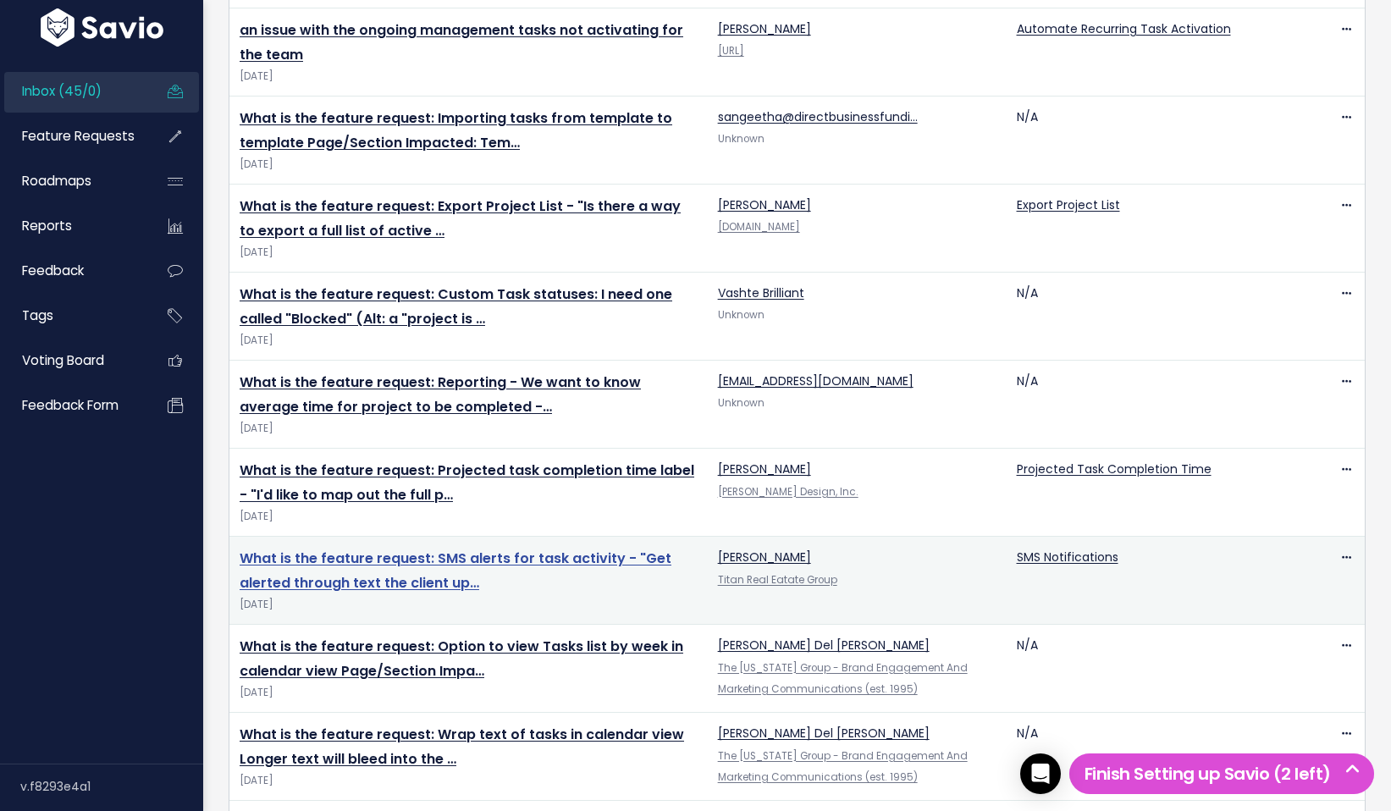
click at [329, 554] on link "What is the feature request: SMS alerts for task activity - "Get alerted throug…" at bounding box center [456, 571] width 432 height 44
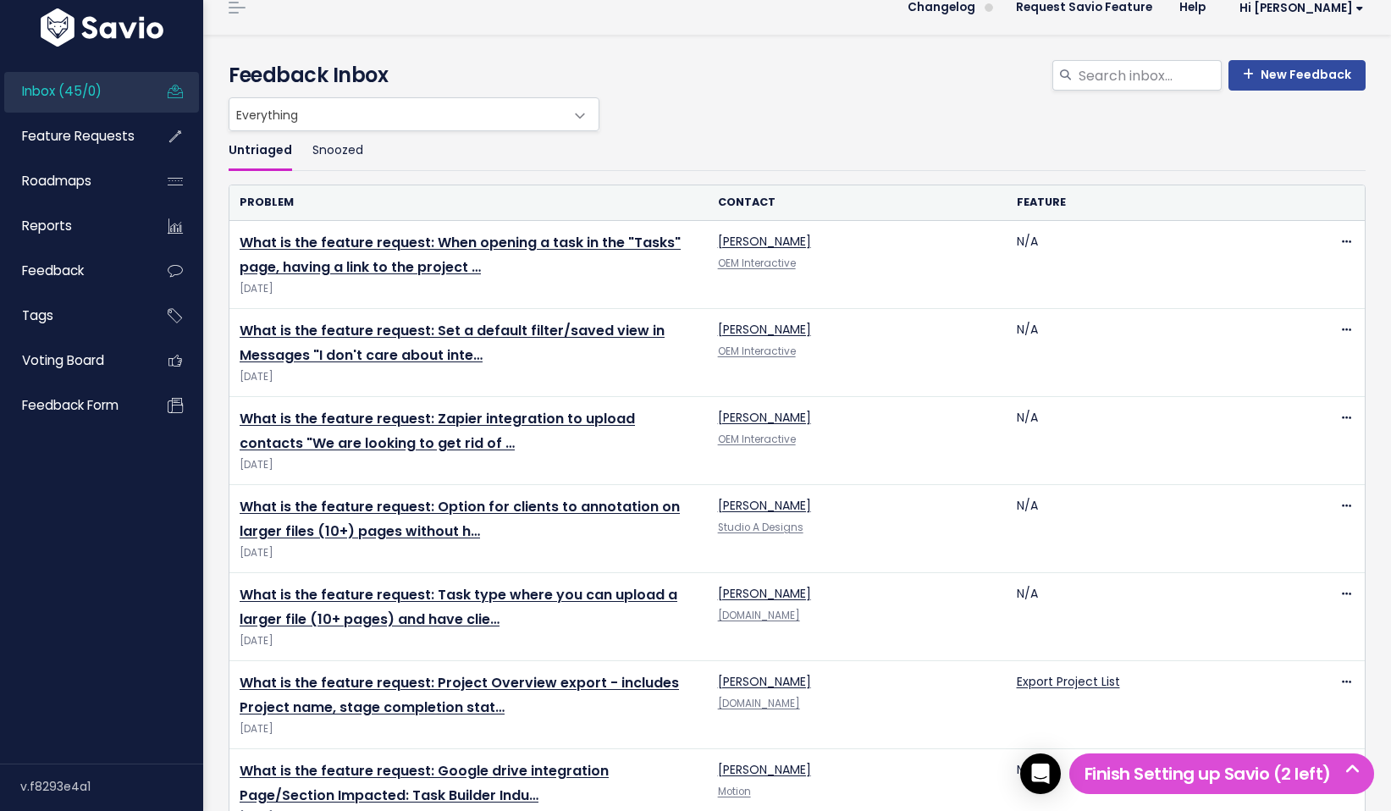
scroll to position [0, 0]
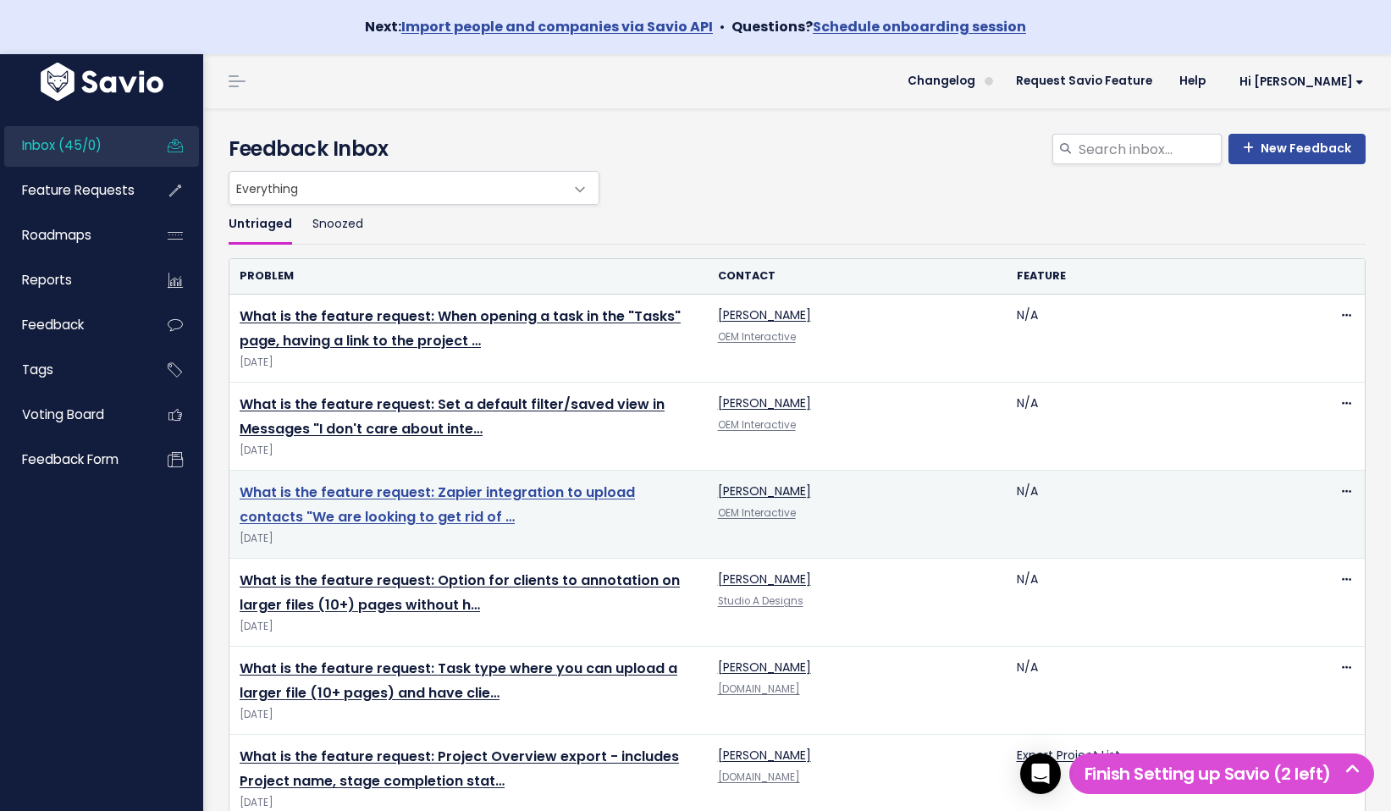
click at [362, 495] on link "What is the feature request: Zapier integration to upload contacts "We are look…" at bounding box center [437, 505] width 395 height 44
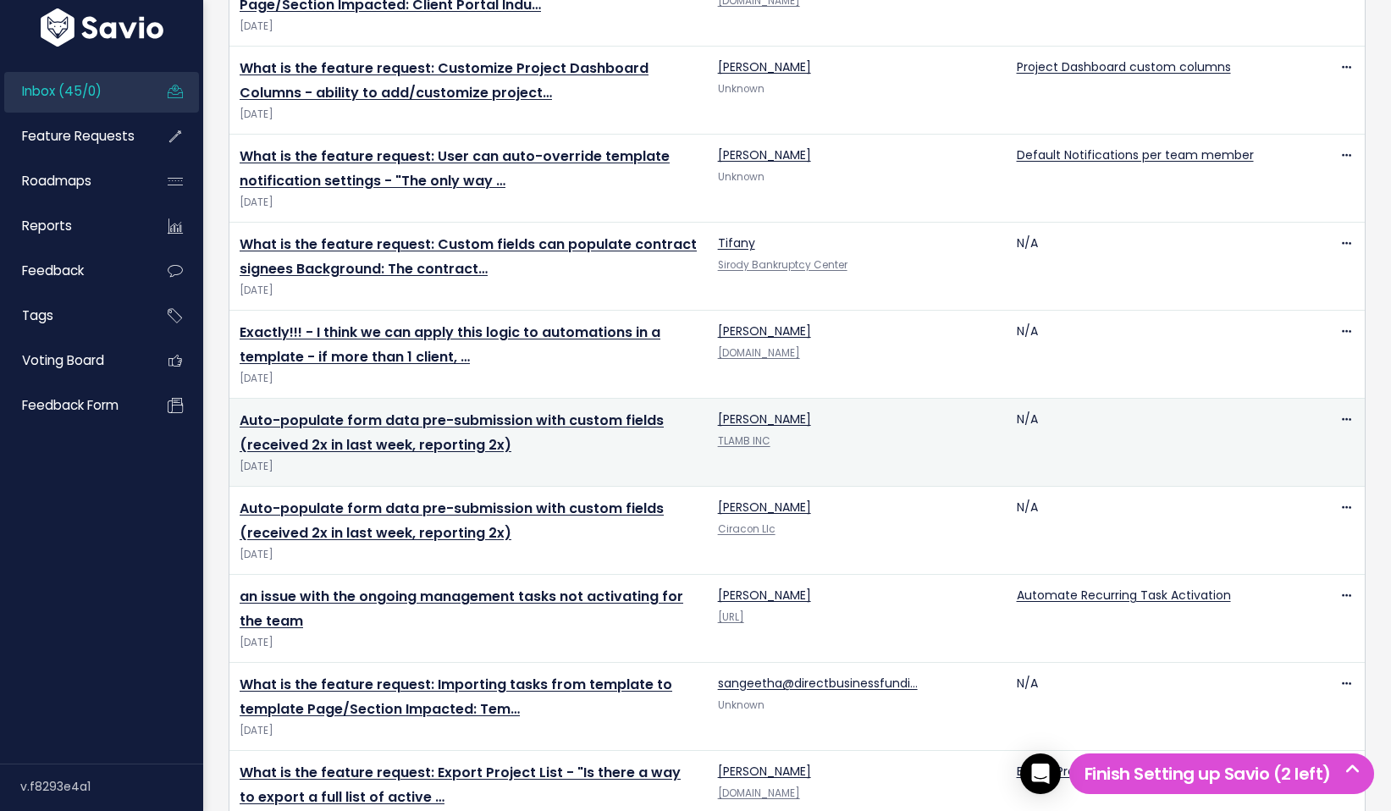
scroll to position [1049, 0]
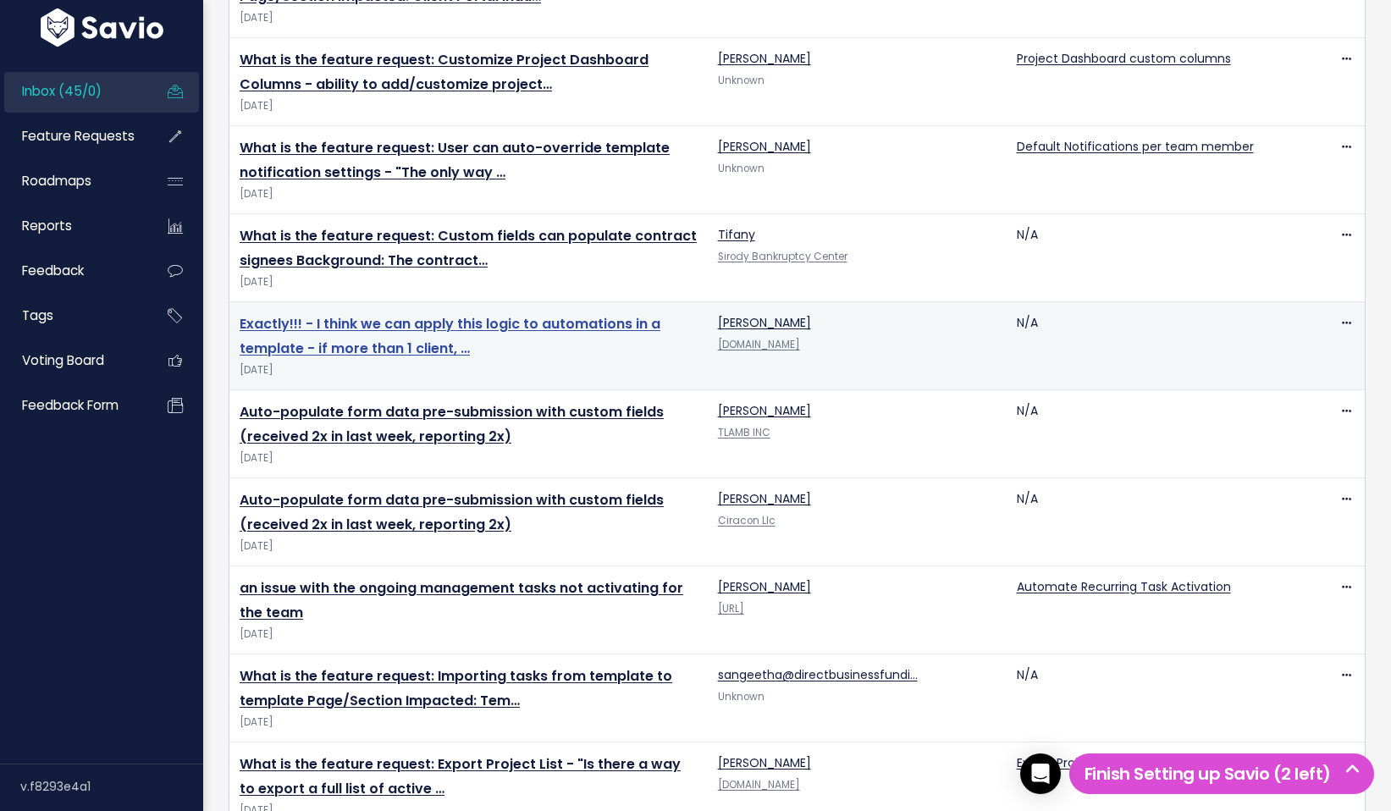
click at [379, 325] on link "Exactly!!! - I think we can apply this logic to automations in a template - if …" at bounding box center [450, 336] width 421 height 44
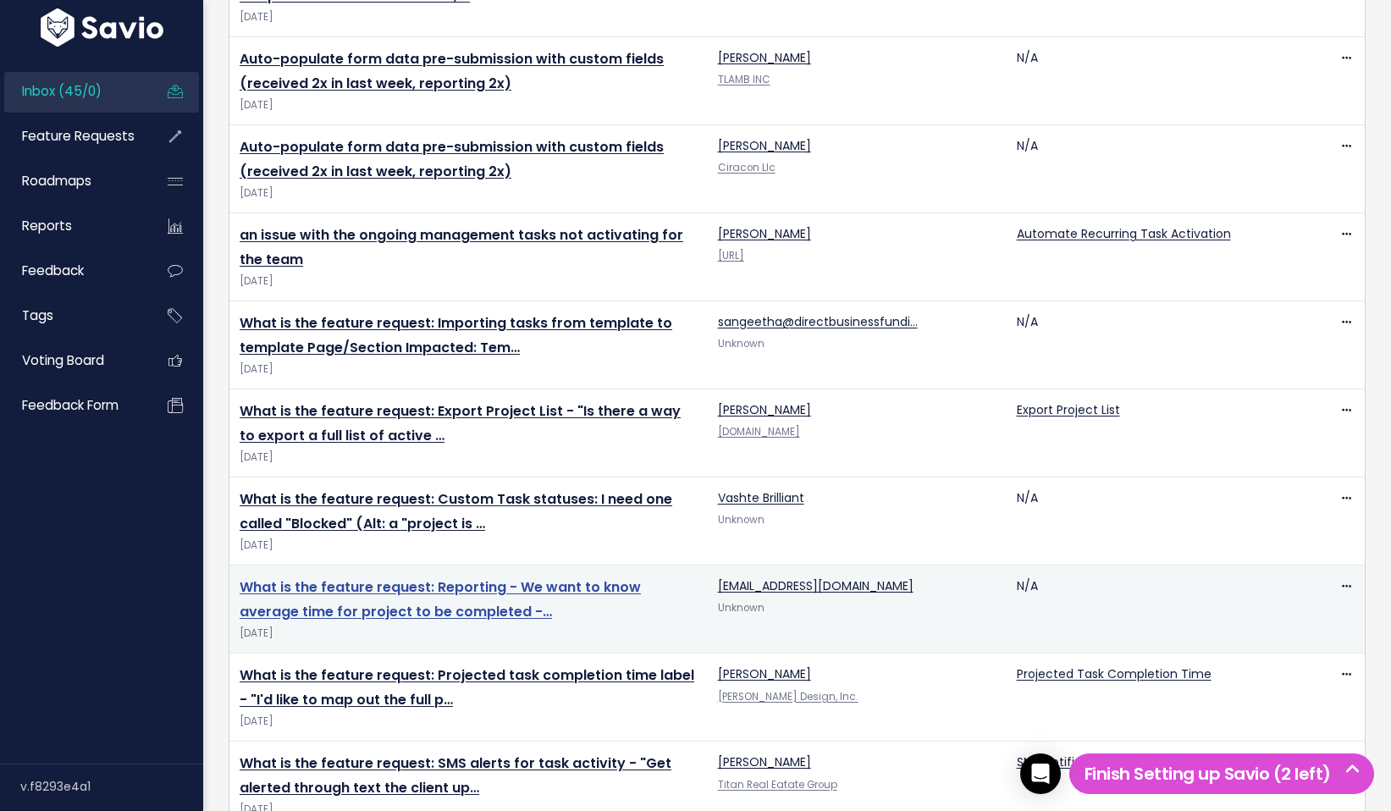
scroll to position [1401, 0]
click at [460, 589] on link "What is the feature request: Reporting - We want to know average time for proje…" at bounding box center [440, 601] width 401 height 44
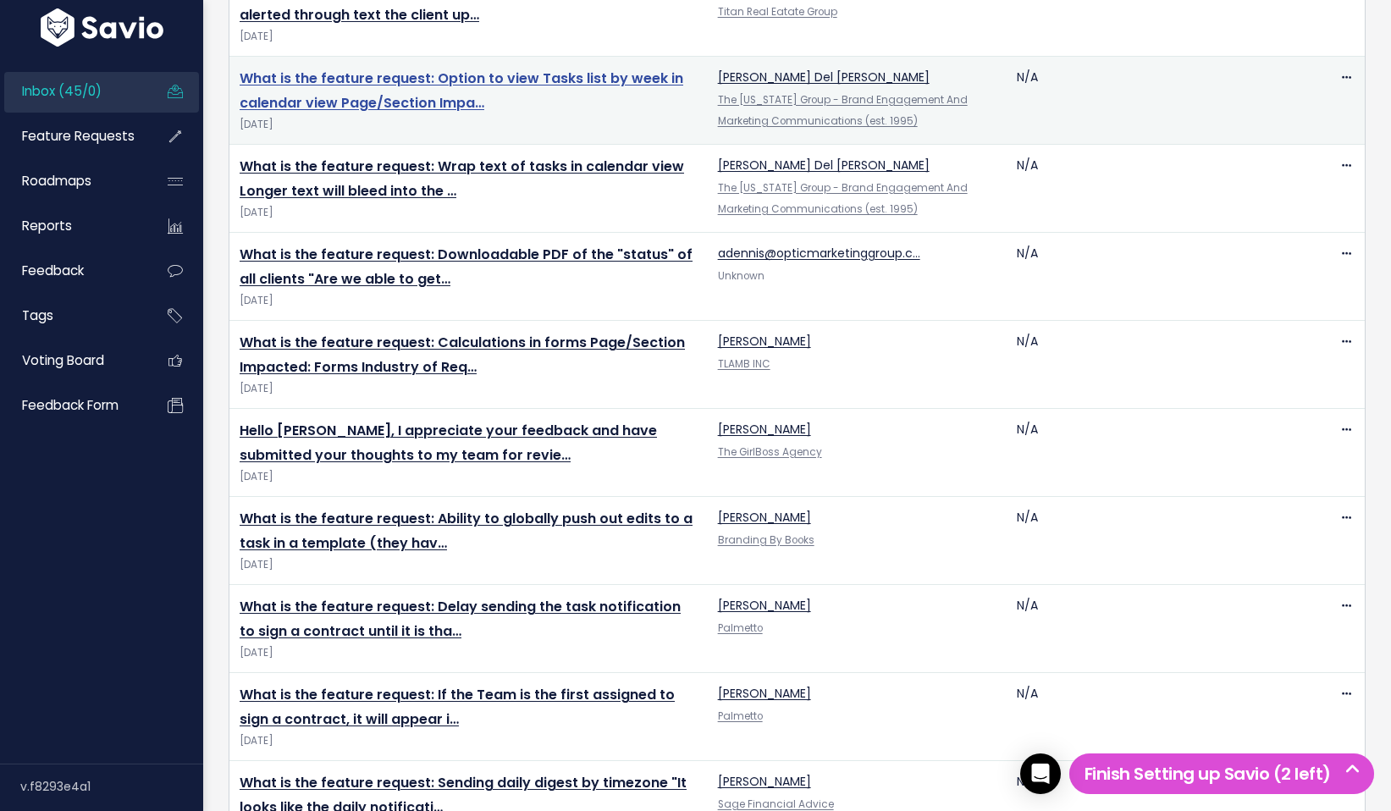
scroll to position [2176, 0]
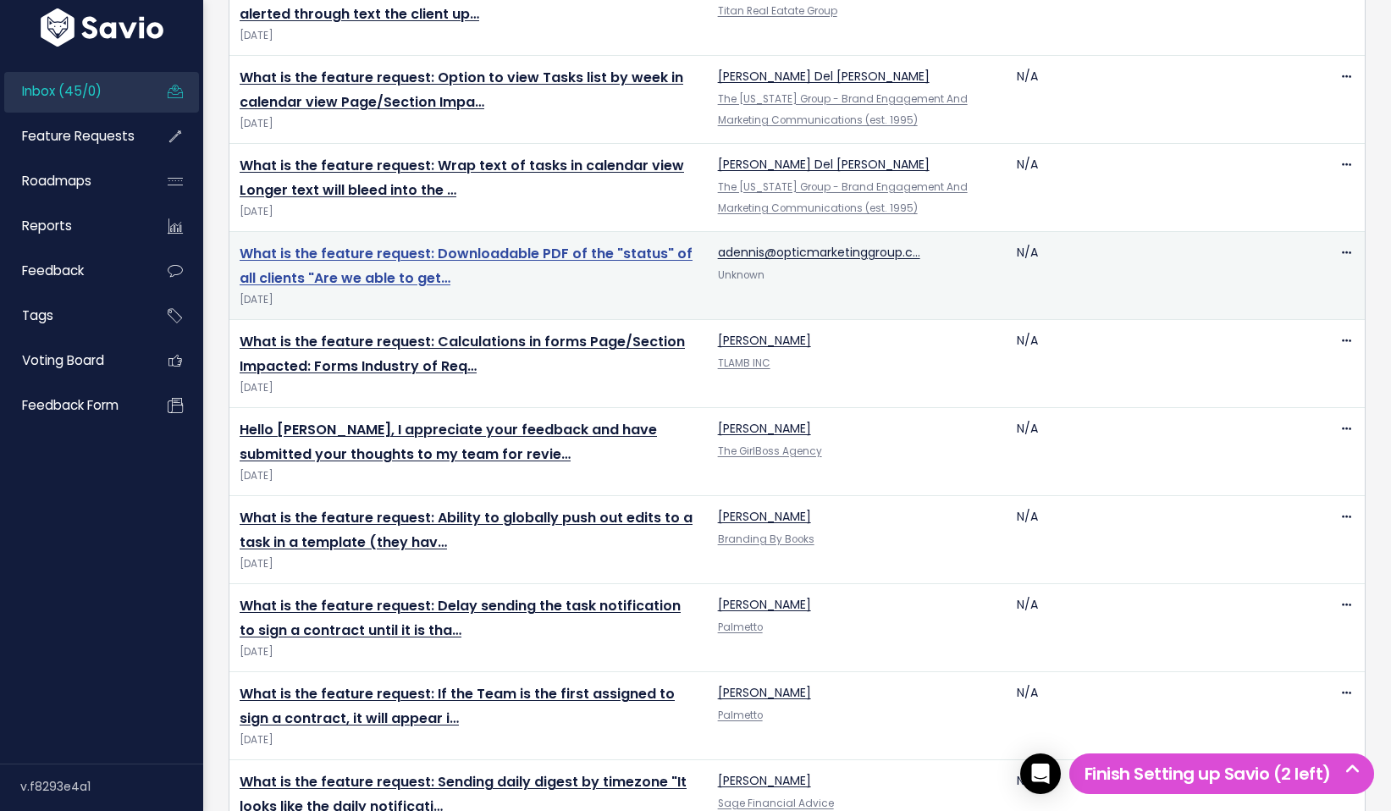
click at [459, 256] on link "What is the feature request: Downloadable PDF of the "status" of all clients "A…" at bounding box center [466, 266] width 453 height 44
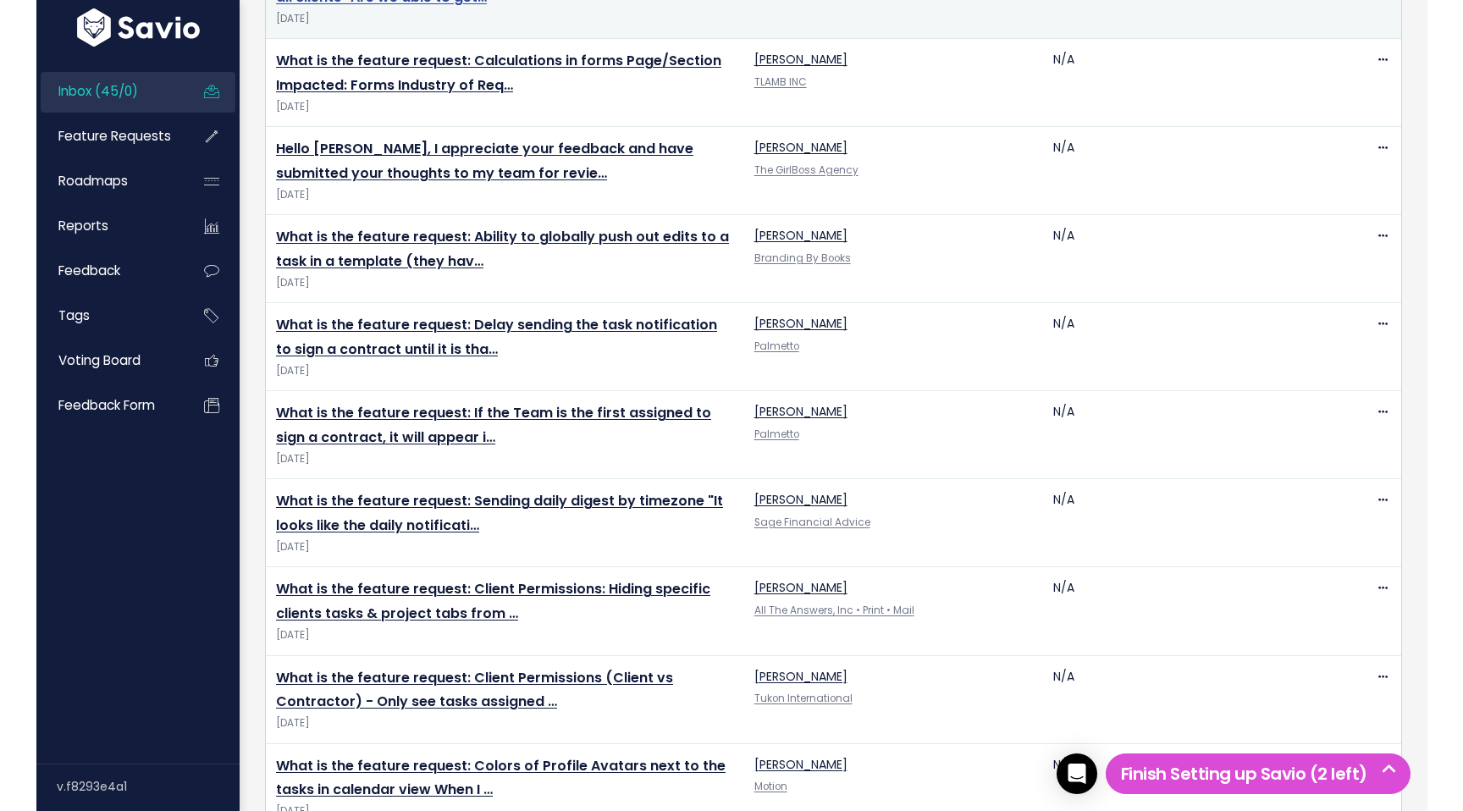
scroll to position [2459, 0]
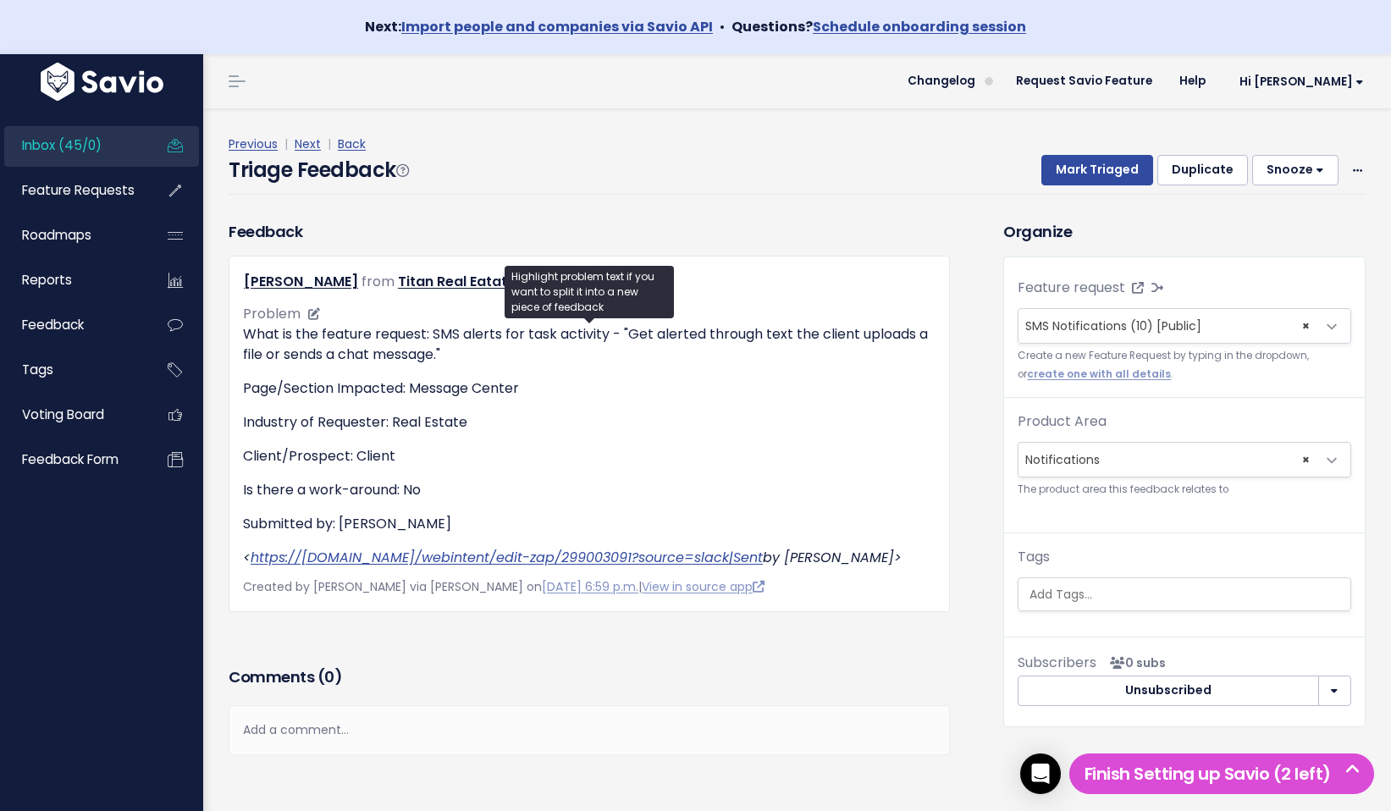
click at [578, 448] on p "Client/Prospect: Client" at bounding box center [589, 456] width 693 height 20
click at [1119, 179] on button "Mark Triaged" at bounding box center [1098, 170] width 112 height 30
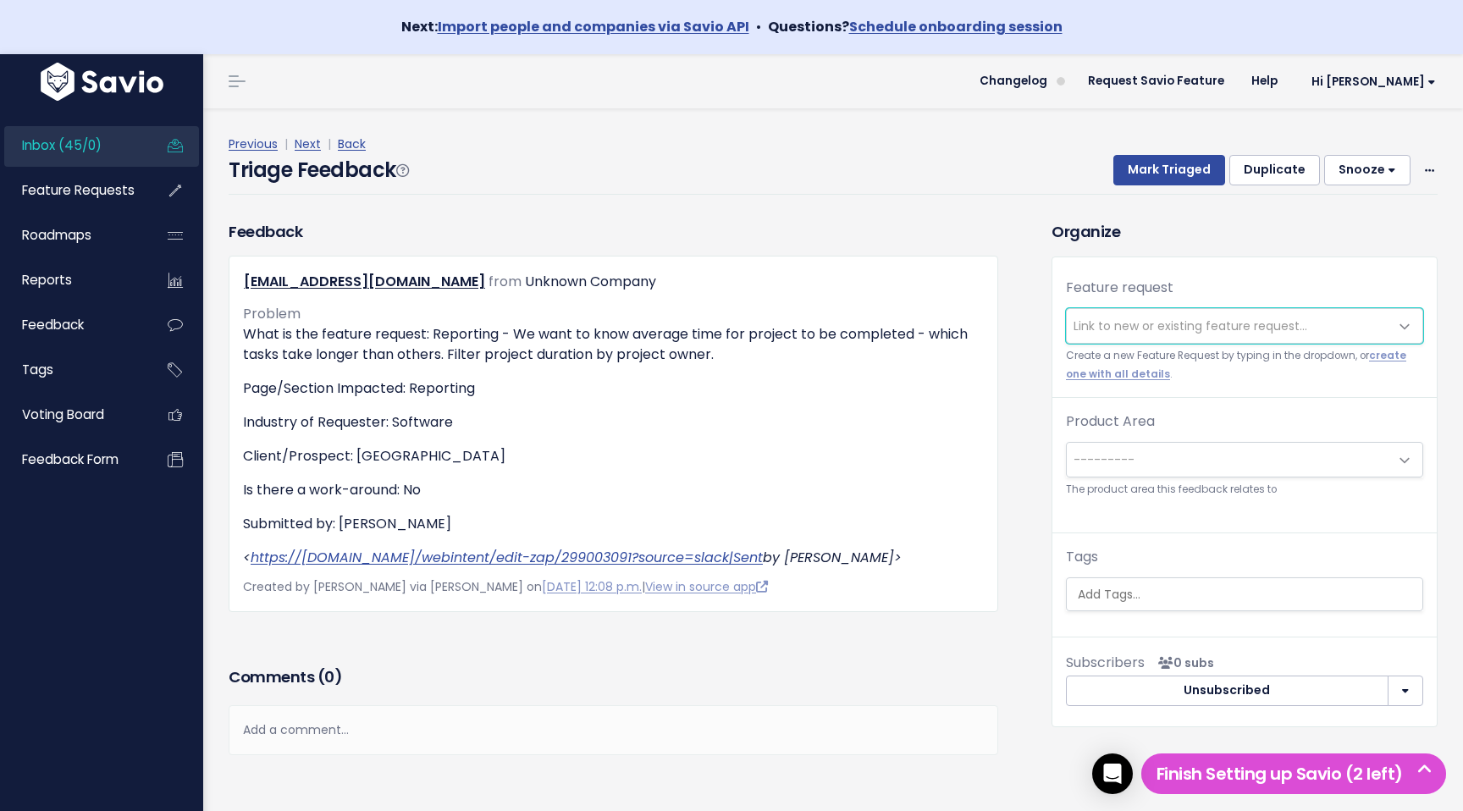
click at [1152, 327] on span "Link to new or existing feature request..." at bounding box center [1191, 326] width 234 height 17
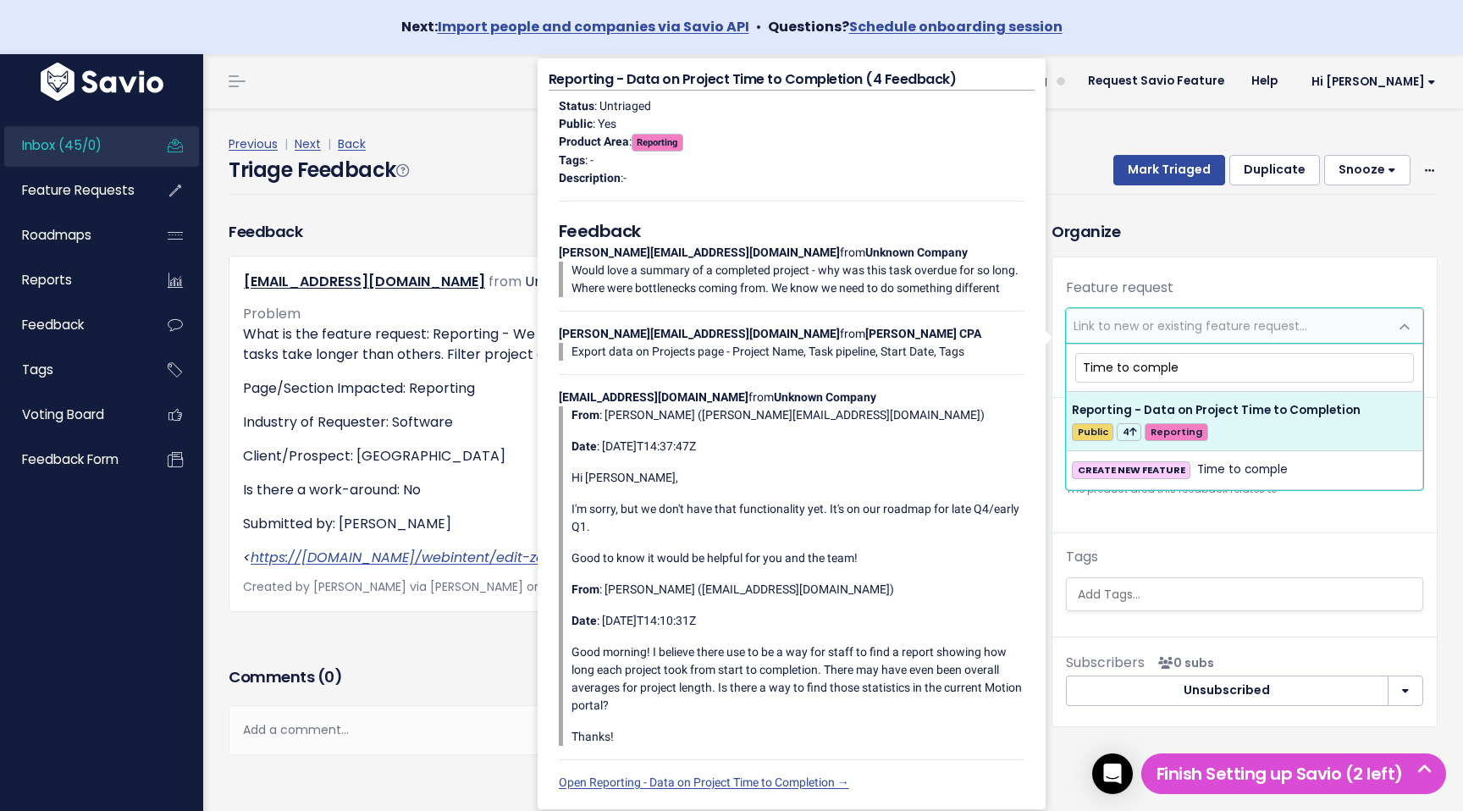
type input "Time to comple"
select select "58087"
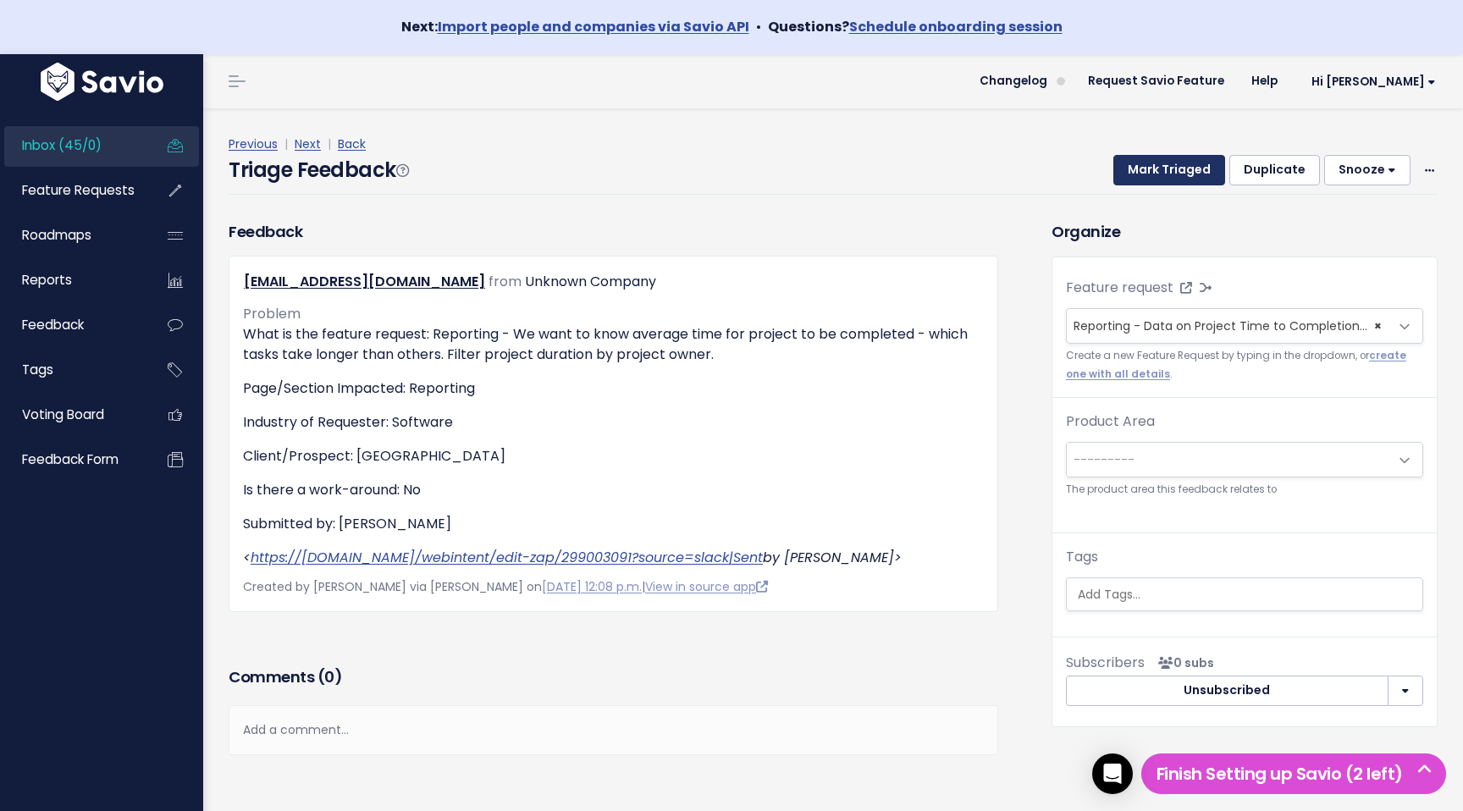
click at [1165, 162] on button "Mark Triaged" at bounding box center [1170, 170] width 112 height 30
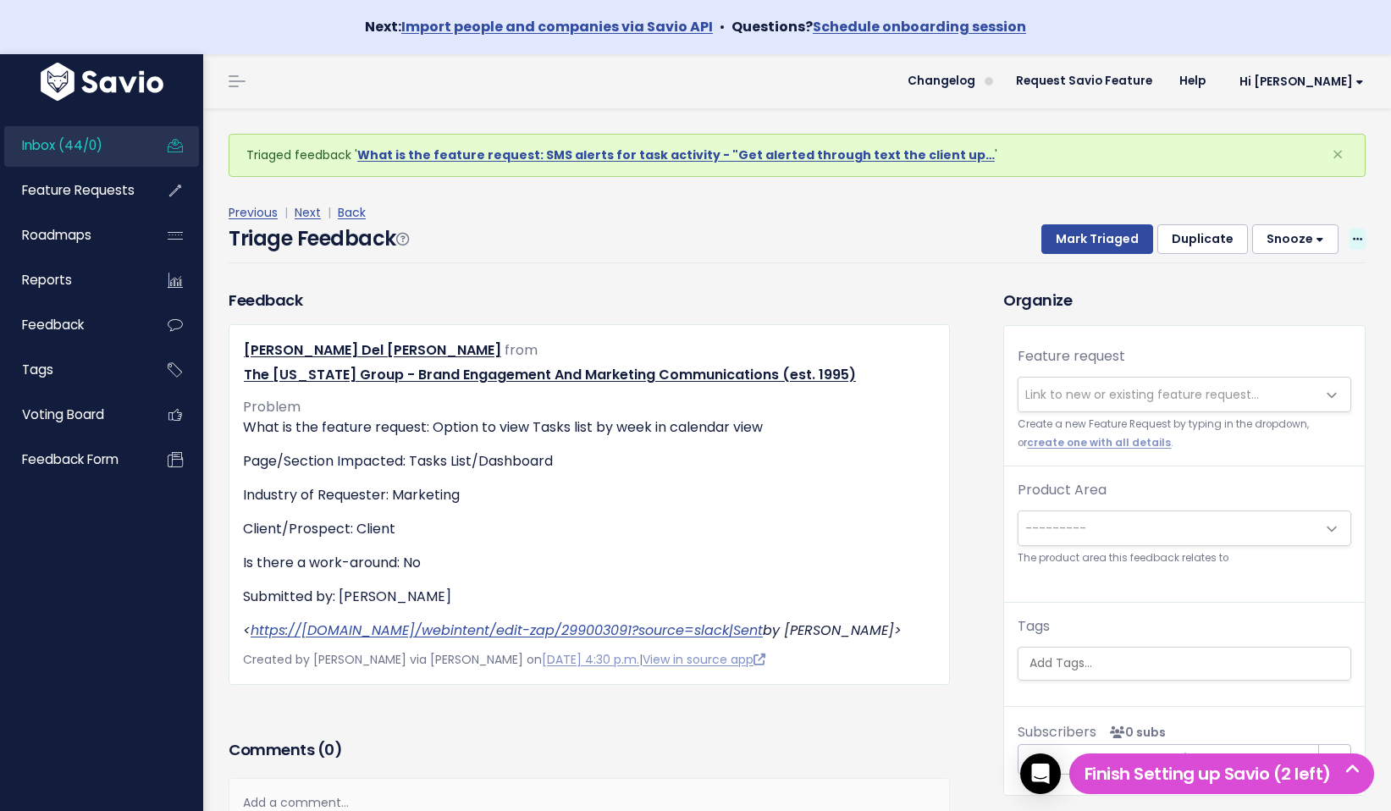
click at [1356, 235] on icon at bounding box center [1357, 240] width 9 height 11
click at [1304, 315] on link "Delete" at bounding box center [1291, 318] width 122 height 33
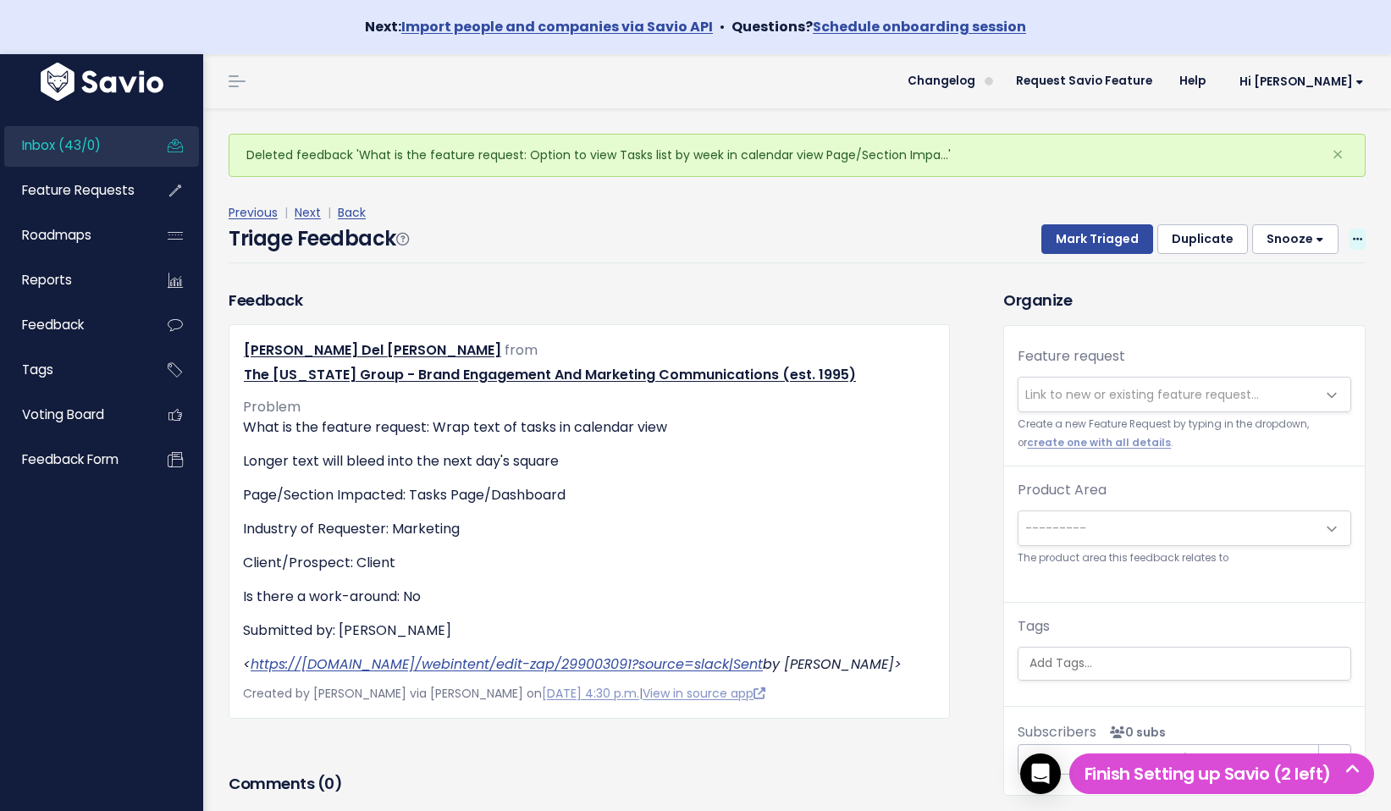
click at [1355, 229] on span at bounding box center [1358, 239] width 16 height 21
click at [1318, 319] on link "Delete" at bounding box center [1291, 318] width 122 height 33
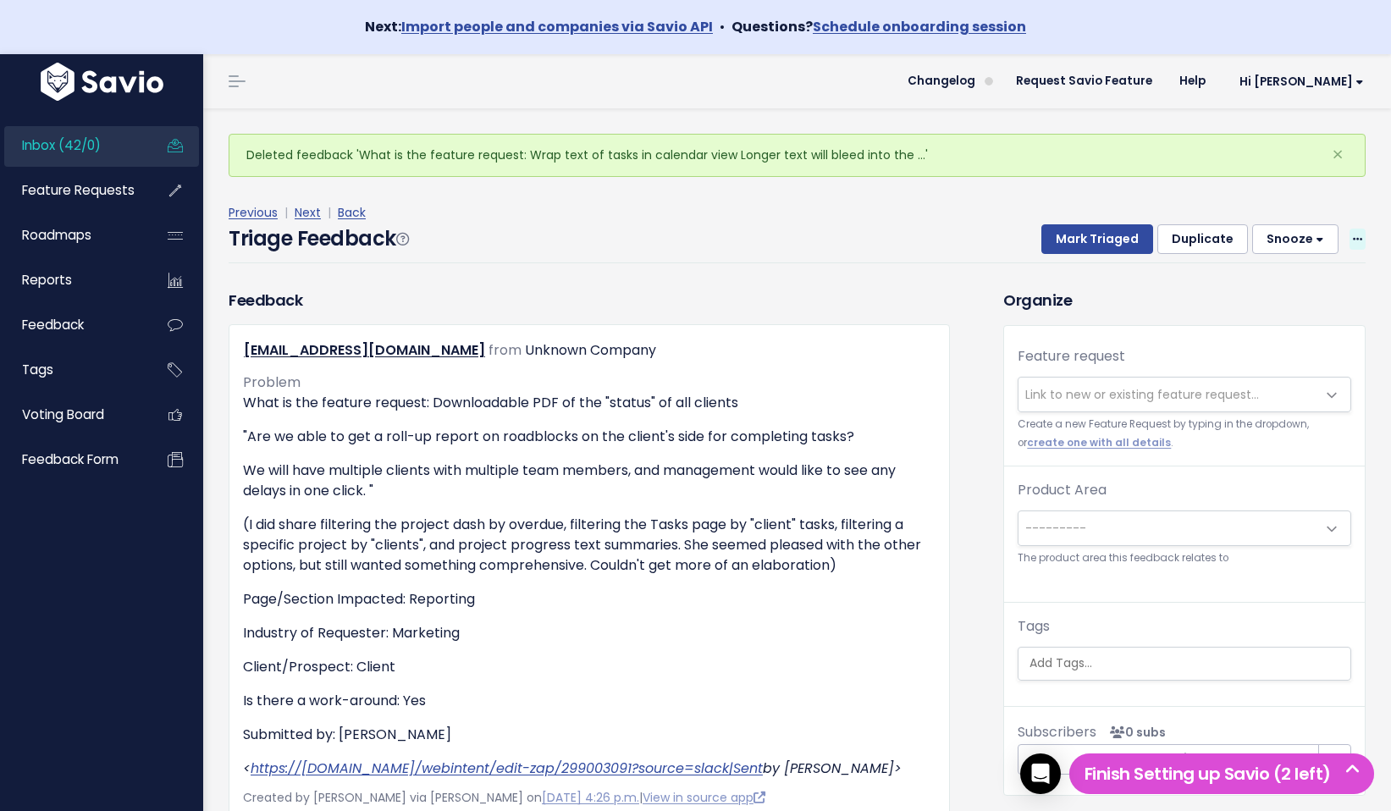
click at [1363, 236] on span at bounding box center [1358, 239] width 16 height 21
click at [1300, 326] on link "Delete" at bounding box center [1291, 318] width 122 height 33
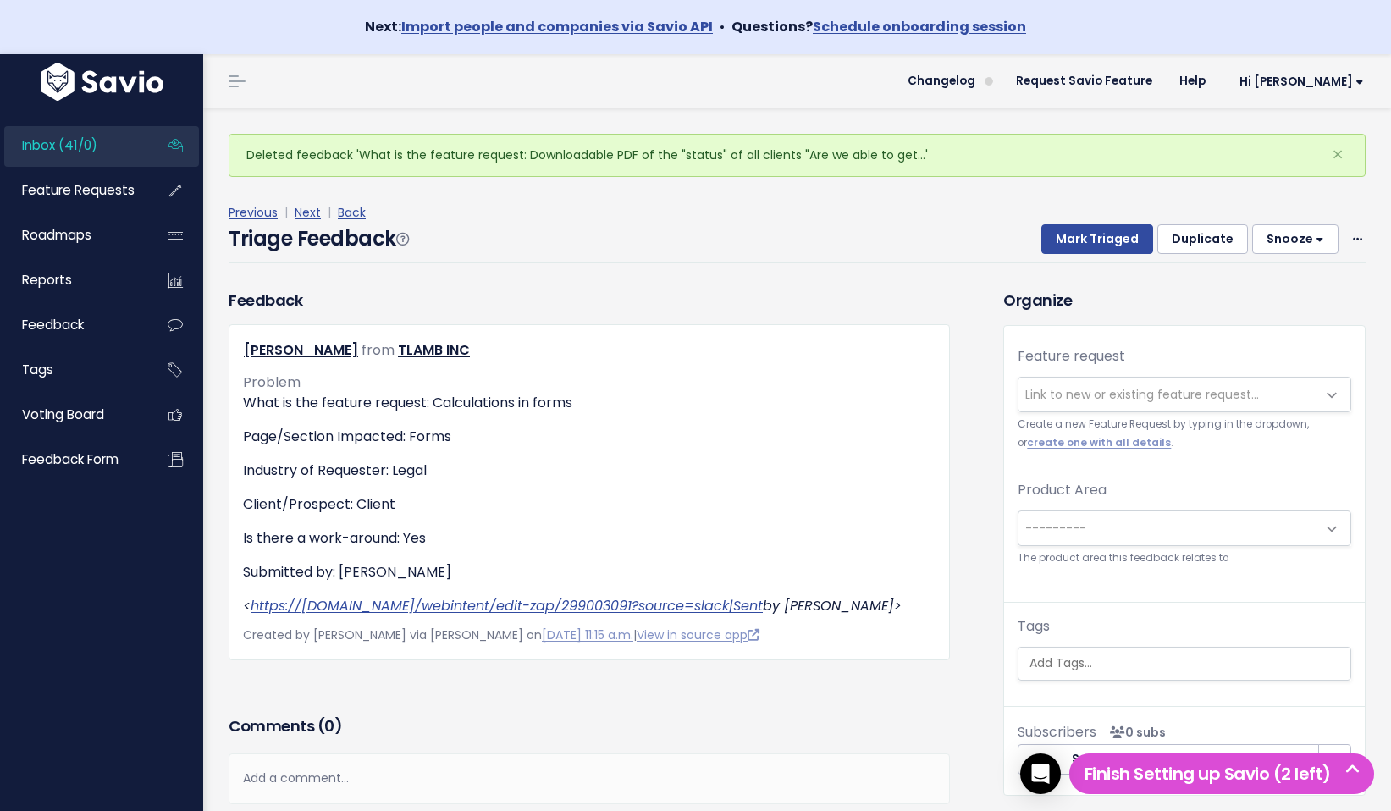
click at [1257, 377] on span "Link to new or existing feature request..." at bounding box center [1185, 395] width 334 height 36
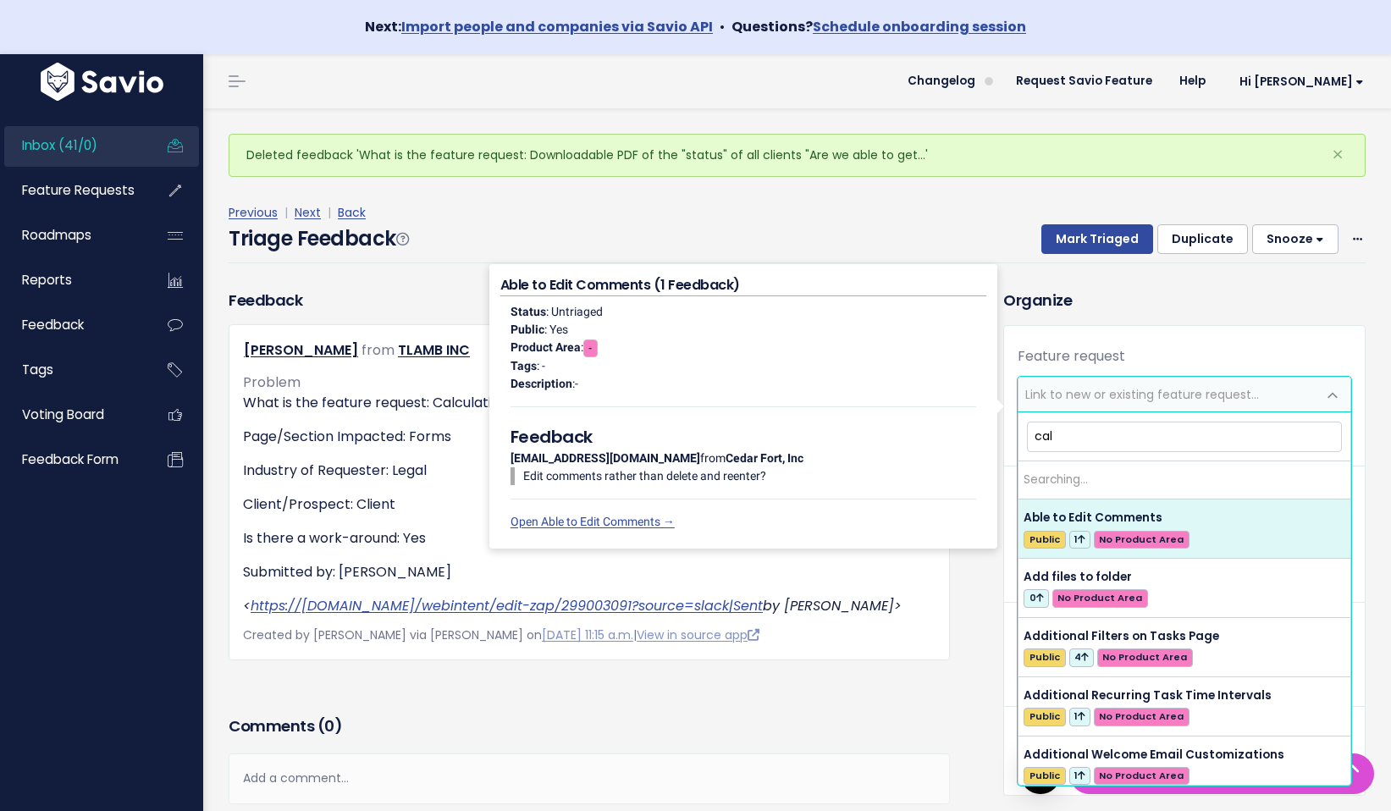
type input "calc"
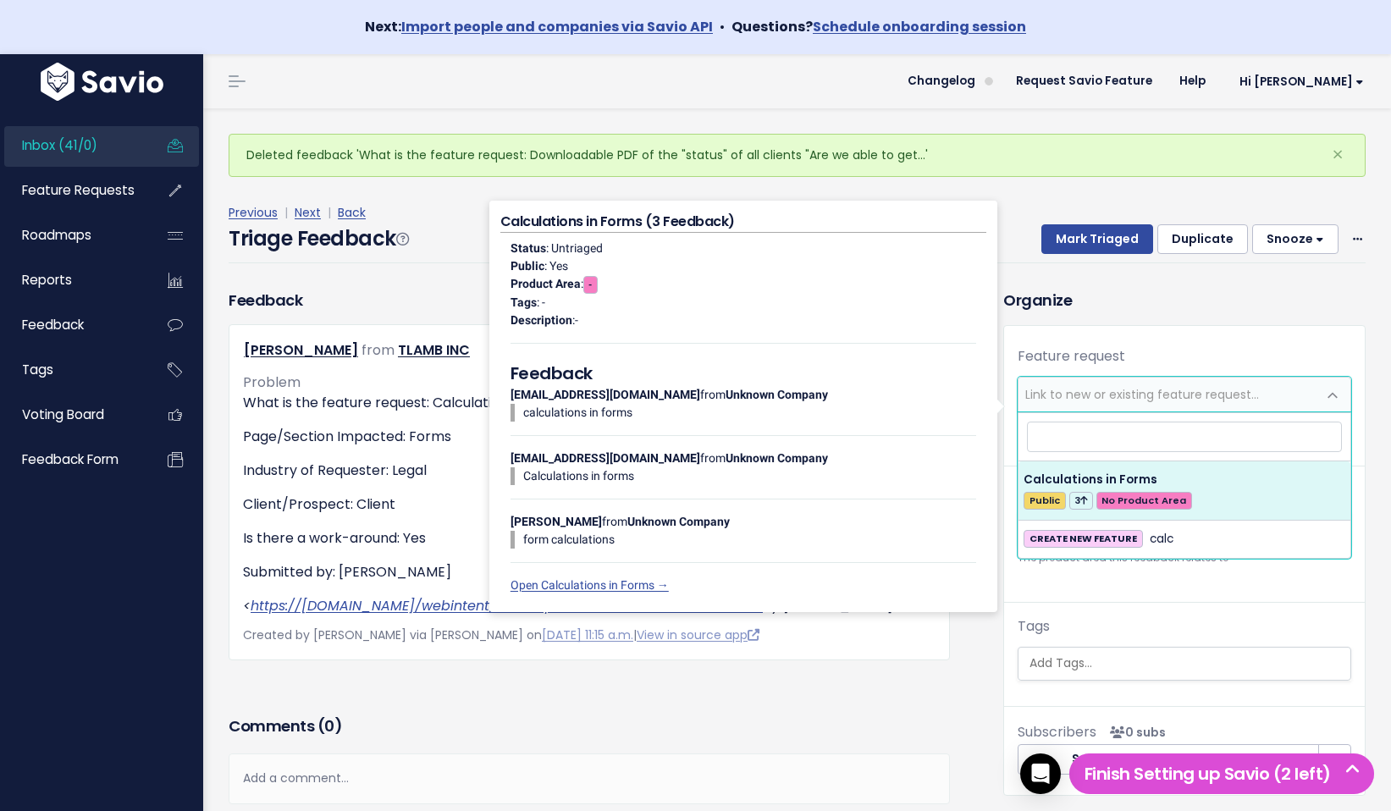
select select "55028"
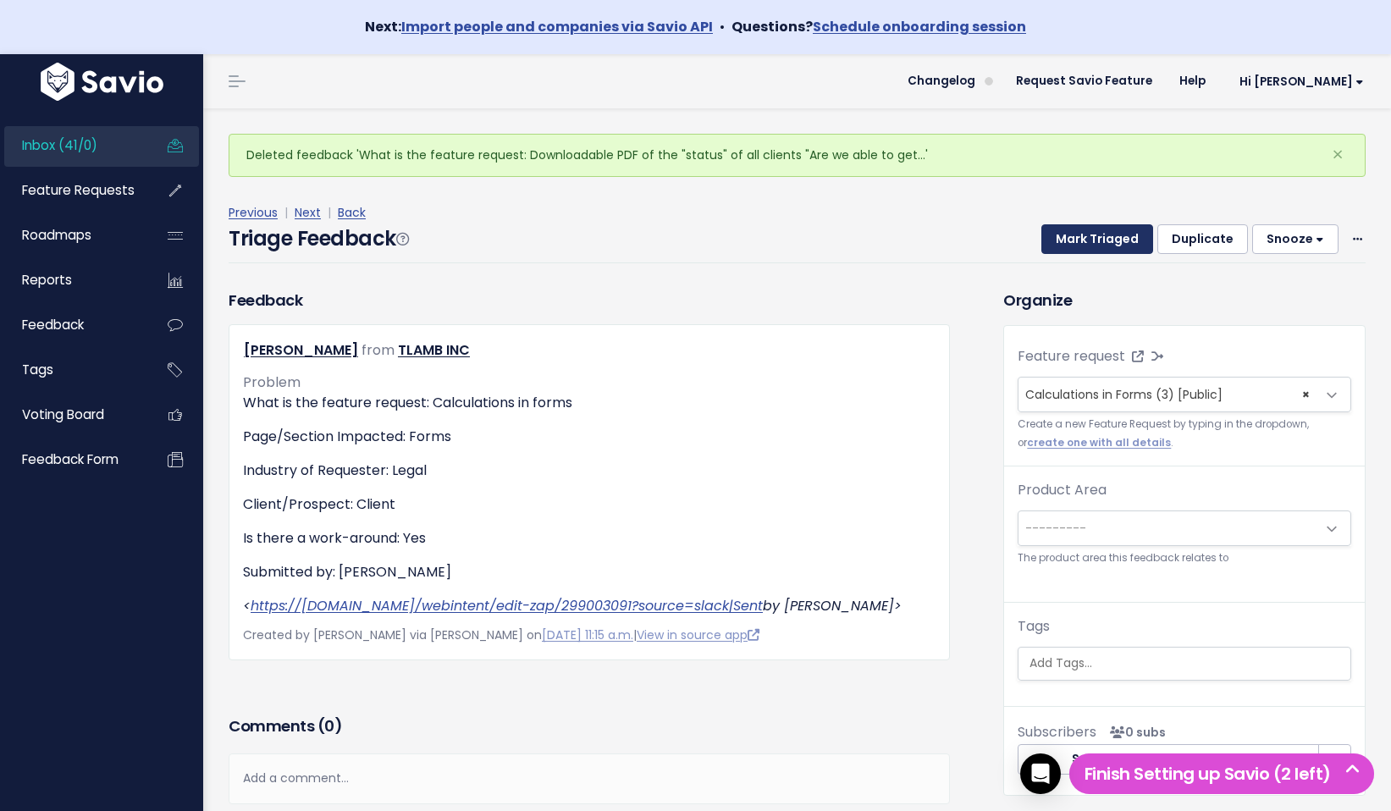
click at [1088, 230] on button "Mark Triaged" at bounding box center [1098, 239] width 112 height 30
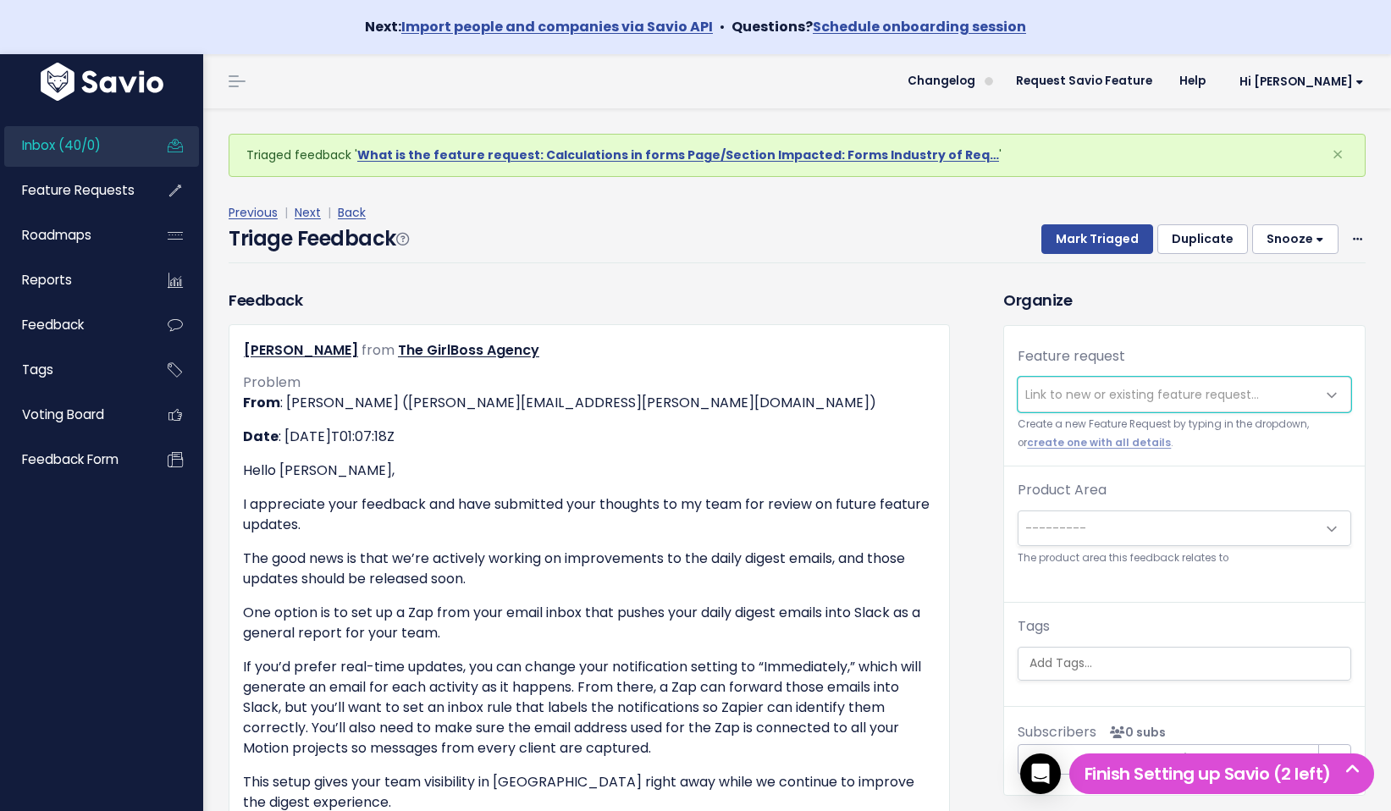
click at [1165, 390] on span "Link to new or existing feature request..." at bounding box center [1142, 394] width 234 height 17
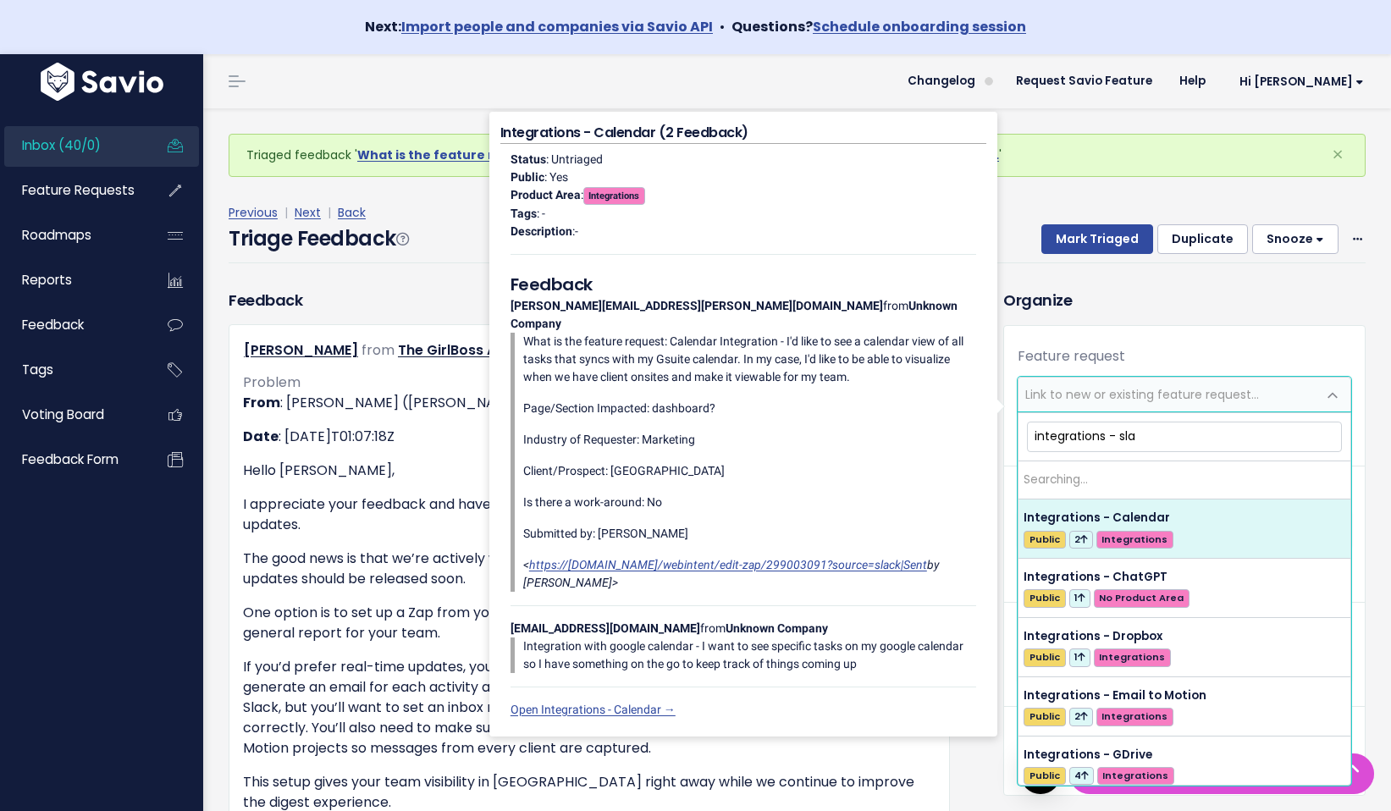
type input "integrations - slac"
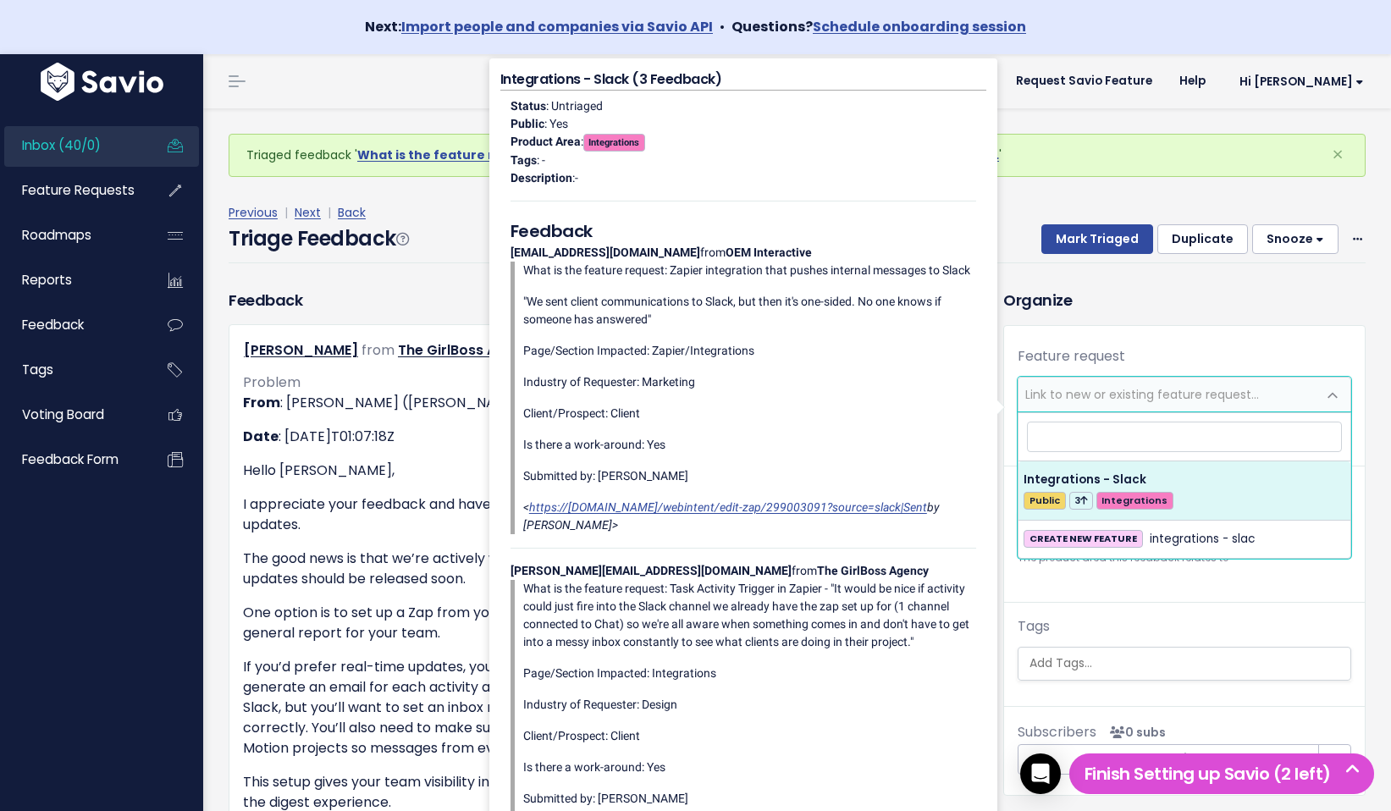
select select "58090"
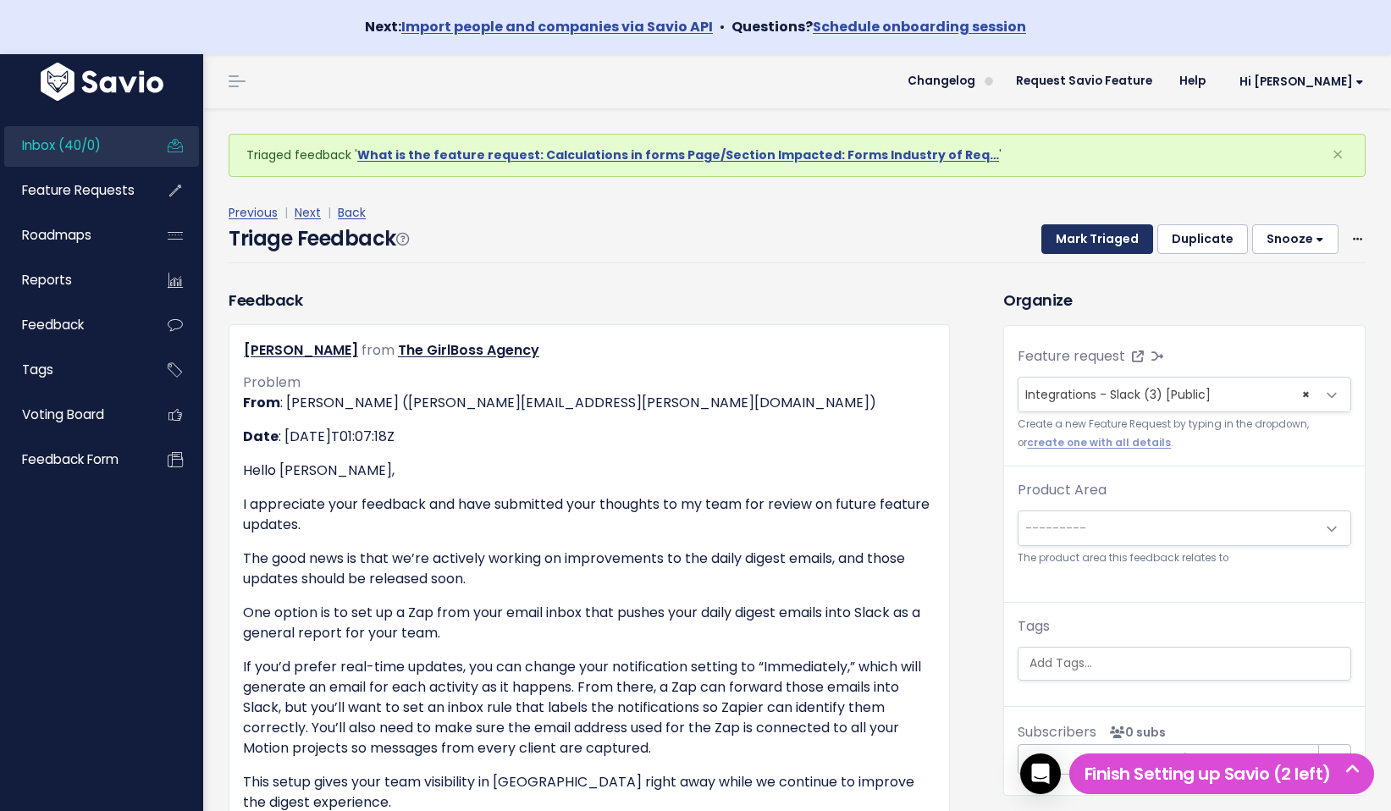
click at [1120, 235] on button "Mark Triaged" at bounding box center [1098, 239] width 112 height 30
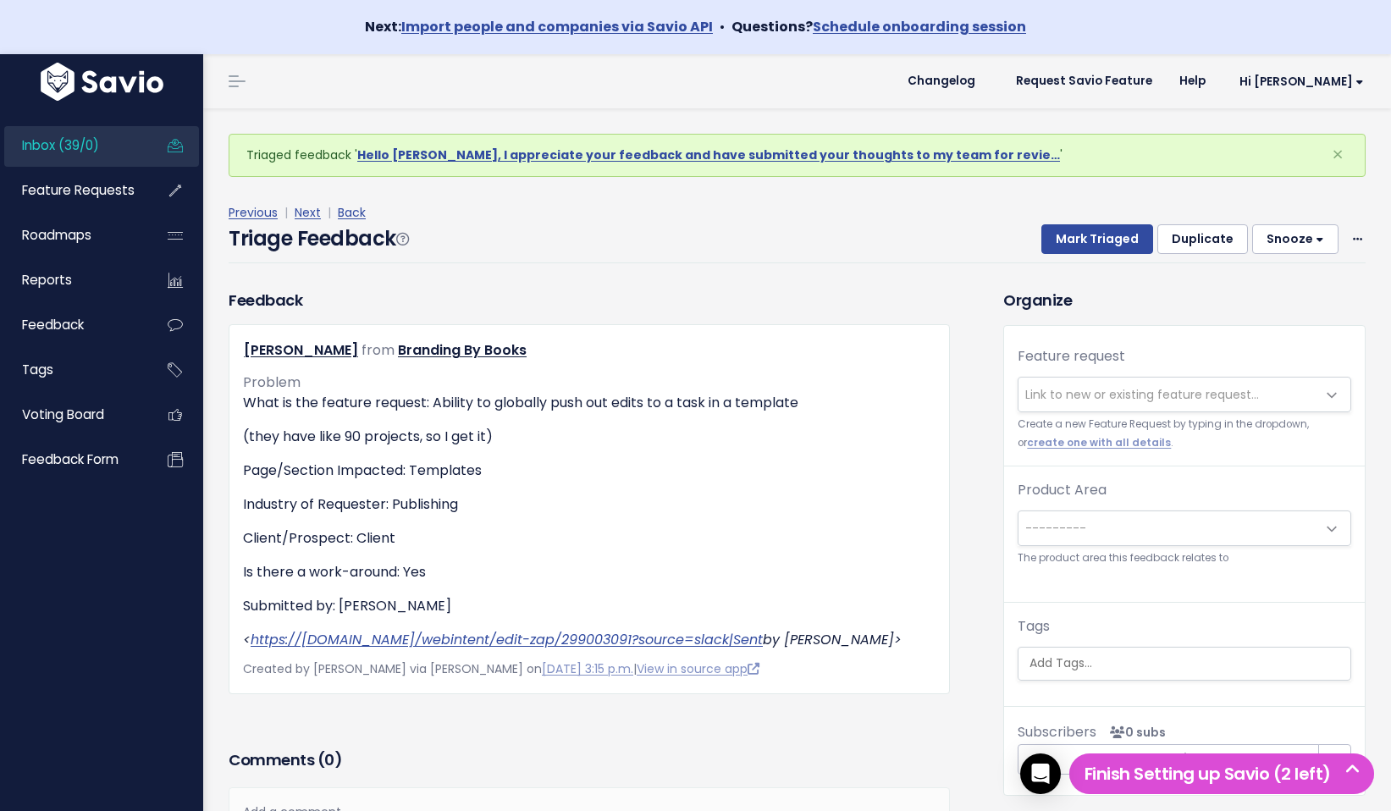
click at [830, 246] on div "Triage Feedback Mark Triaged Duplicate [GEOGRAPHIC_DATA] 1 day 3 days 7 days 14…" at bounding box center [797, 244] width 1137 height 40
click at [1356, 227] on div "Mark Triaged Duplicate Snooze 1 day 3 days 7 days 14 days Edit Delete" at bounding box center [1193, 239] width 345 height 30
click at [1355, 240] on icon at bounding box center [1357, 240] width 9 height 11
click at [1335, 312] on link "Delete" at bounding box center [1291, 318] width 122 height 33
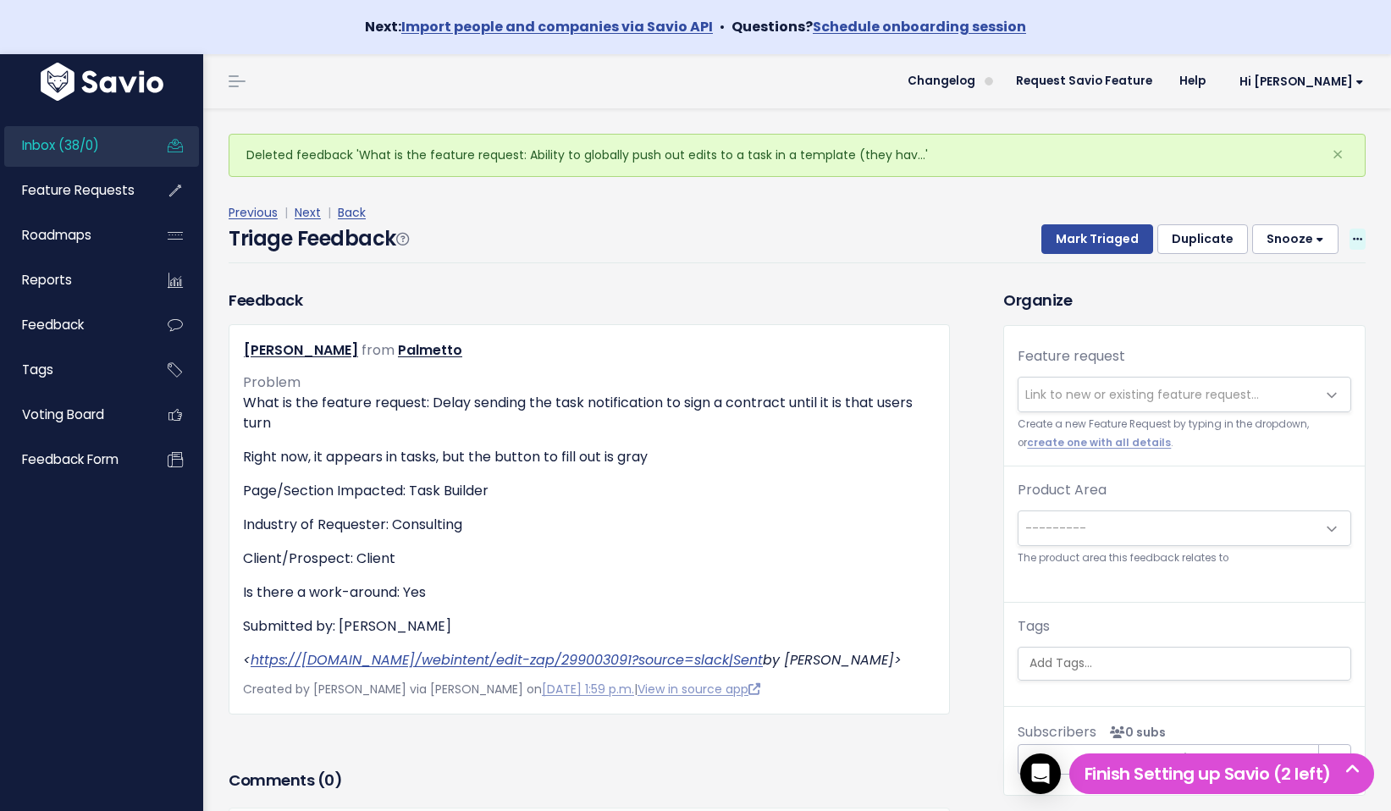
click at [1362, 241] on icon at bounding box center [1357, 240] width 9 height 11
click at [1324, 322] on link "Delete" at bounding box center [1291, 318] width 122 height 33
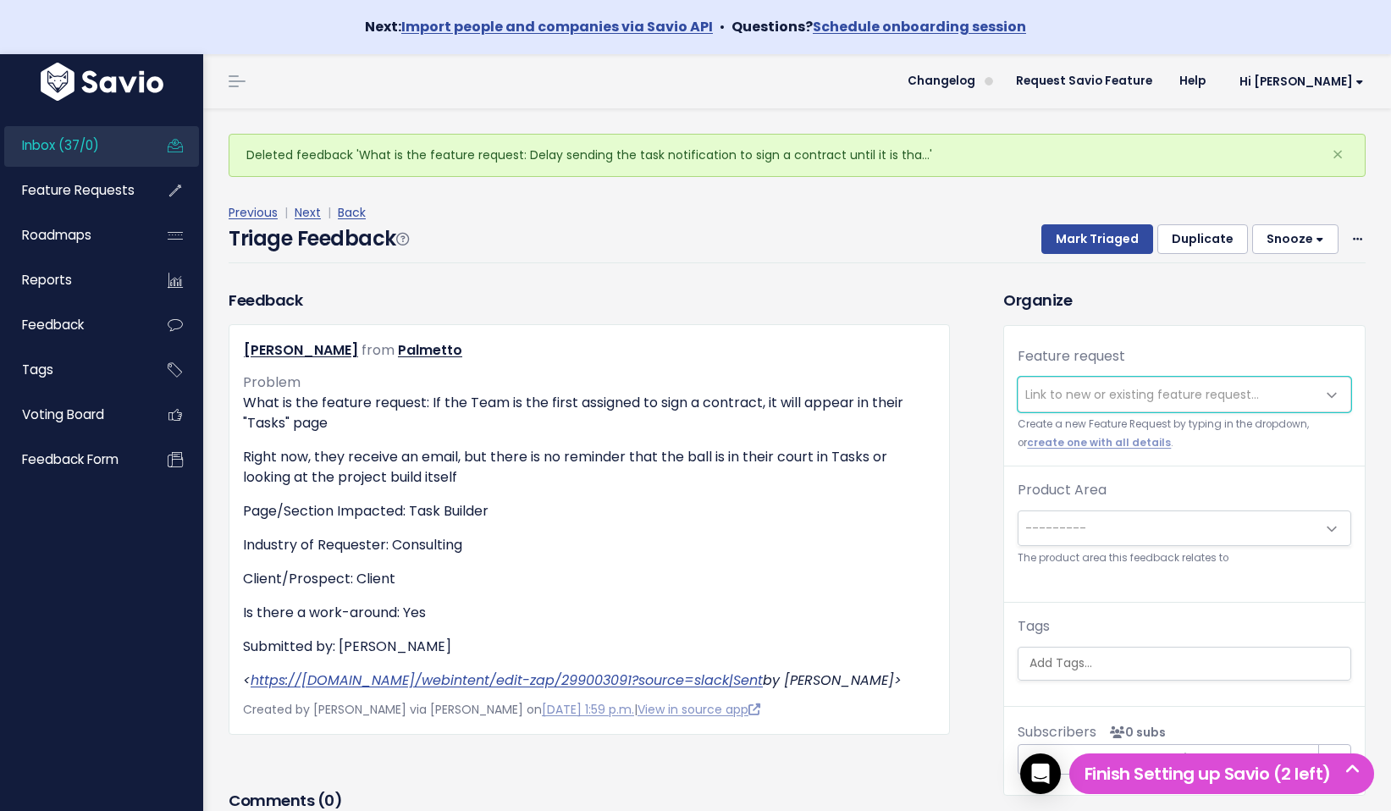
click at [1215, 391] on span "Link to new or existing feature request..." at bounding box center [1142, 394] width 234 height 17
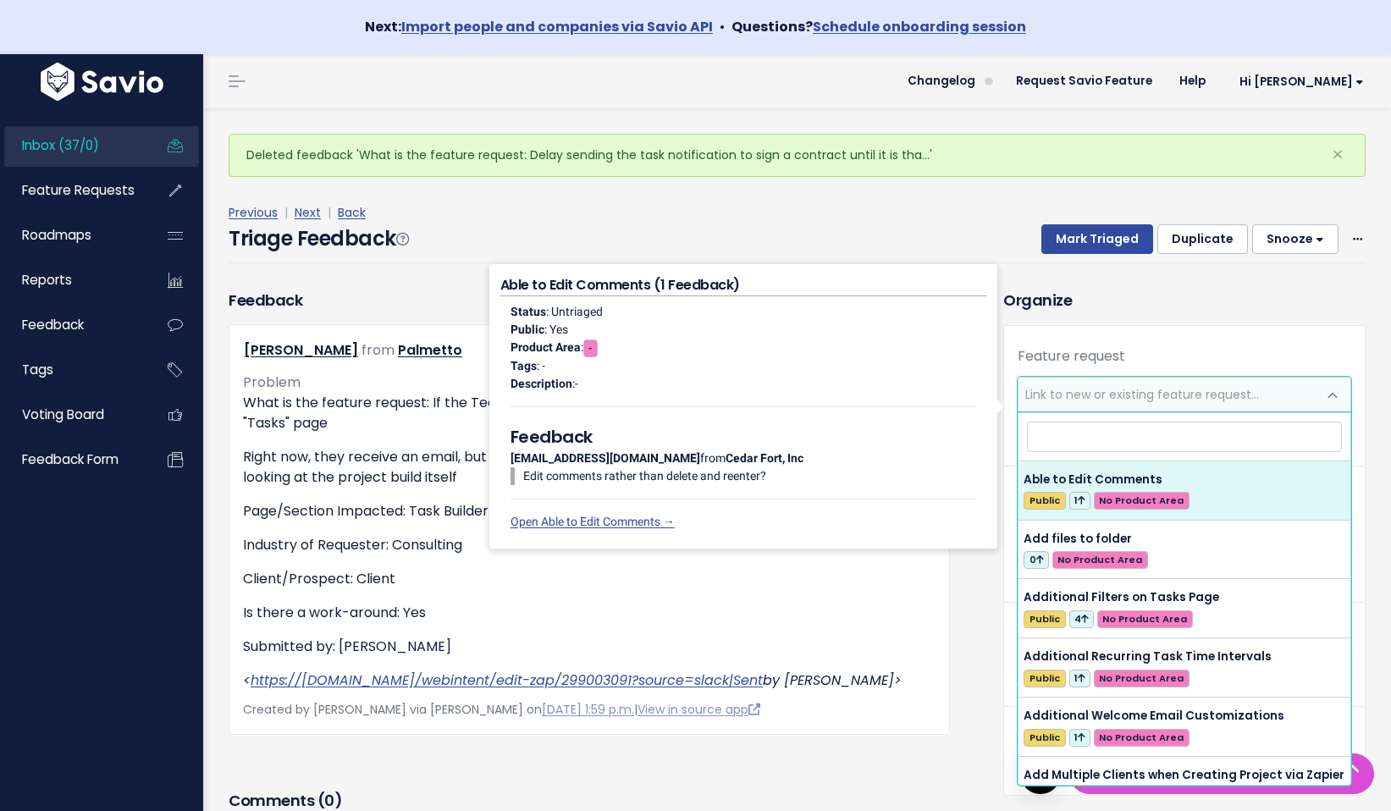
type input "I"
click at [753, 240] on div "Triage Feedback Mark Triaged Duplicate [GEOGRAPHIC_DATA] 1 day 3 days 7 days 14…" at bounding box center [797, 244] width 1137 height 40
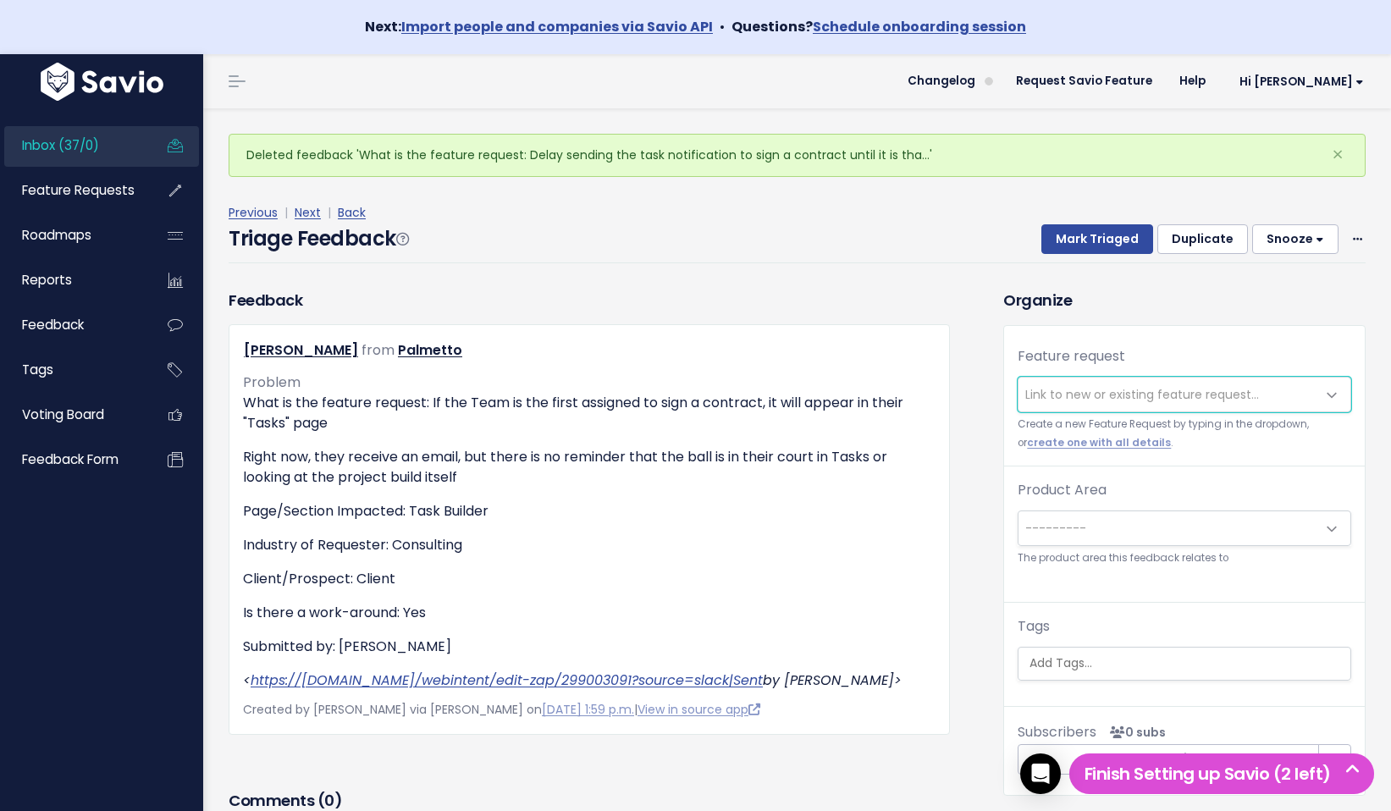
click at [1075, 396] on span "Link to new or existing feature request..." at bounding box center [1142, 394] width 234 height 17
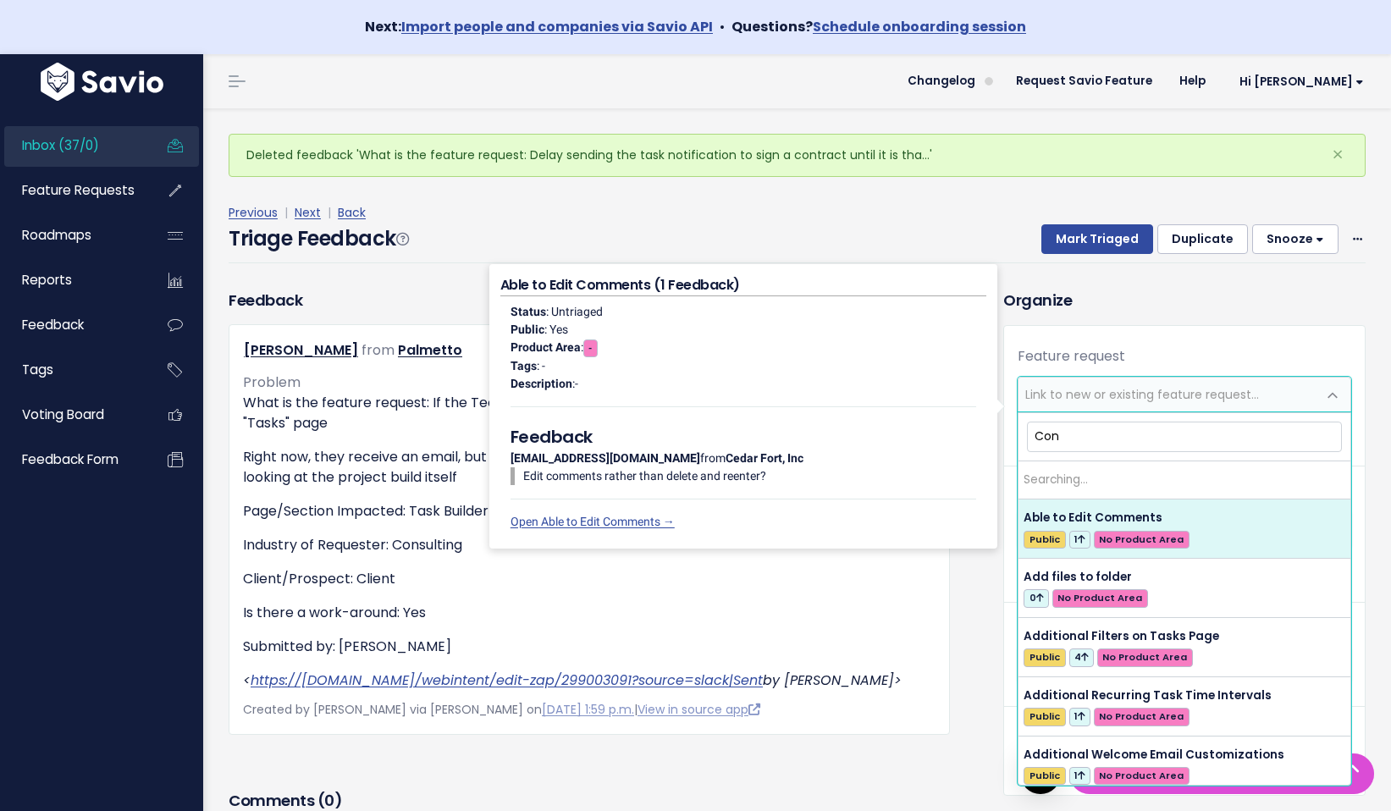
type input "Cont"
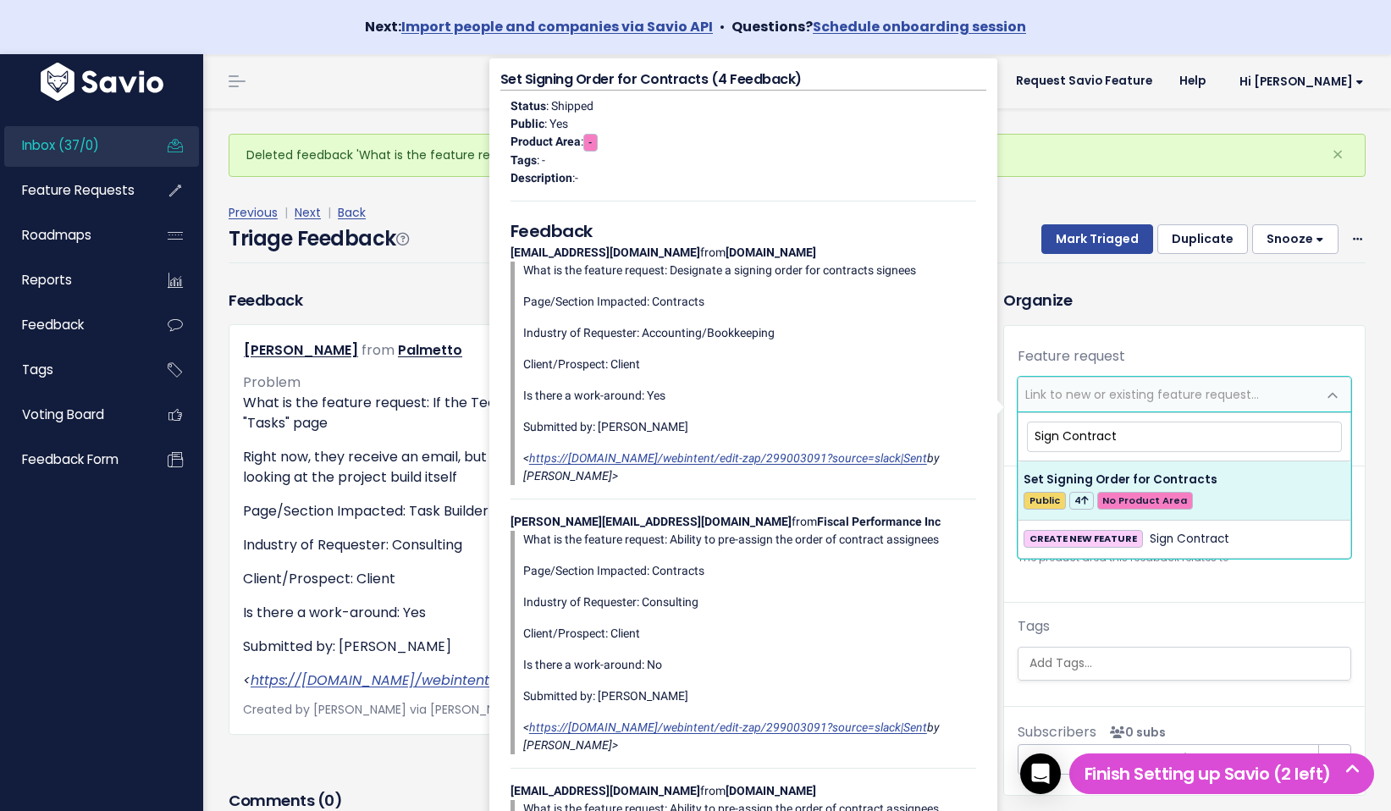
type input "Sign Contract"
select select "58574"
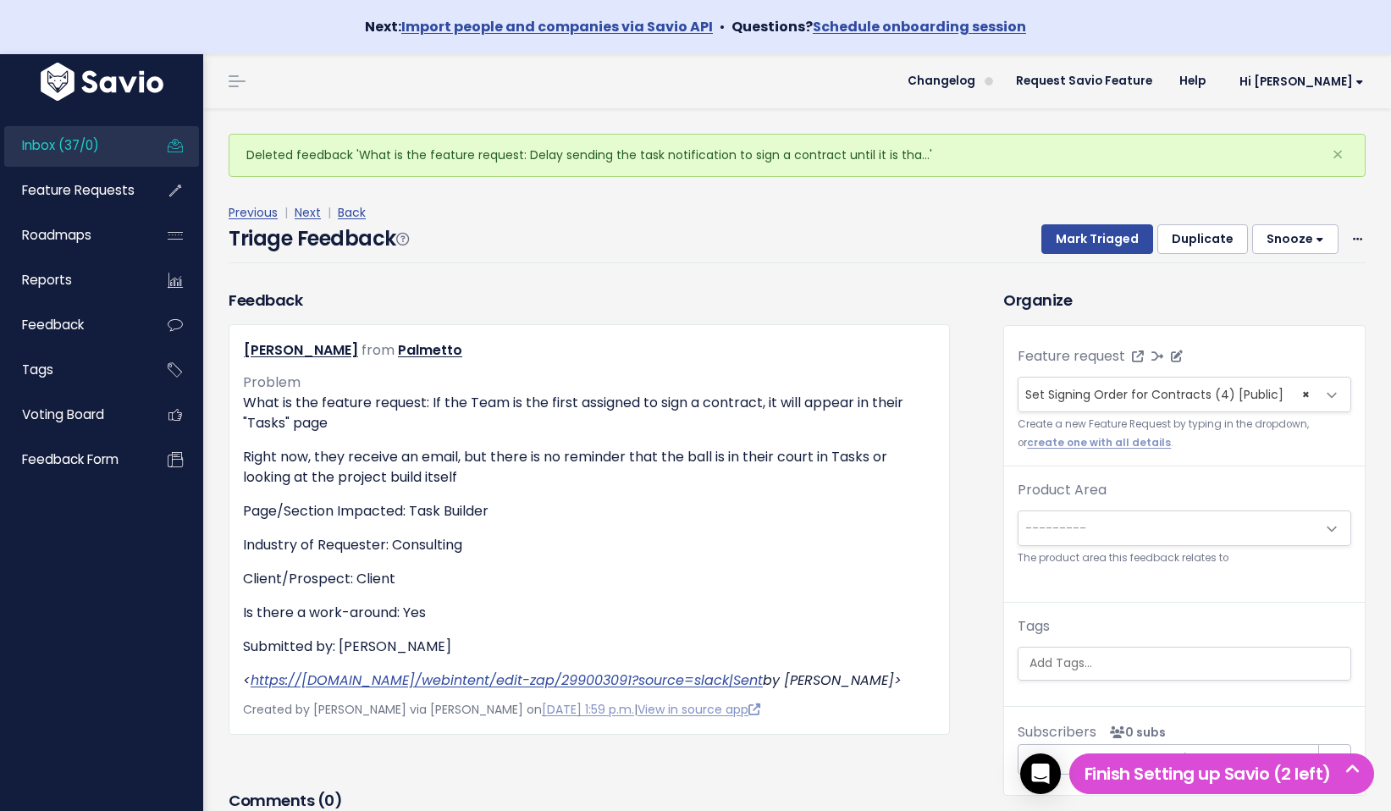
select select
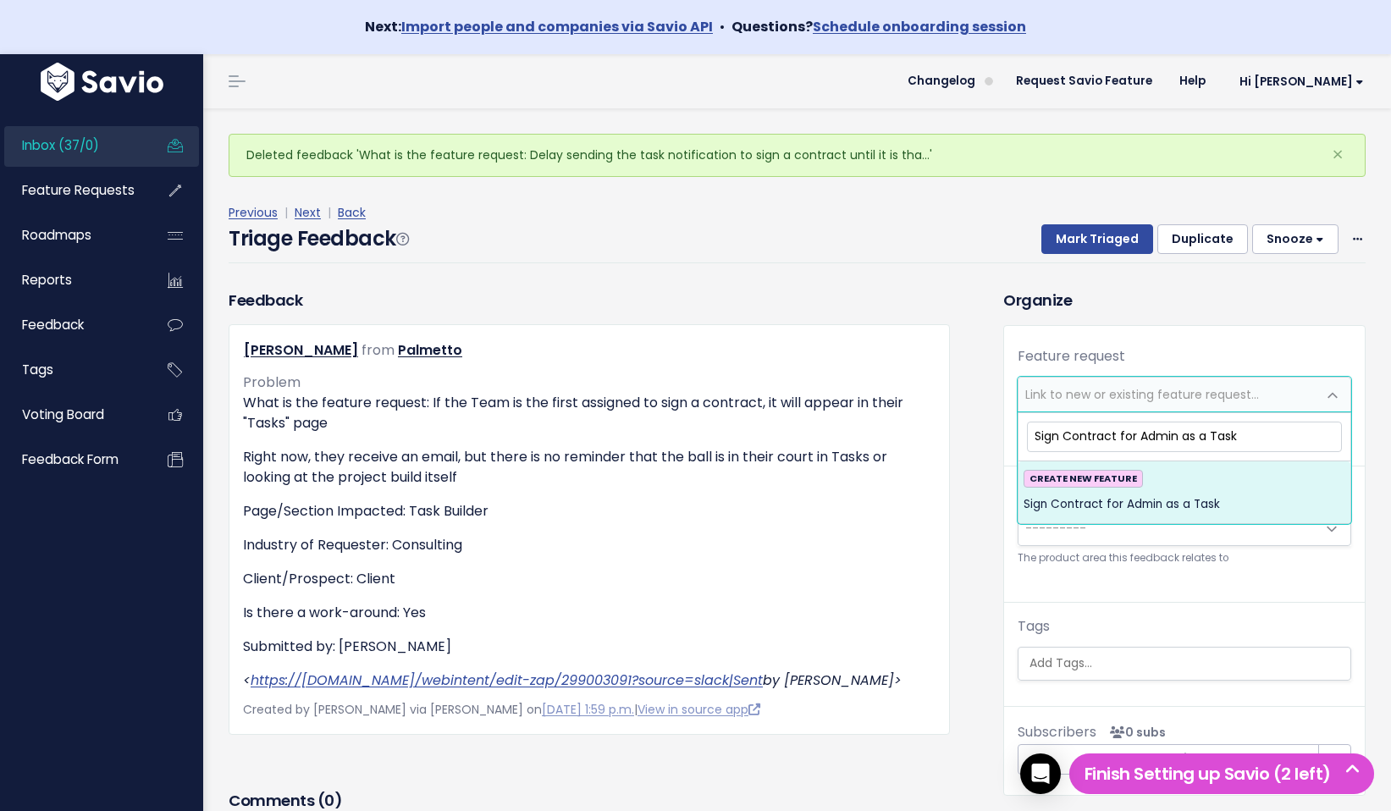
type input "Sign Contract for Admin as a Task"
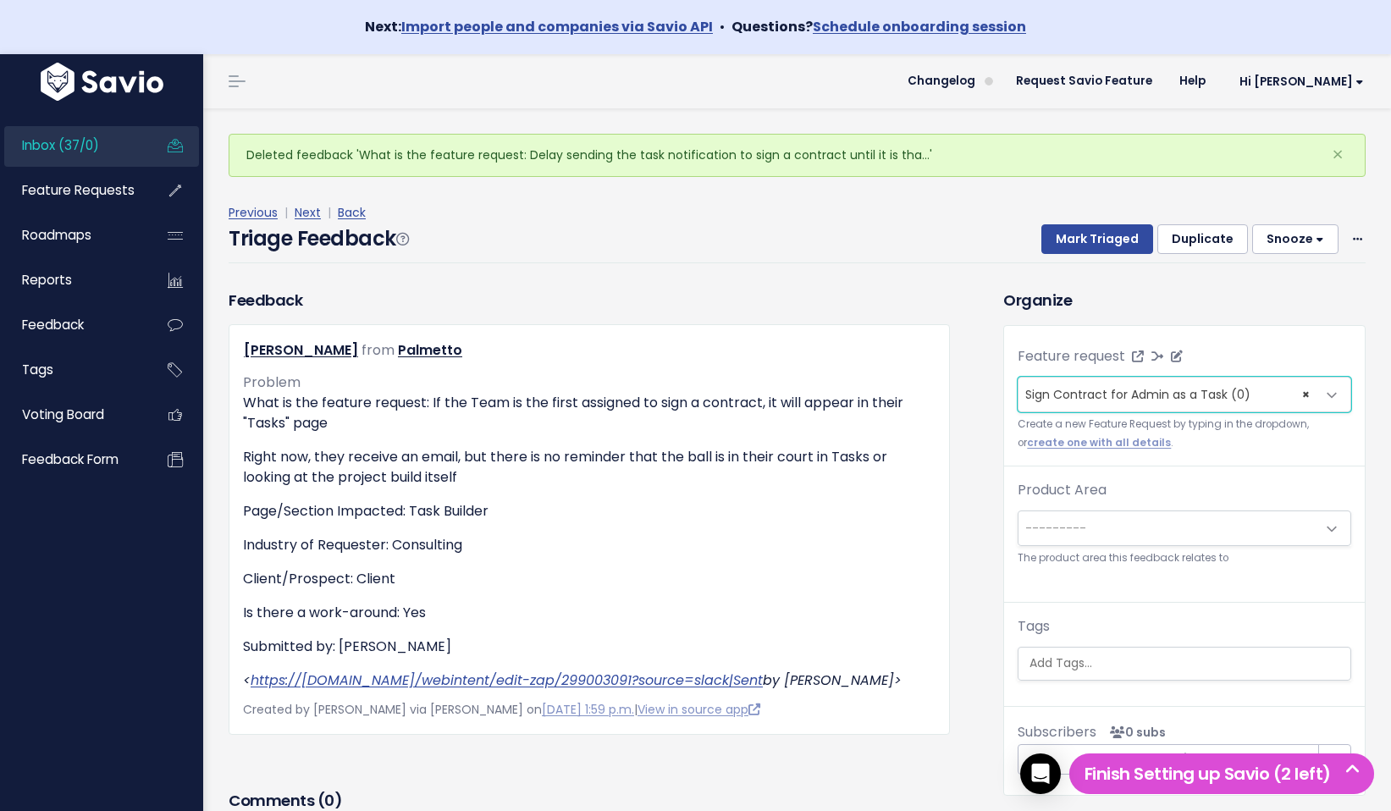
click at [1151, 389] on span "Sign Contract for Admin as a Task (0)" at bounding box center [1137, 394] width 225 height 17
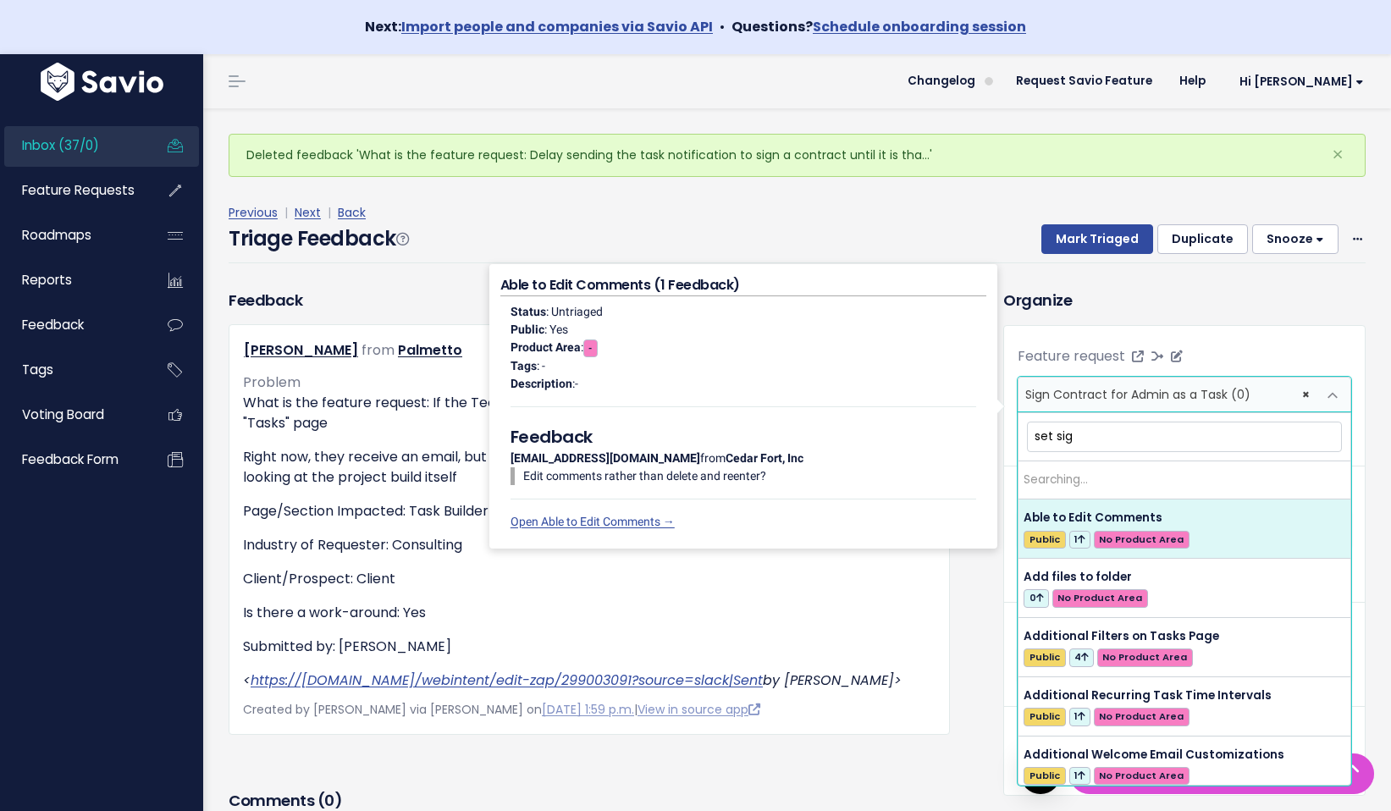
type input "set sign"
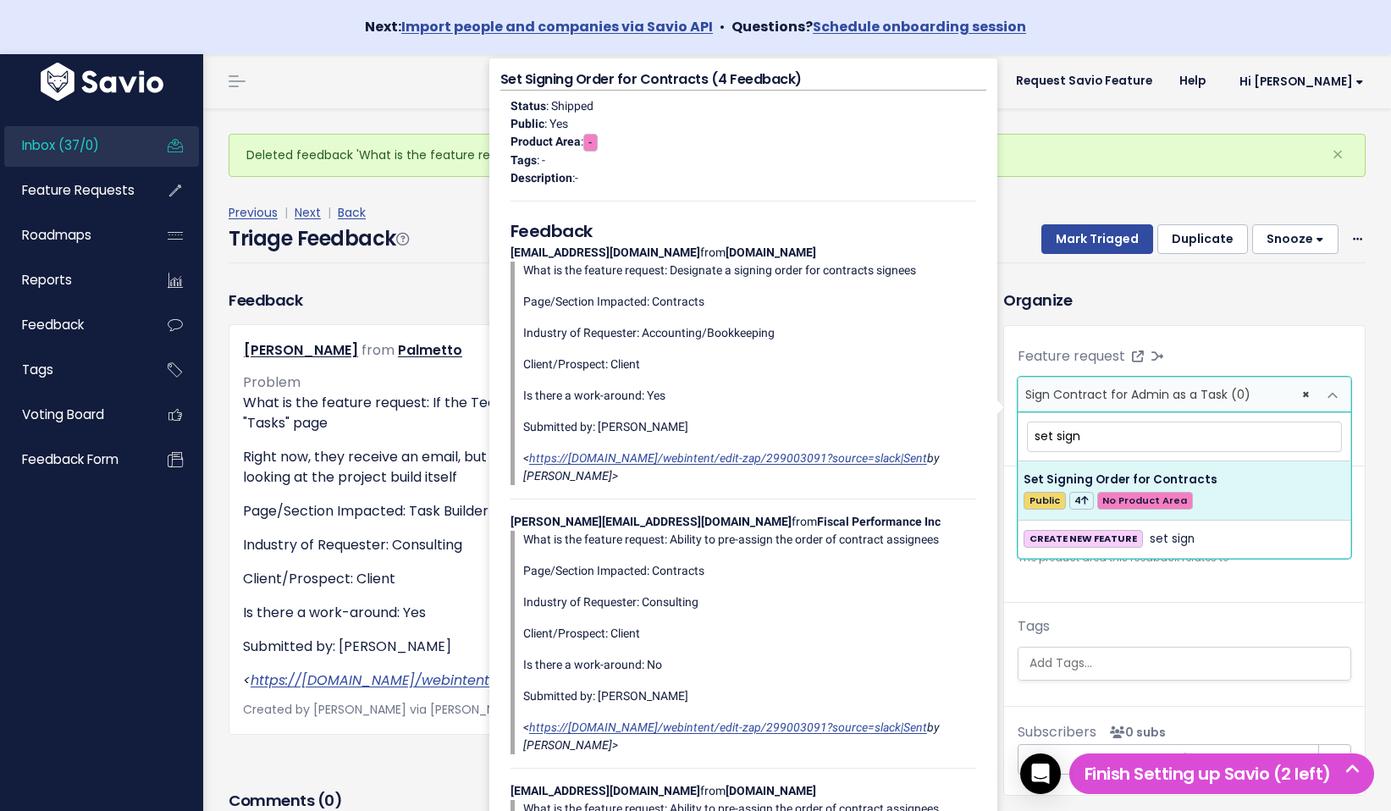
select select "58574"
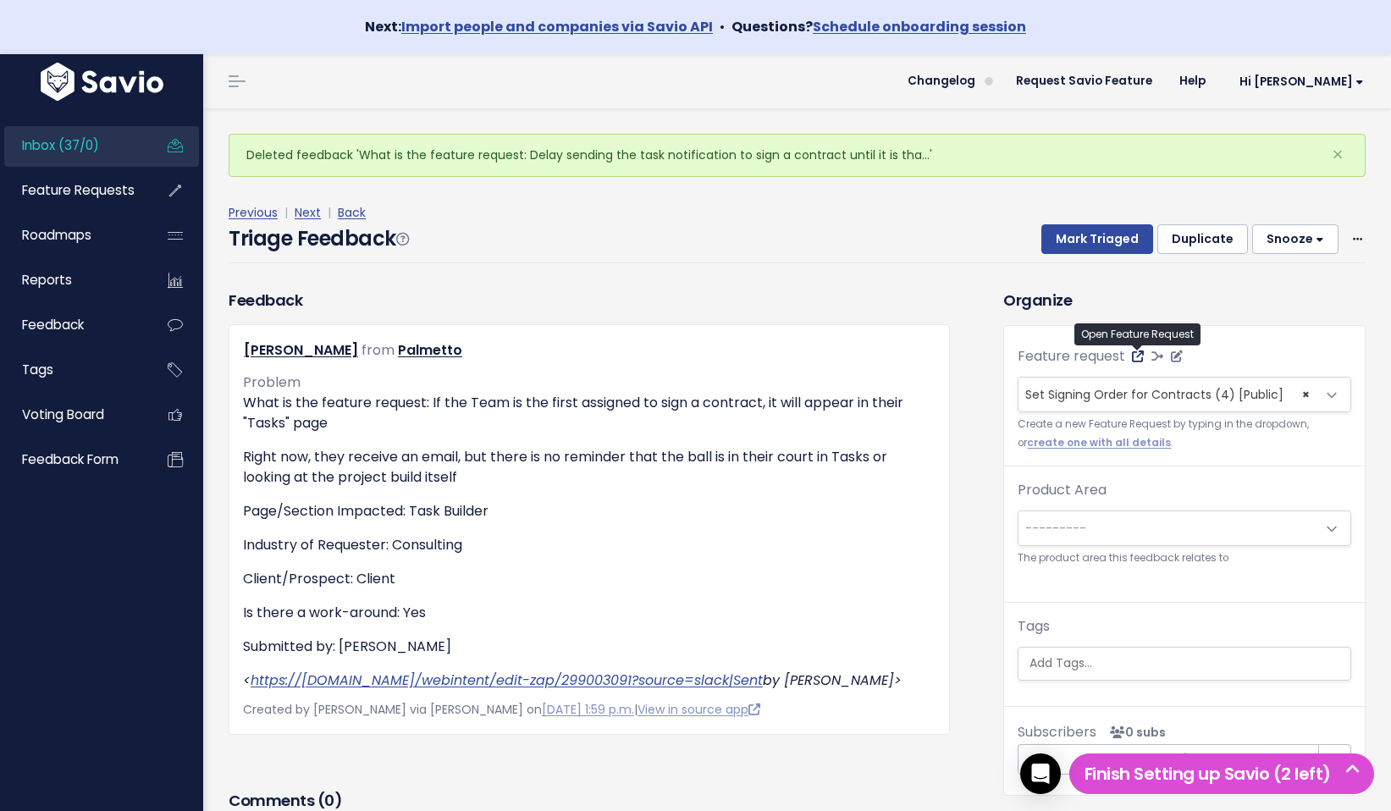
click at [1136, 358] on icon at bounding box center [1138, 357] width 12 height 12
click at [1090, 381] on span "× Set Signing Order for Contracts (4) [Public]" at bounding box center [1168, 395] width 298 height 34
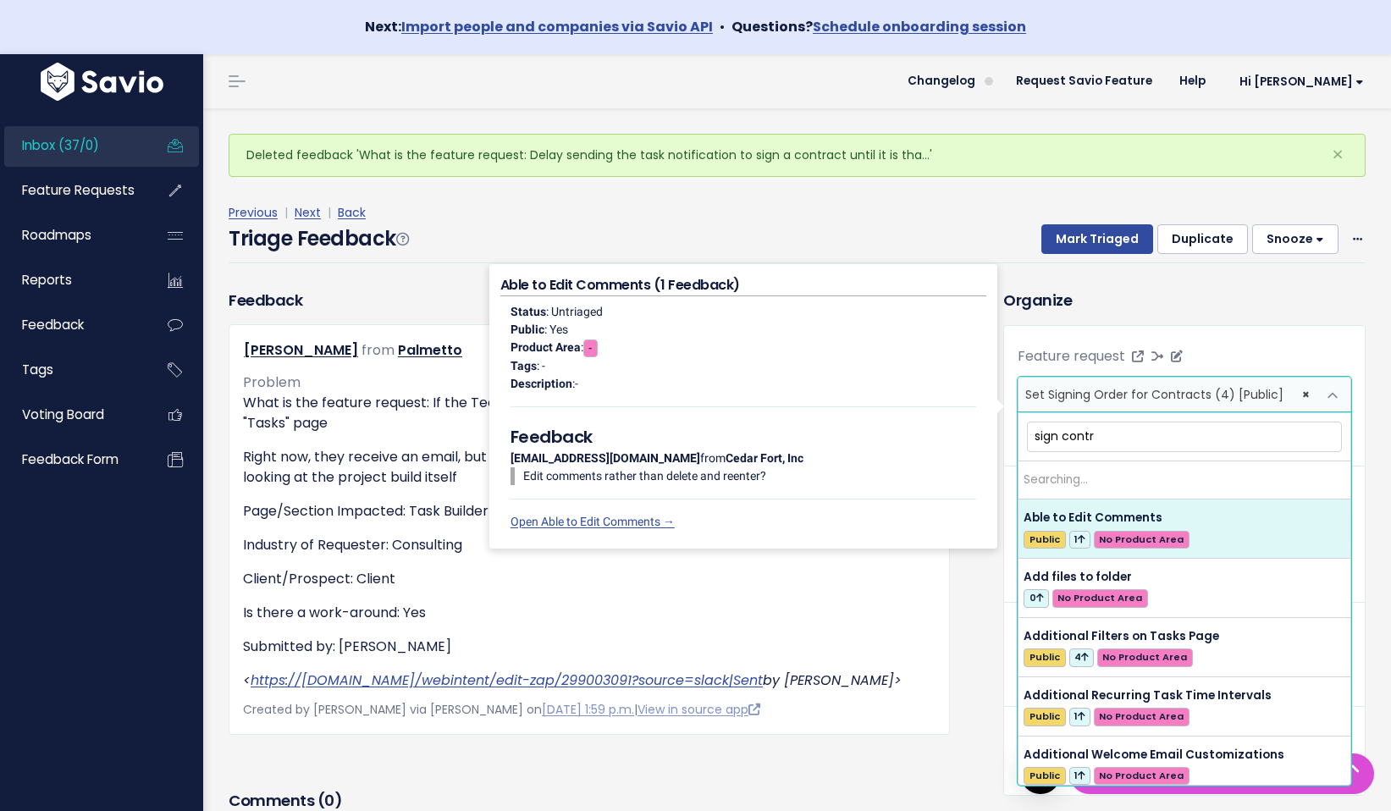
type input "sign contra"
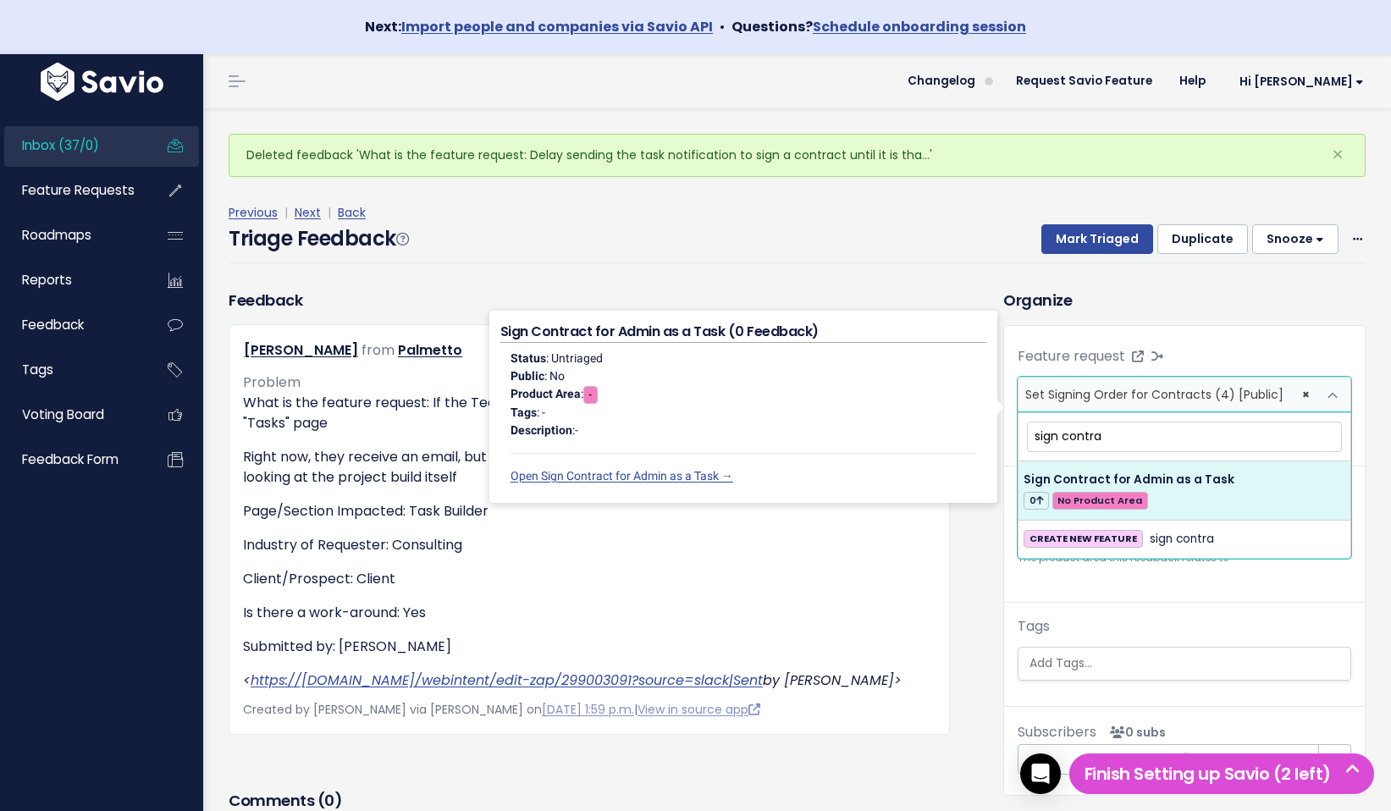
select select "64018"
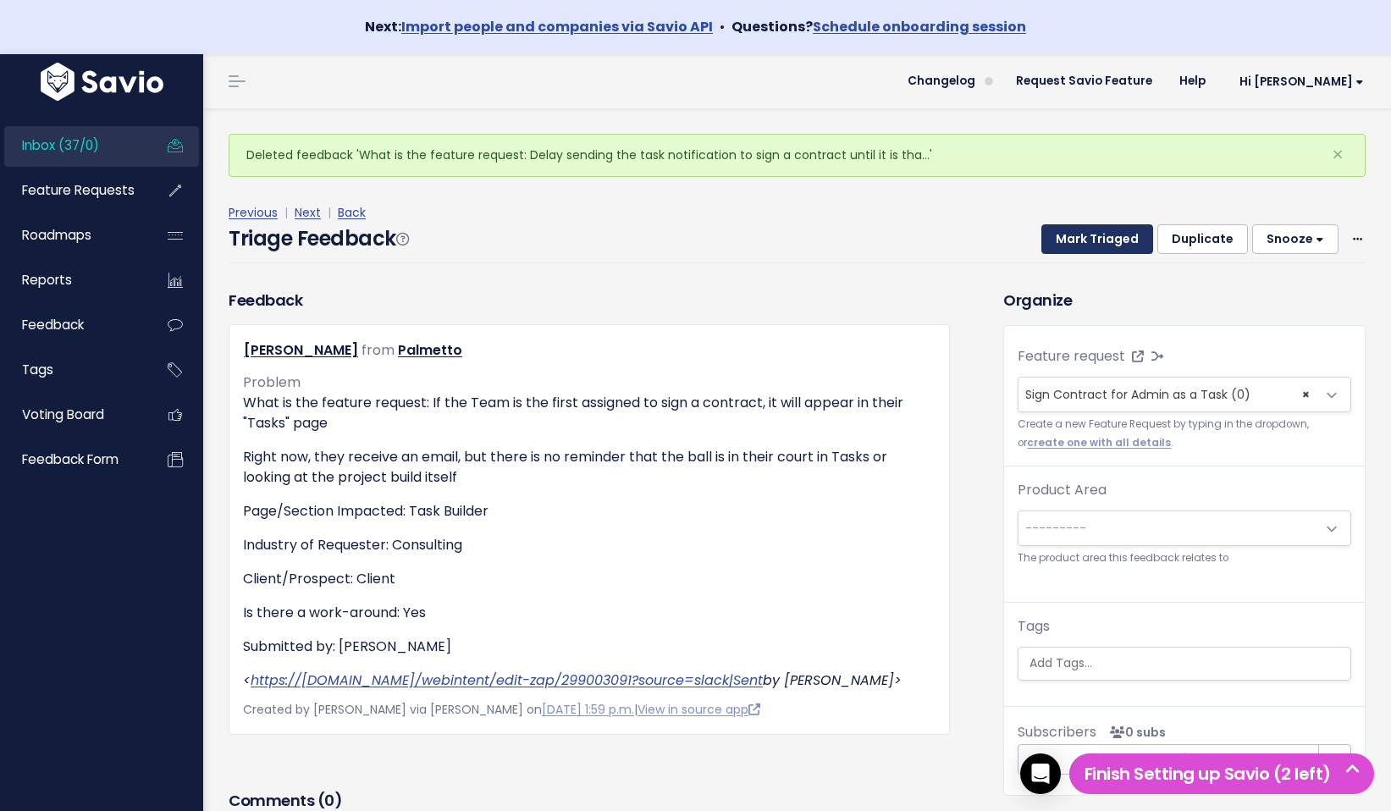
click at [1103, 226] on button "Mark Triaged" at bounding box center [1098, 239] width 112 height 30
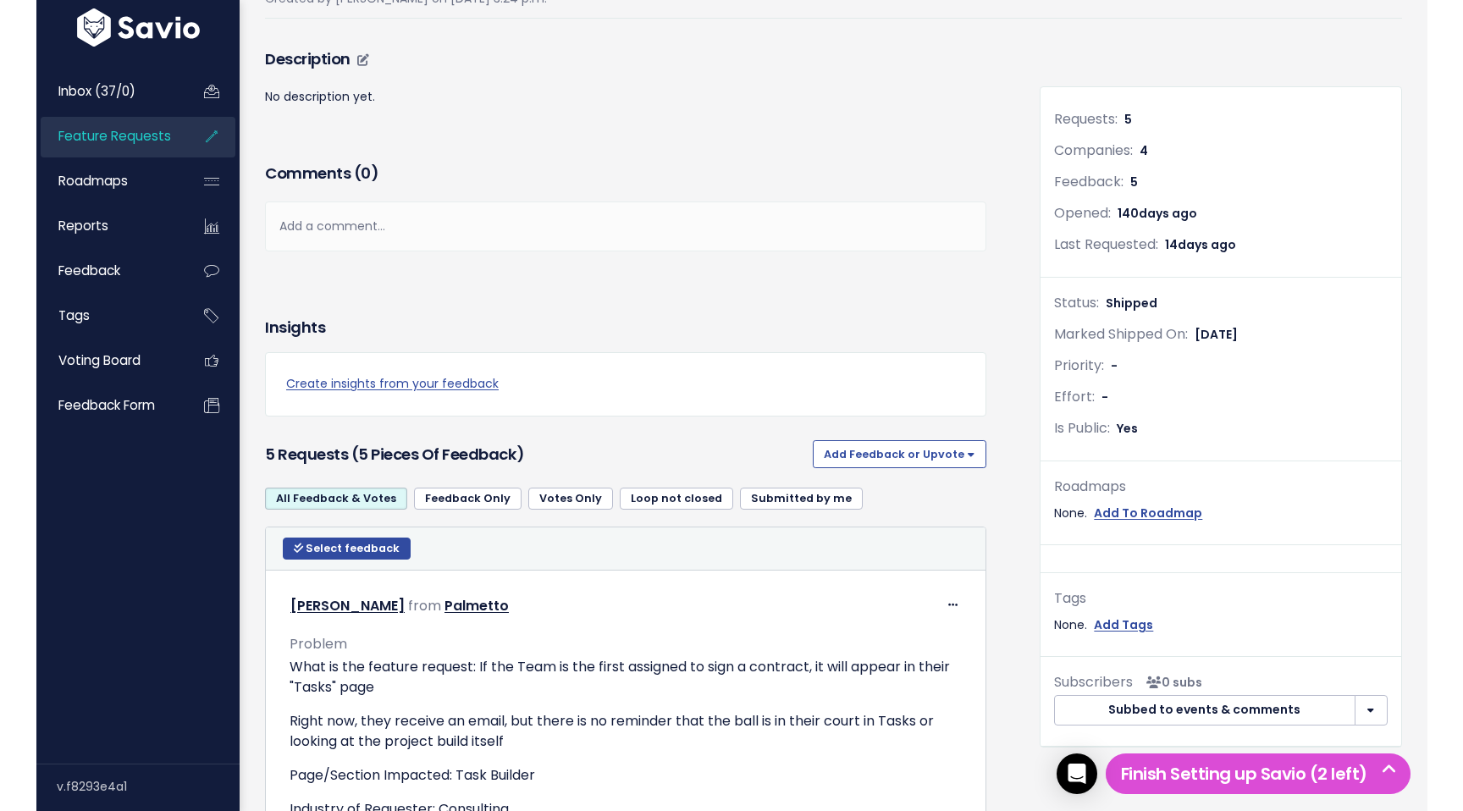
scroll to position [207, 0]
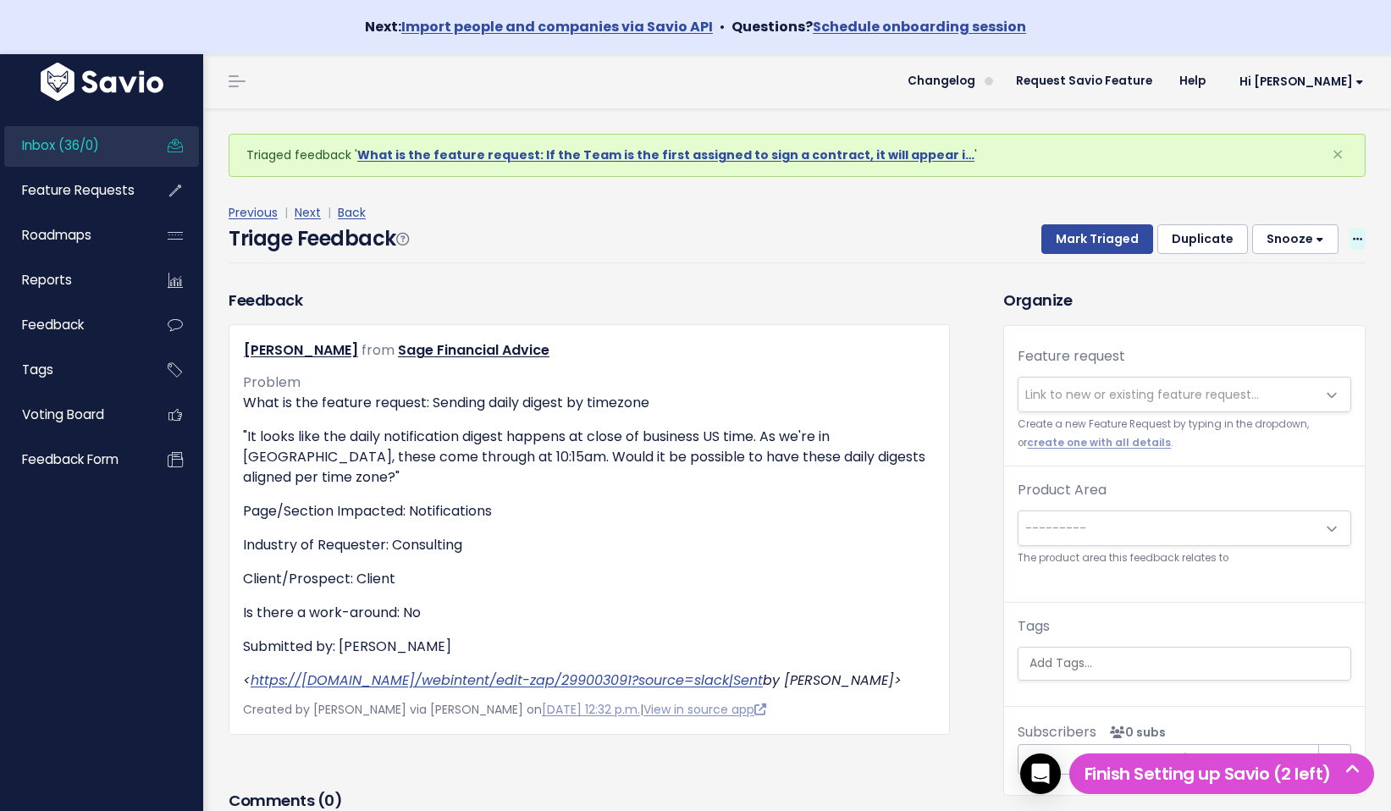
click at [1353, 235] on icon at bounding box center [1357, 240] width 9 height 11
click at [1113, 384] on span "Link to new or existing feature request..." at bounding box center [1168, 395] width 298 height 34
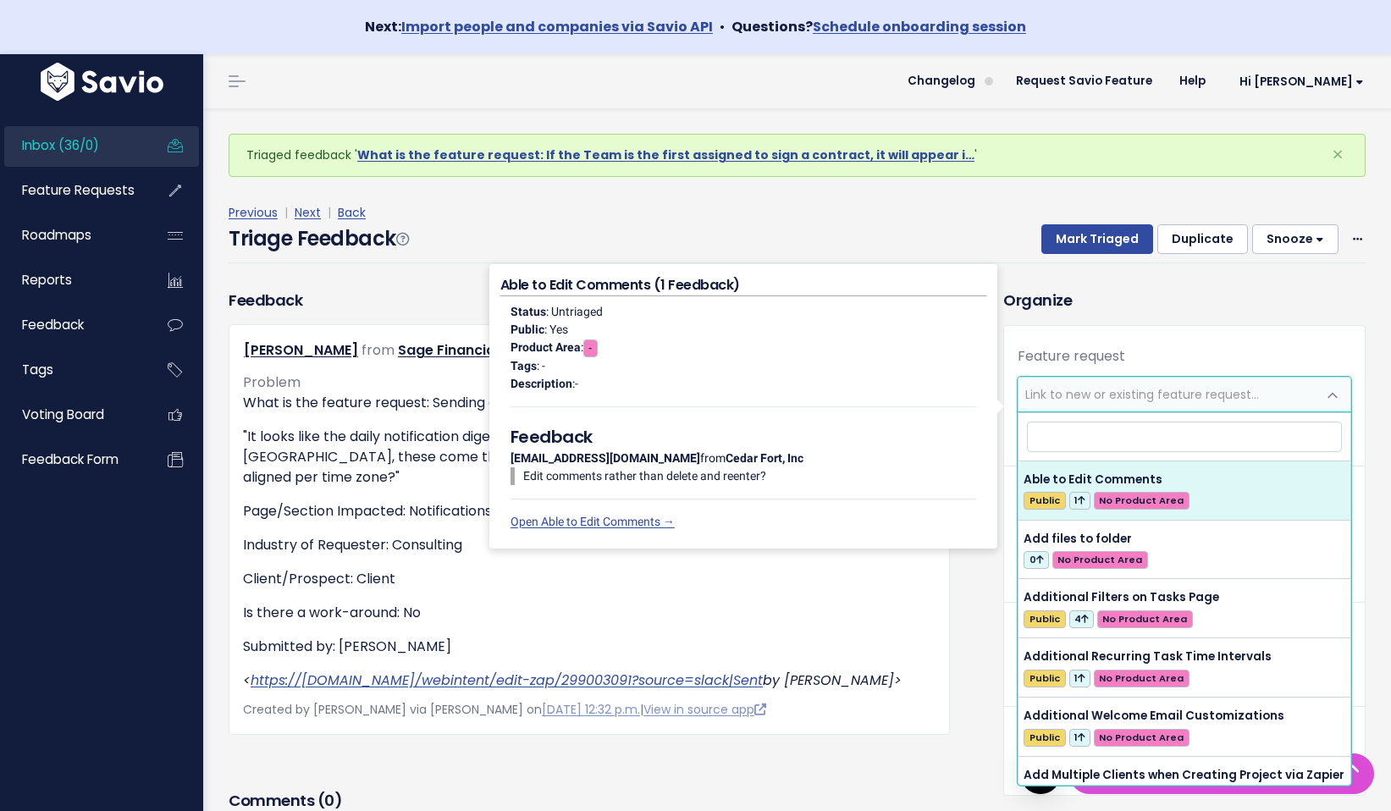
click at [915, 224] on div "Triage Feedback Mark Triaged Duplicate [GEOGRAPHIC_DATA] 1 day 3 days 7 days 14…" at bounding box center [797, 244] width 1137 height 40
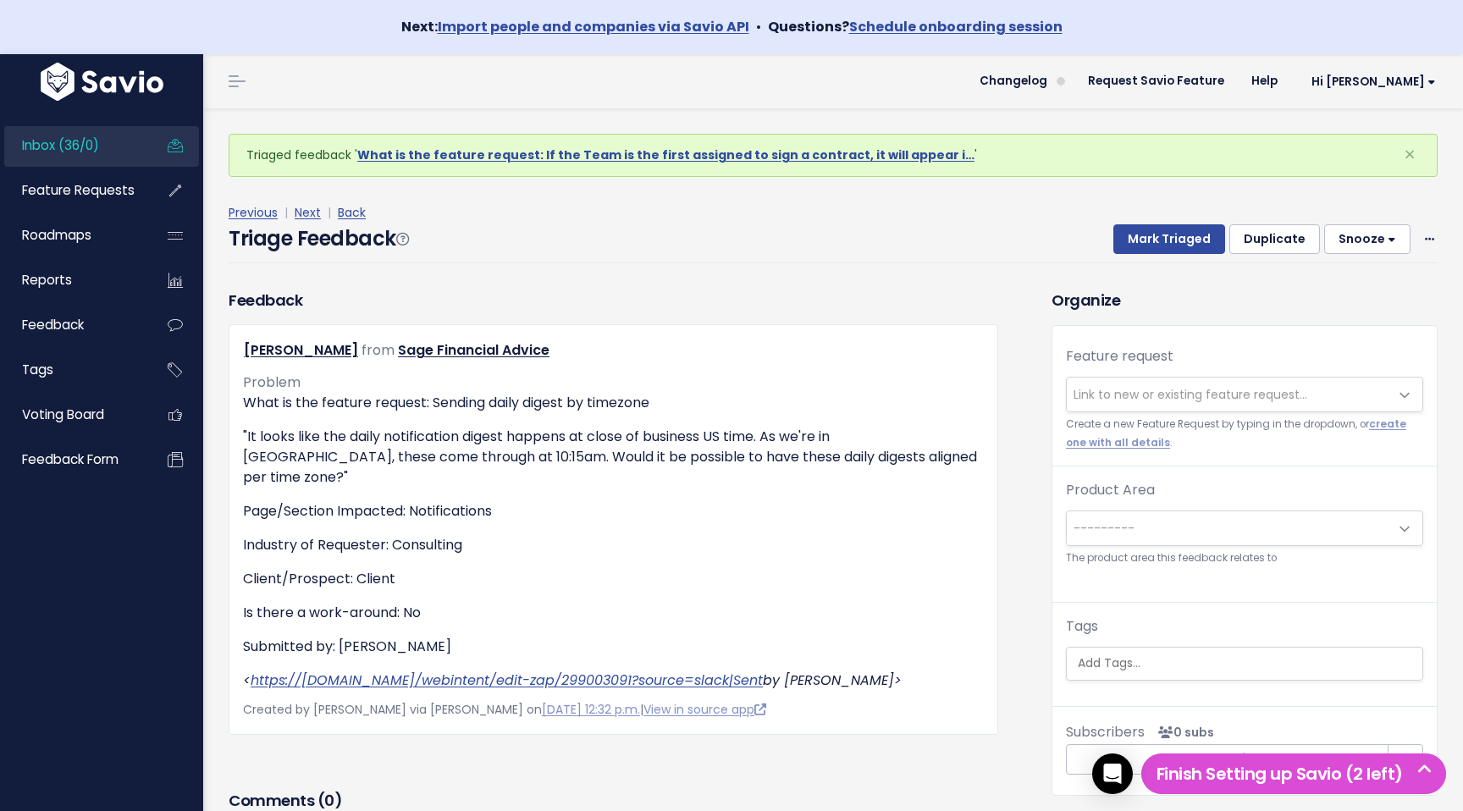
click at [1292, 402] on span "Link to new or existing feature request..." at bounding box center [1191, 394] width 234 height 17
click at [1390, 235] on icon at bounding box center [1429, 240] width 9 height 11
click at [1368, 322] on link "Delete" at bounding box center [1363, 318] width 122 height 33
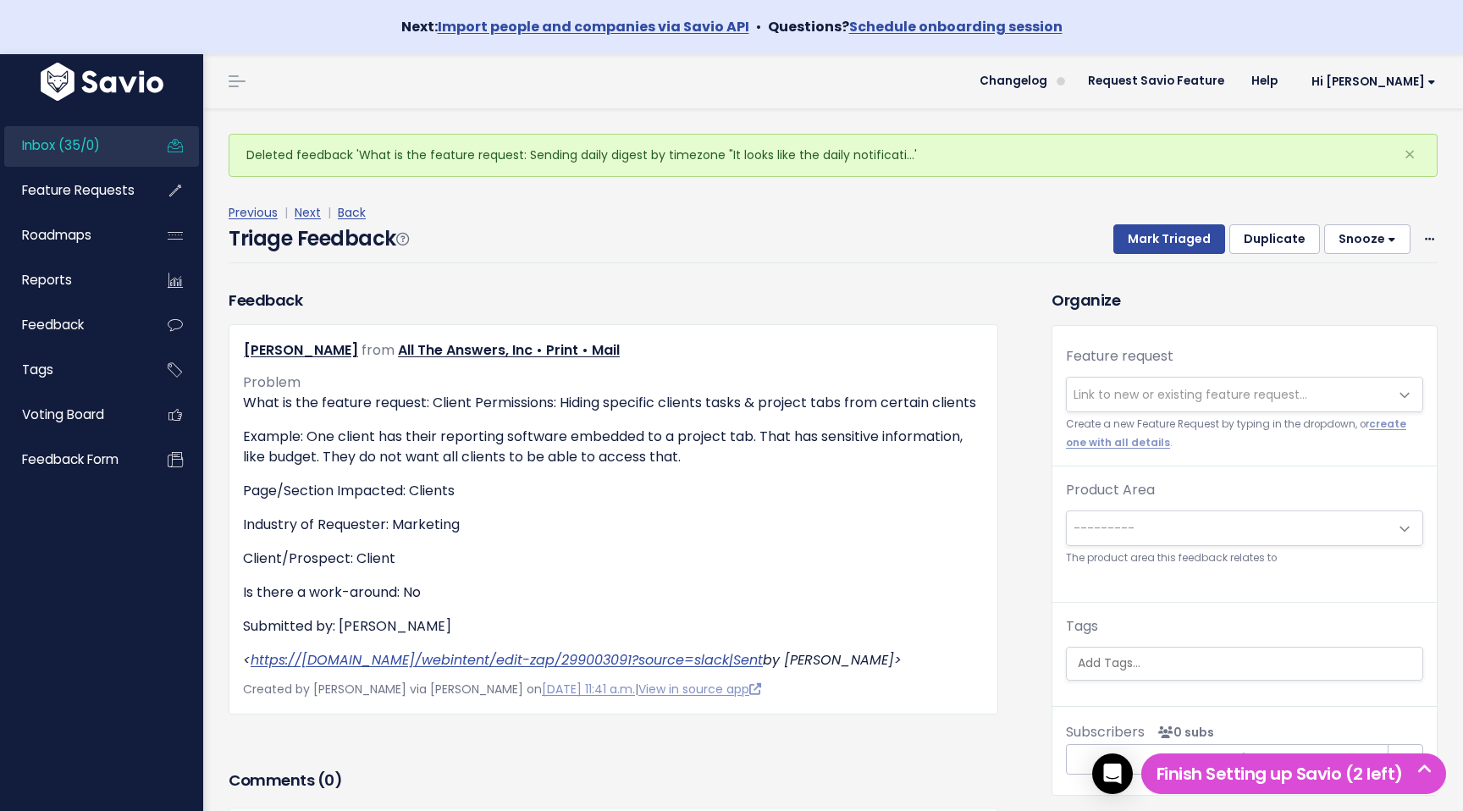
click at [1329, 418] on small "Create a new Feature Request by typing in the dropdown, or create one with all …" at bounding box center [1244, 434] width 357 height 36
click at [1336, 400] on span "Link to new or existing feature request..." at bounding box center [1228, 395] width 322 height 34
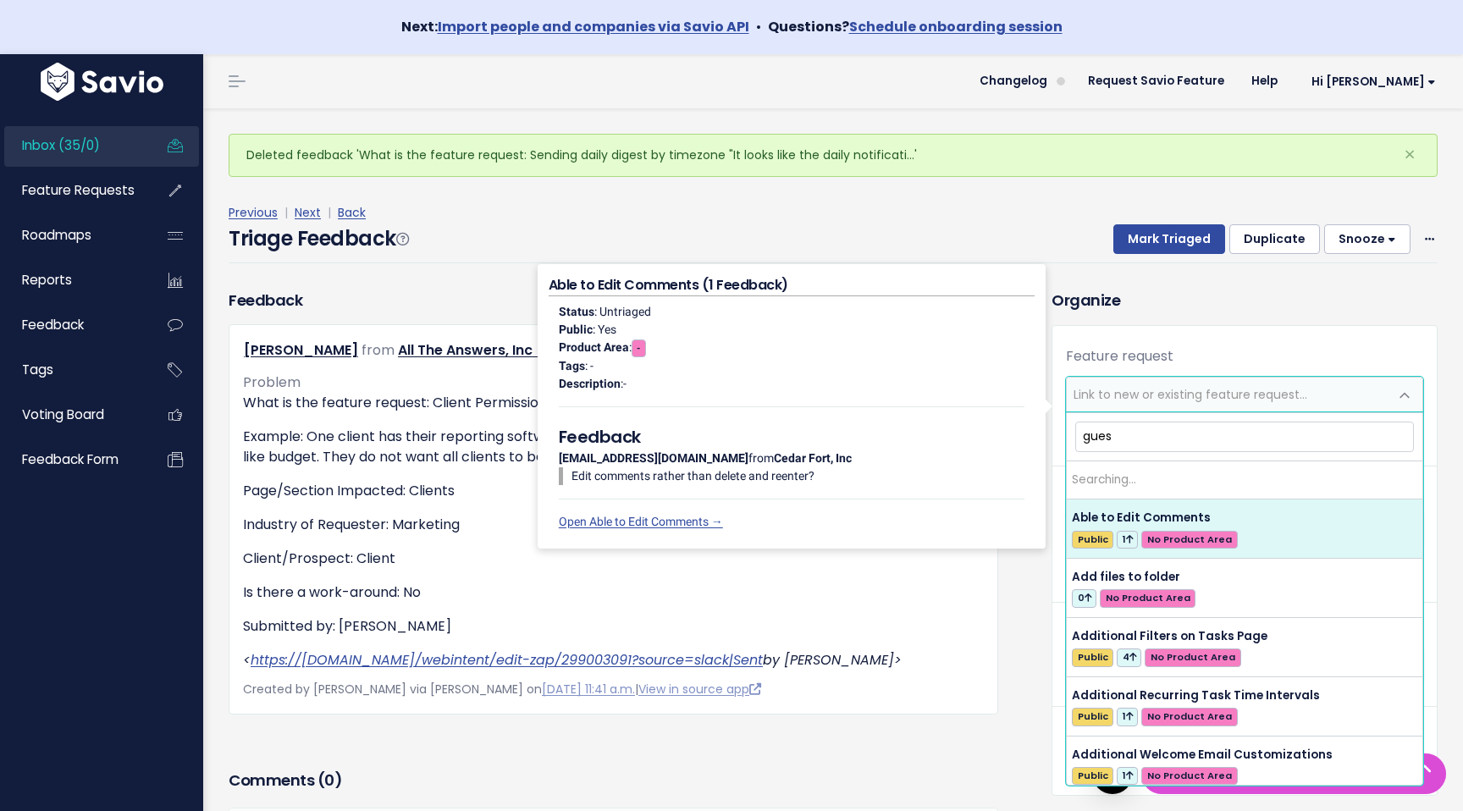
type input "guest"
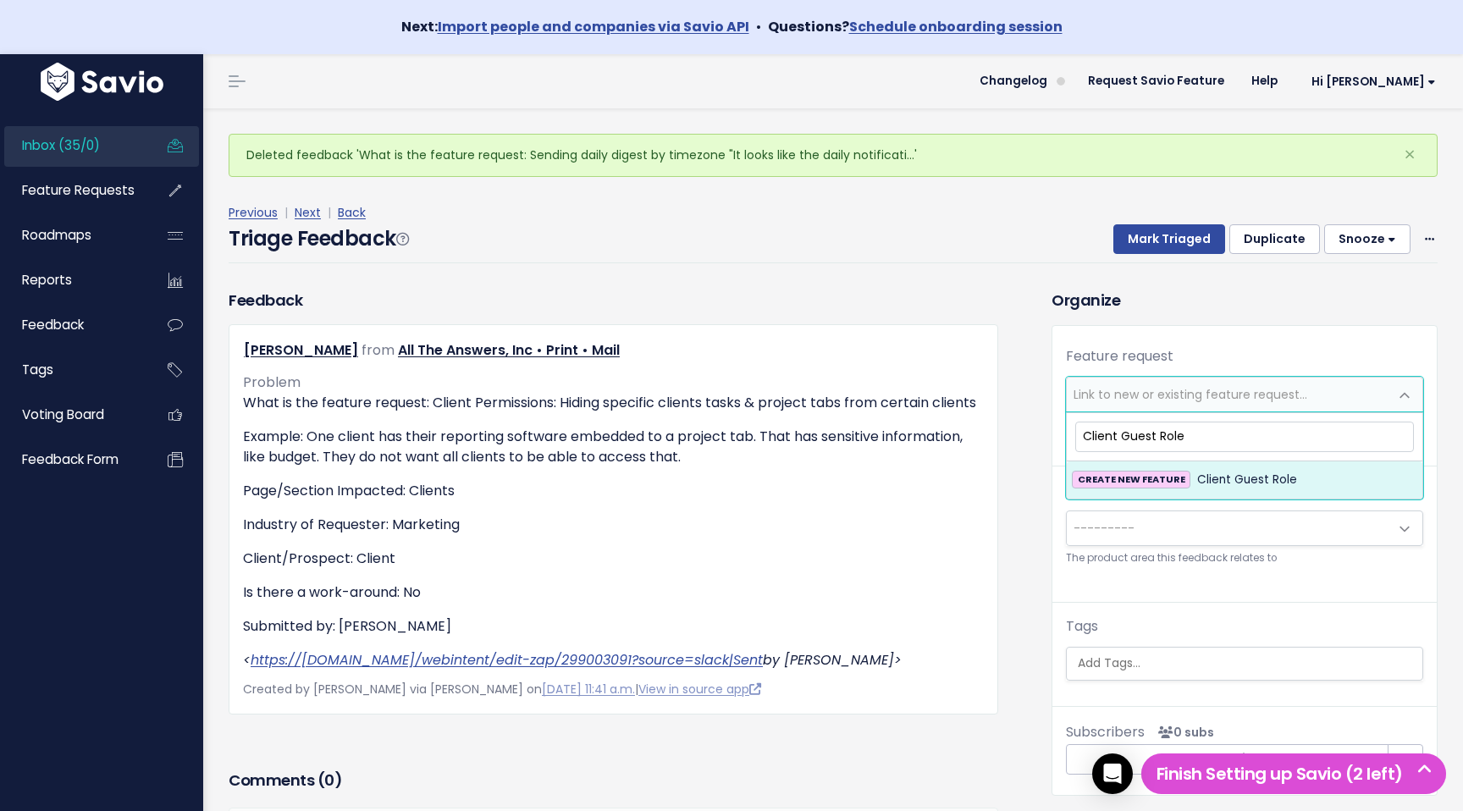
type input "Client Guest Role"
click at [1279, 476] on span "Client Guest Role" at bounding box center [1247, 480] width 100 height 20
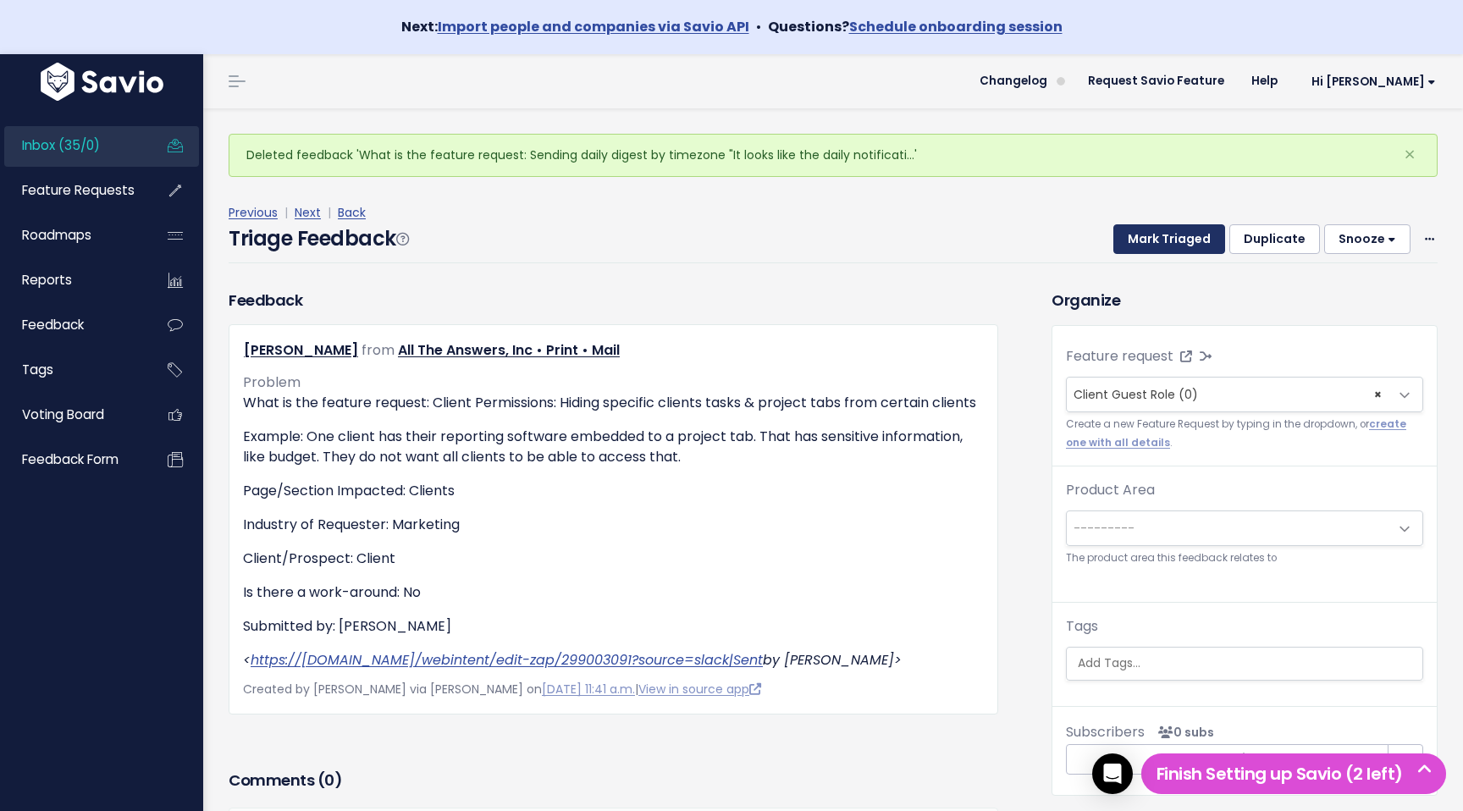
click at [1168, 235] on button "Mark Triaged" at bounding box center [1170, 239] width 112 height 30
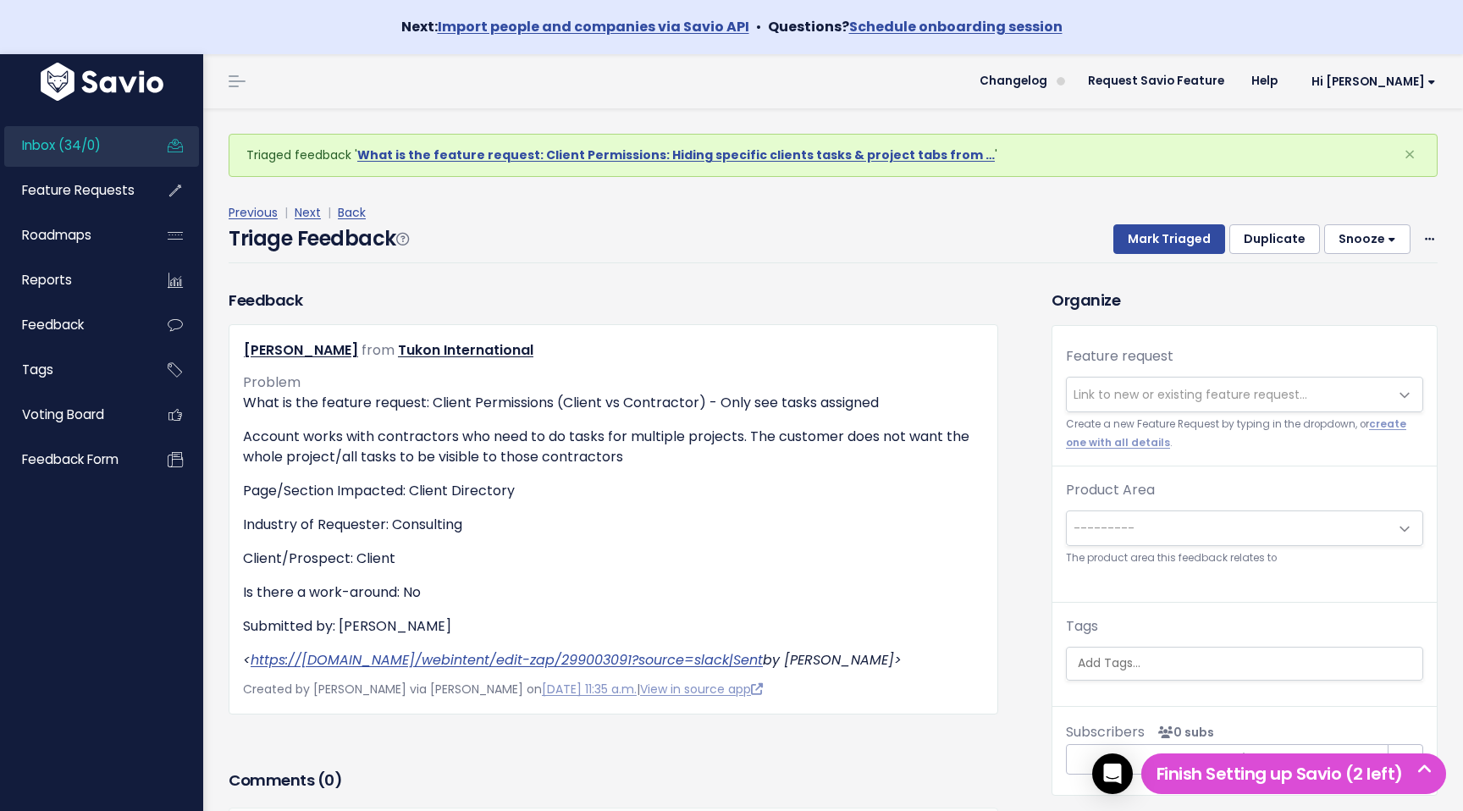
click at [1173, 397] on span "Link to new or existing feature request..." at bounding box center [1191, 394] width 234 height 17
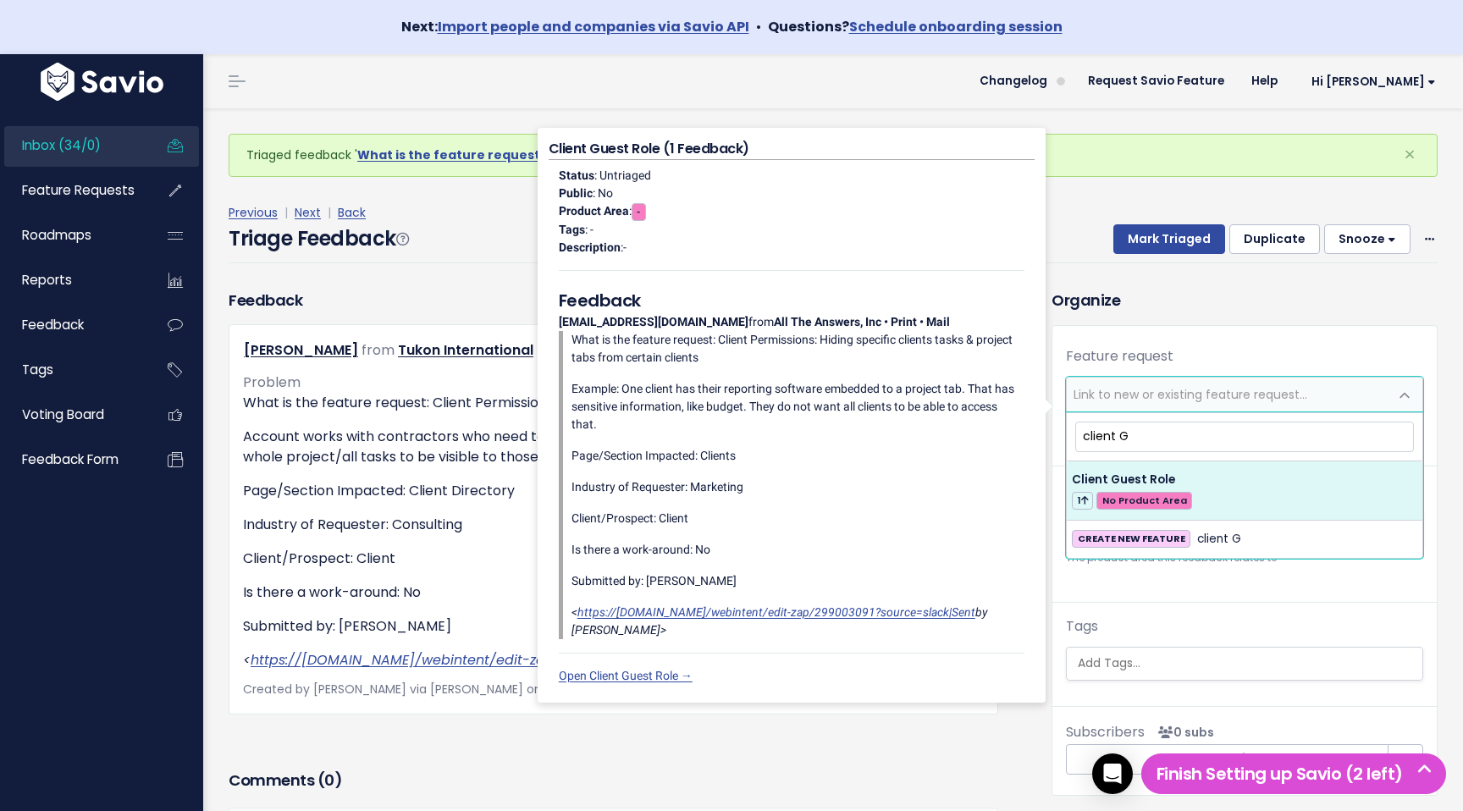
type input "client G"
select select "64019"
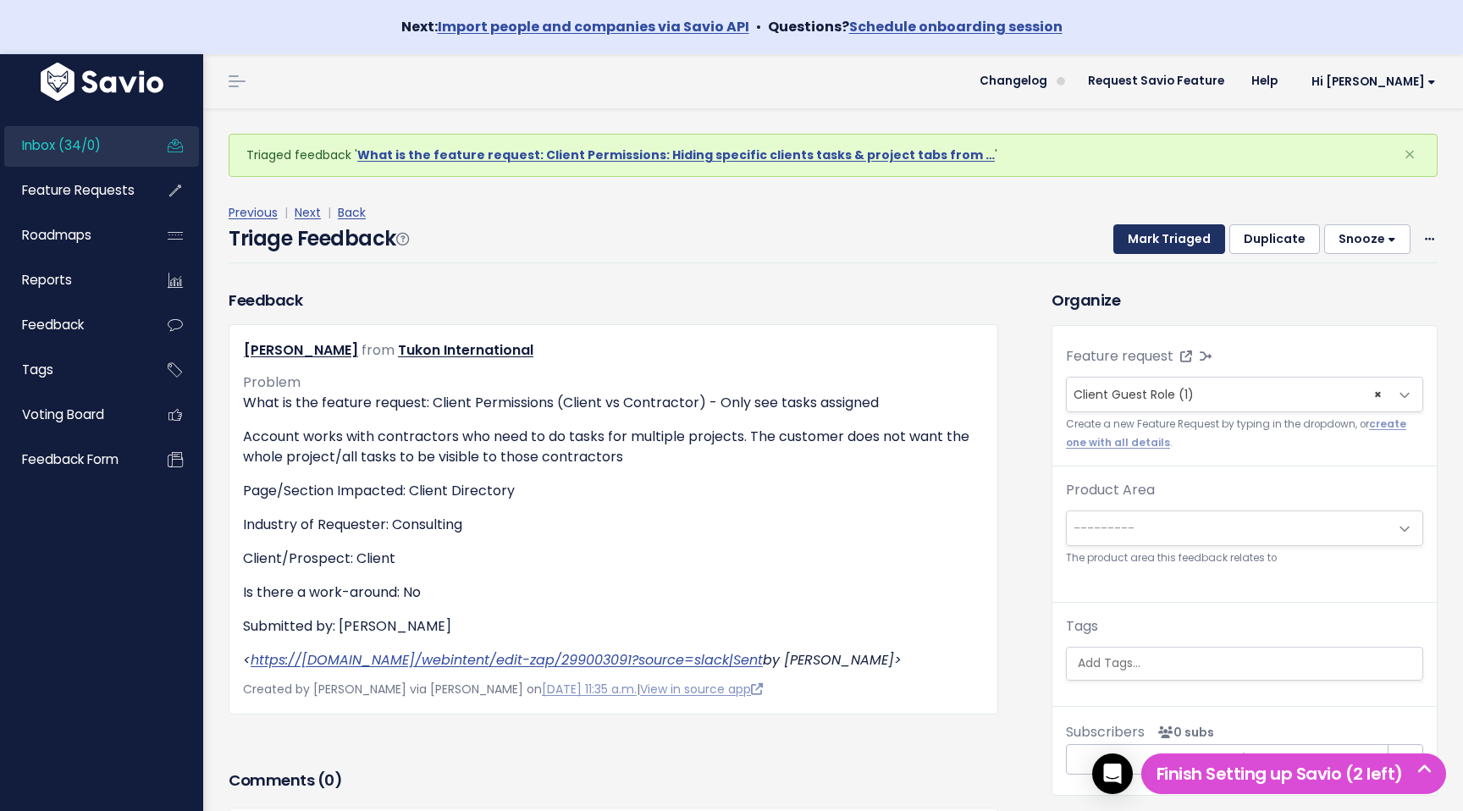
click at [1183, 246] on button "Mark Triaged" at bounding box center [1170, 239] width 112 height 30
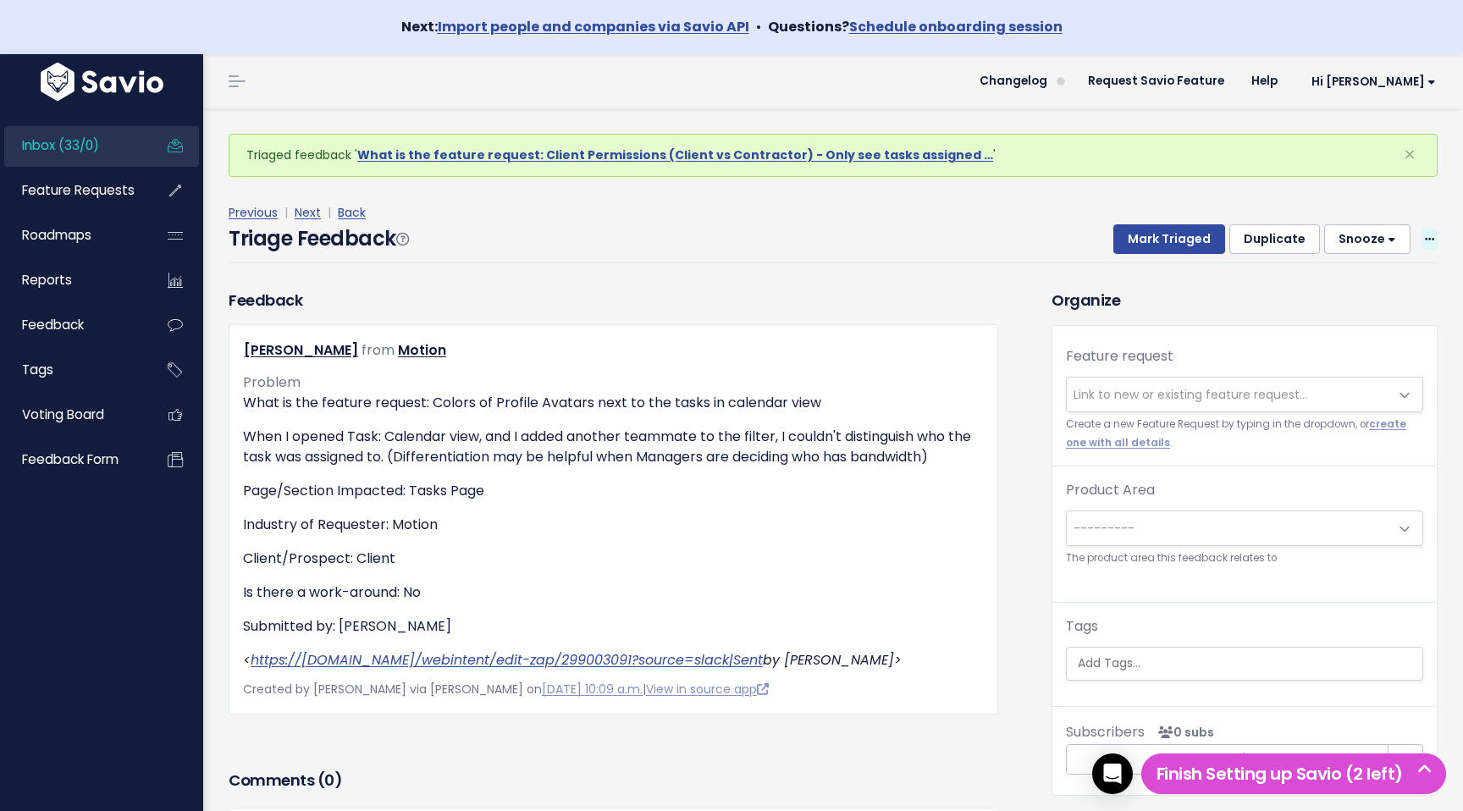
click at [1434, 237] on span at bounding box center [1430, 239] width 16 height 21
click at [1369, 334] on link "Delete" at bounding box center [1363, 318] width 122 height 33
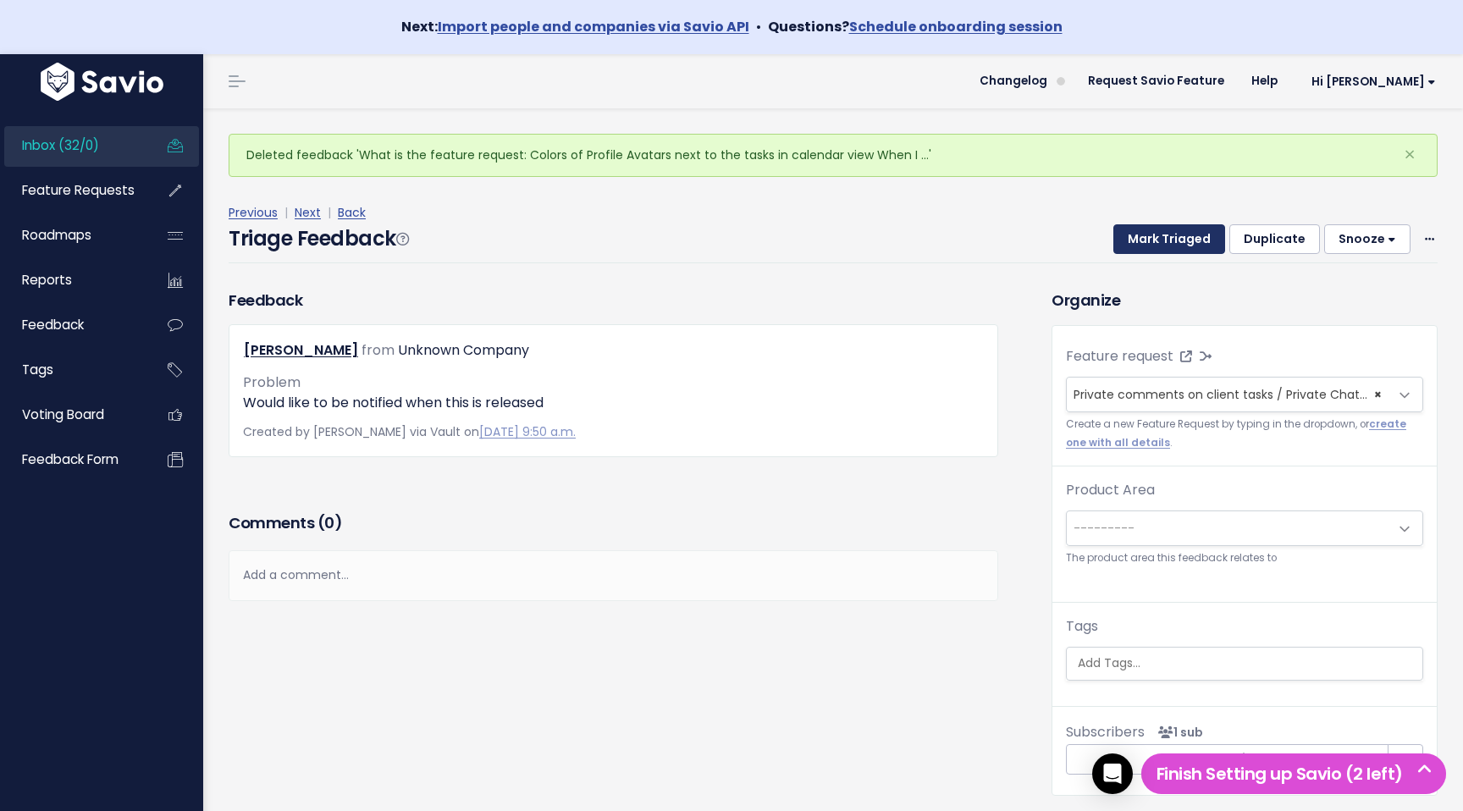
click at [1173, 224] on button "Mark Triaged" at bounding box center [1170, 239] width 112 height 30
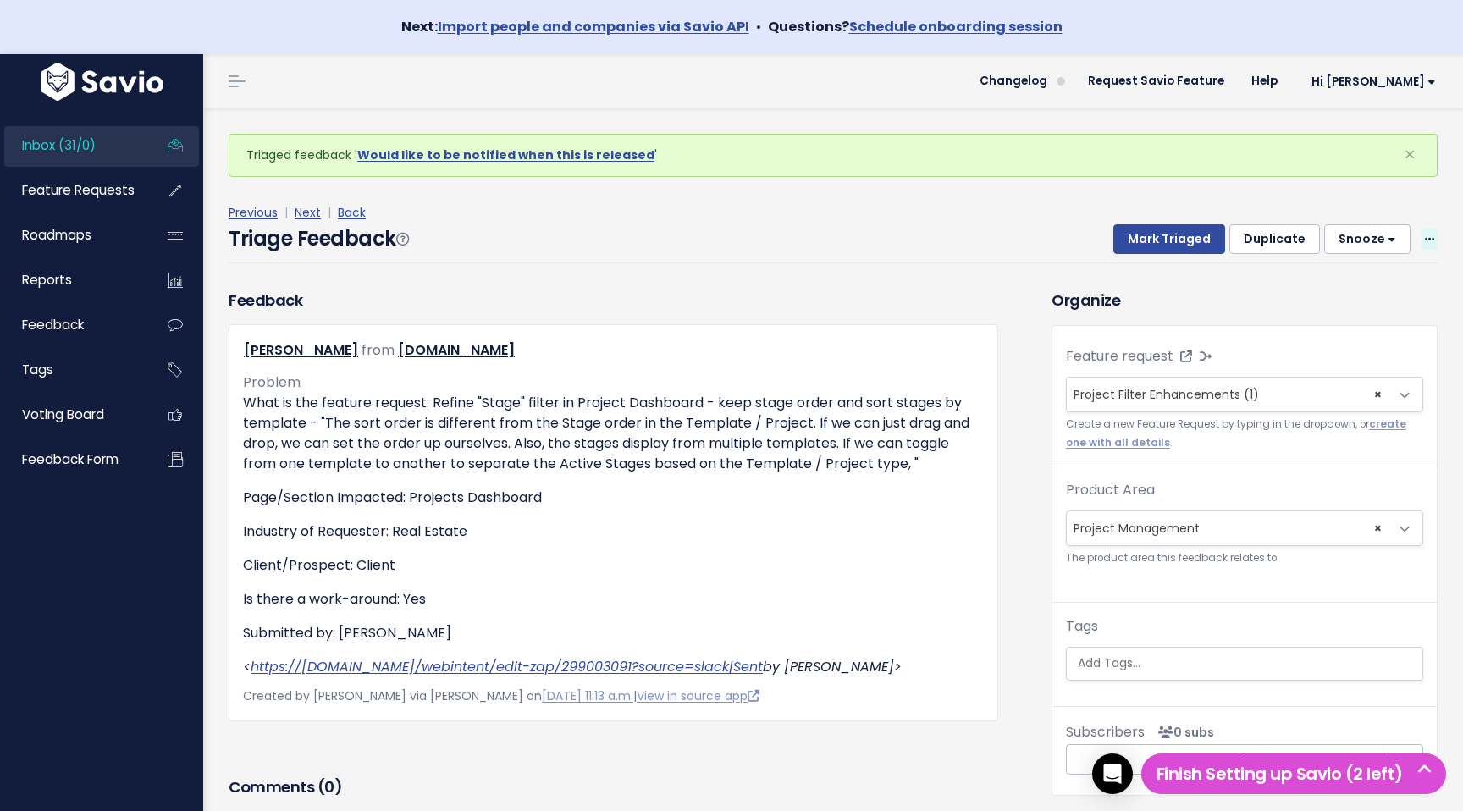
click at [1425, 239] on icon at bounding box center [1429, 240] width 9 height 11
click at [1348, 315] on link "Delete" at bounding box center [1363, 318] width 122 height 33
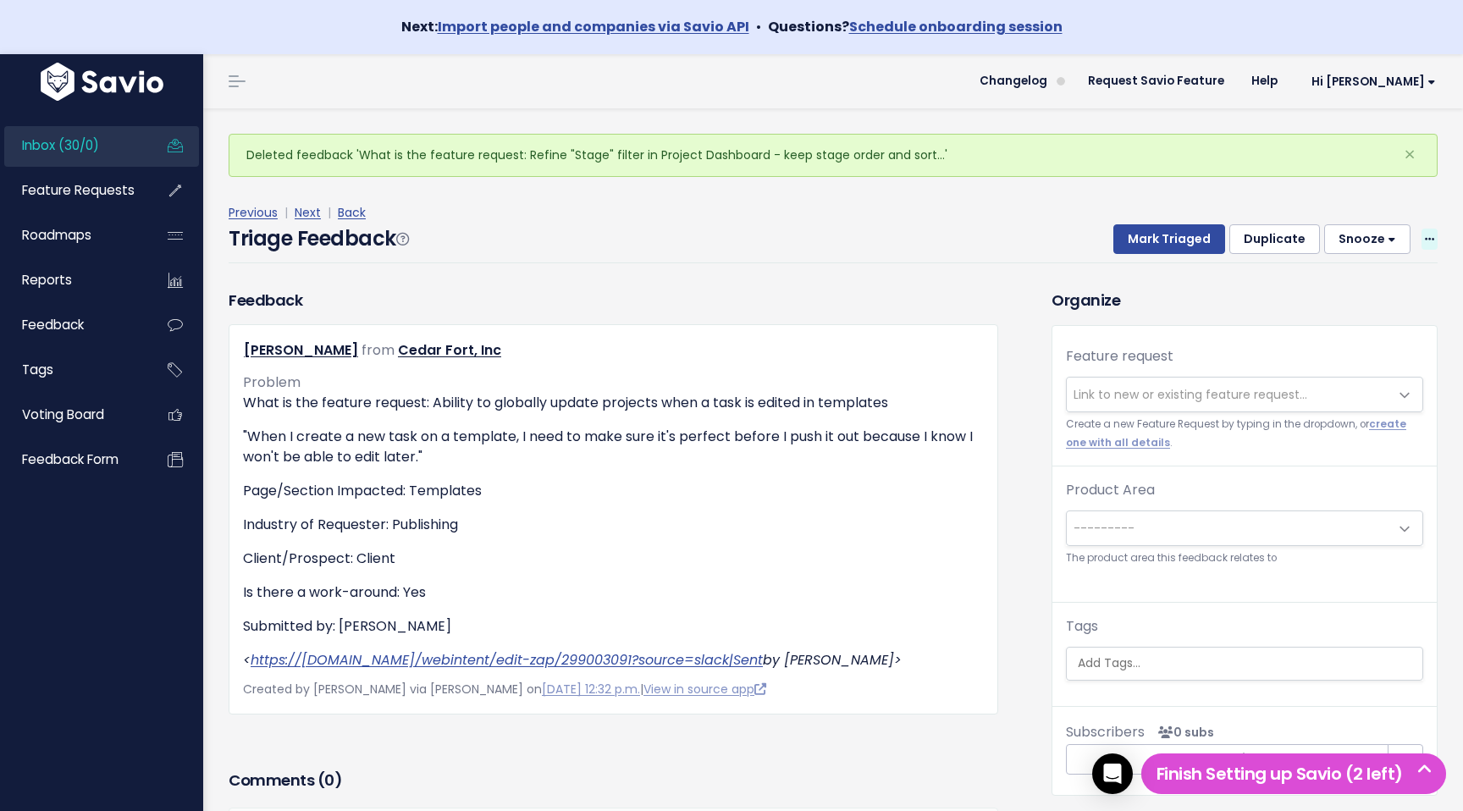
click at [1427, 235] on icon at bounding box center [1429, 240] width 9 height 11
click at [1361, 314] on link "Delete" at bounding box center [1363, 318] width 122 height 33
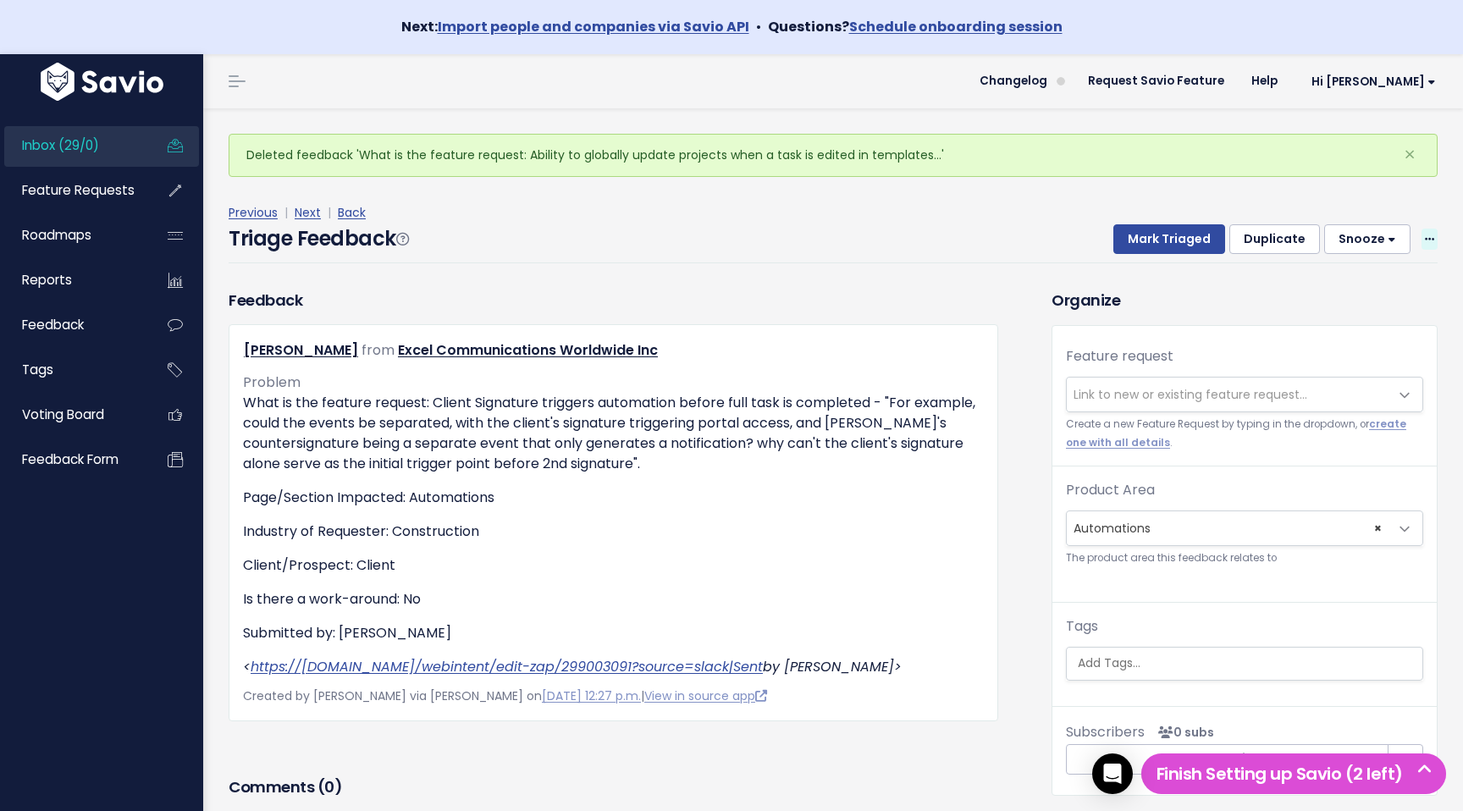
click at [1429, 246] on span at bounding box center [1430, 239] width 16 height 21
click at [1378, 306] on link "Delete" at bounding box center [1363, 318] width 122 height 33
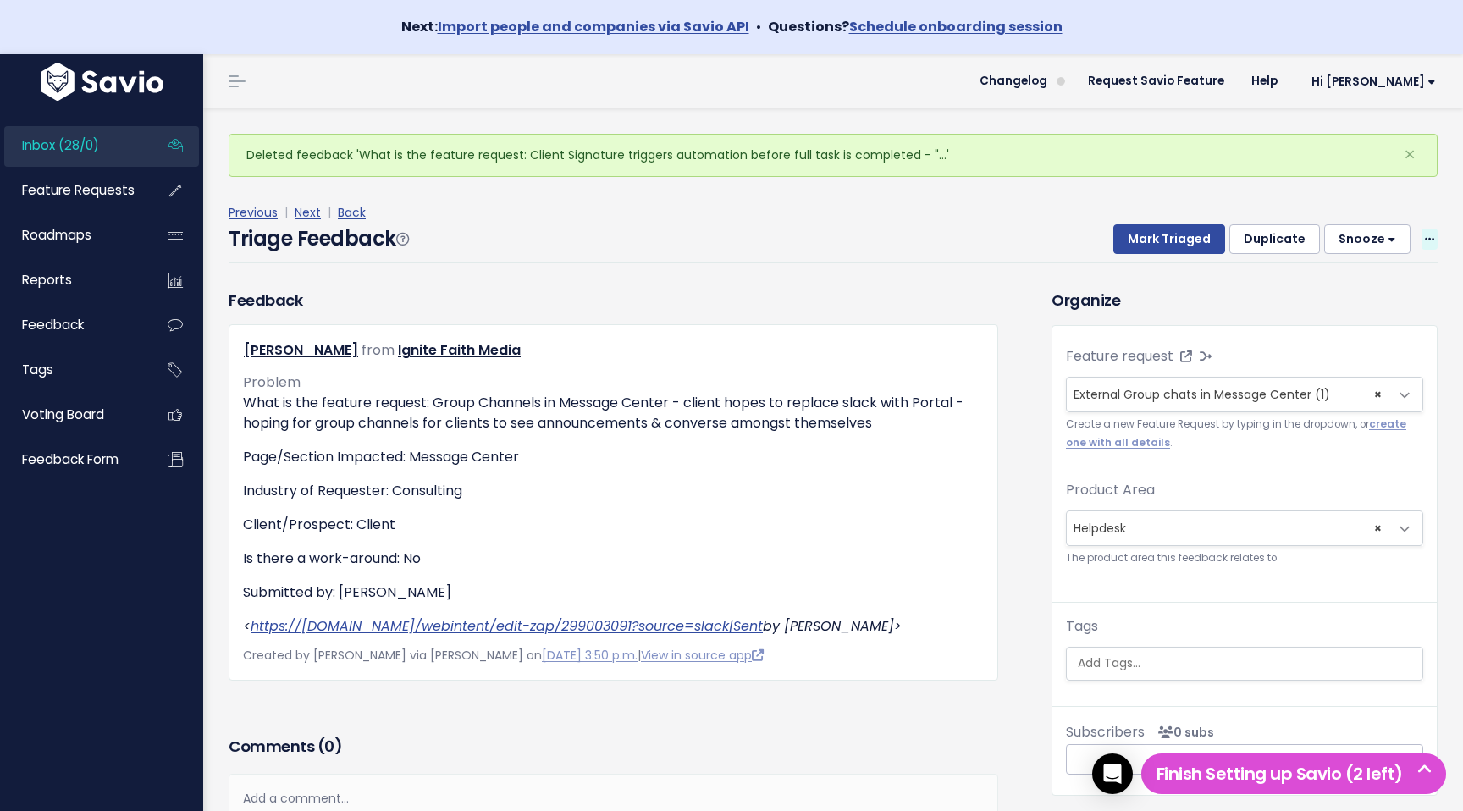
click at [1431, 235] on icon at bounding box center [1429, 240] width 9 height 11
click at [1364, 323] on link "Delete" at bounding box center [1363, 318] width 122 height 33
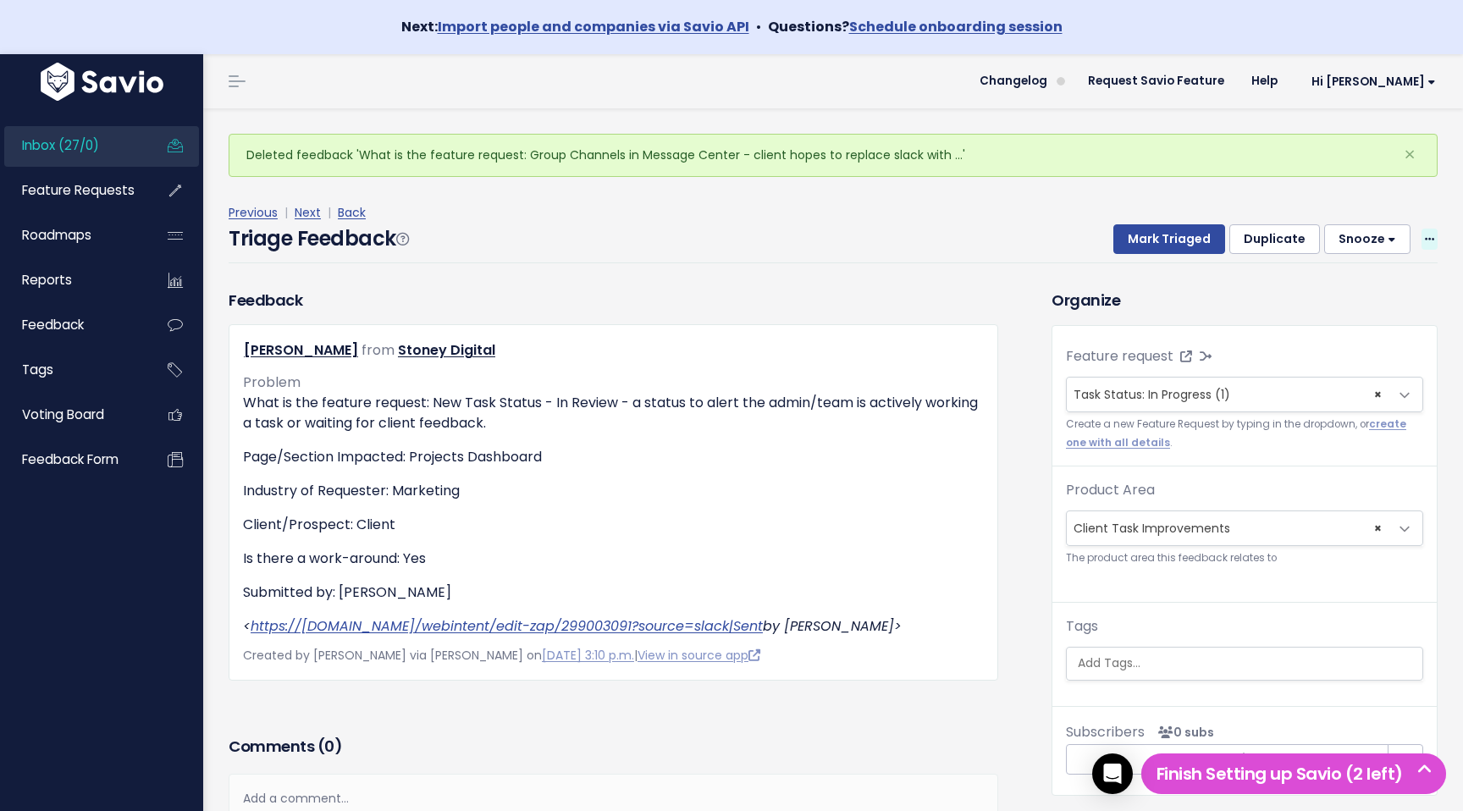
click at [1429, 235] on icon at bounding box center [1429, 240] width 9 height 11
click at [1348, 323] on link "Delete" at bounding box center [1363, 318] width 122 height 33
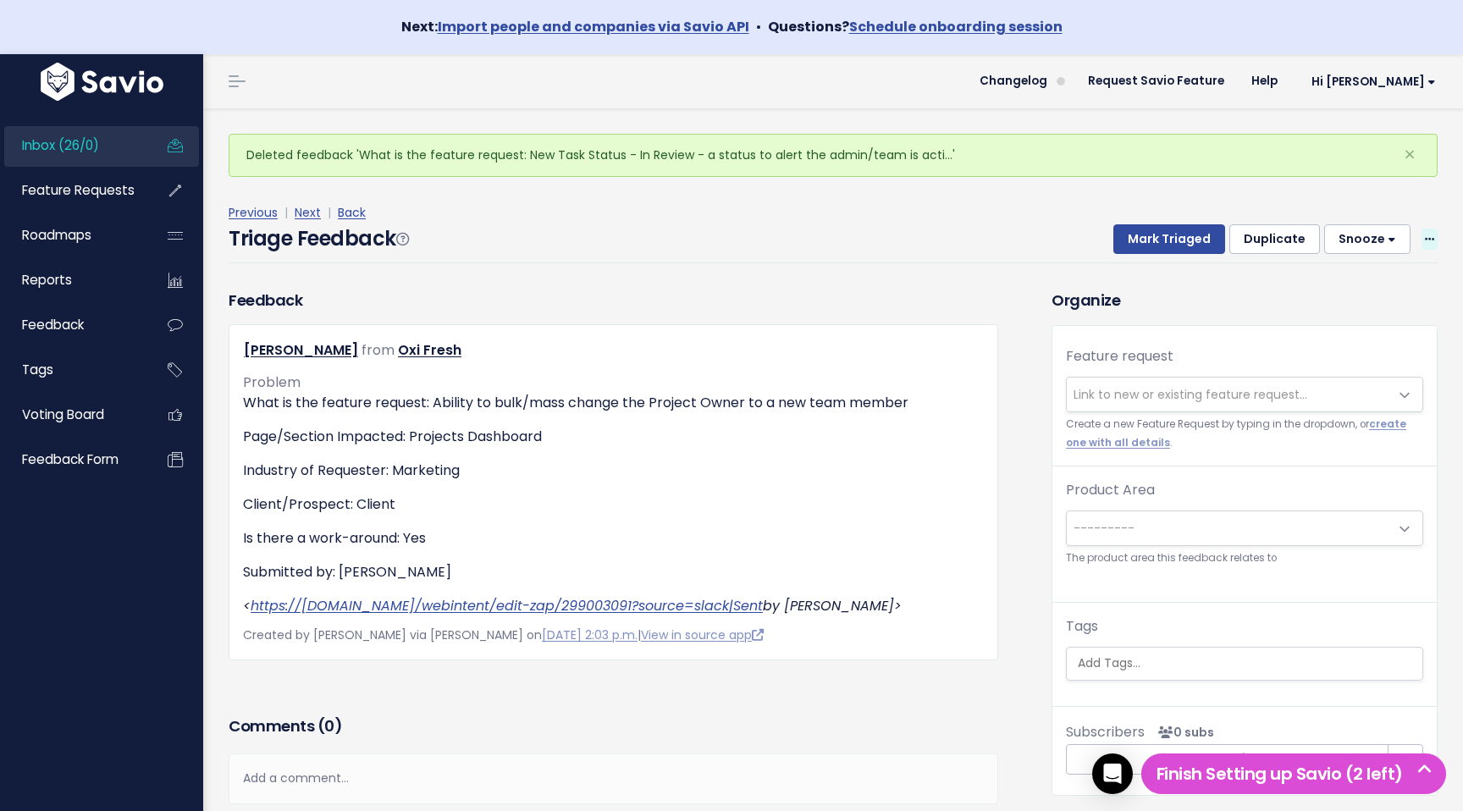
click at [1425, 237] on icon at bounding box center [1429, 240] width 9 height 11
click at [1388, 322] on link "Delete" at bounding box center [1363, 318] width 122 height 33
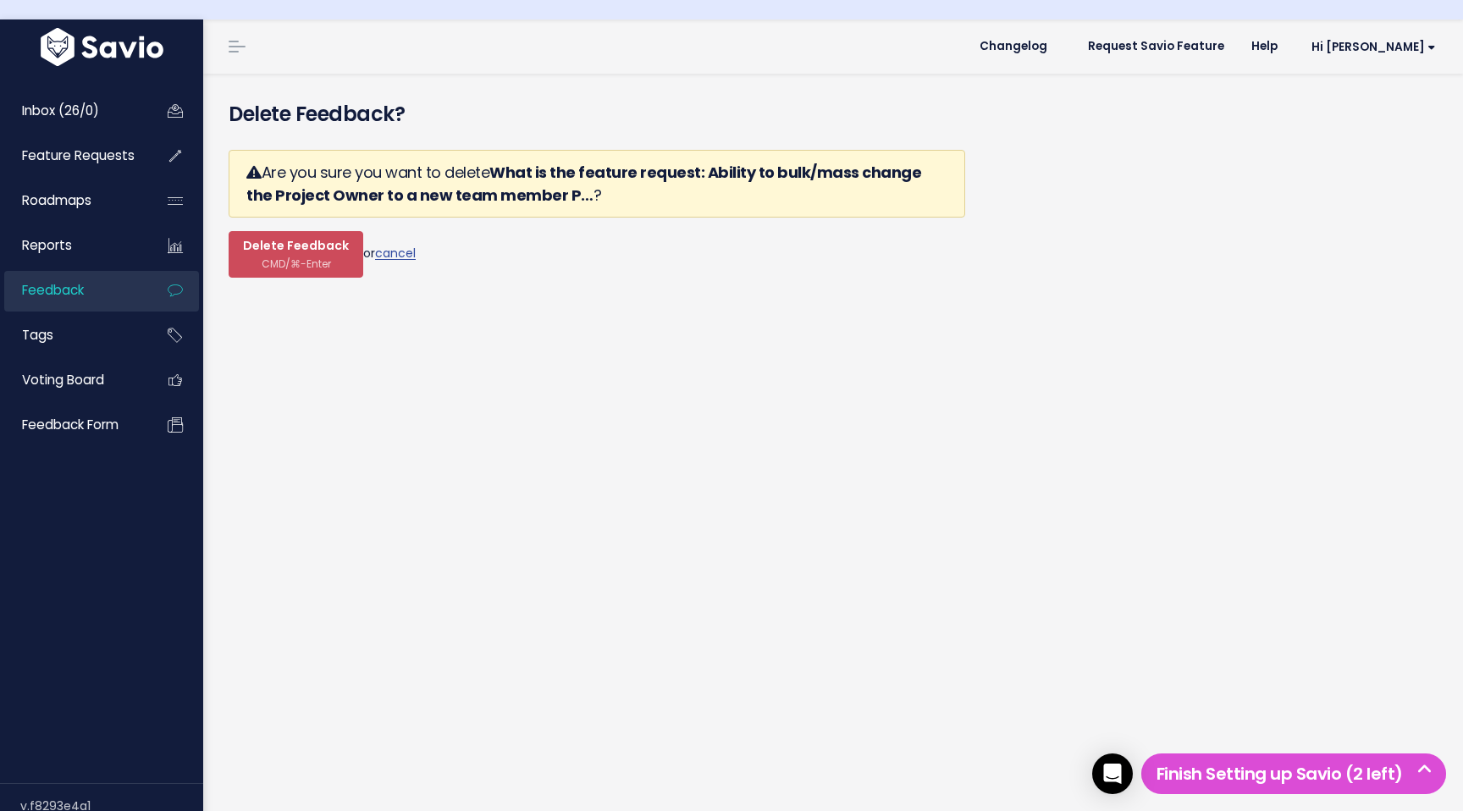
scroll to position [54, 0]
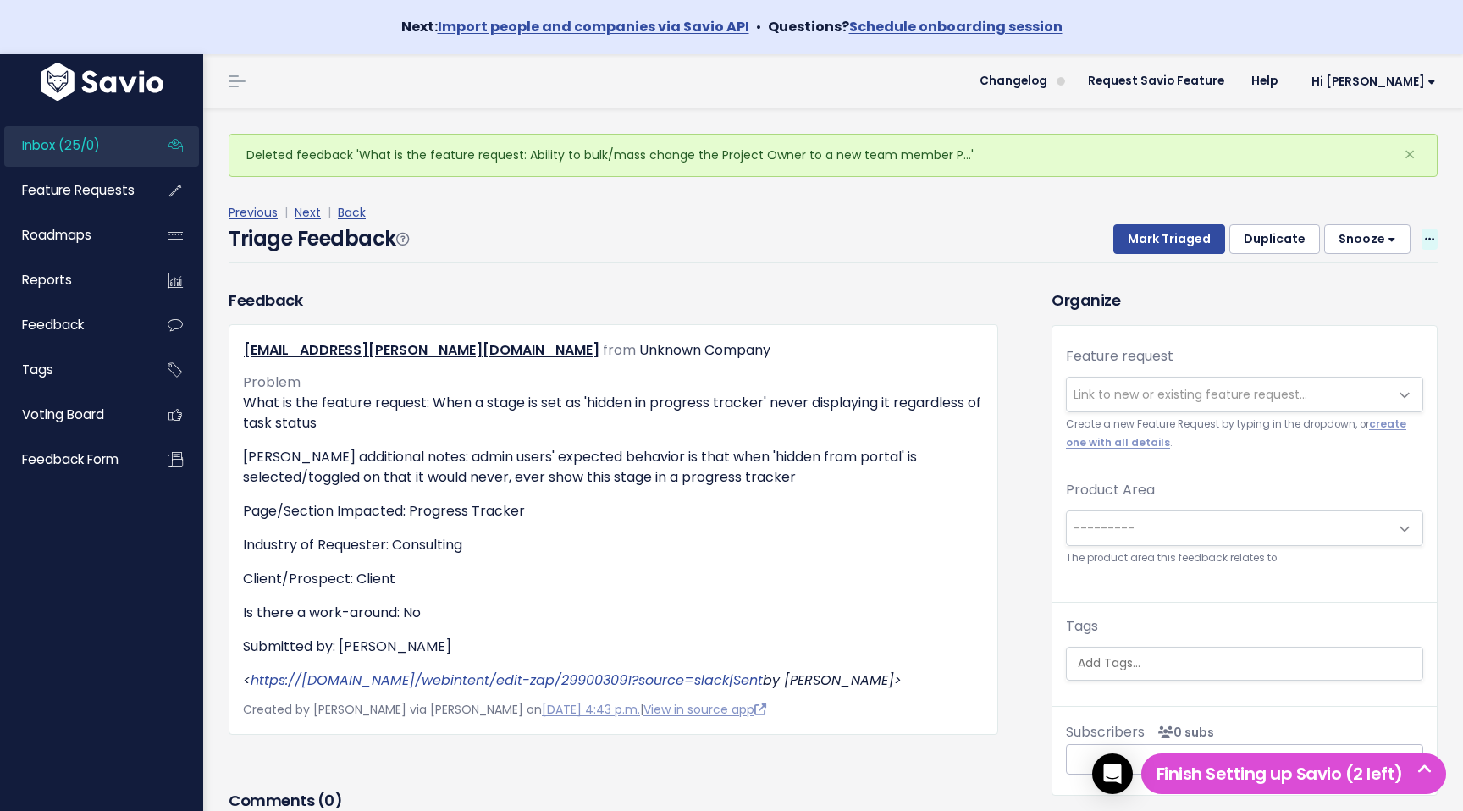
click at [1434, 238] on span at bounding box center [1430, 239] width 16 height 21
click at [1385, 317] on link "Delete" at bounding box center [1363, 318] width 122 height 33
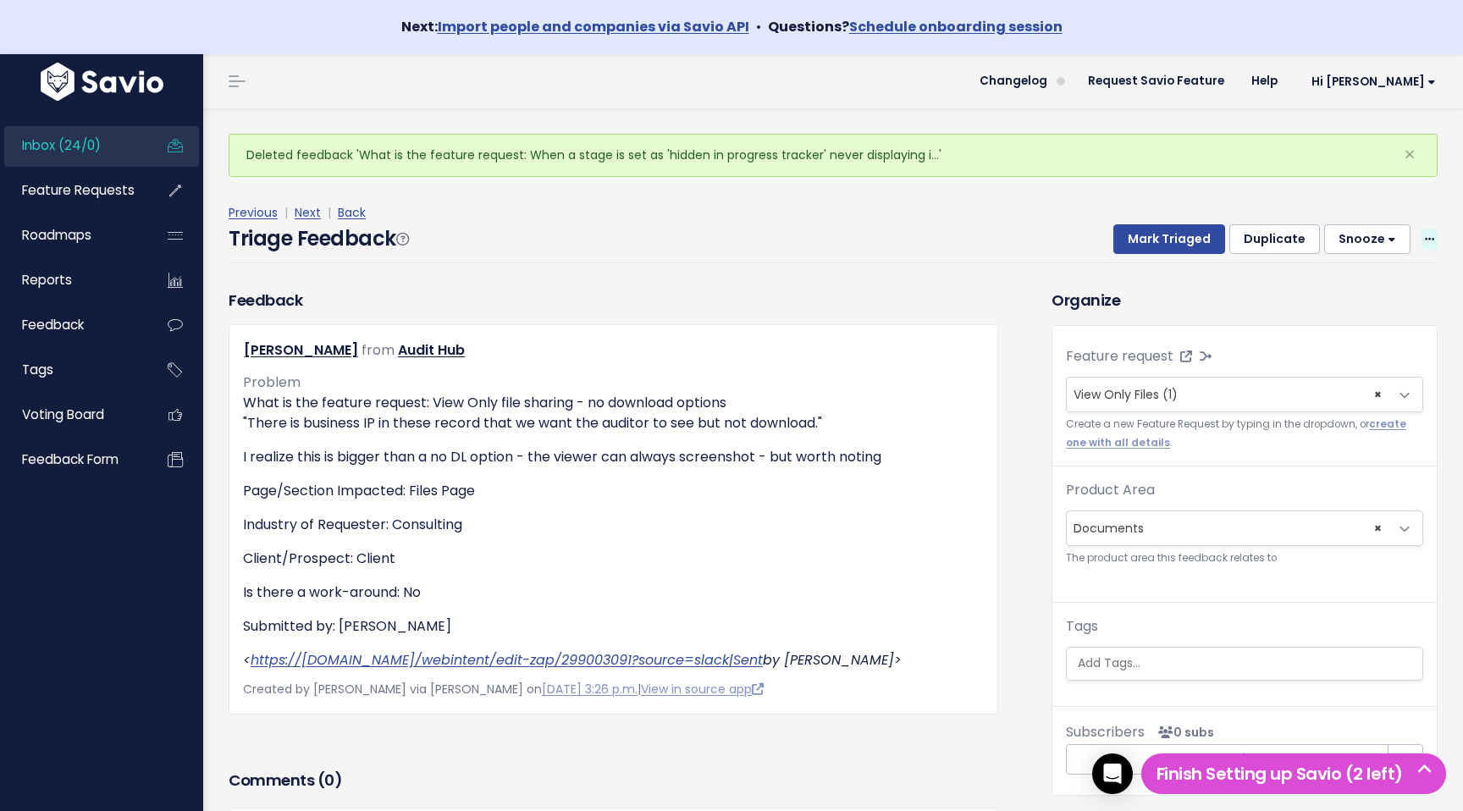
click at [1427, 240] on icon at bounding box center [1429, 240] width 9 height 11
click at [1390, 318] on link "Delete" at bounding box center [1363, 318] width 122 height 33
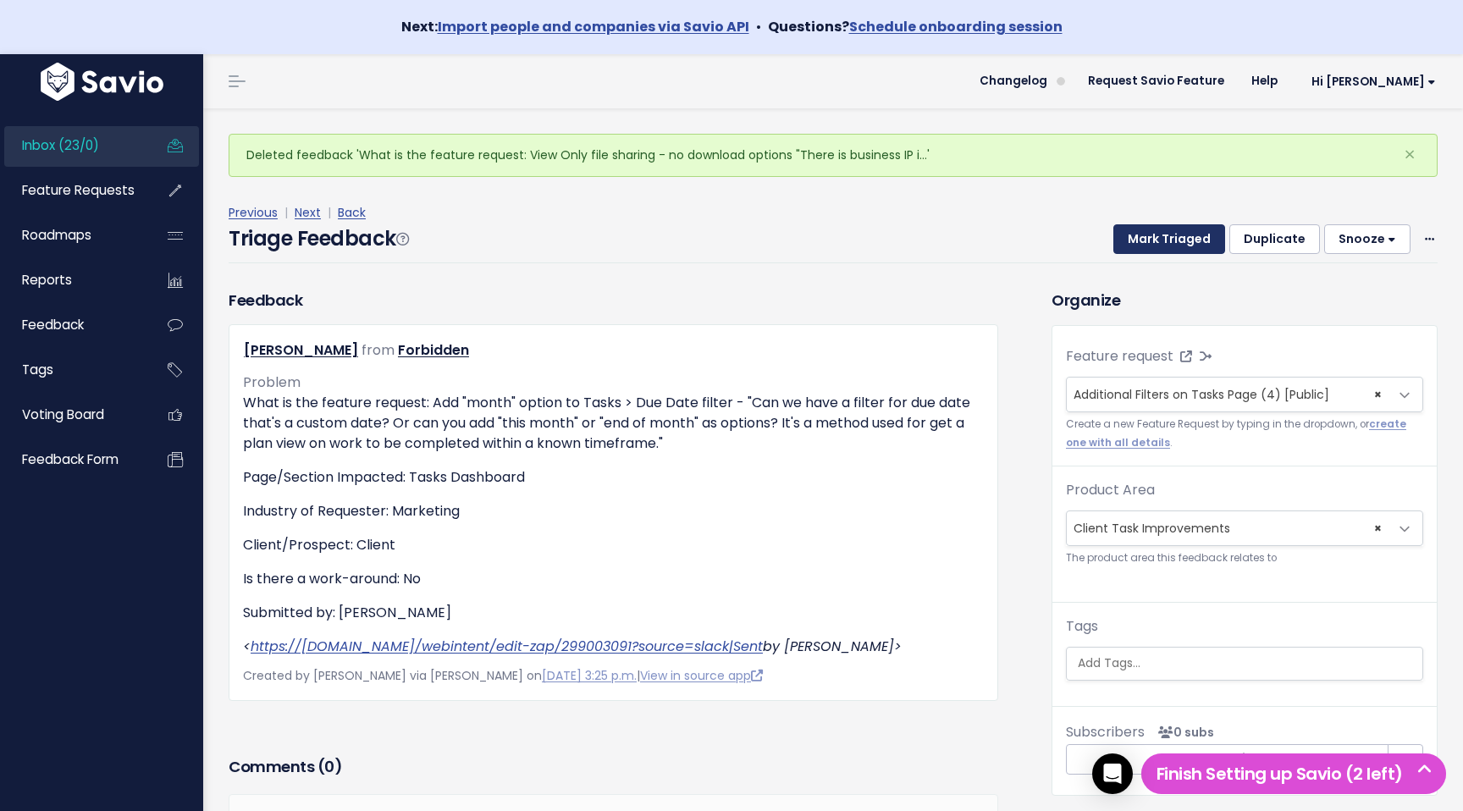
click at [1146, 231] on button "Mark Triaged" at bounding box center [1170, 239] width 112 height 30
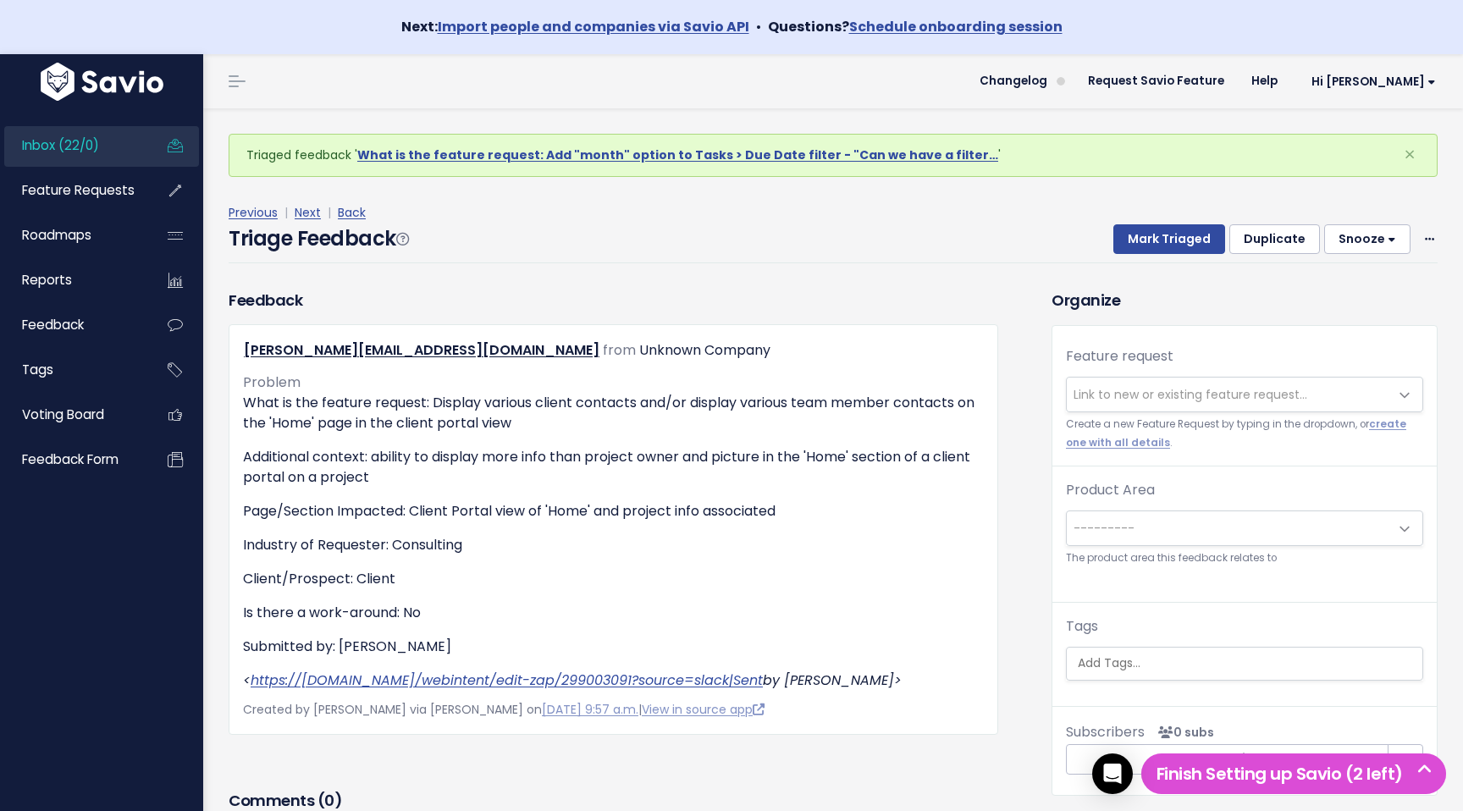
click at [1418, 241] on div "Mark Triaged Duplicate [GEOGRAPHIC_DATA] 1 day 3 days 7 days 14 days Edit Delete" at bounding box center [1265, 239] width 345 height 30
click at [1437, 234] on span at bounding box center [1430, 239] width 16 height 21
click at [1365, 323] on link "Delete" at bounding box center [1363, 318] width 122 height 33
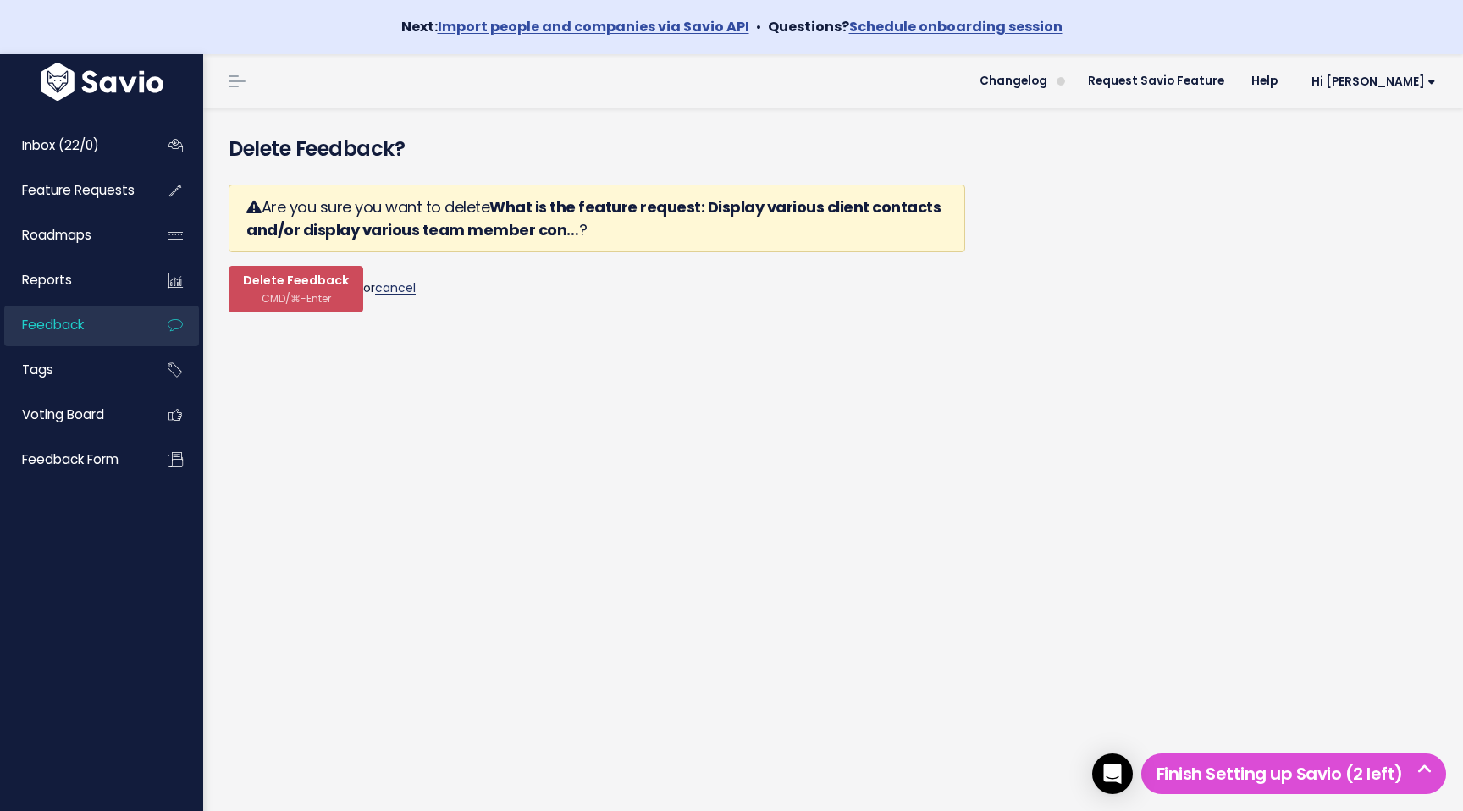
click at [402, 293] on link "cancel" at bounding box center [395, 287] width 41 height 17
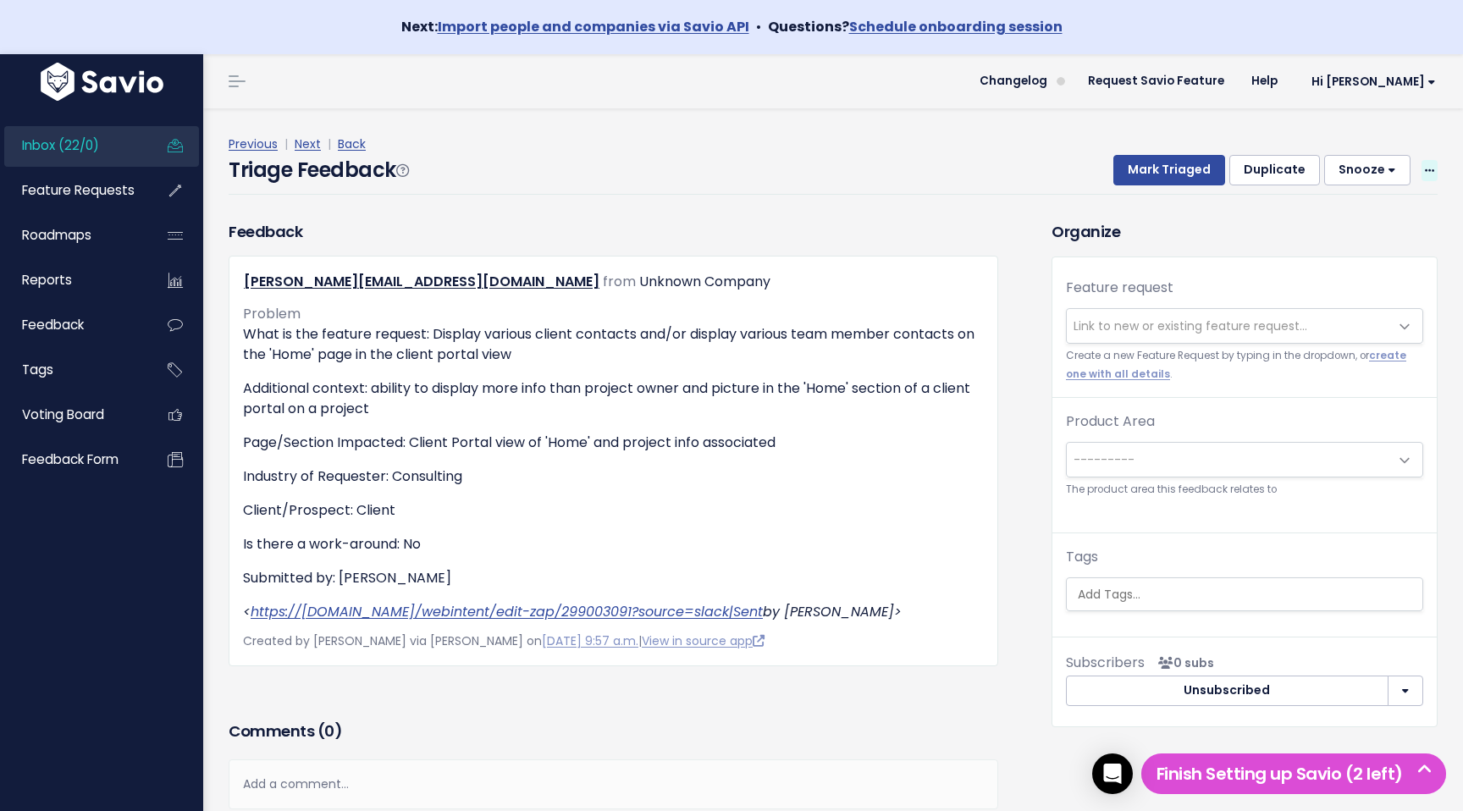
click at [1432, 176] on span at bounding box center [1430, 170] width 16 height 21
click at [1401, 243] on link "Delete" at bounding box center [1363, 250] width 122 height 33
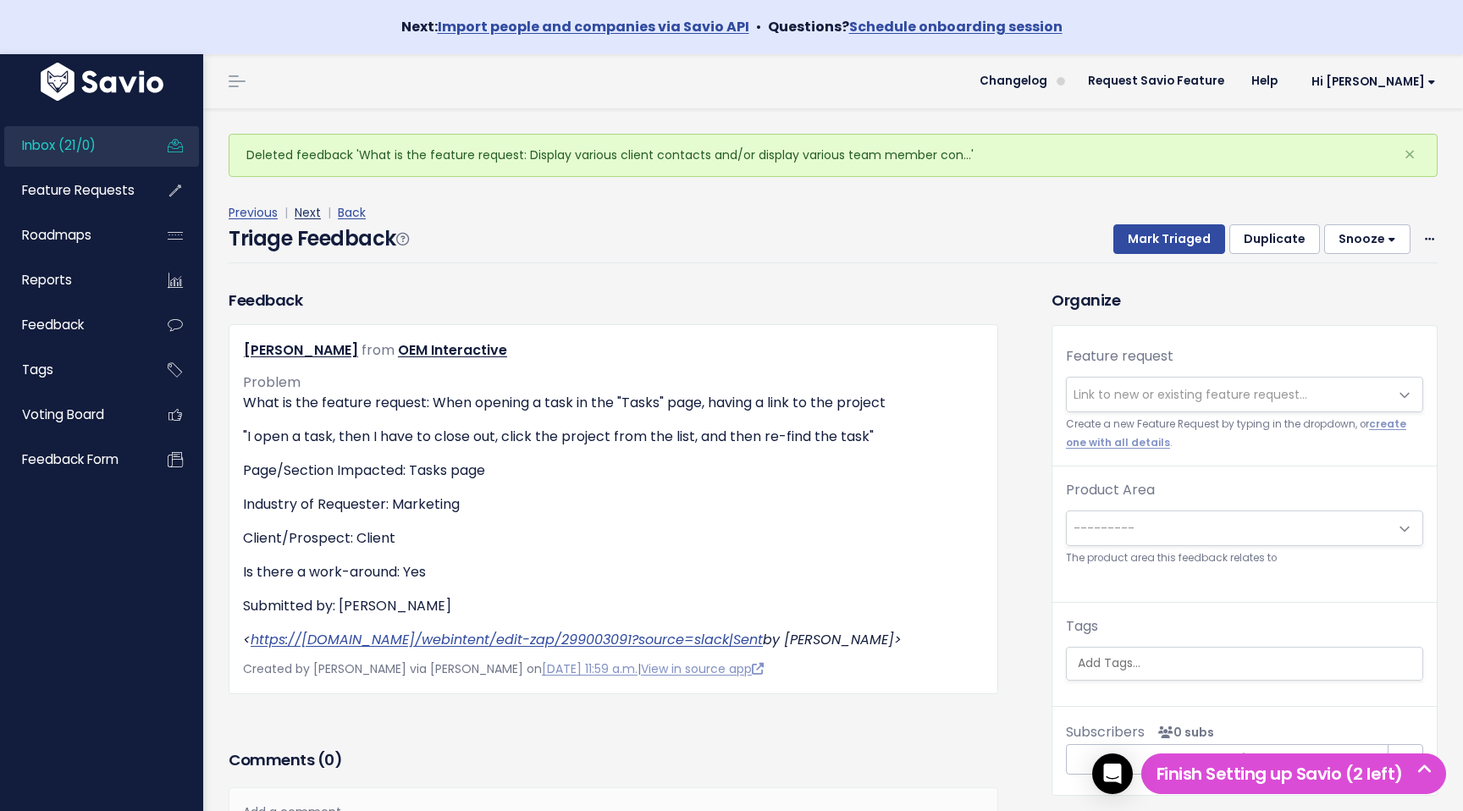
click at [307, 214] on link "Next" at bounding box center [308, 212] width 26 height 17
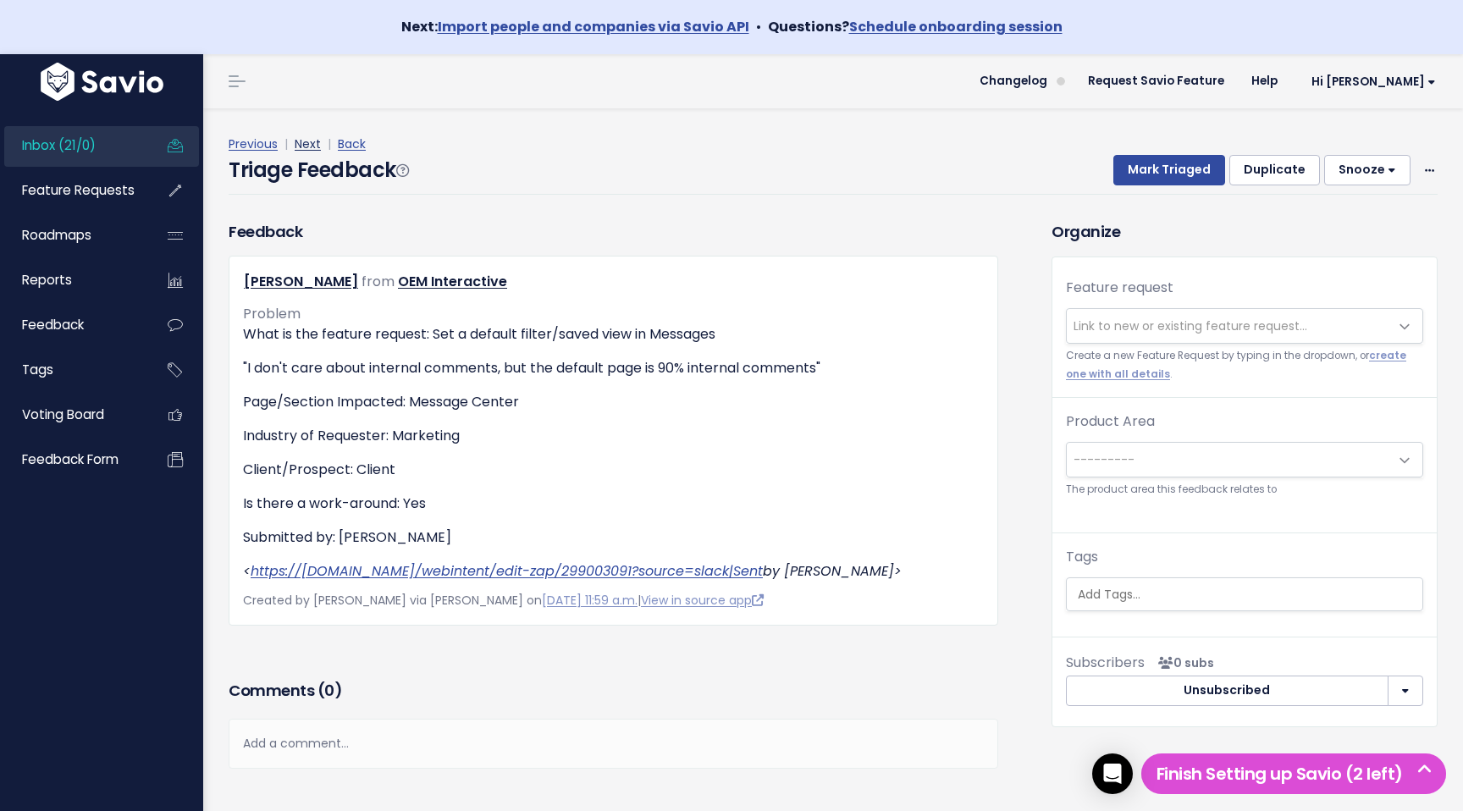
click at [317, 146] on link "Next" at bounding box center [308, 143] width 26 height 17
click at [135, 135] on link "Inbox (21/0)" at bounding box center [72, 145] width 136 height 39
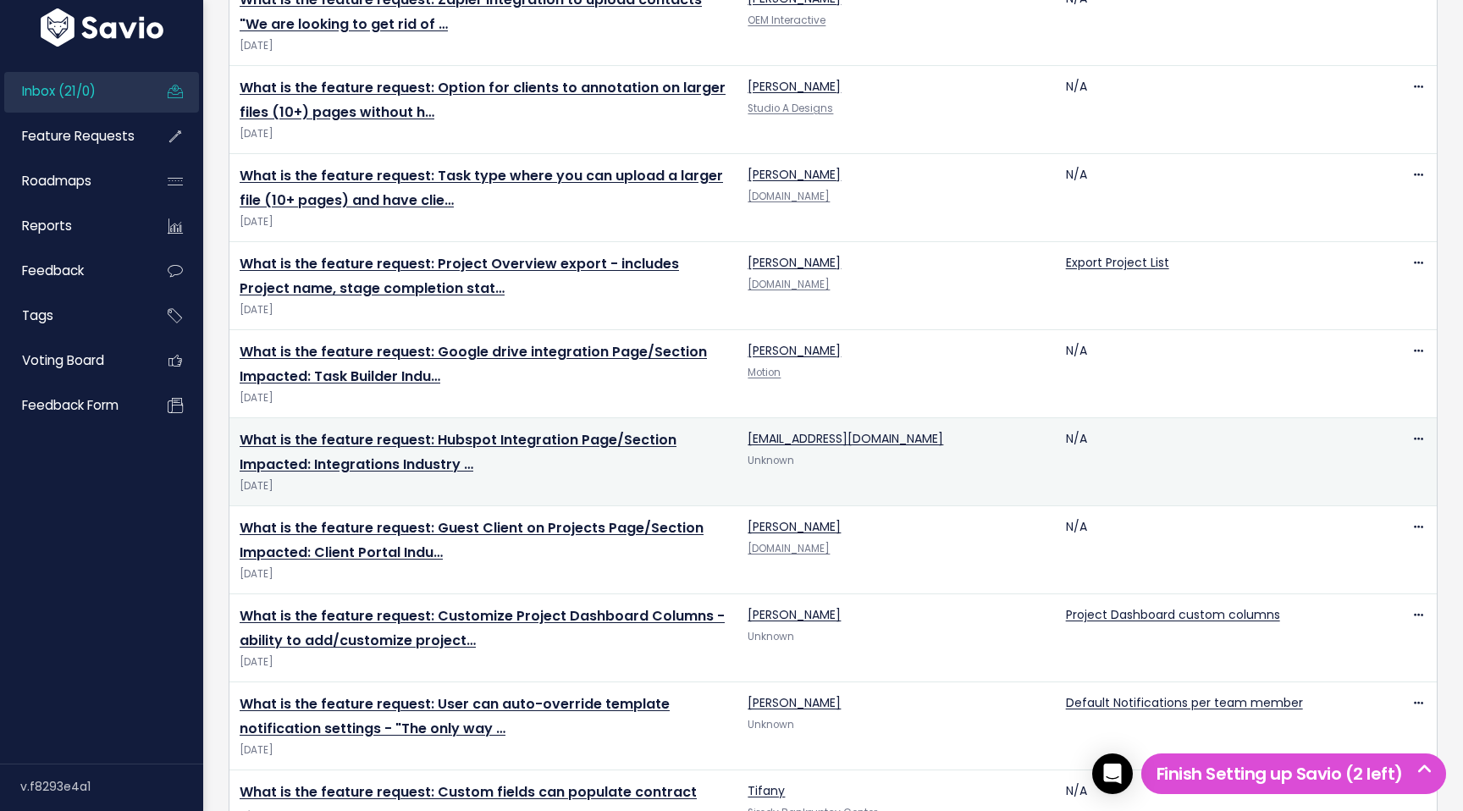
scroll to position [564, 0]
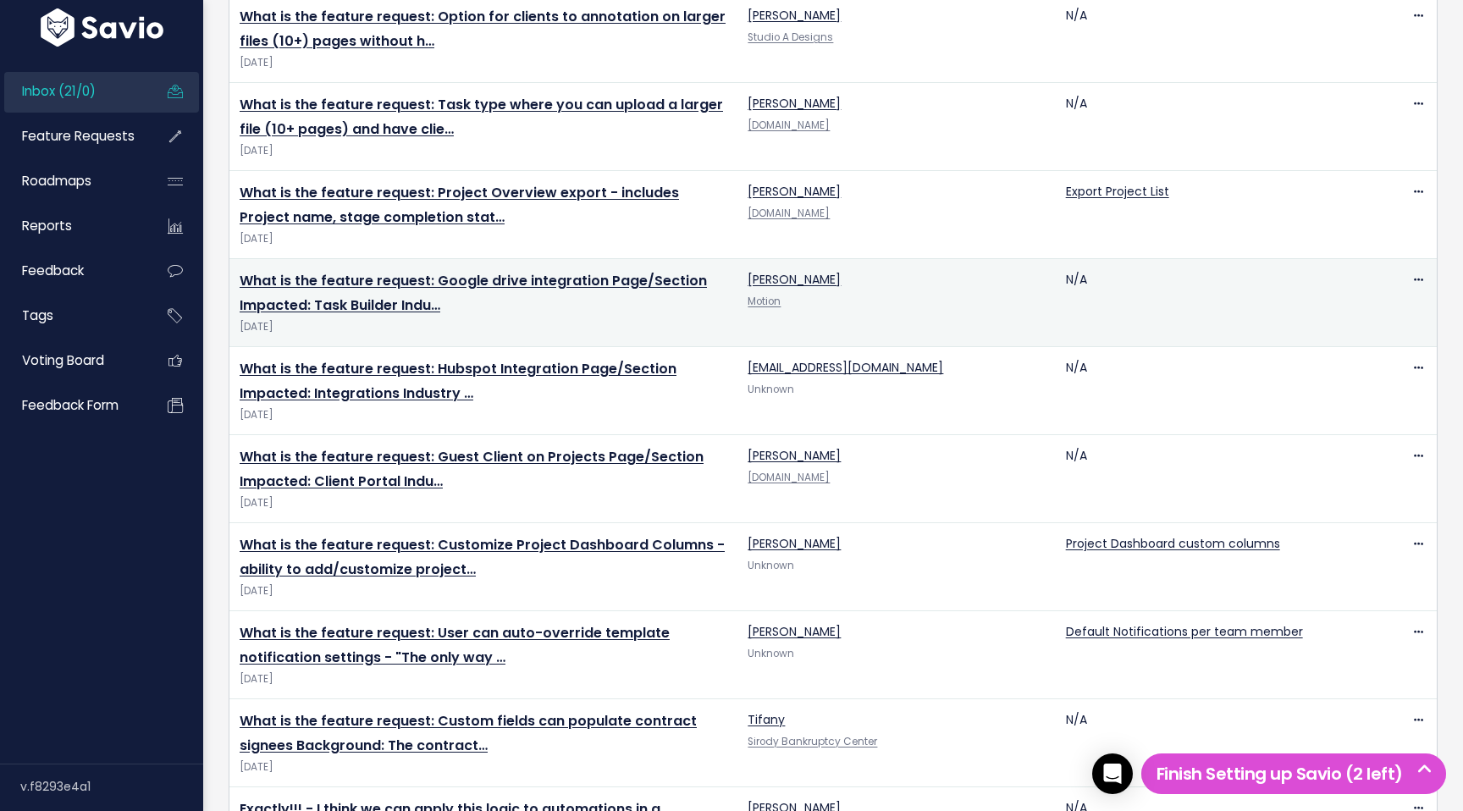
click at [371, 270] on td "What is the feature request: Google drive integration Page/Section Impacted: Ta…" at bounding box center [483, 303] width 508 height 88
click at [367, 280] on link "What is the feature request: Google drive integration Page/Section Impacted: Ta…" at bounding box center [473, 293] width 467 height 44
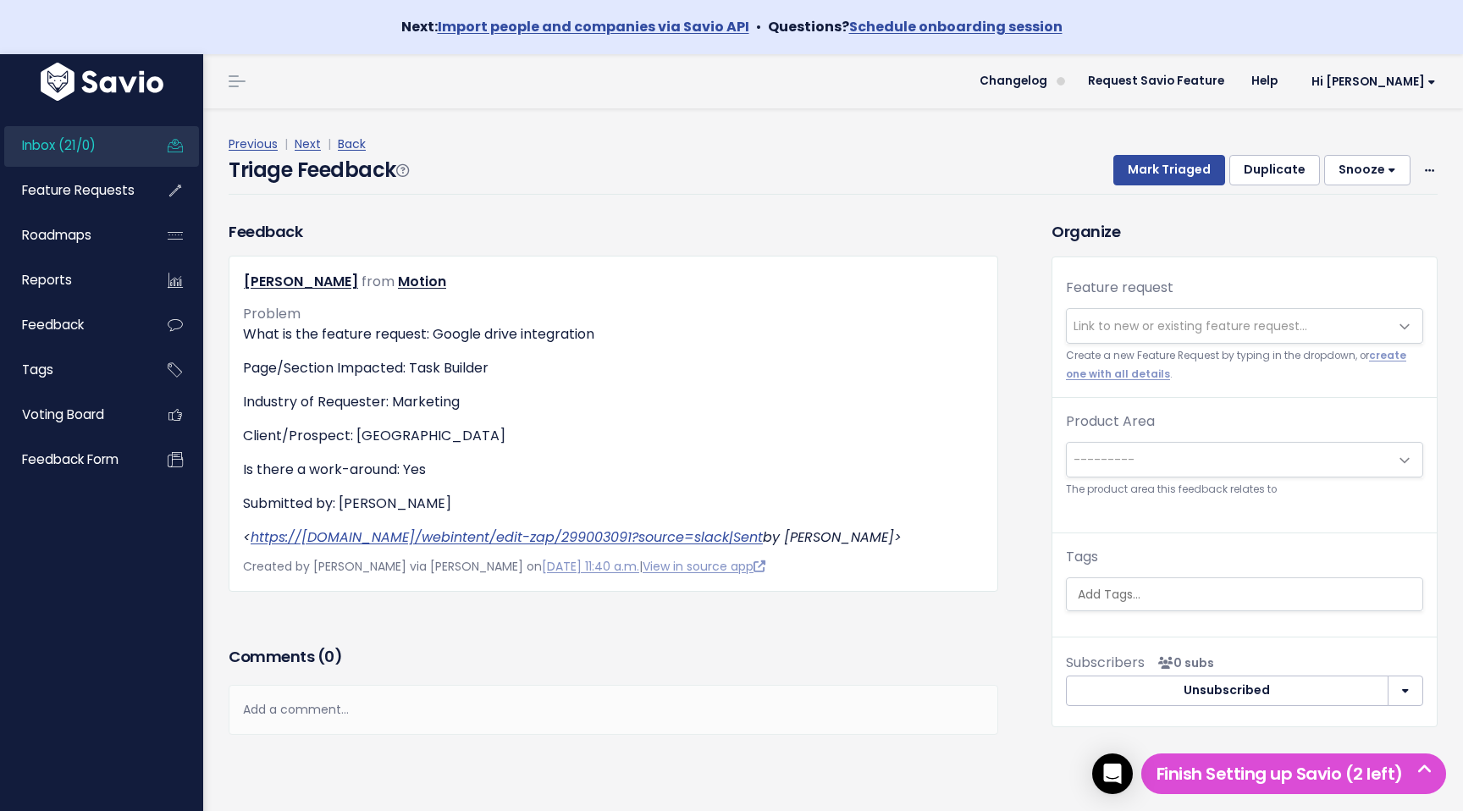
click at [111, 144] on link "Inbox (21/0)" at bounding box center [72, 145] width 136 height 39
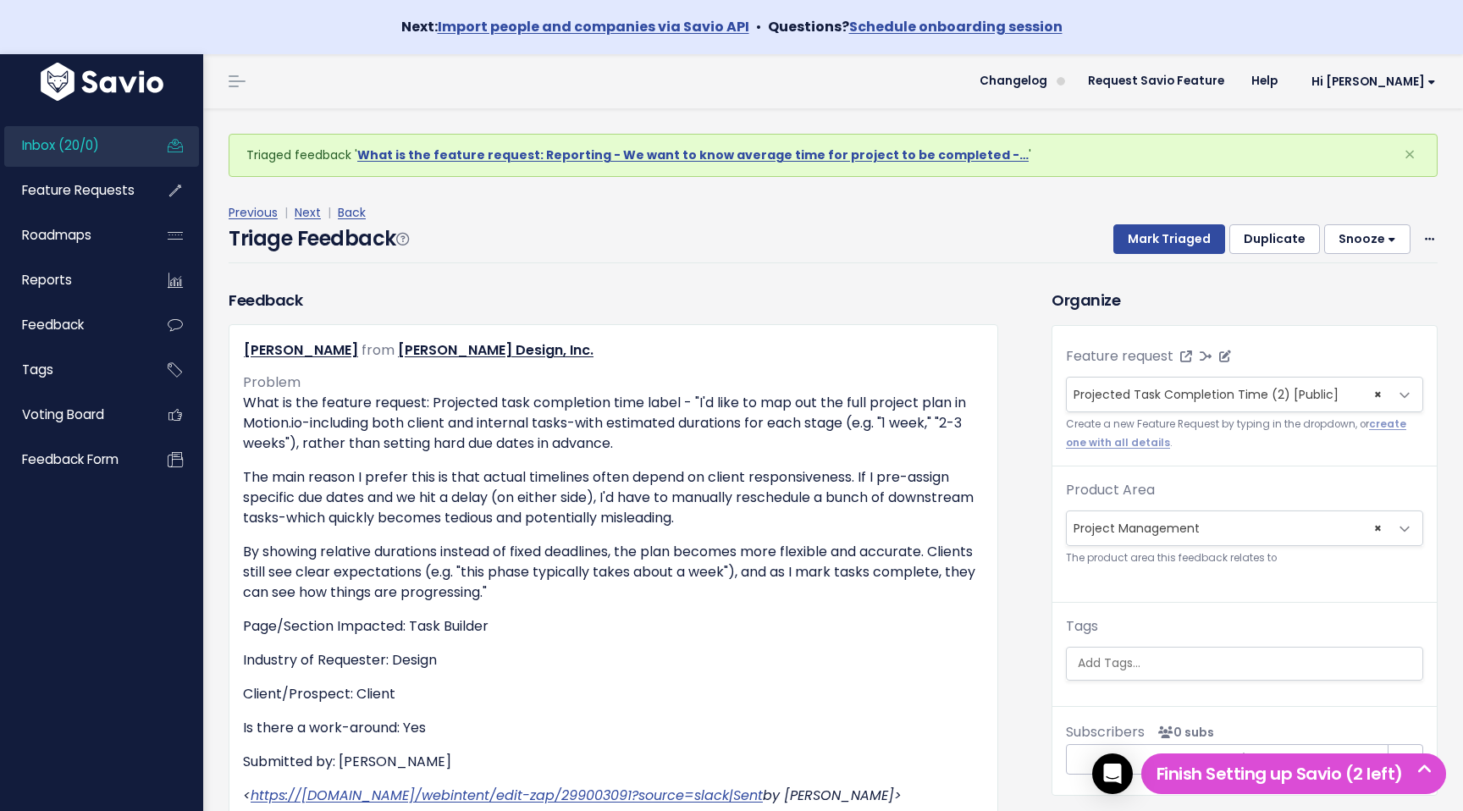
click at [1319, 384] on span "× Projected Task Completion Time (2) [Public]" at bounding box center [1228, 395] width 322 height 34
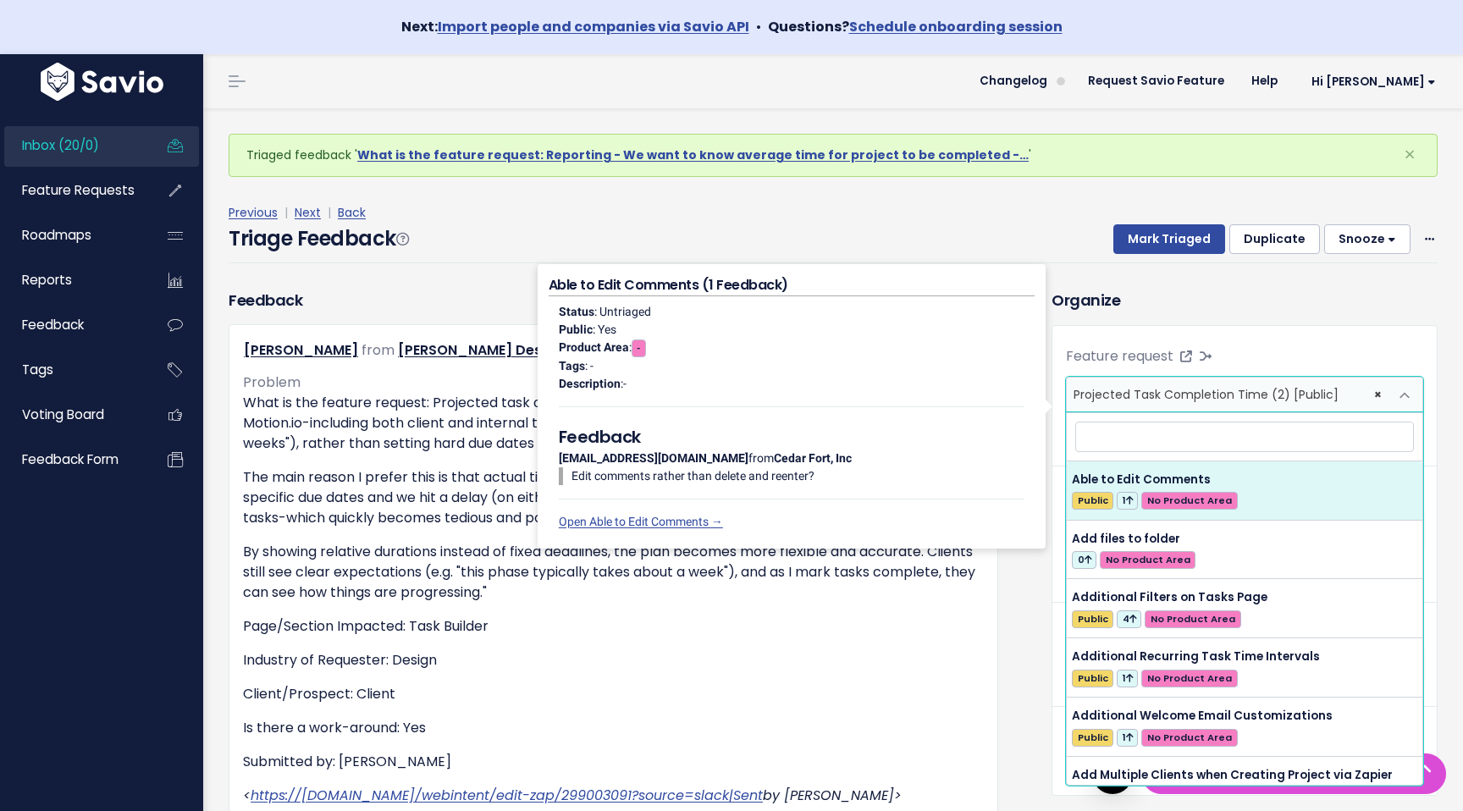
click at [1224, 298] on h3 "Organize" at bounding box center [1245, 300] width 386 height 23
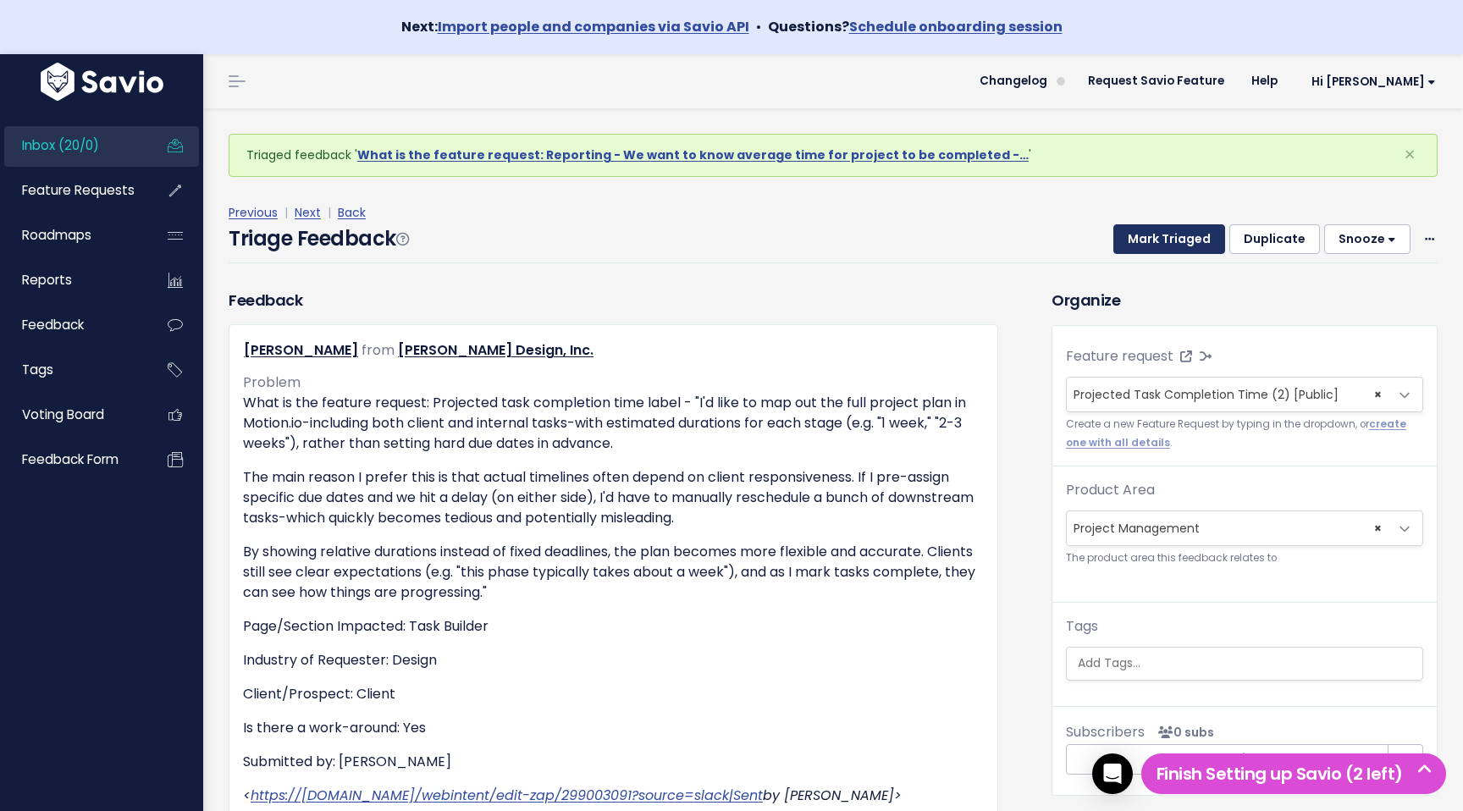
click at [1178, 229] on button "Mark Triaged" at bounding box center [1170, 239] width 112 height 30
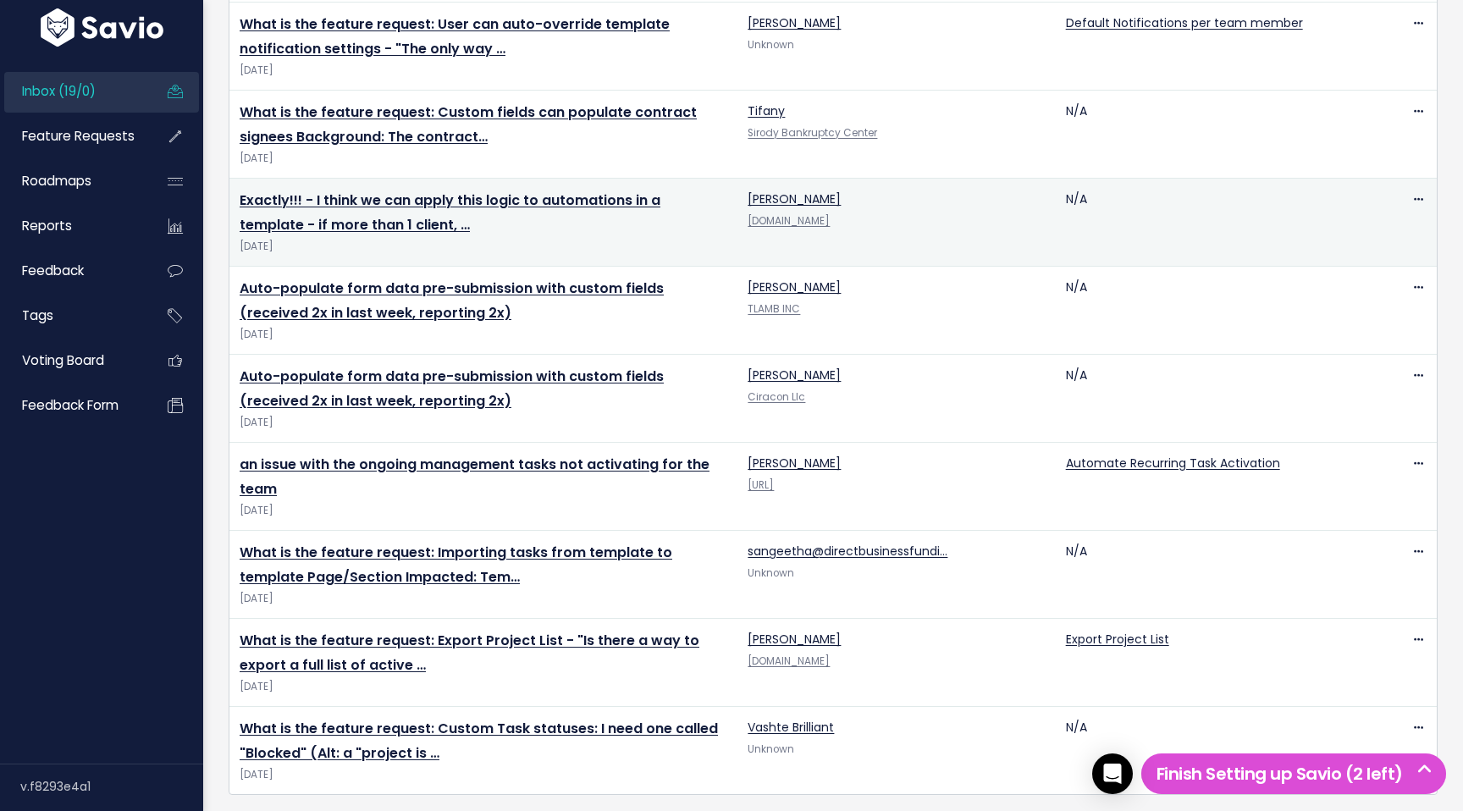
scroll to position [1184, 0]
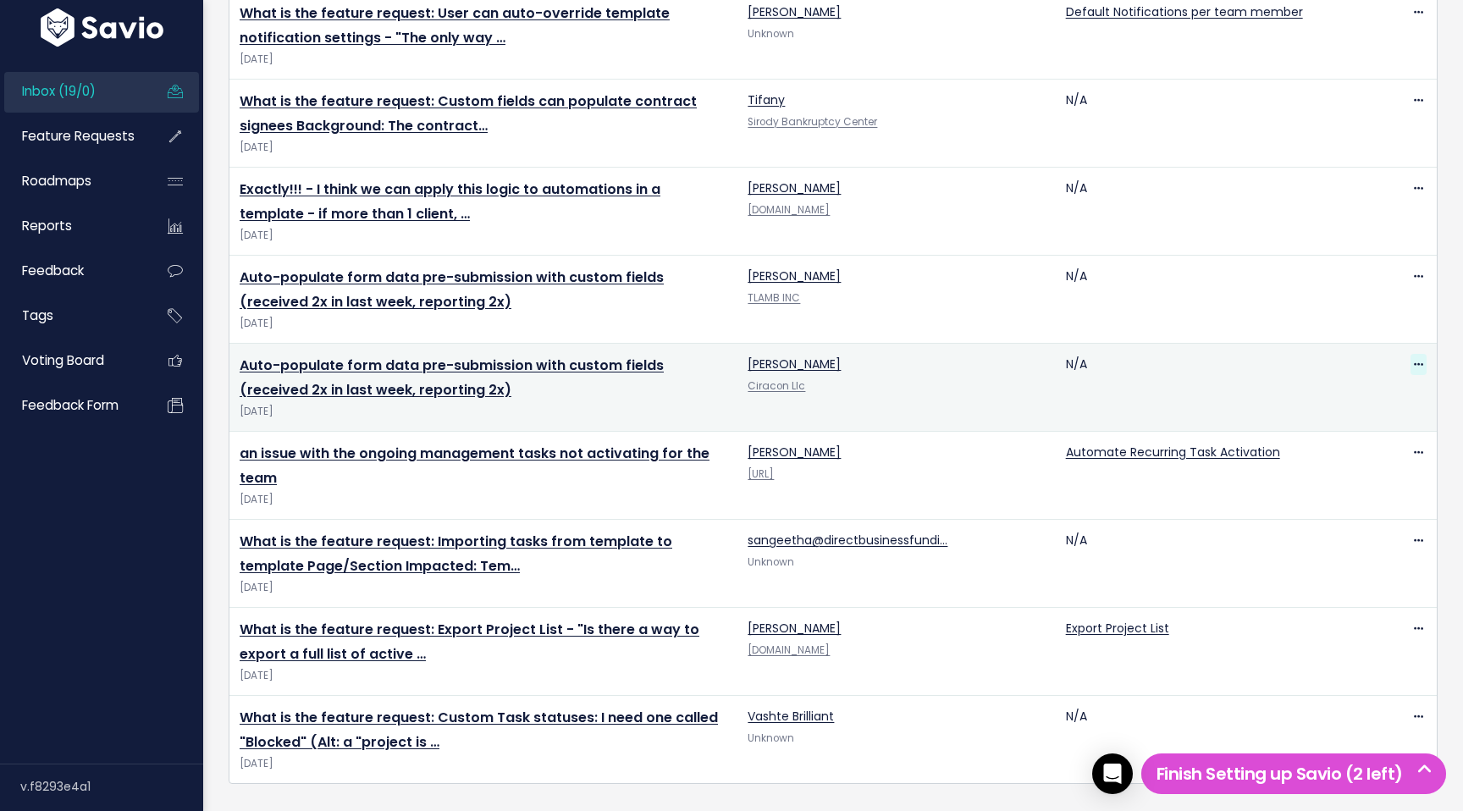
click at [1418, 362] on icon at bounding box center [1418, 365] width 9 height 11
click at [1372, 444] on link "Delete" at bounding box center [1351, 444] width 122 height 33
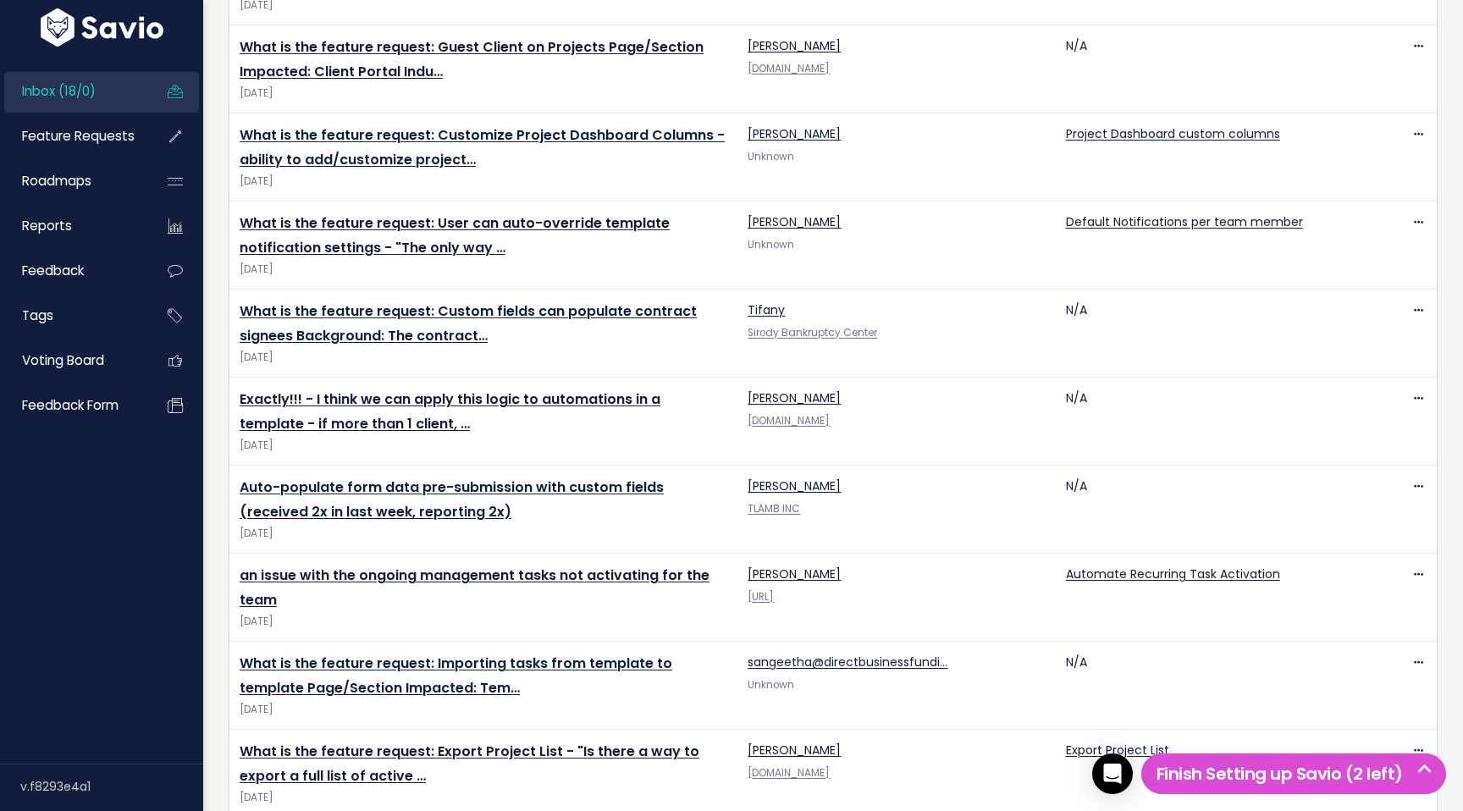
scroll to position [1164, 0]
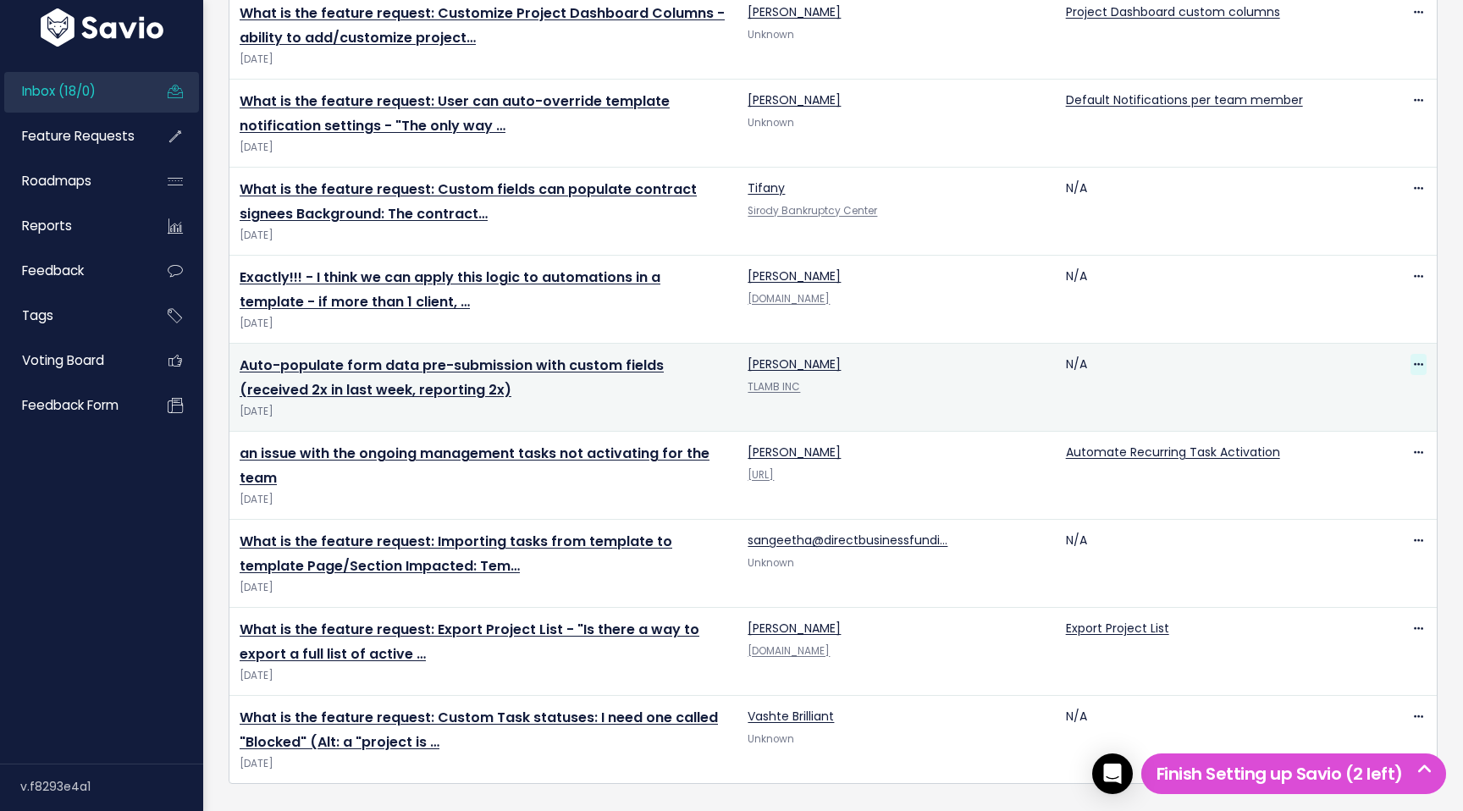
click at [1412, 364] on span at bounding box center [1419, 364] width 16 height 21
click at [1356, 441] on link "Delete" at bounding box center [1351, 444] width 122 height 33
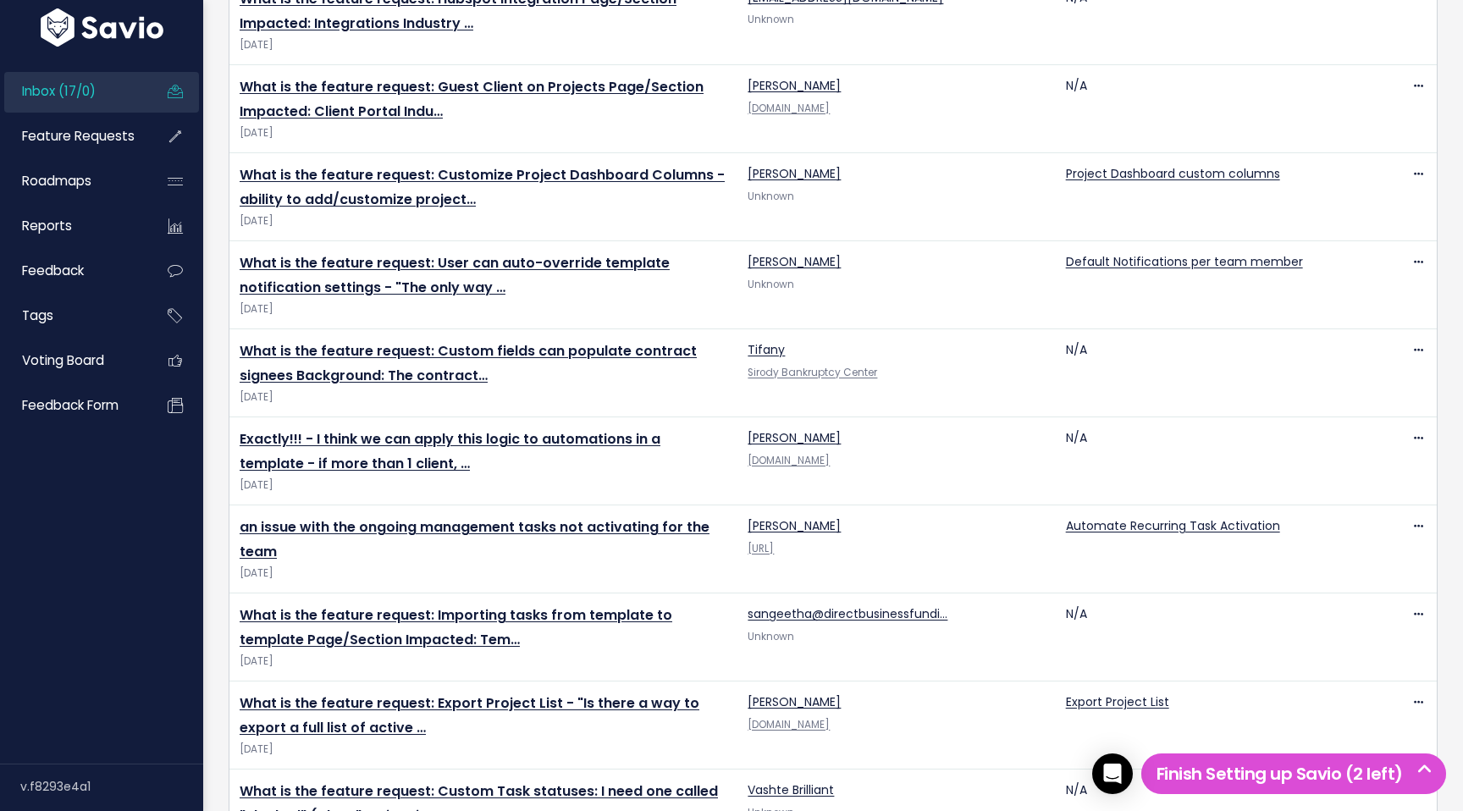
scroll to position [1004, 0]
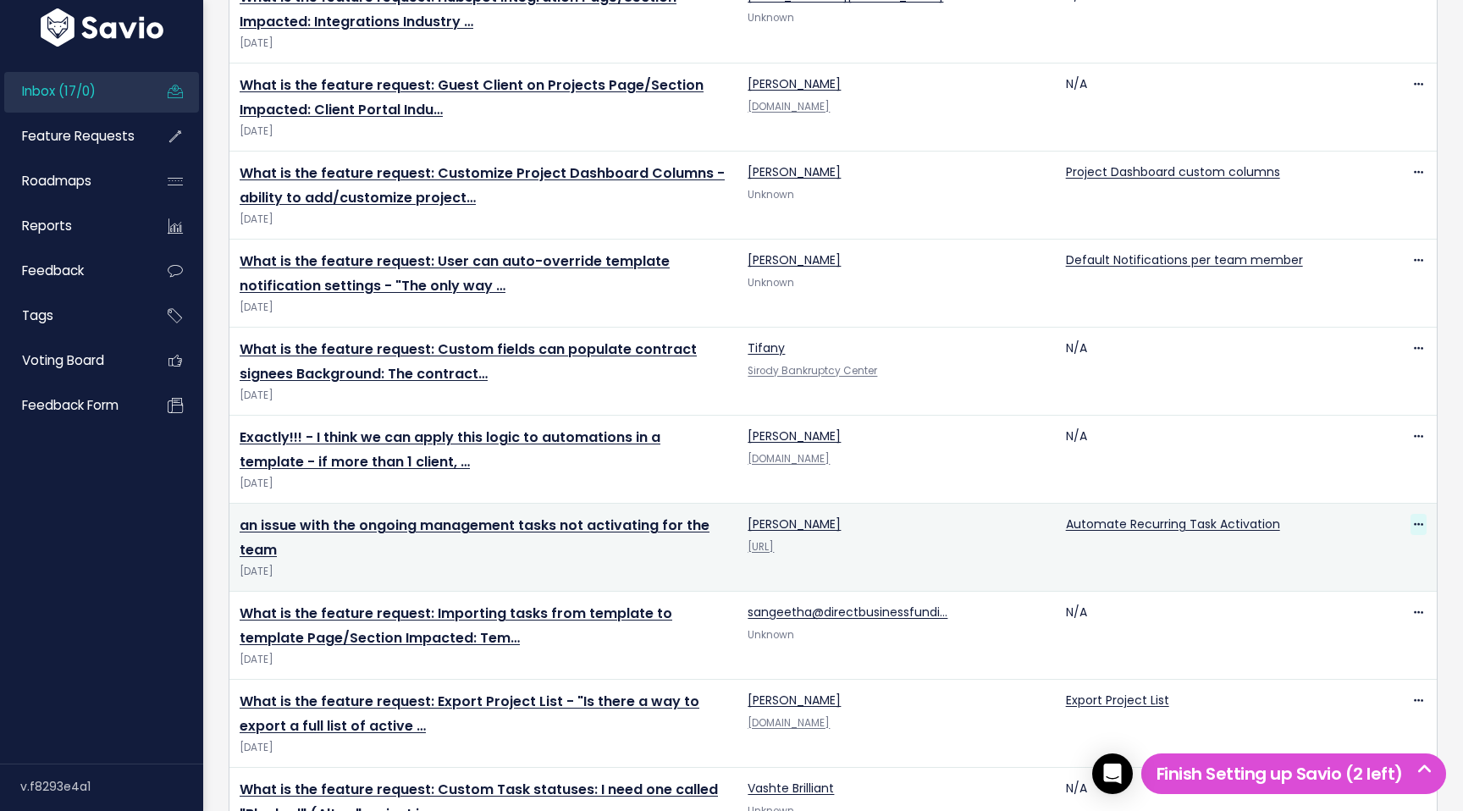
click at [1418, 532] on span at bounding box center [1419, 524] width 16 height 21
click at [1373, 605] on link "Delete" at bounding box center [1351, 605] width 122 height 33
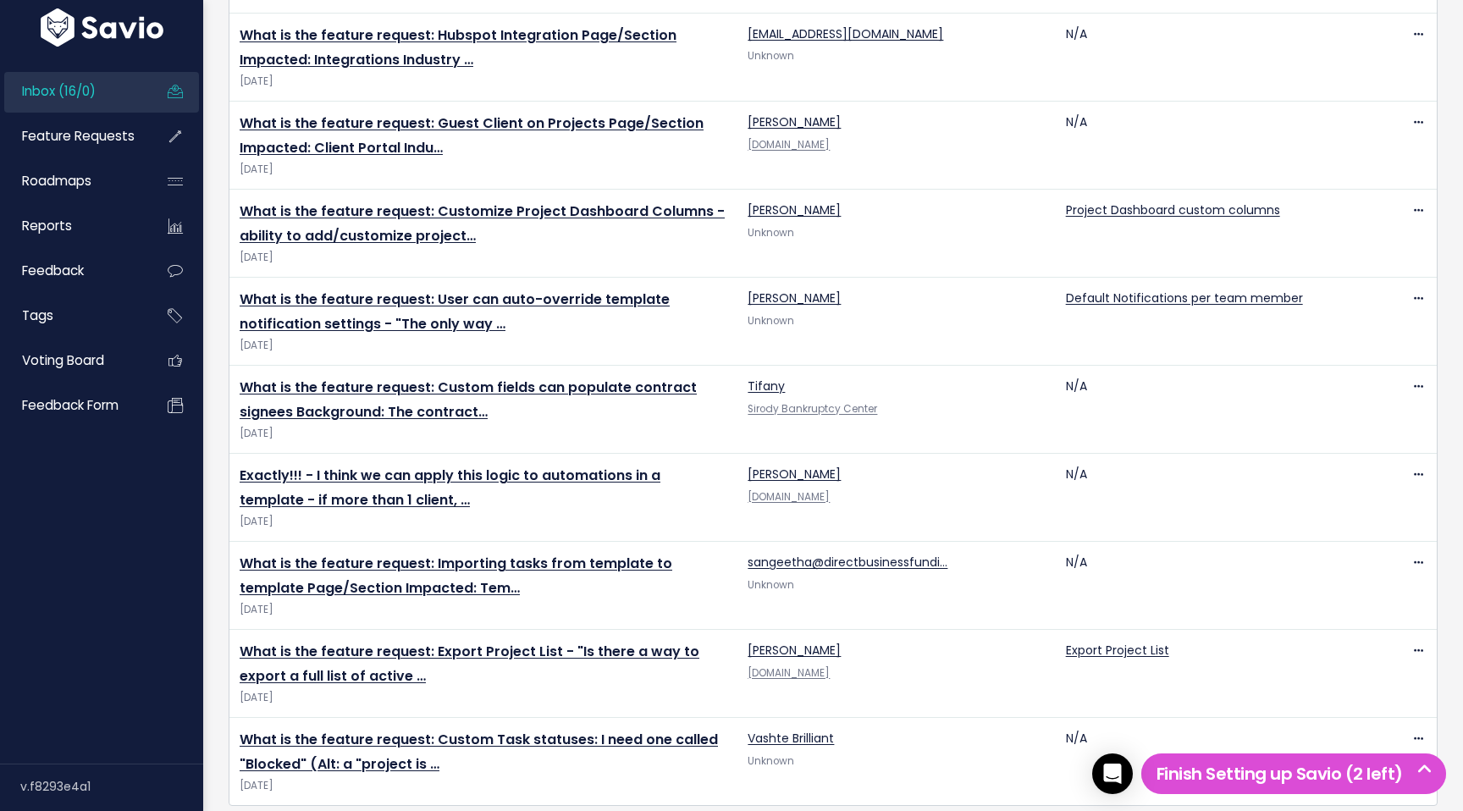
scroll to position [988, 0]
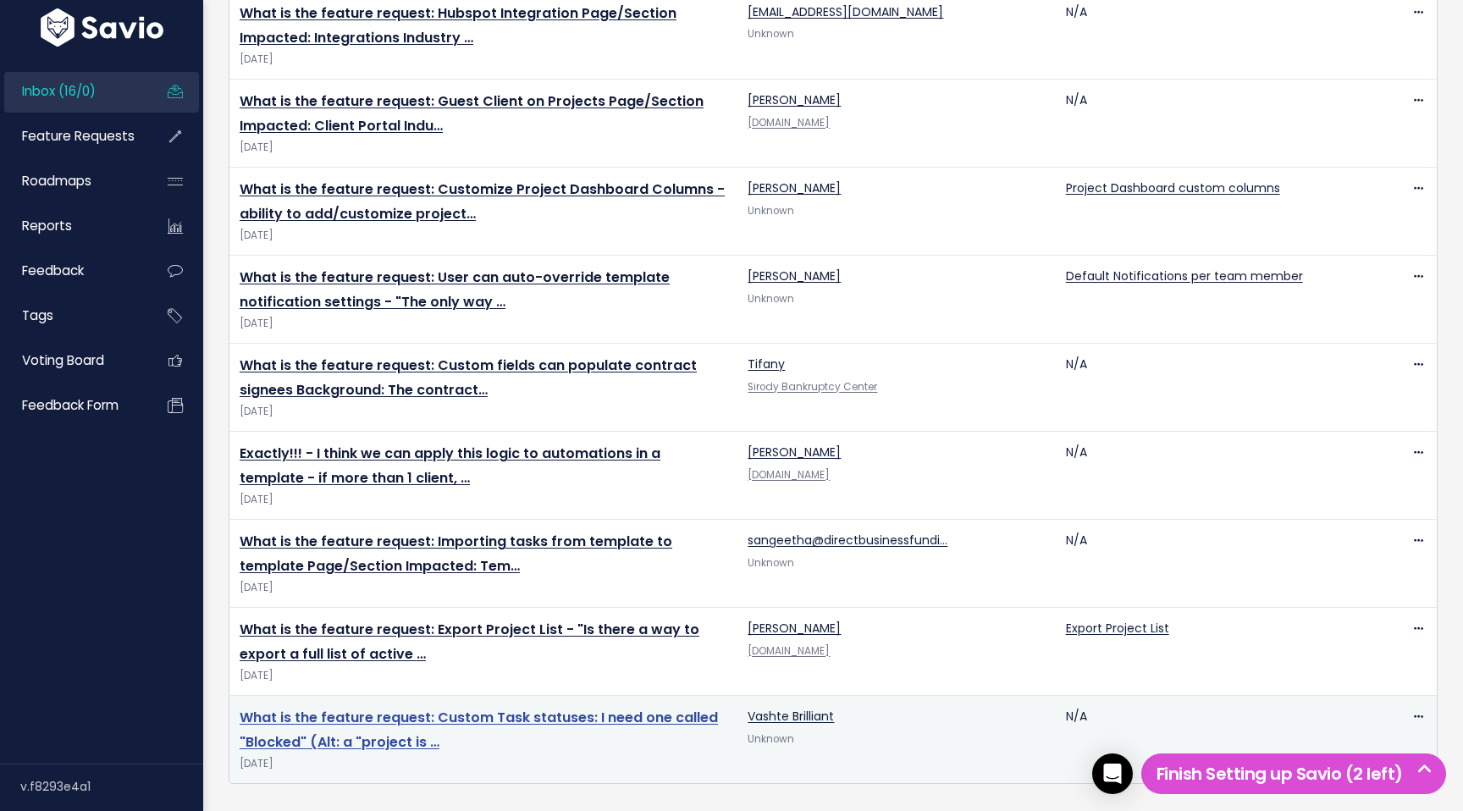
click at [500, 715] on link "What is the feature request: Custom Task statuses: I need one called "Blocked" …" at bounding box center [479, 730] width 478 height 44
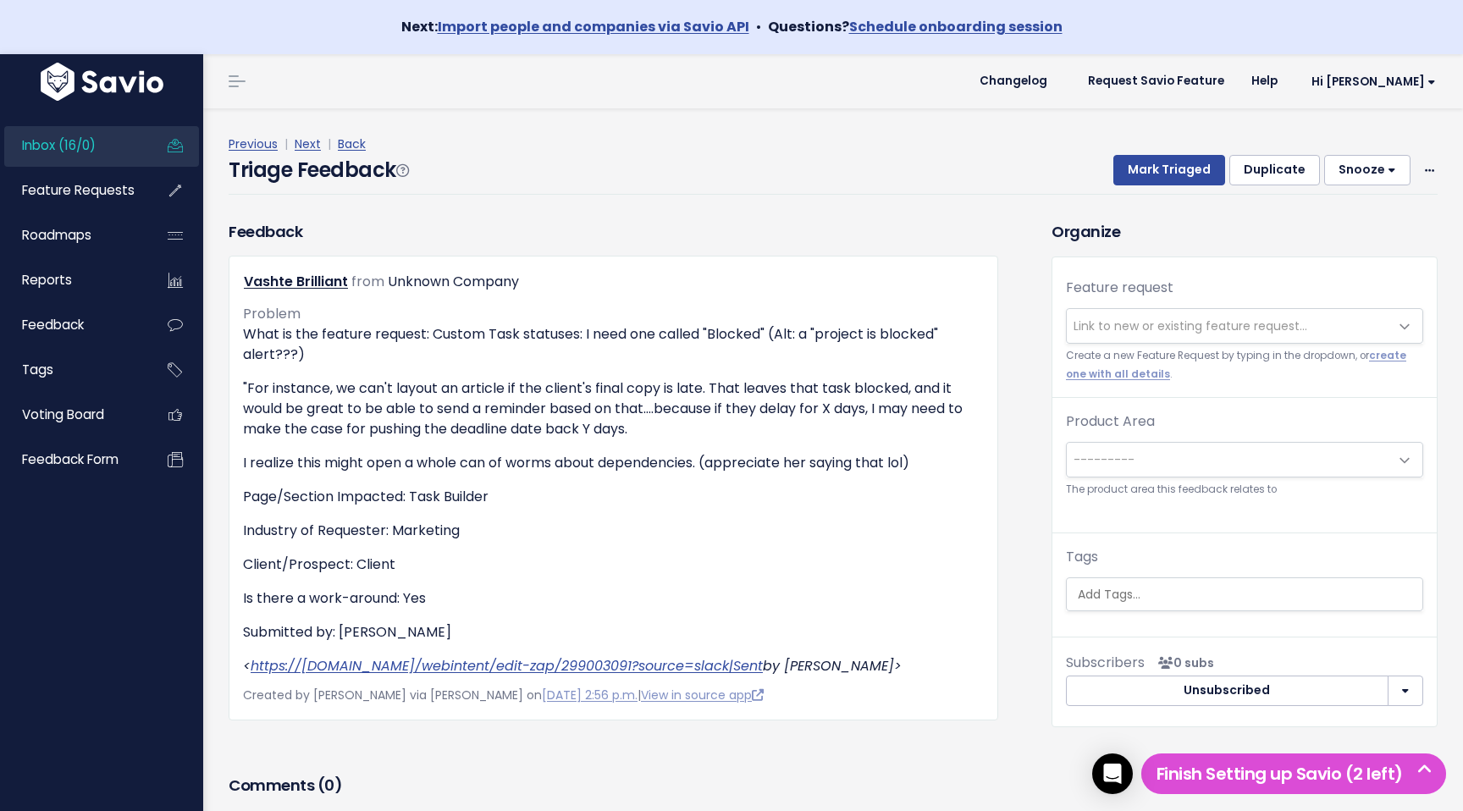
click at [1276, 320] on span "Link to new or existing feature request..." at bounding box center [1191, 326] width 234 height 17
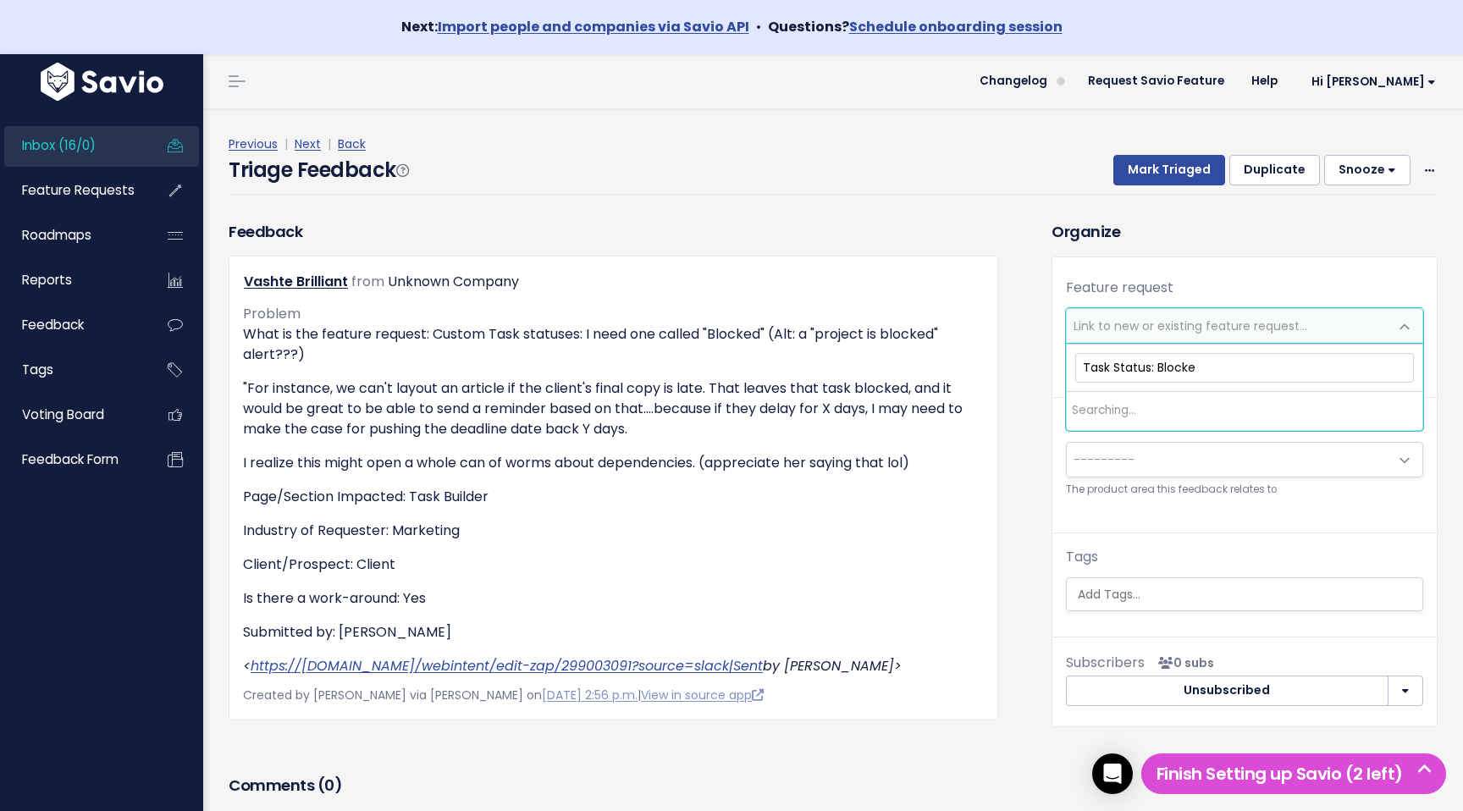
type input "Task Status: Blocked"
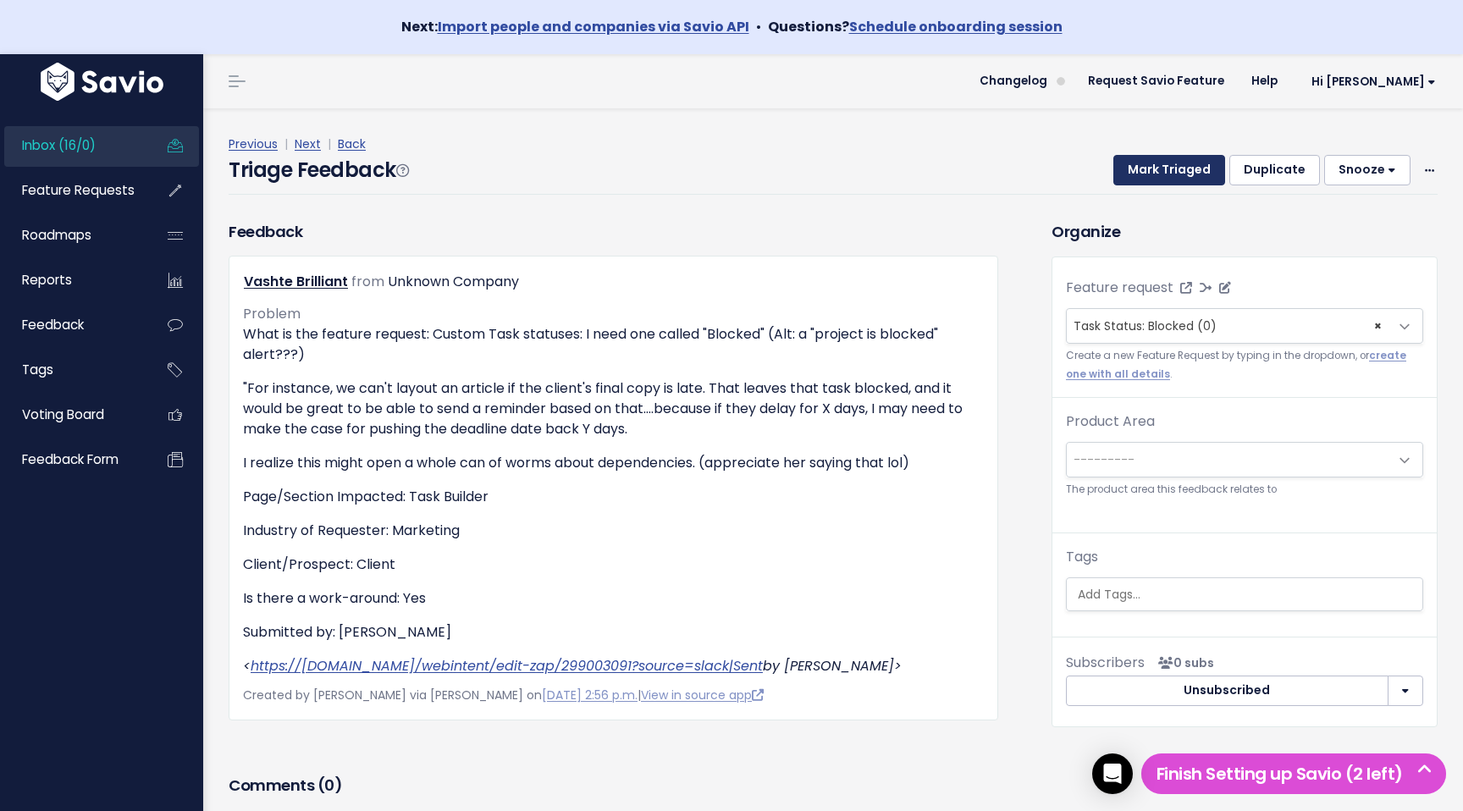
click at [1141, 158] on button "Mark Triaged" at bounding box center [1170, 170] width 112 height 30
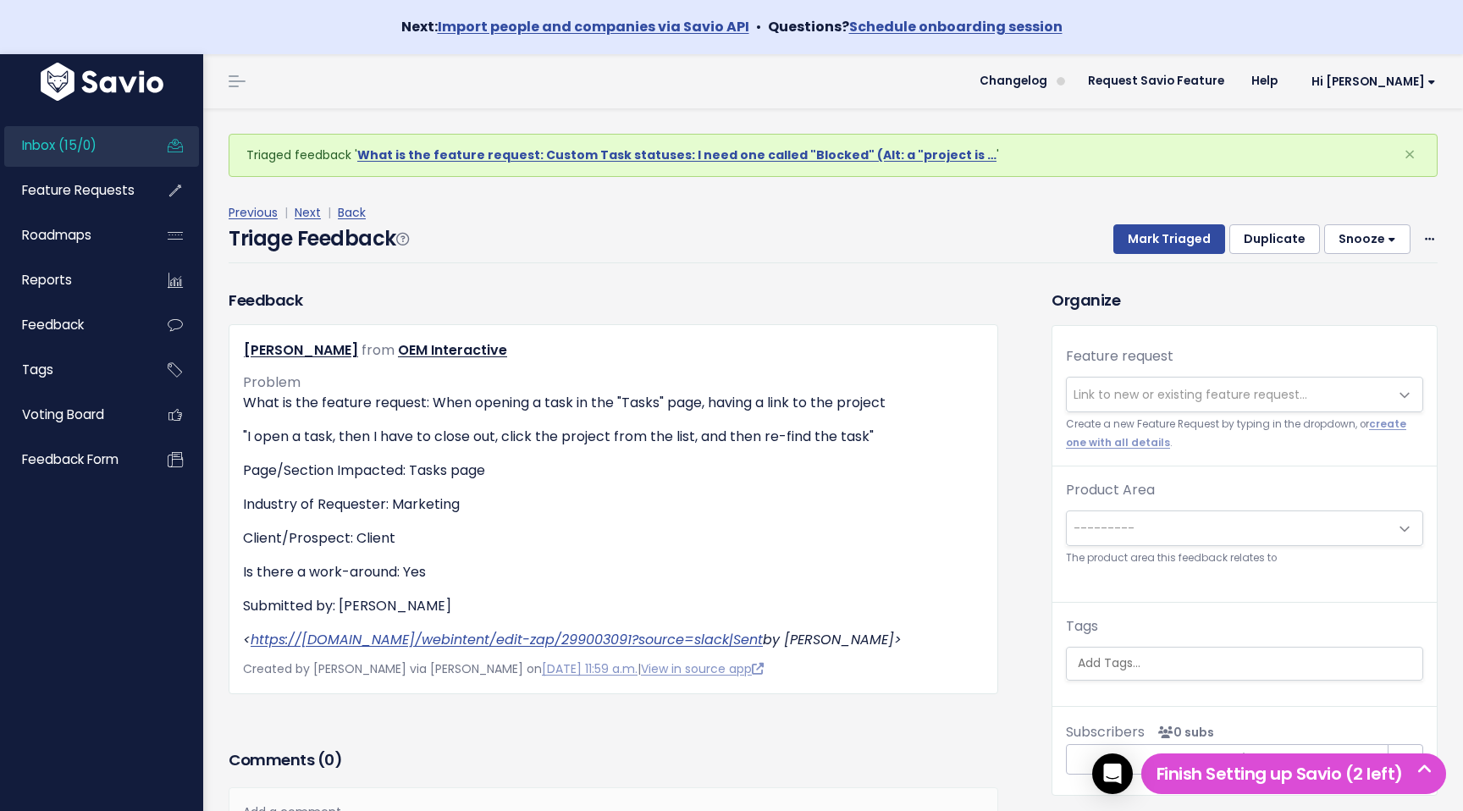
click at [49, 124] on div "Inbox (15/0) Feature Requests Roadmaps Reports" at bounding box center [101, 302] width 203 height 394
click at [41, 143] on span "Inbox (15/0)" at bounding box center [59, 145] width 75 height 18
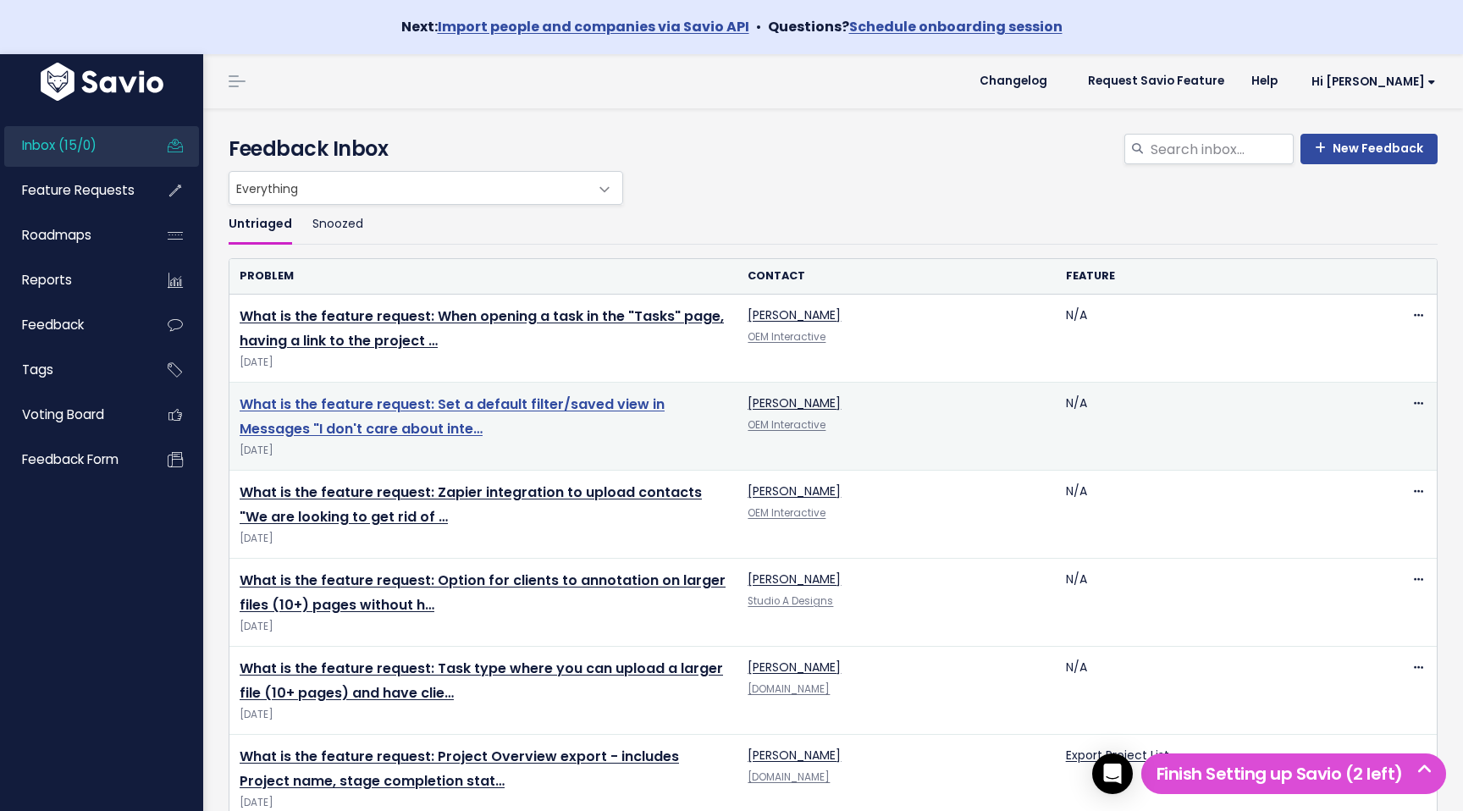
scroll to position [832, 0]
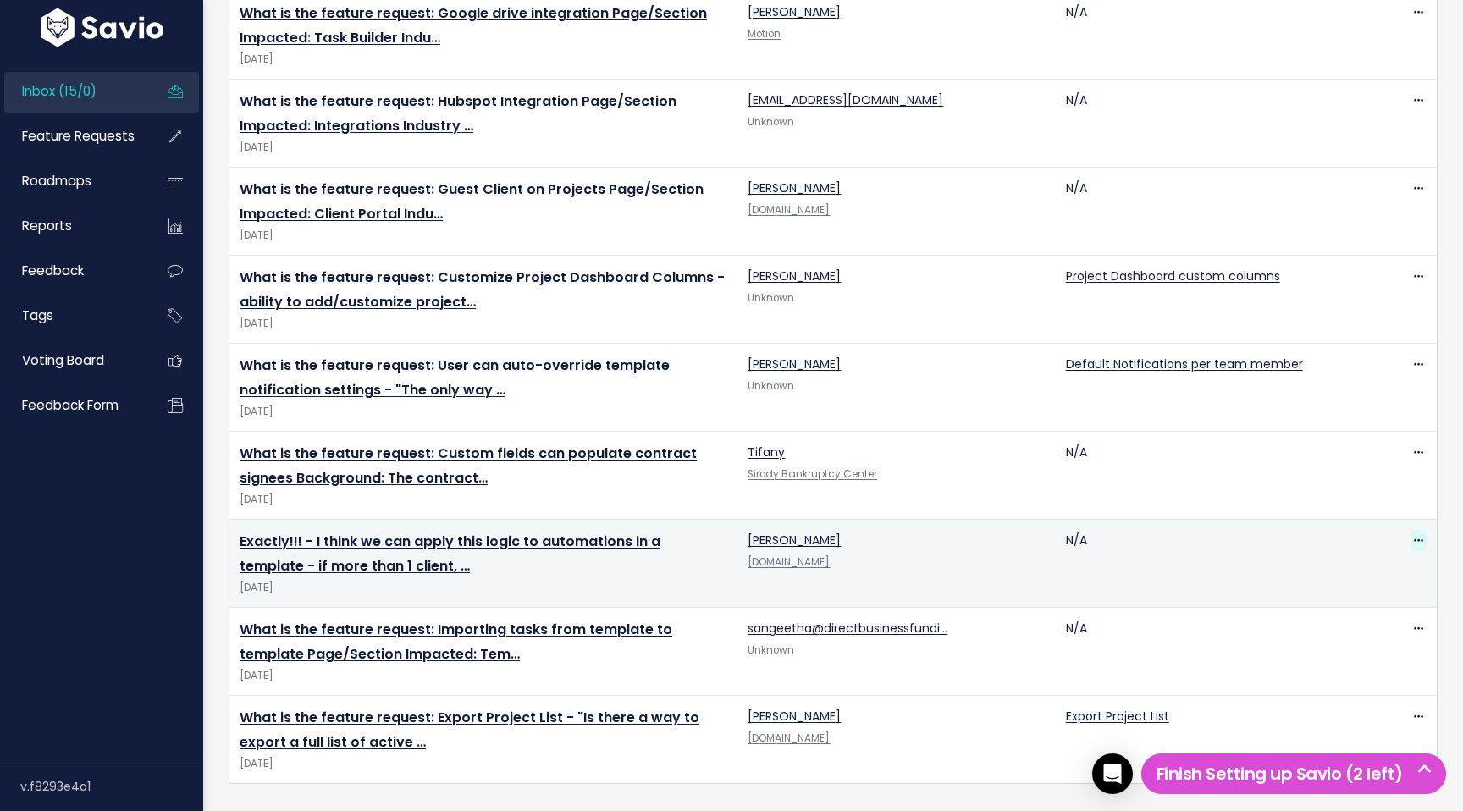
click at [1423, 536] on span at bounding box center [1419, 540] width 16 height 21
click at [1357, 616] on link "Delete" at bounding box center [1351, 621] width 122 height 33
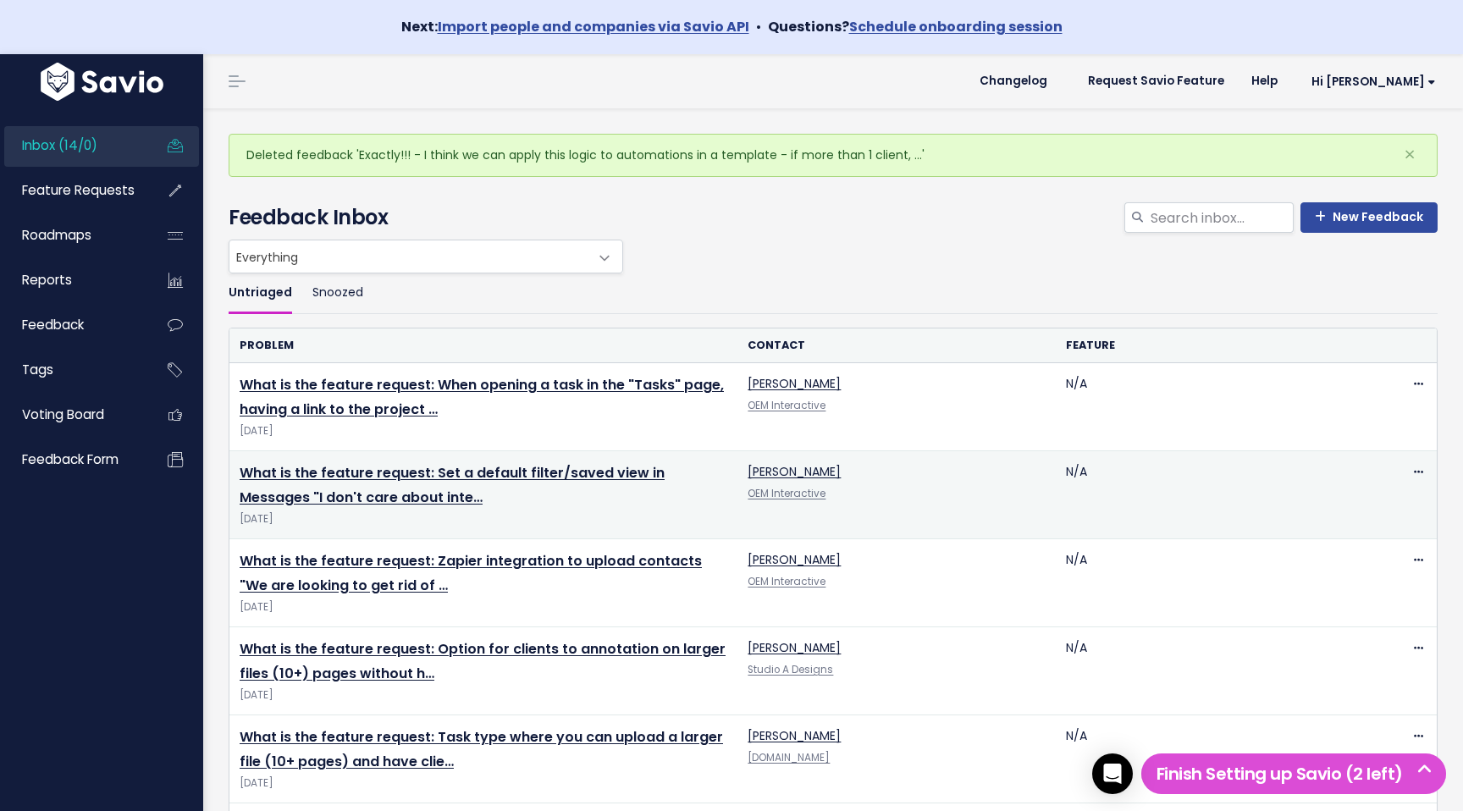
scroll to position [812, 0]
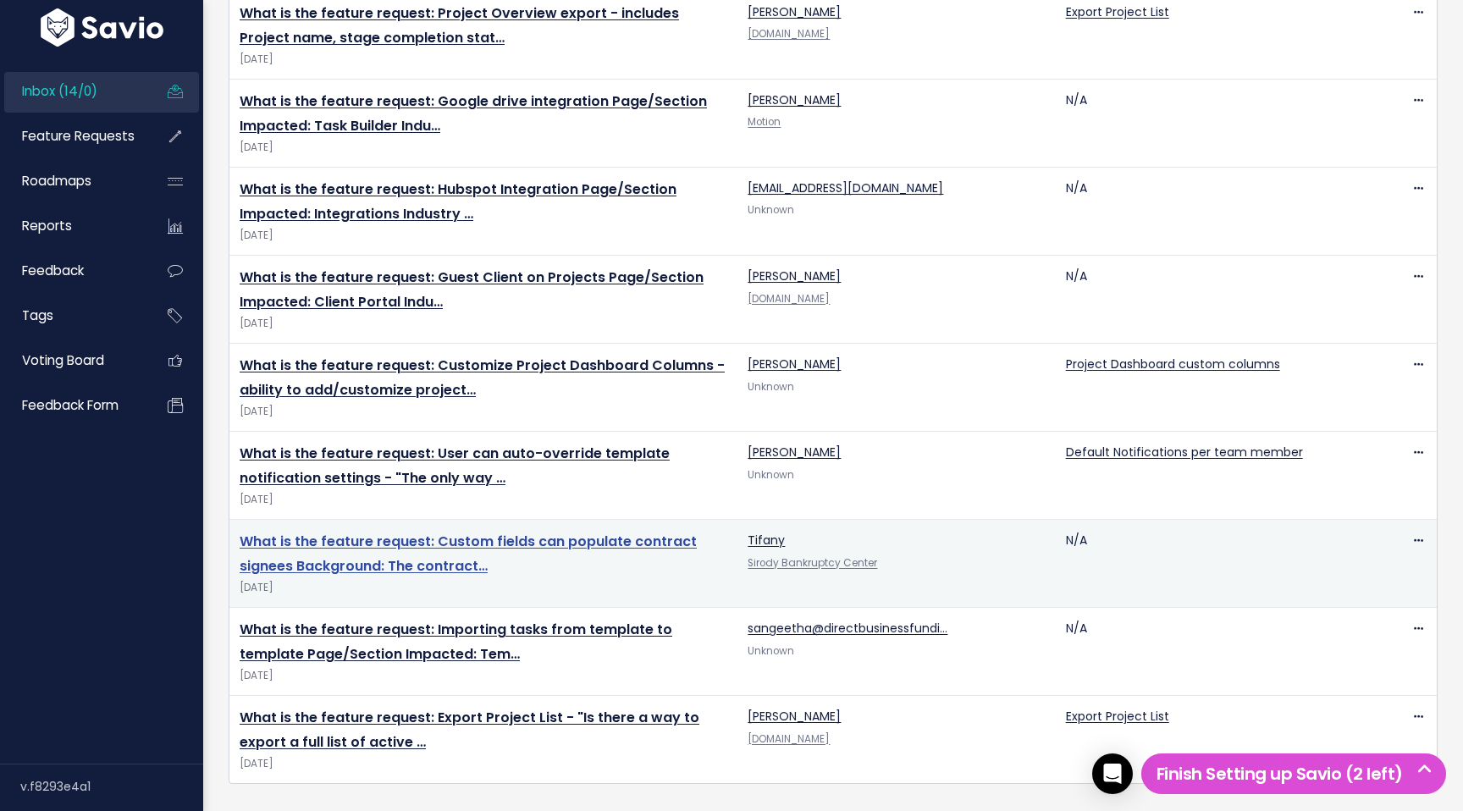
click at [424, 544] on link "What is the feature request: Custom fields can populate contract signees Backgr…" at bounding box center [468, 554] width 457 height 44
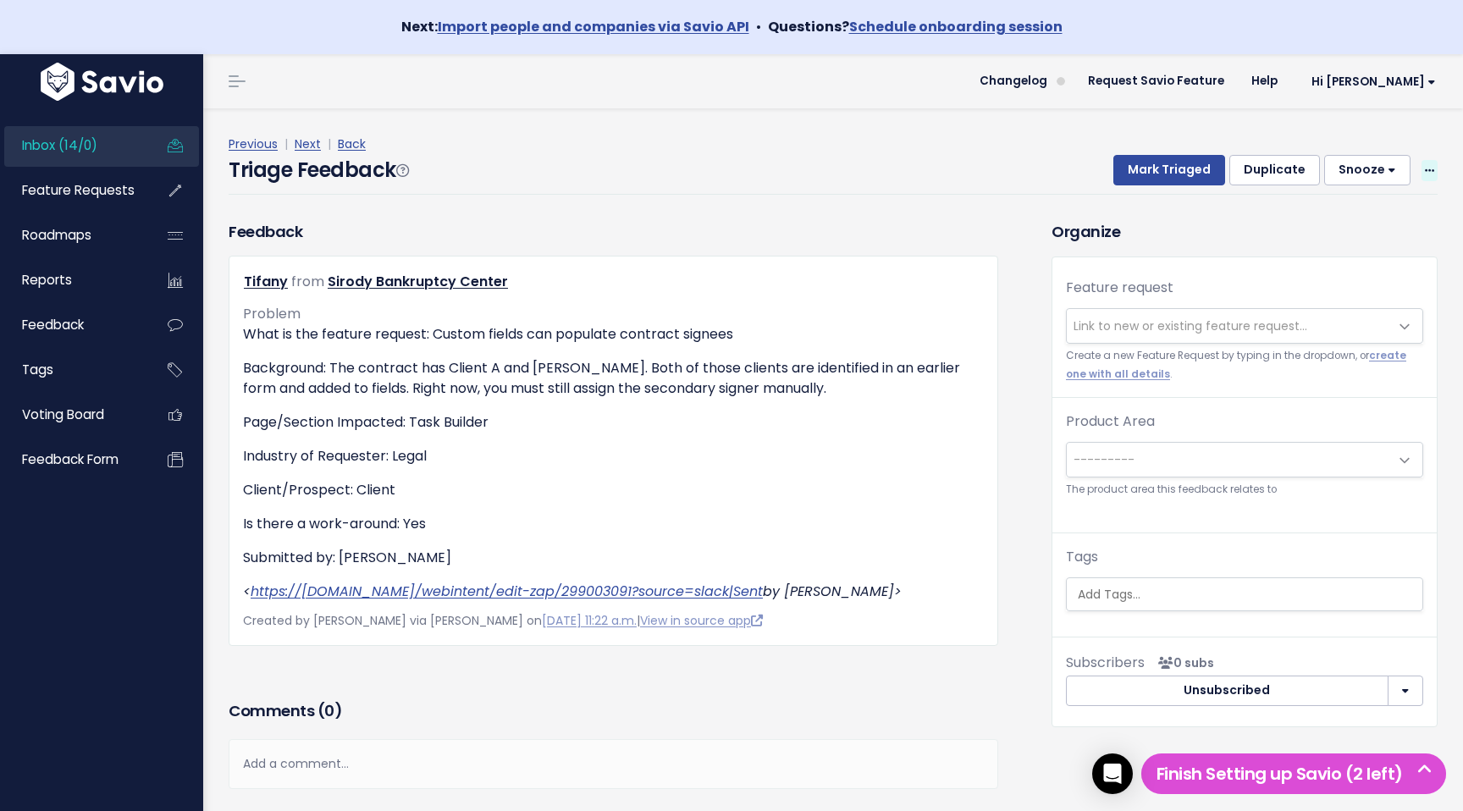
click at [1433, 161] on span at bounding box center [1430, 170] width 16 height 21
click at [1379, 254] on link "Delete" at bounding box center [1363, 250] width 122 height 33
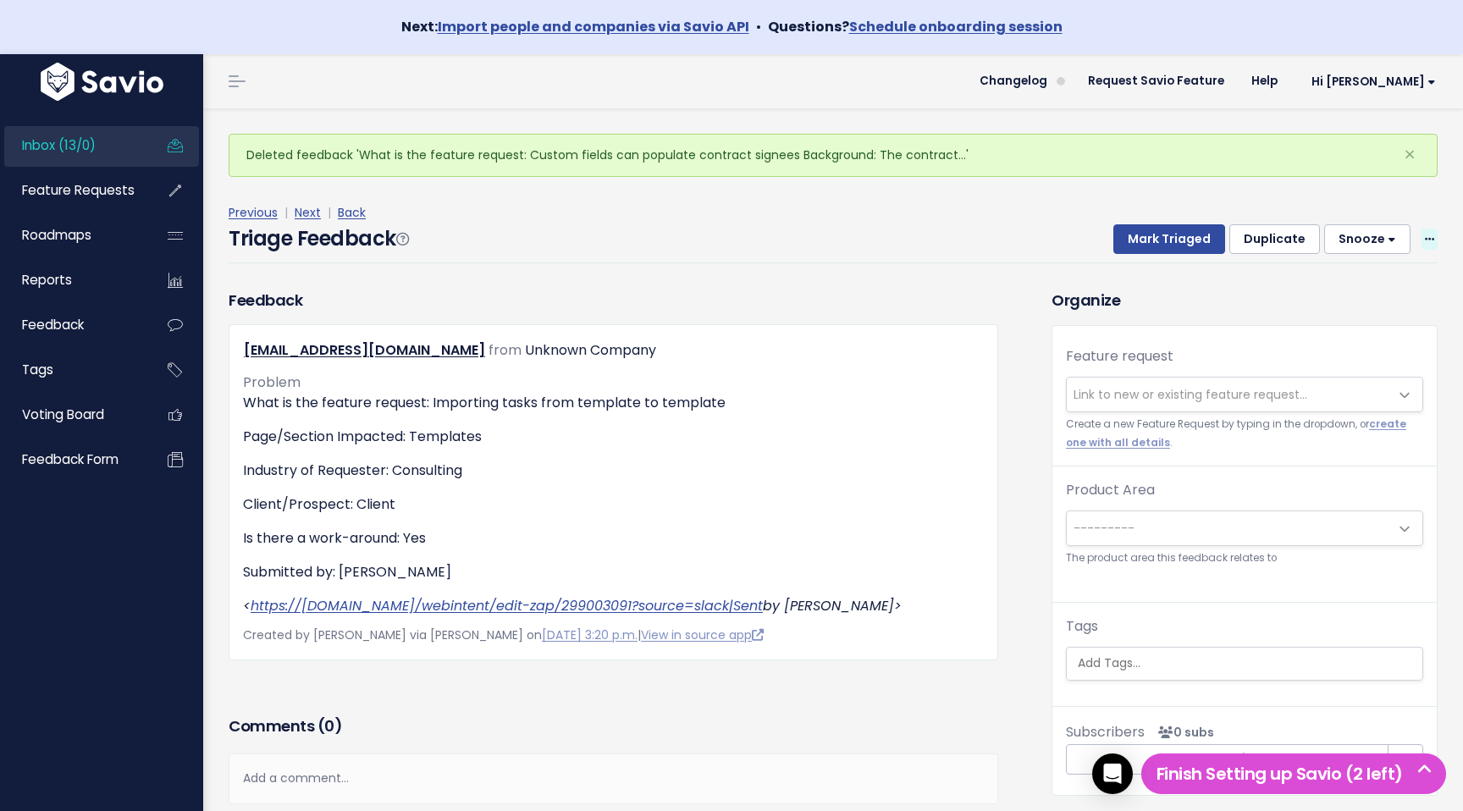
click at [1430, 235] on icon at bounding box center [1429, 240] width 9 height 11
click at [1267, 397] on span "Link to new or existing feature request..." at bounding box center [1191, 394] width 234 height 17
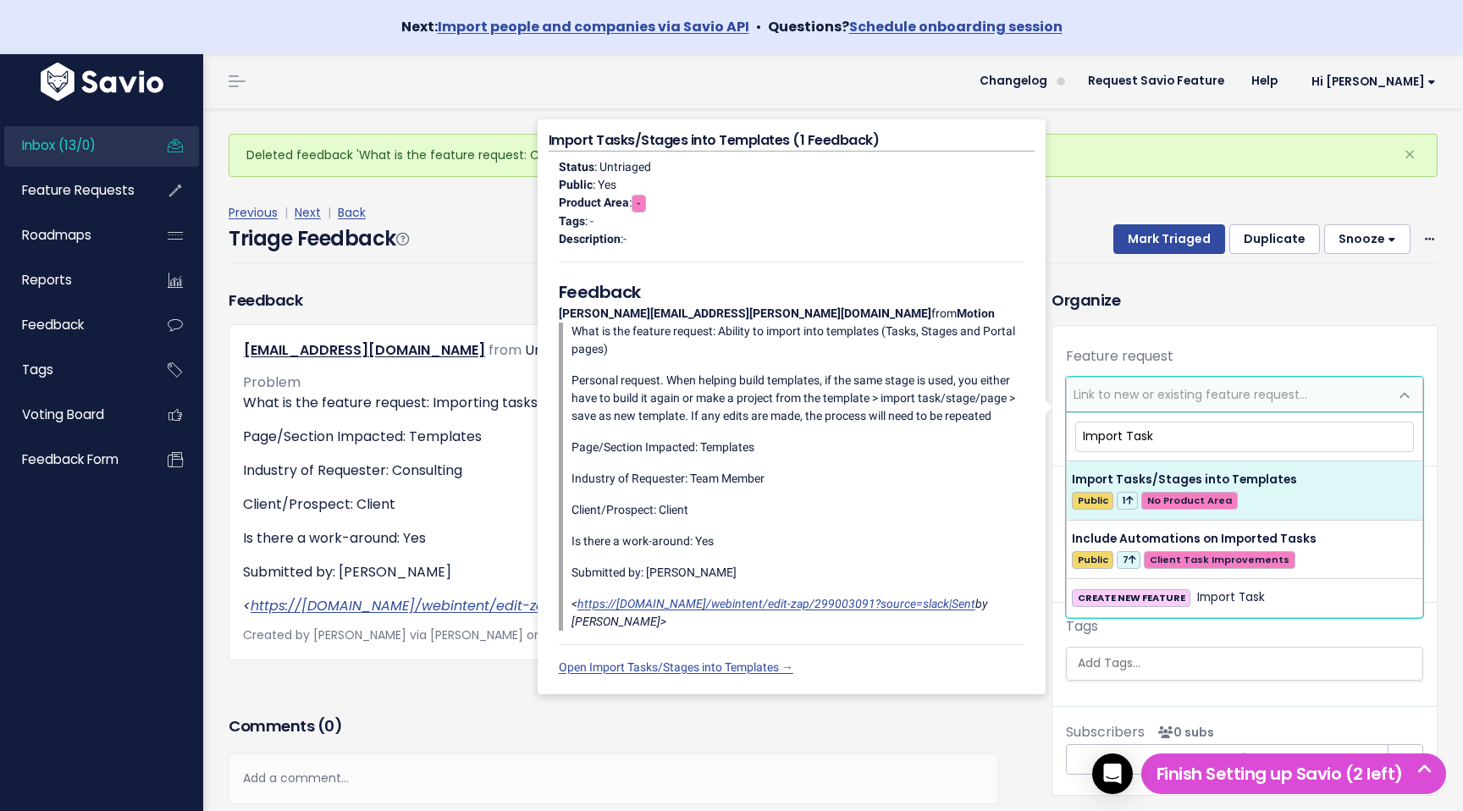
type input "Import Task"
select select "61877"
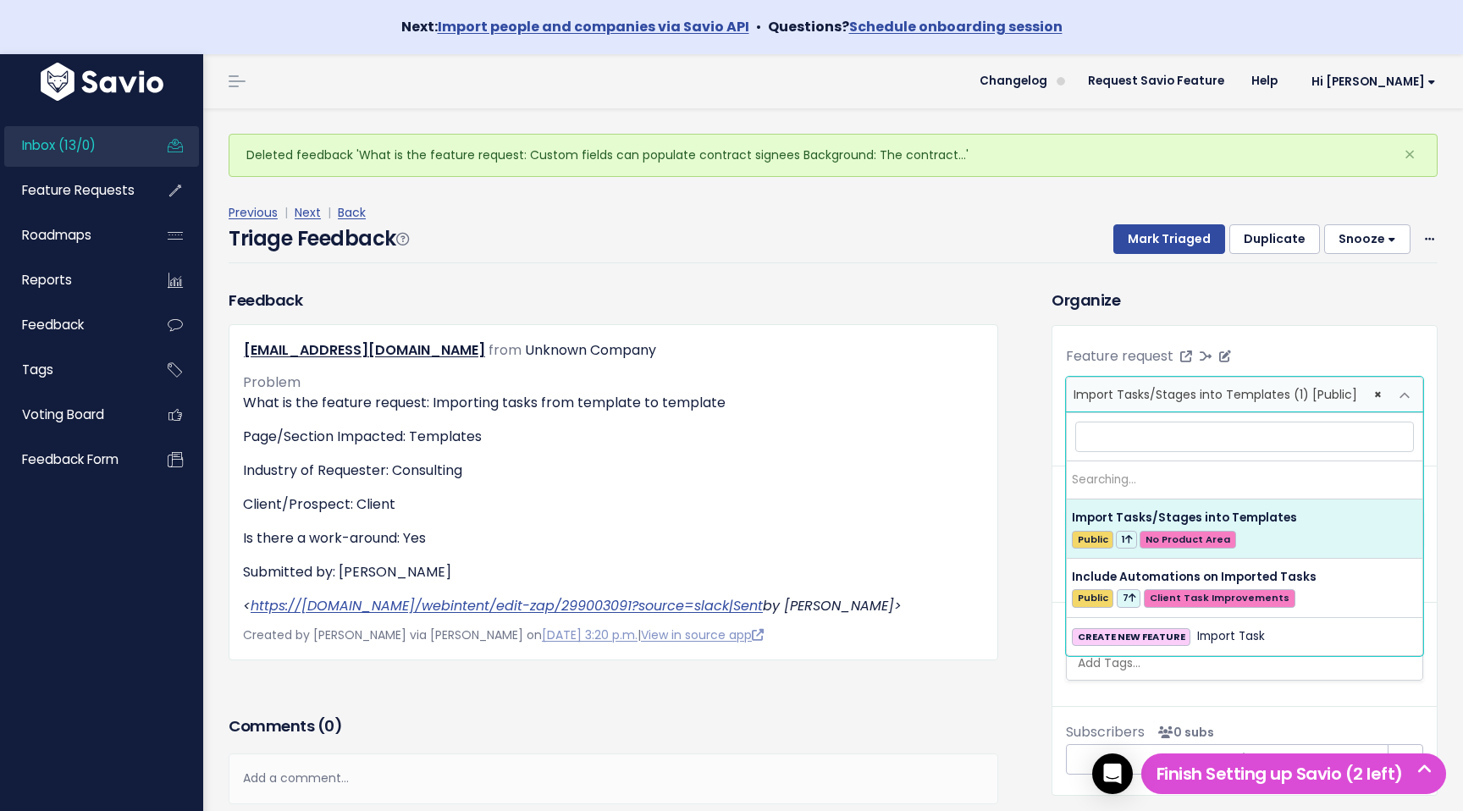
click at [1196, 397] on span "Import Tasks/Stages into Templates (1) [Public]" at bounding box center [1216, 394] width 284 height 17
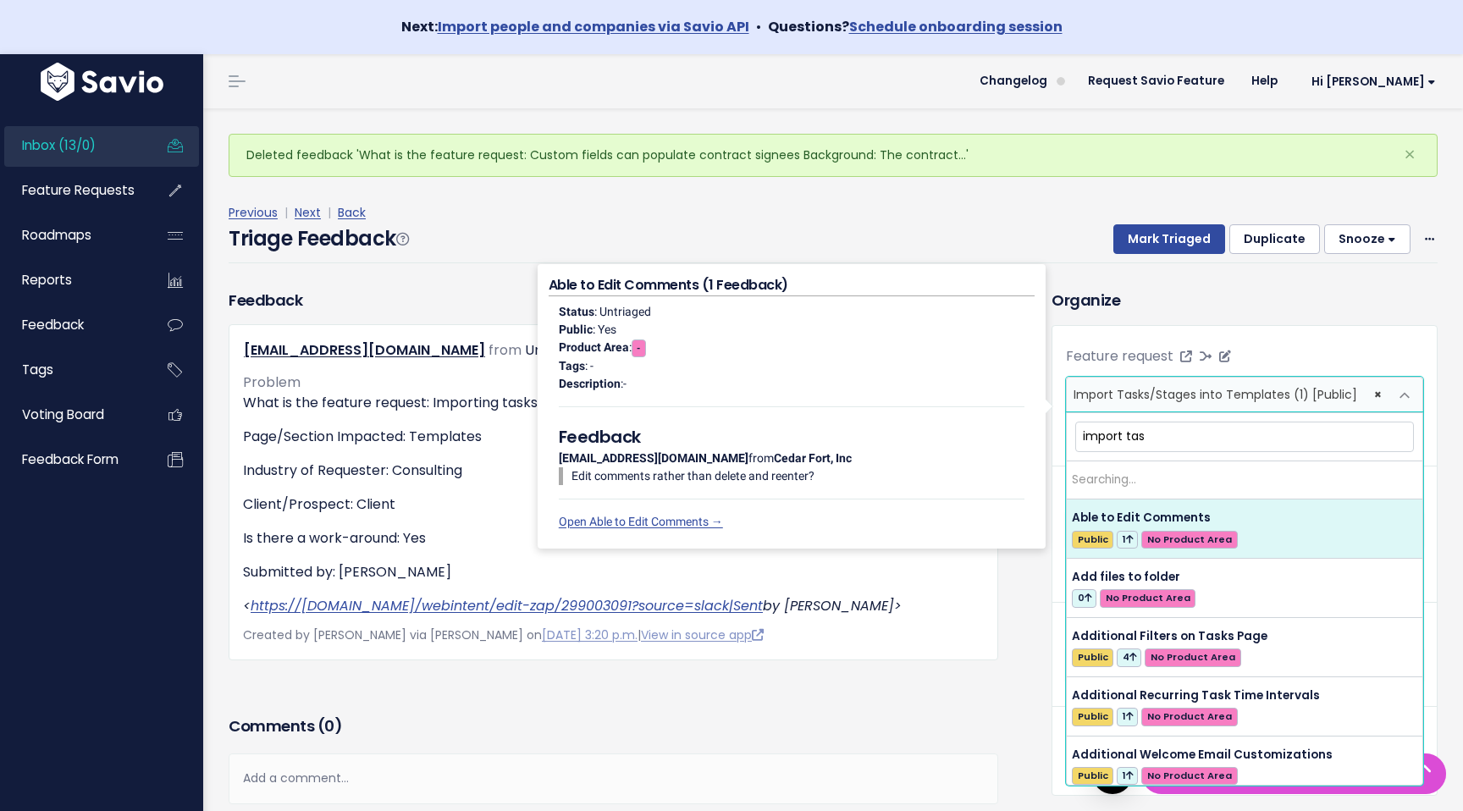
type input "import task"
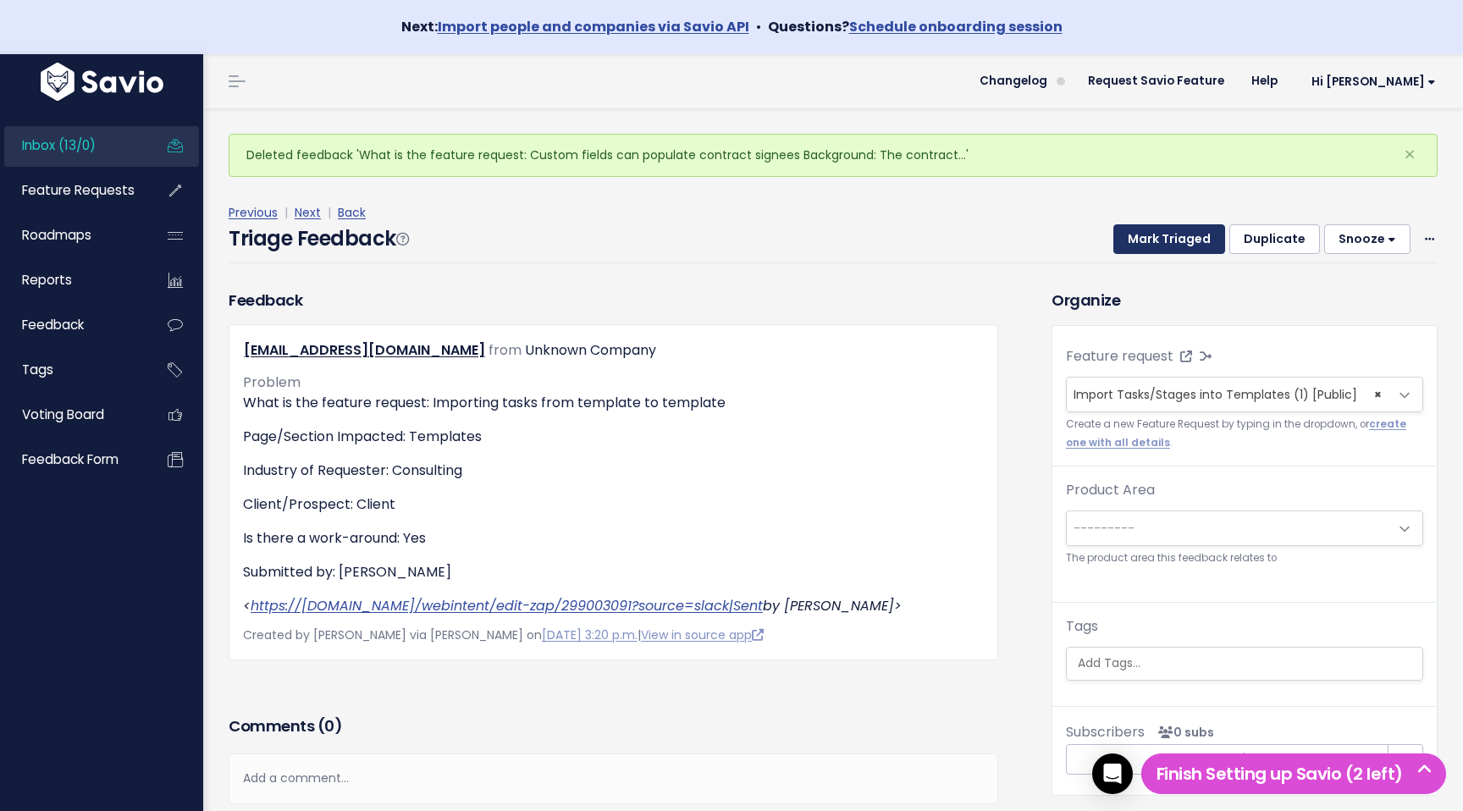
click at [1180, 235] on button "Mark Triaged" at bounding box center [1170, 239] width 112 height 30
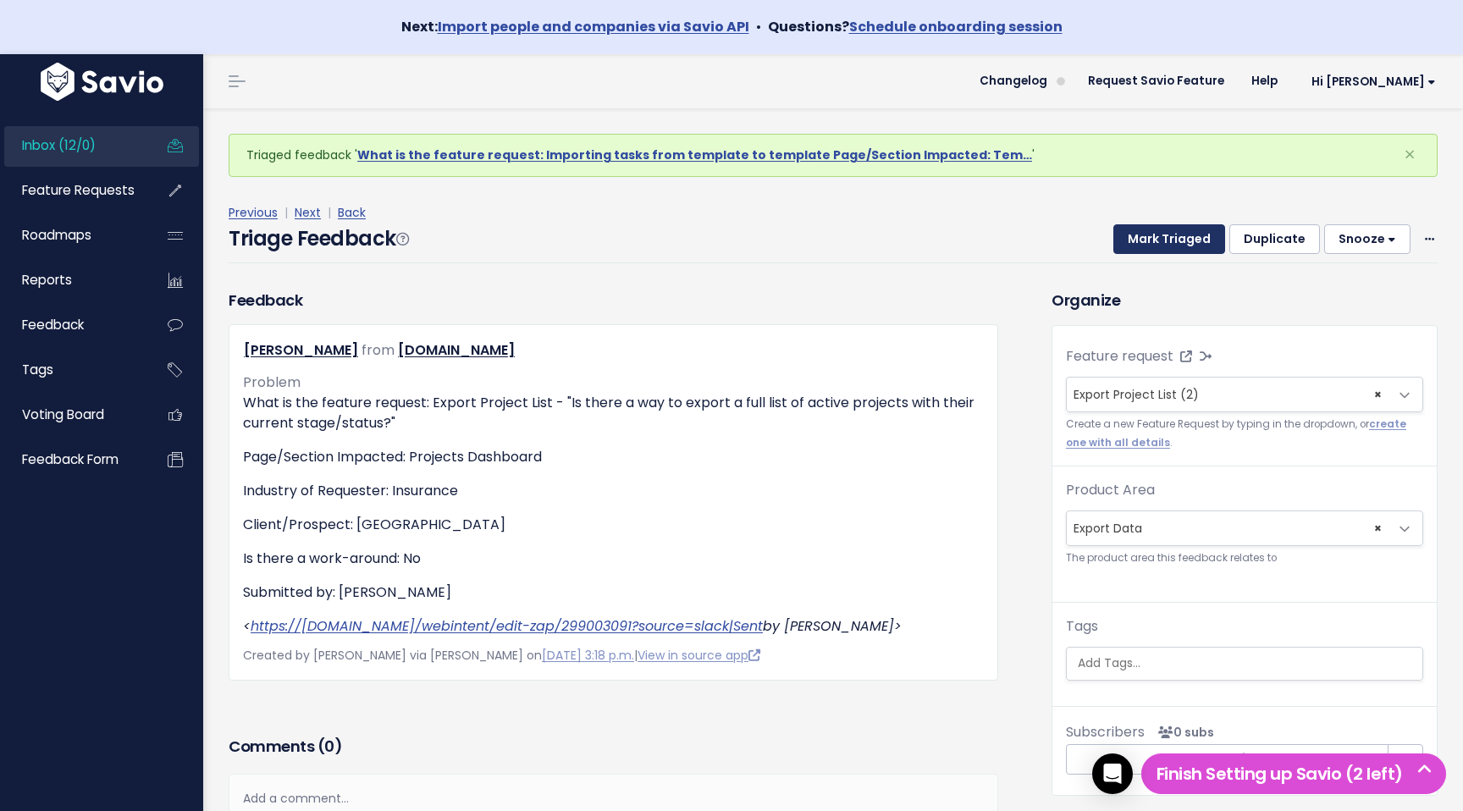
click at [1176, 230] on button "Mark Triaged" at bounding box center [1170, 239] width 112 height 30
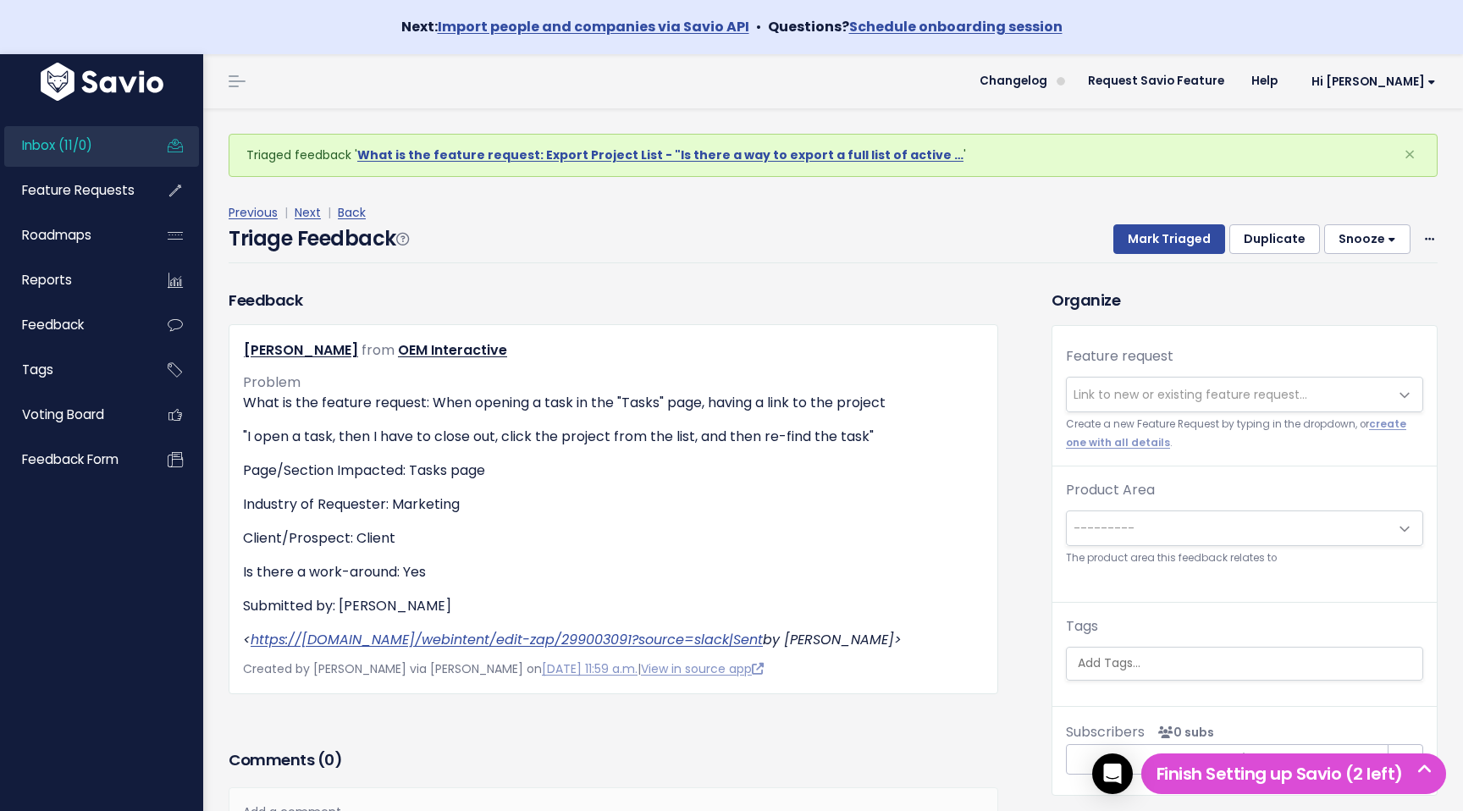
click at [109, 141] on link "Inbox (11/0)" at bounding box center [72, 145] width 136 height 39
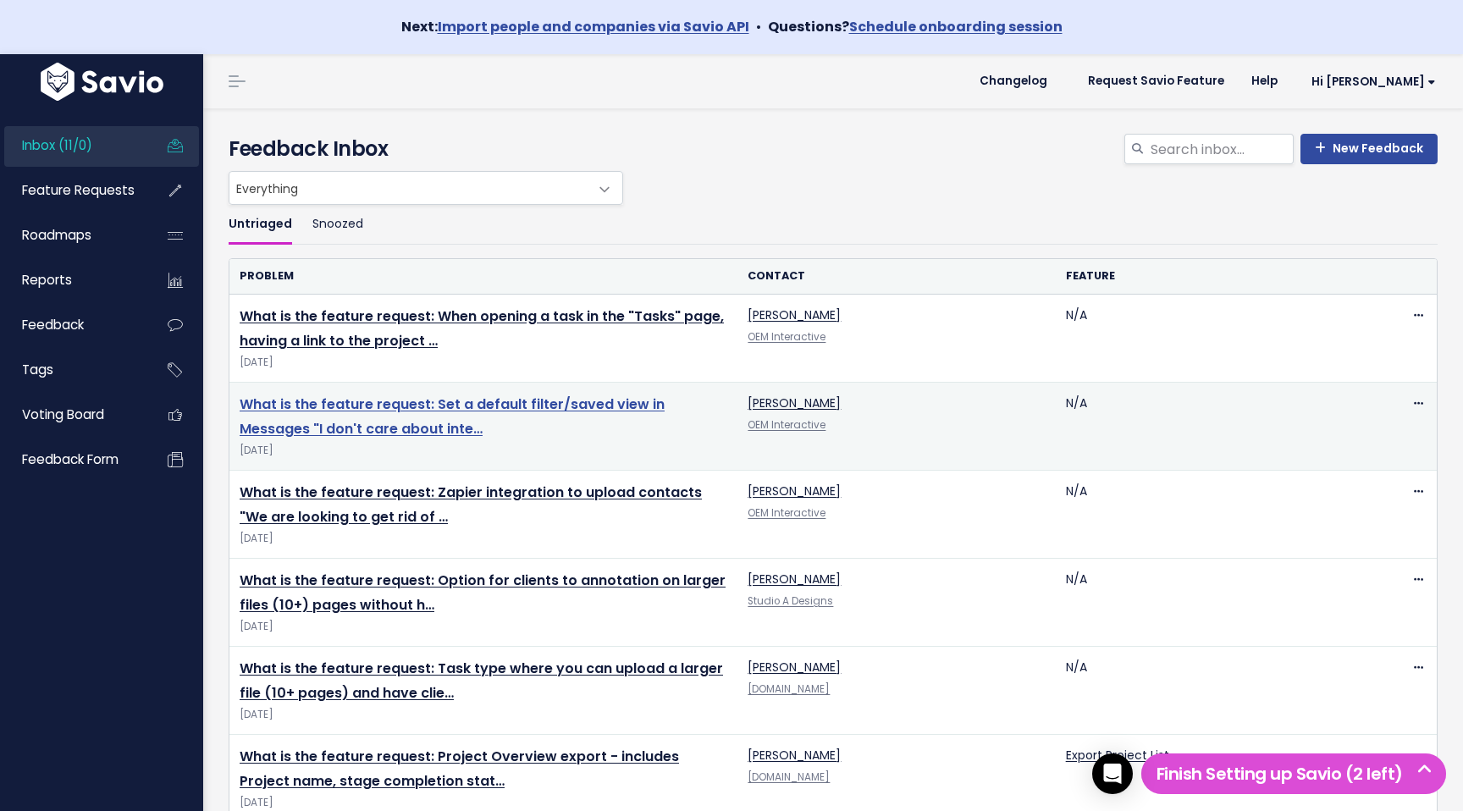
scroll to position [479, 0]
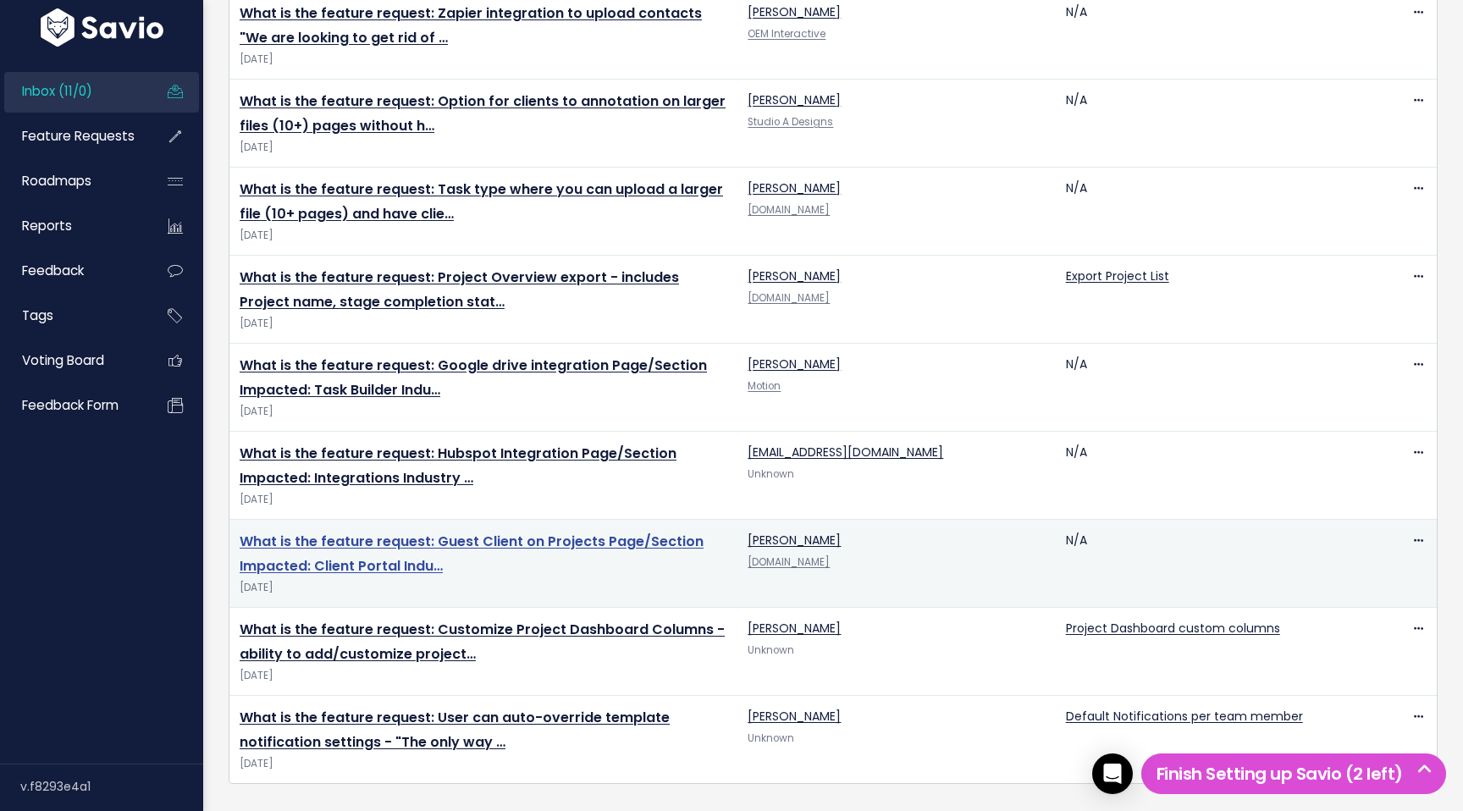
click at [633, 538] on link "What is the feature request: Guest Client on Projects Page/Section Impacted: Cl…" at bounding box center [472, 554] width 464 height 44
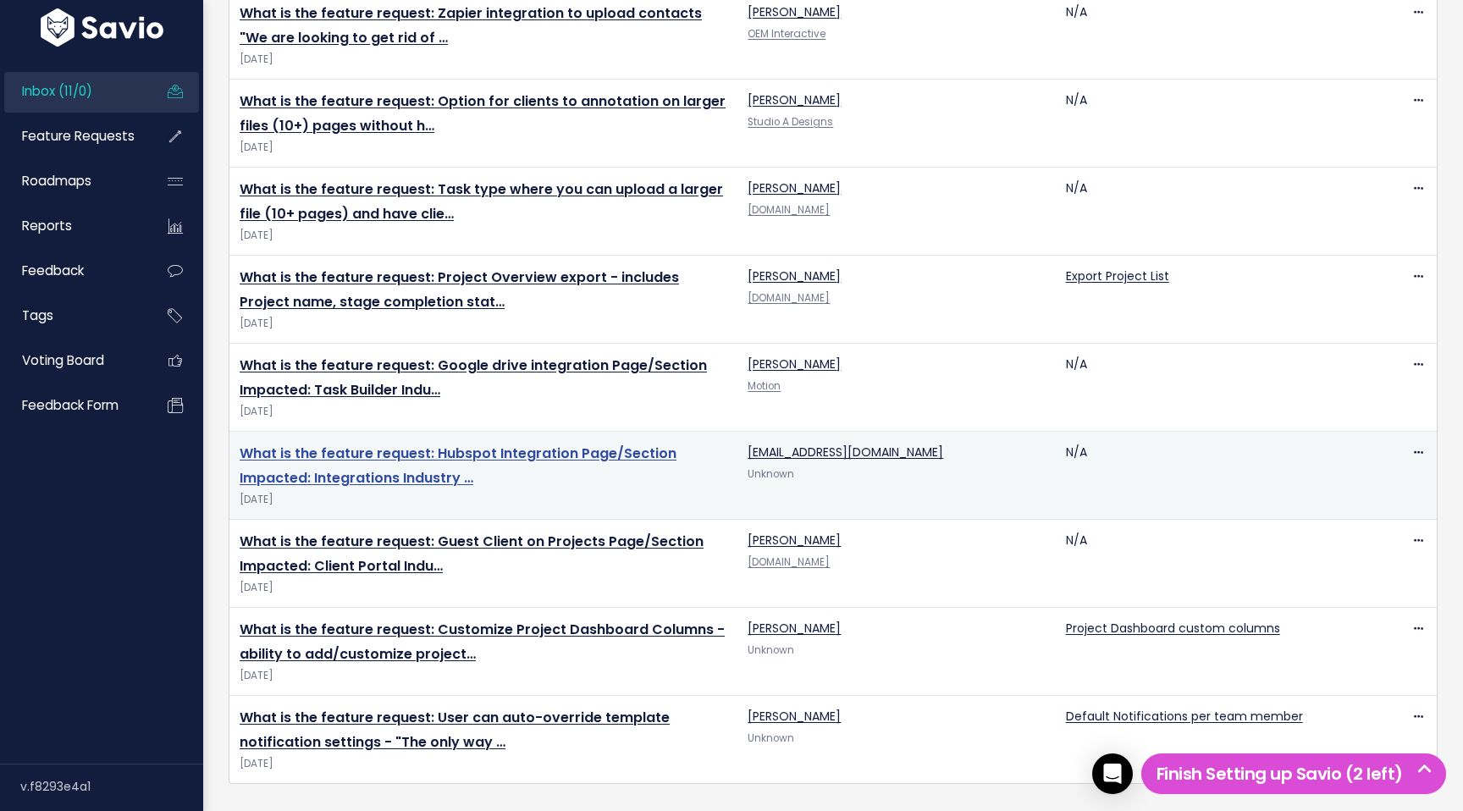
click at [595, 449] on link "What is the feature request: Hubspot Integration Page/Section Impacted: Integra…" at bounding box center [458, 466] width 437 height 44
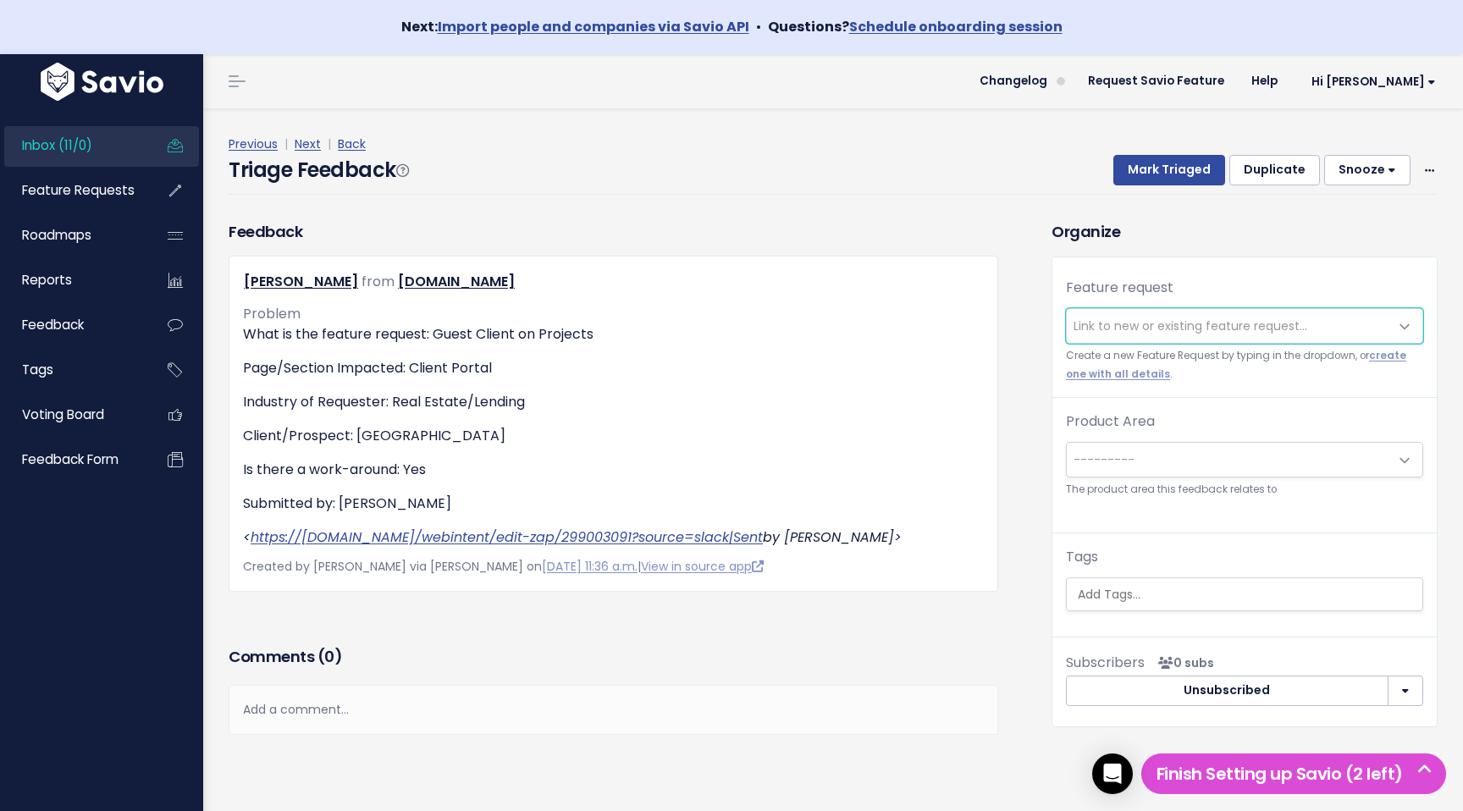
click at [1159, 324] on span "Link to new or existing feature request..." at bounding box center [1191, 326] width 234 height 17
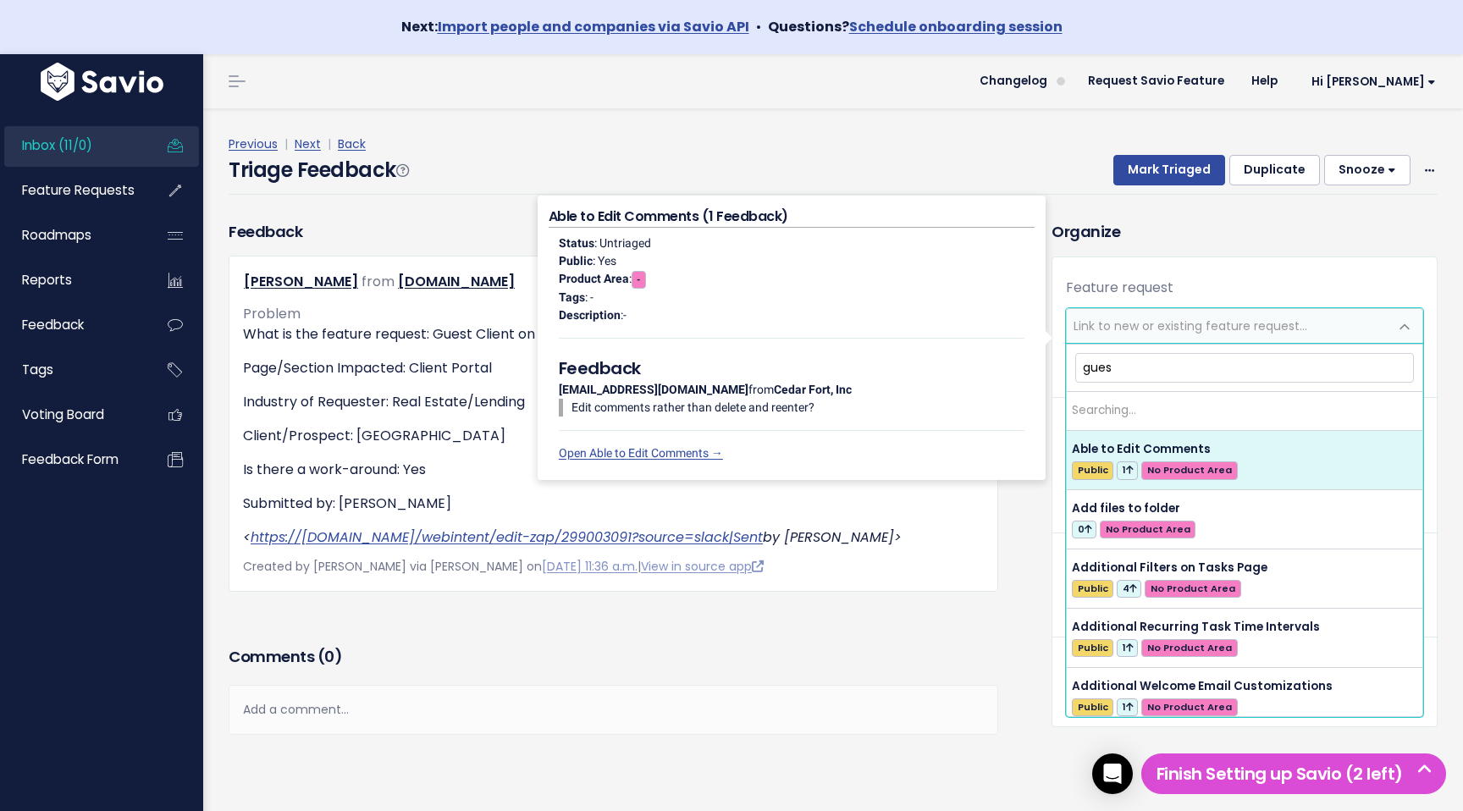
type input "guest"
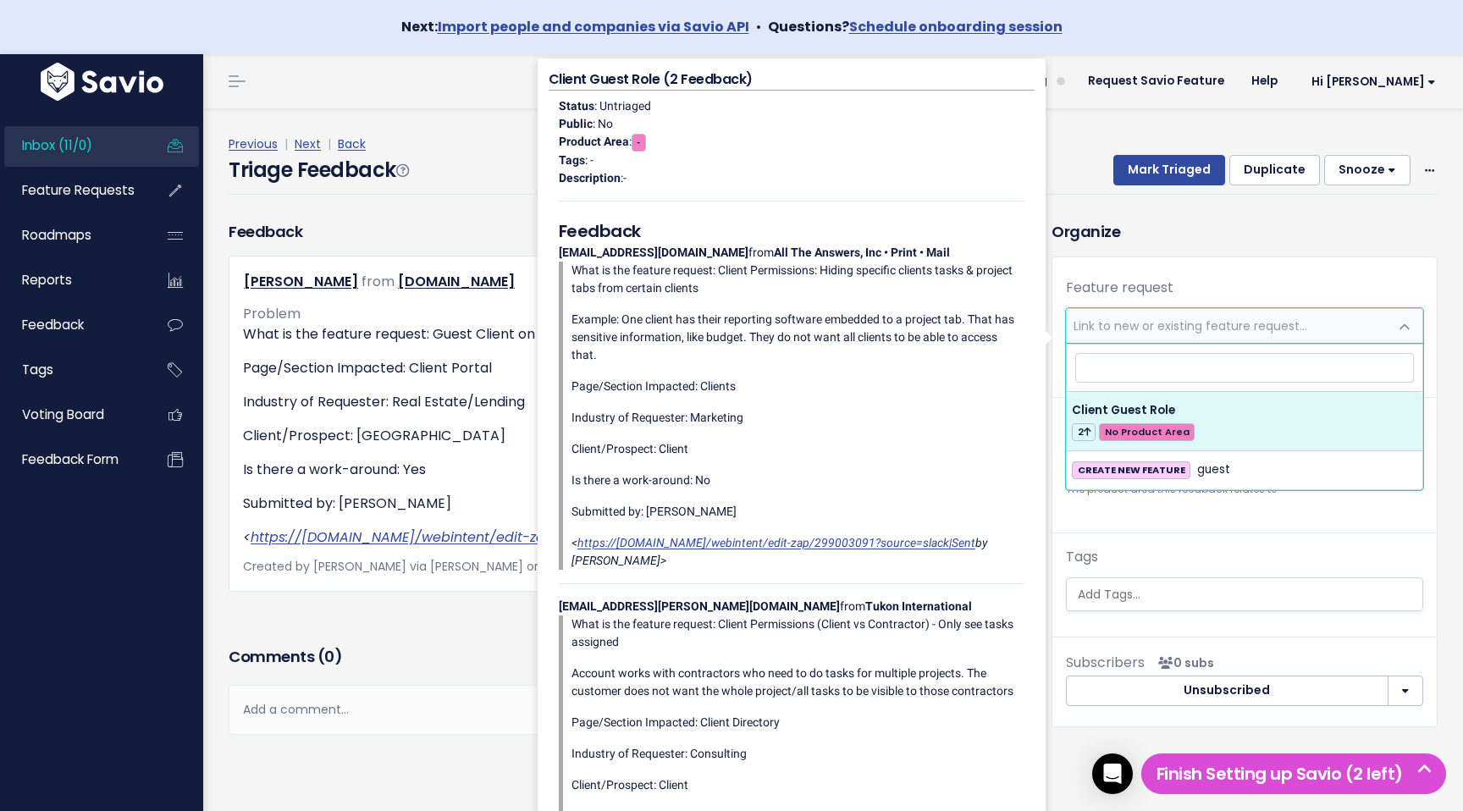
select select "64019"
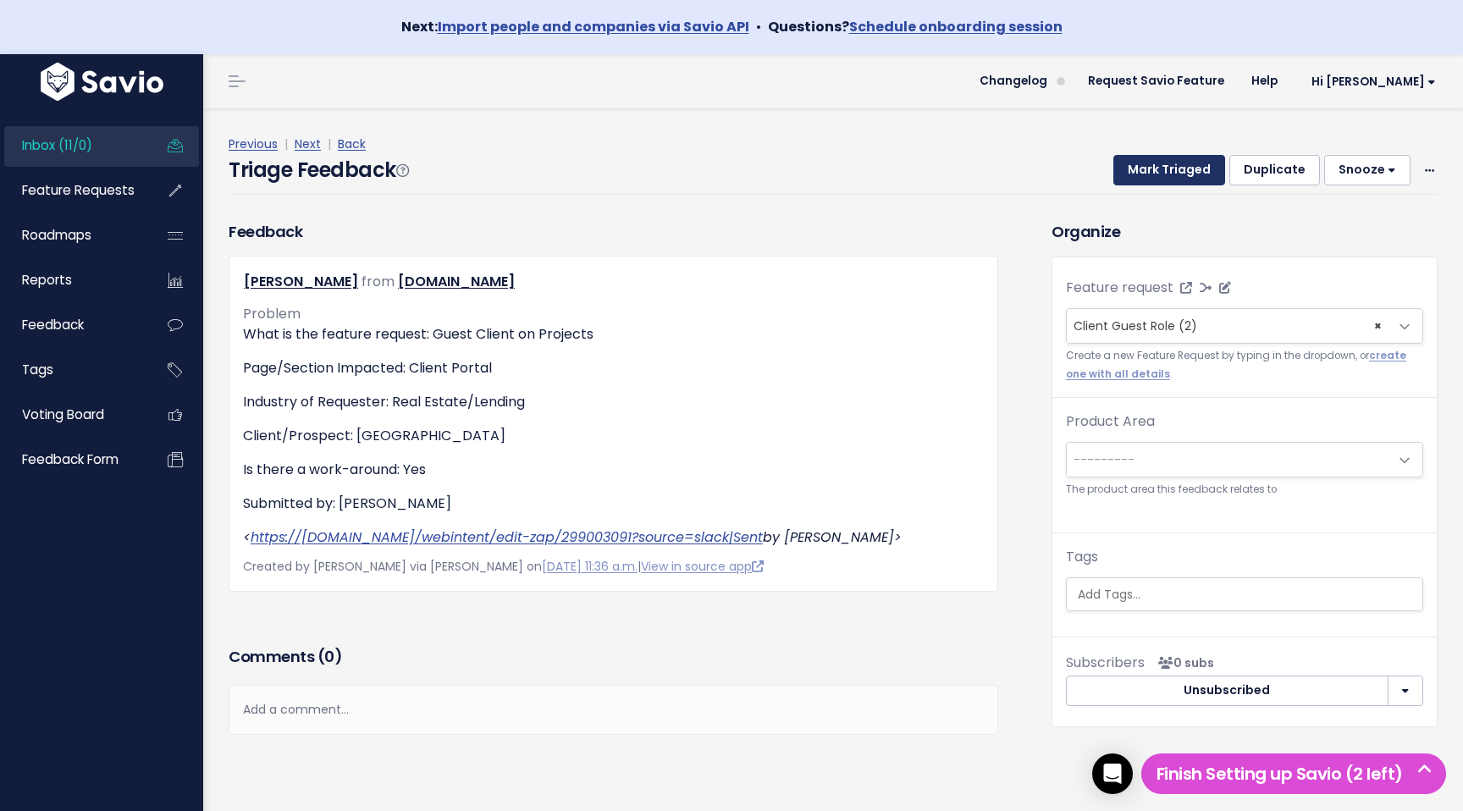
click at [1178, 167] on button "Mark Triaged" at bounding box center [1170, 170] width 112 height 30
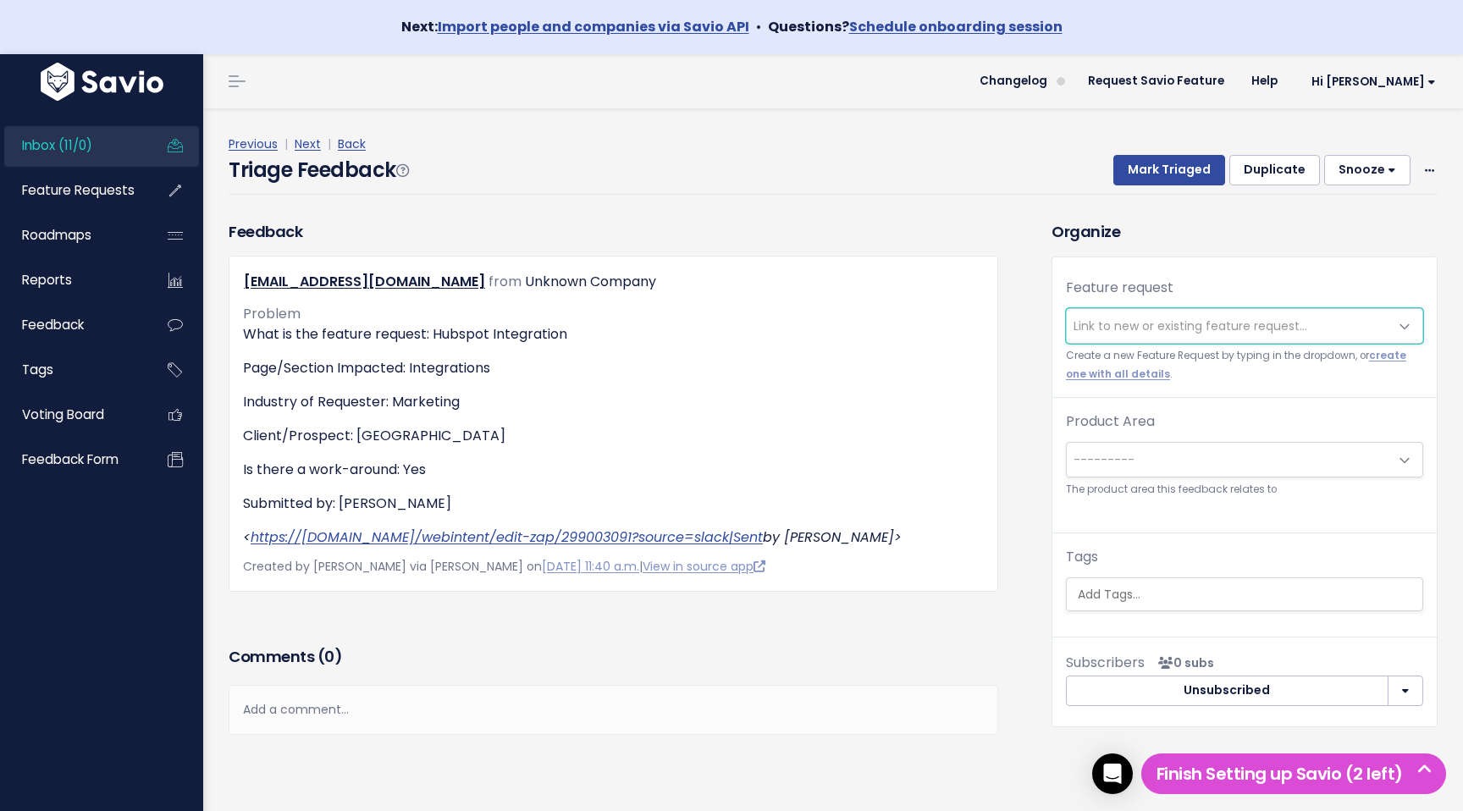
click at [1134, 336] on span "Link to new or existing feature request..." at bounding box center [1228, 326] width 322 height 34
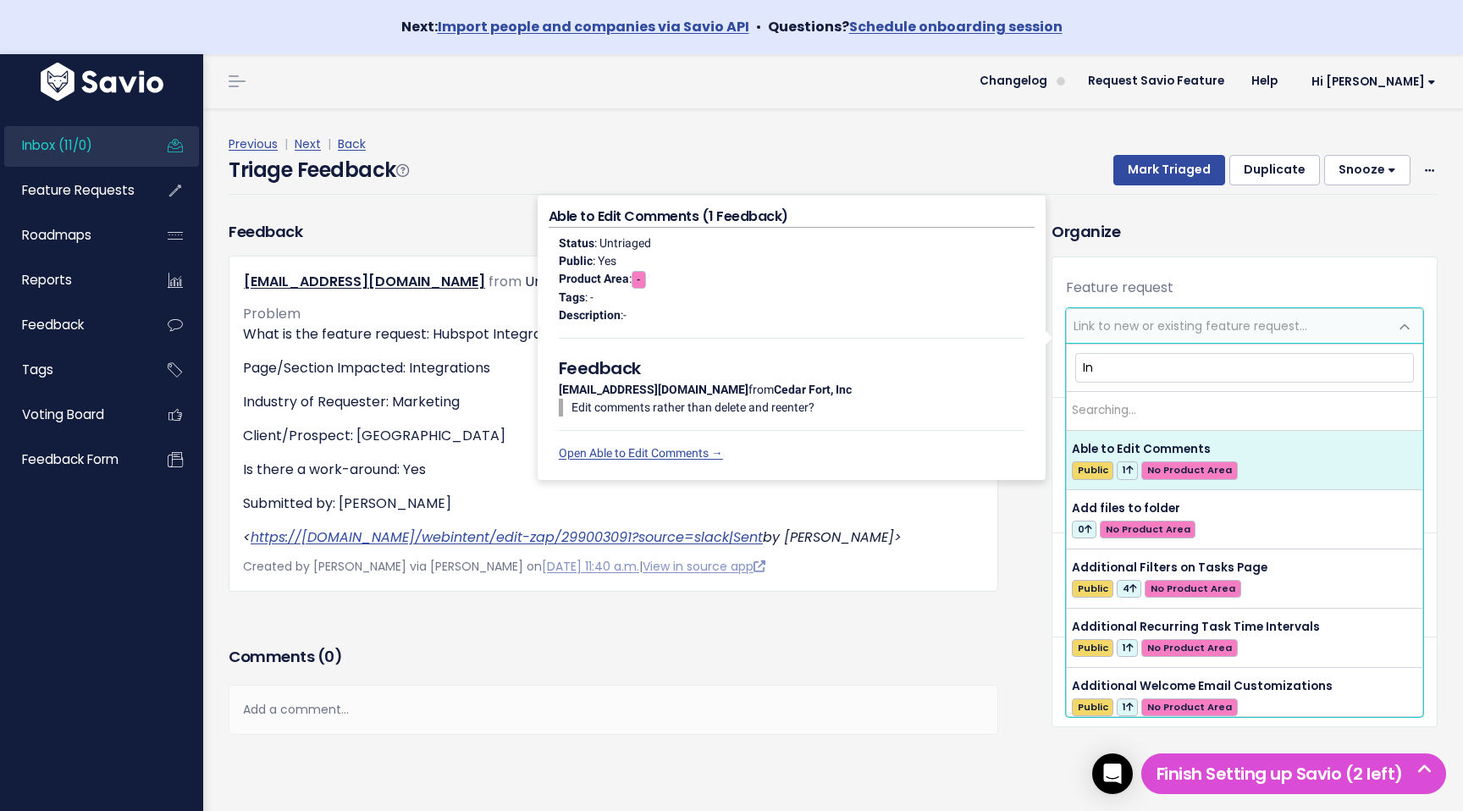
type input "I"
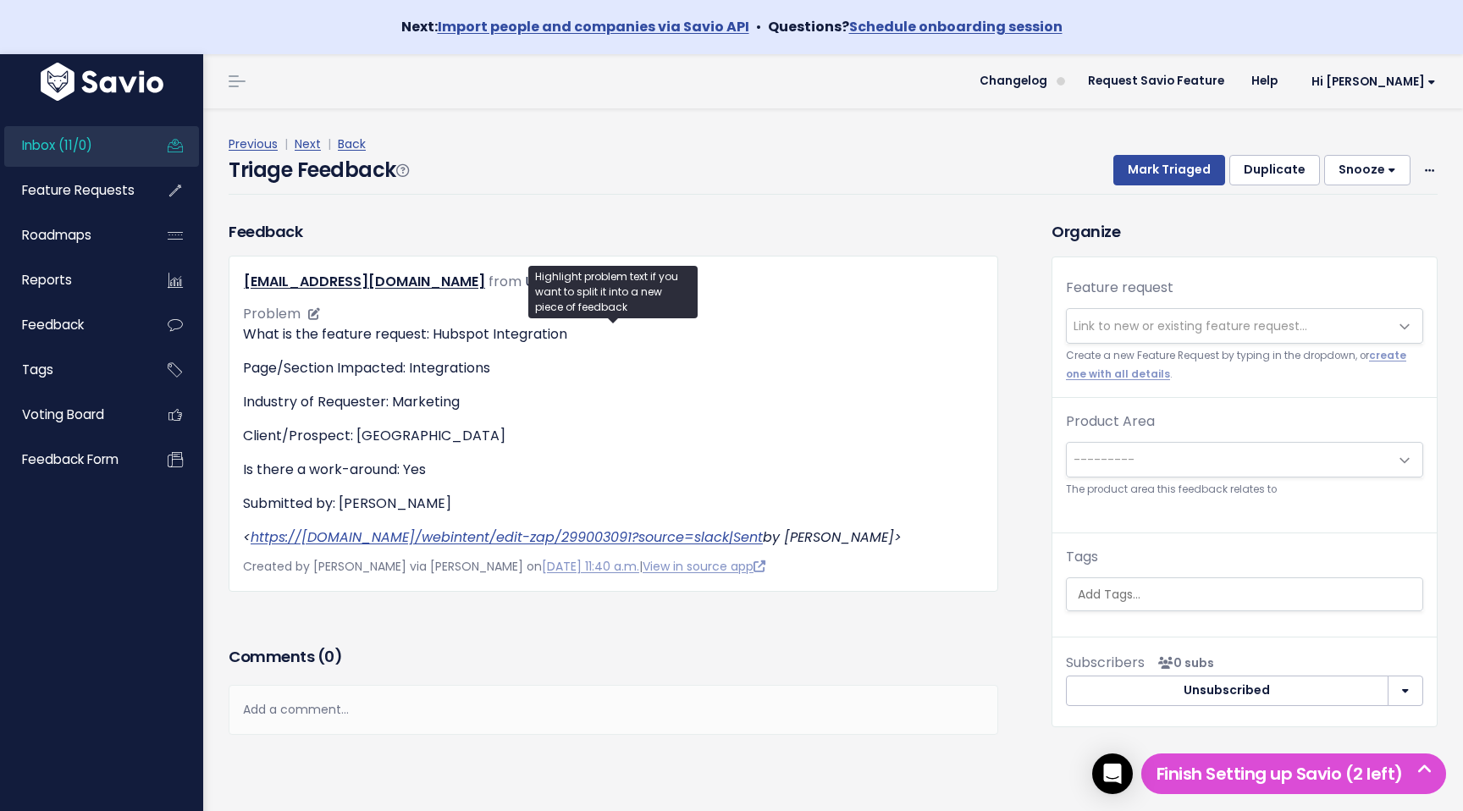
click at [396, 397] on p "Industry of Requester: Marketing" at bounding box center [613, 402] width 741 height 20
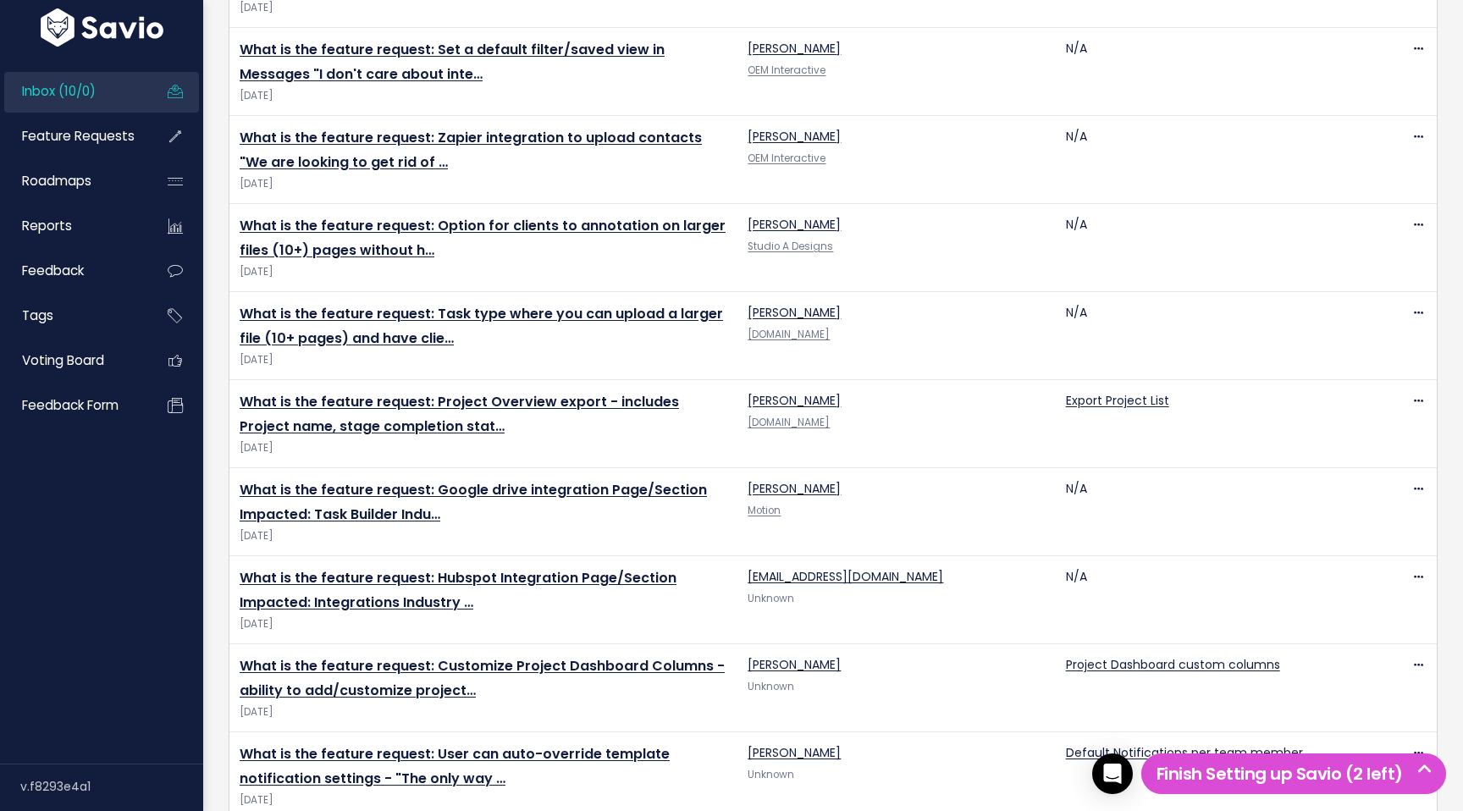
scroll to position [391, 0]
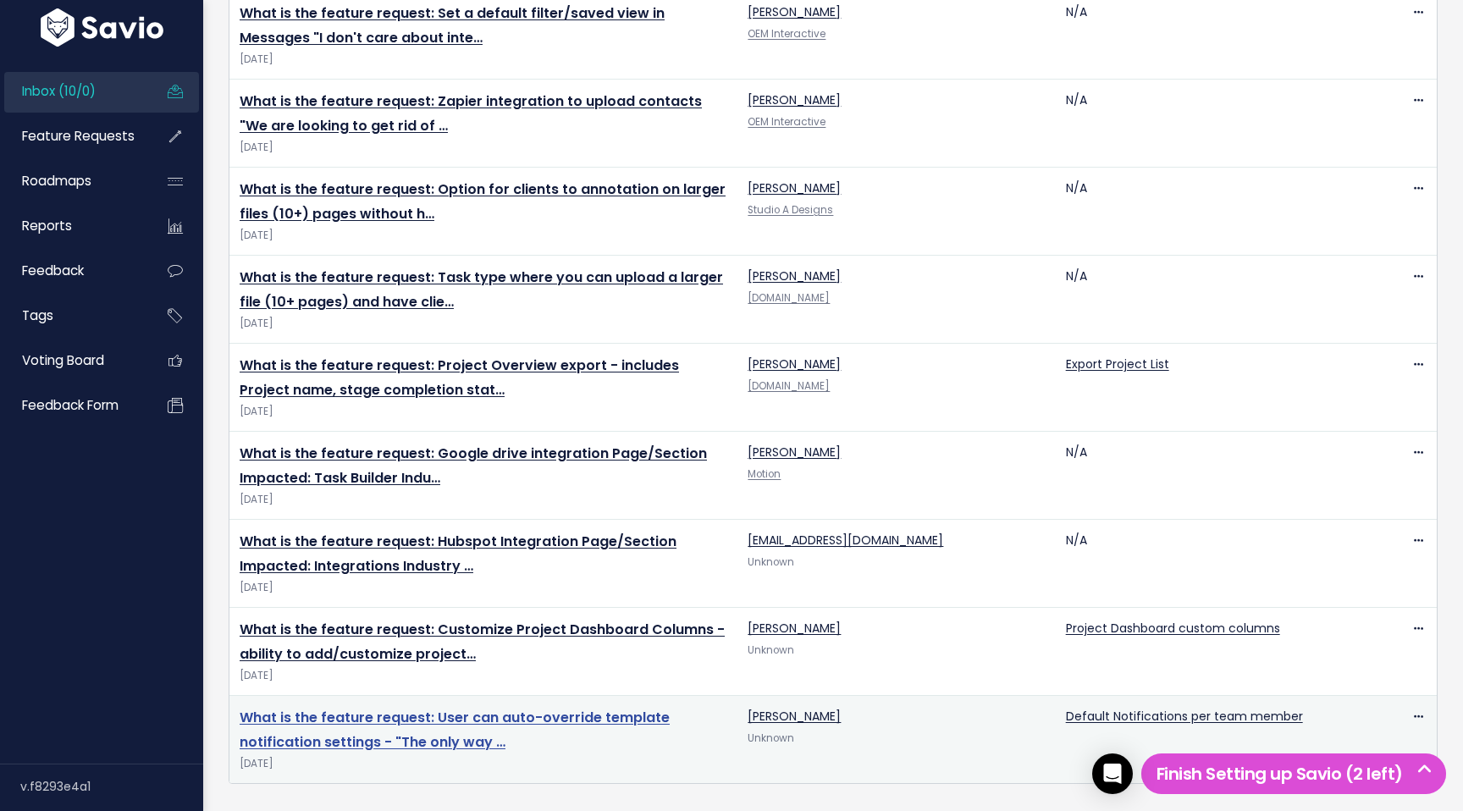
click at [504, 716] on link "What is the feature request: User can auto-override template notification setti…" at bounding box center [455, 730] width 430 height 44
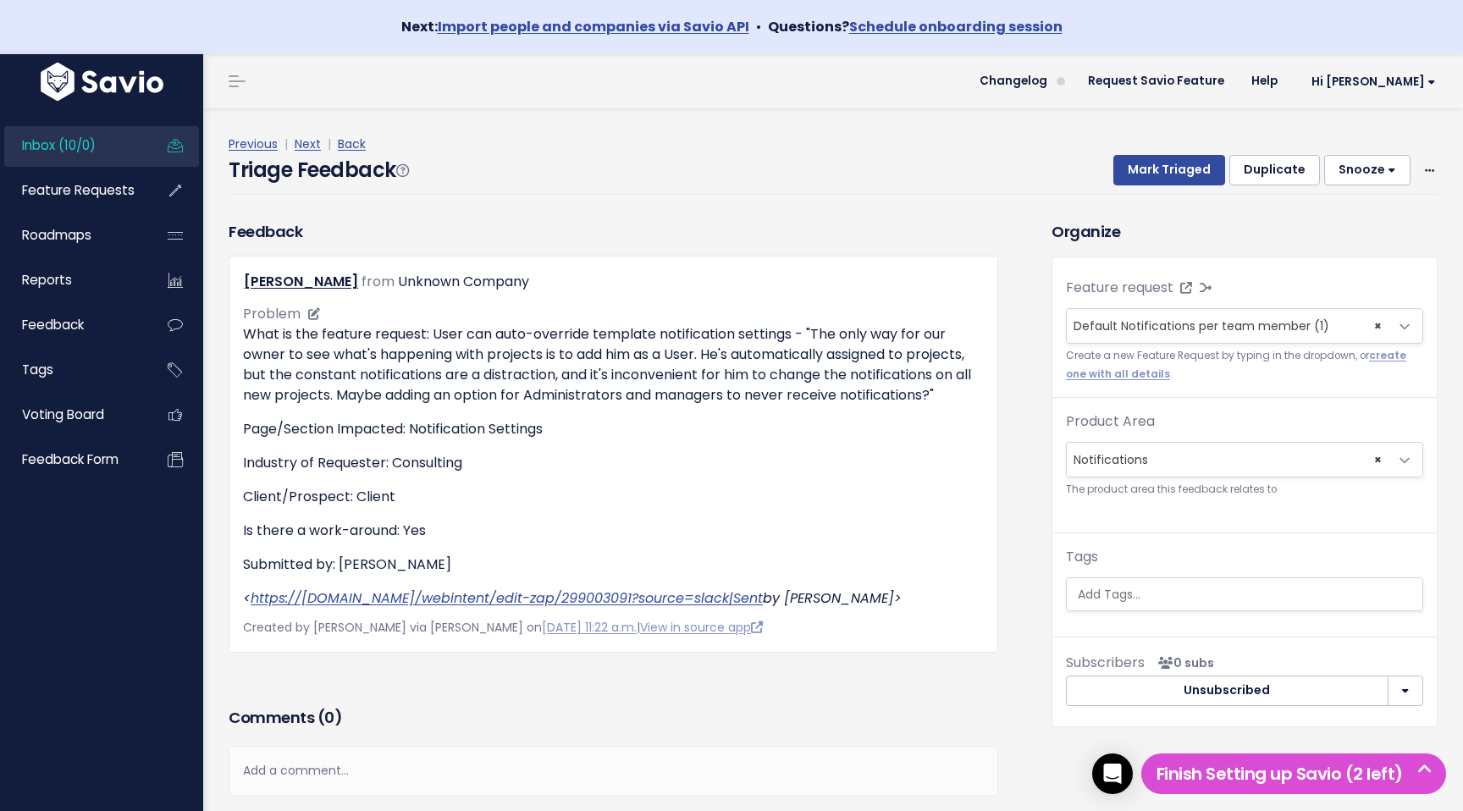
scroll to position [5, 0]
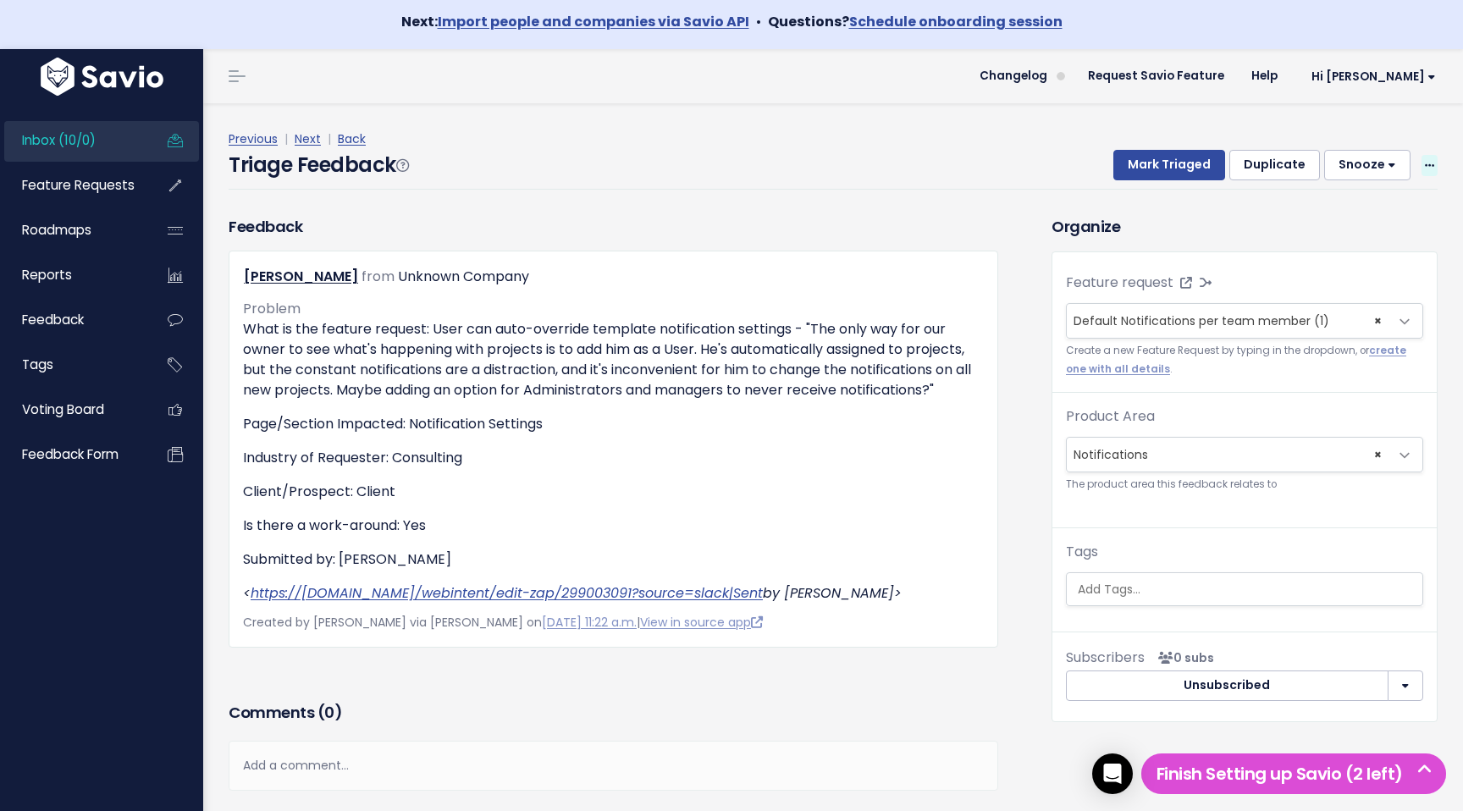
click at [1432, 158] on span at bounding box center [1430, 165] width 16 height 21
click at [1383, 256] on link "Delete" at bounding box center [1363, 245] width 122 height 33
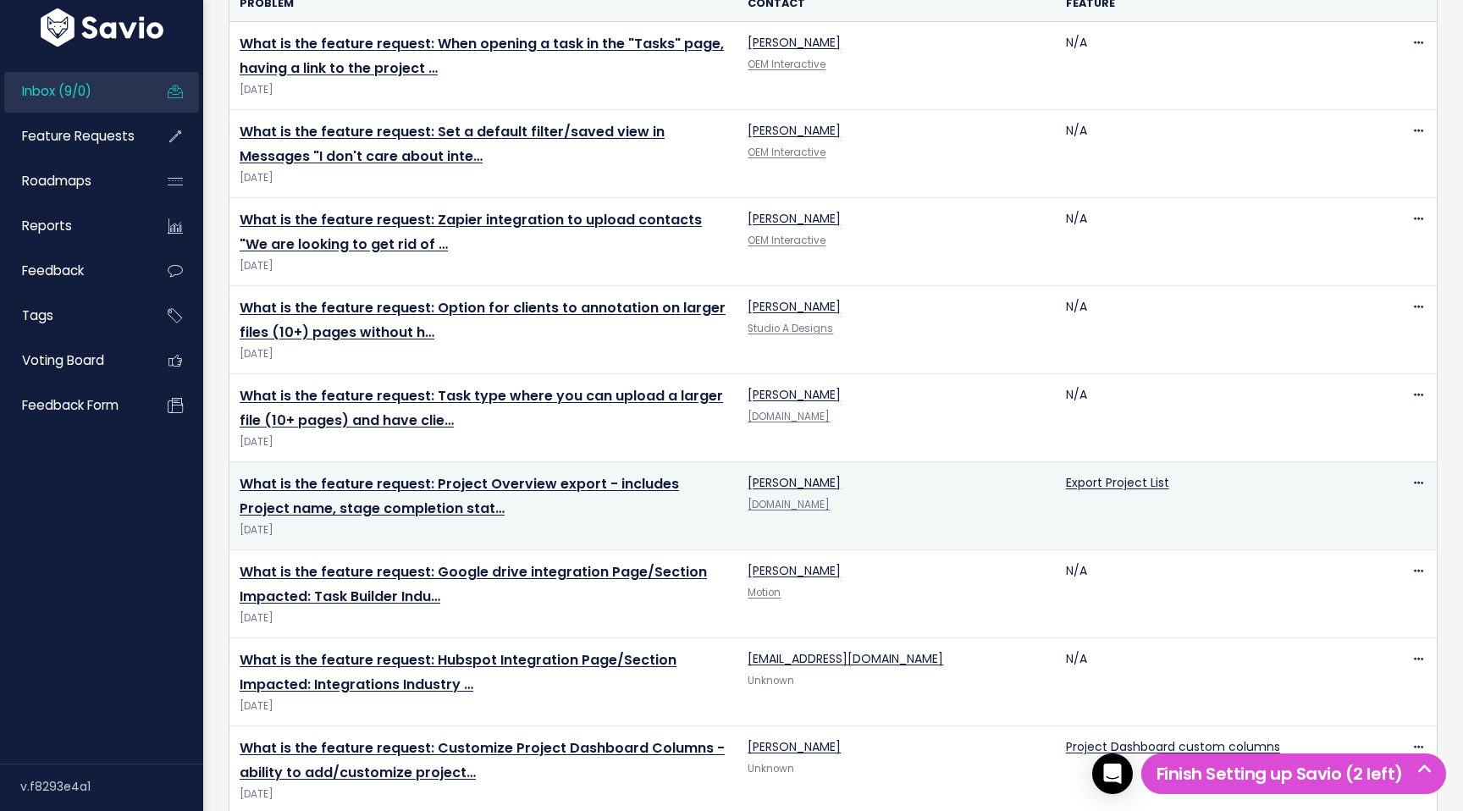
scroll to position [270, 0]
